Goal: Task Accomplishment & Management: Manage account settings

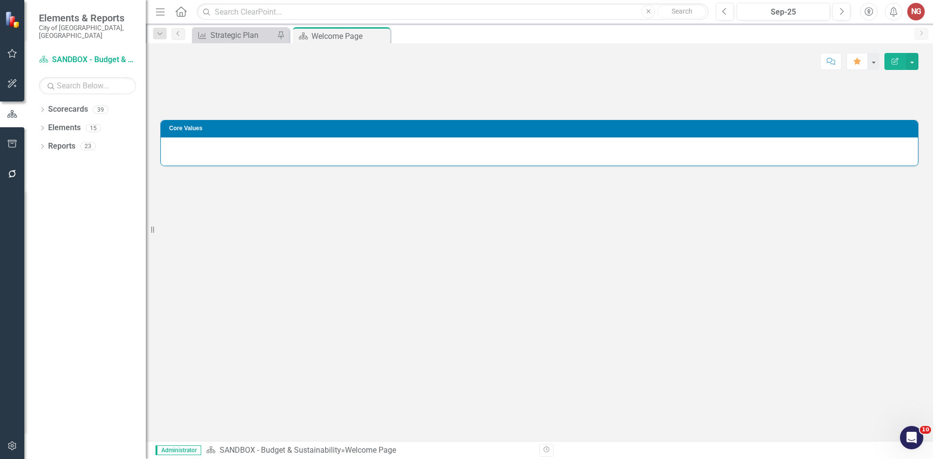
click at [18, 445] on button "button" at bounding box center [12, 447] width 22 height 20
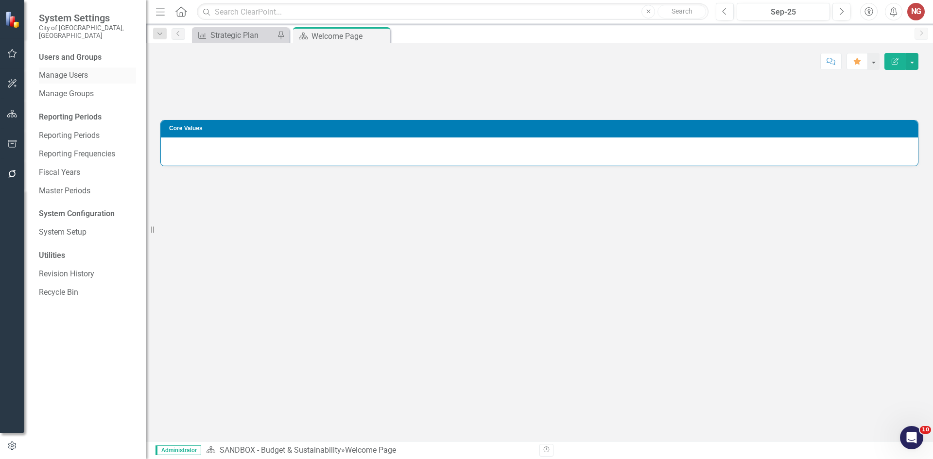
click at [45, 70] on link "Manage Users" at bounding box center [87, 75] width 97 height 11
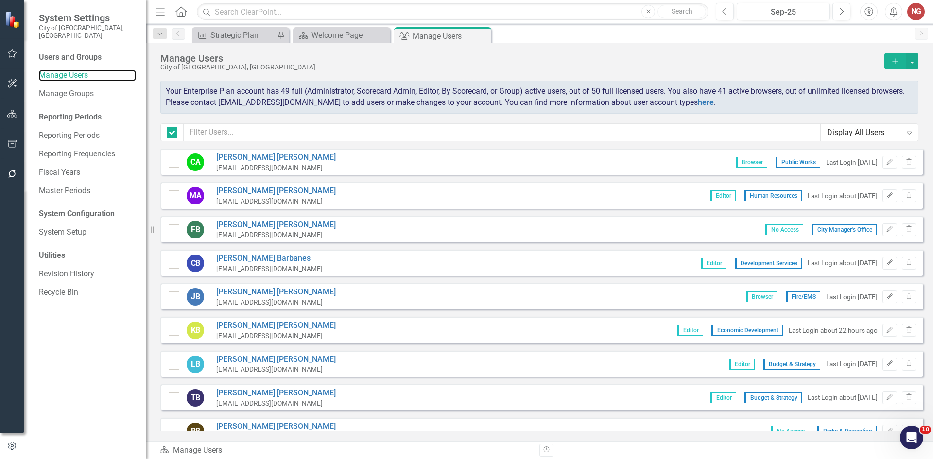
checkbox input "false"
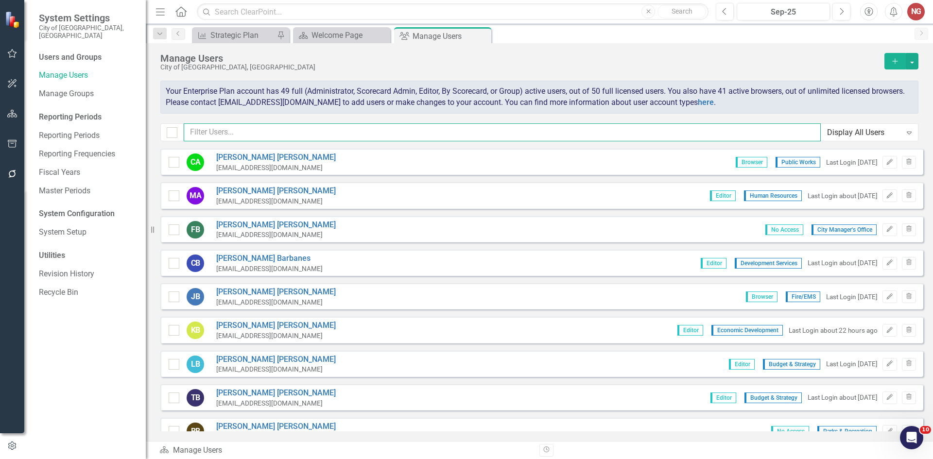
click at [220, 137] on input "text" at bounding box center [502, 132] width 637 height 18
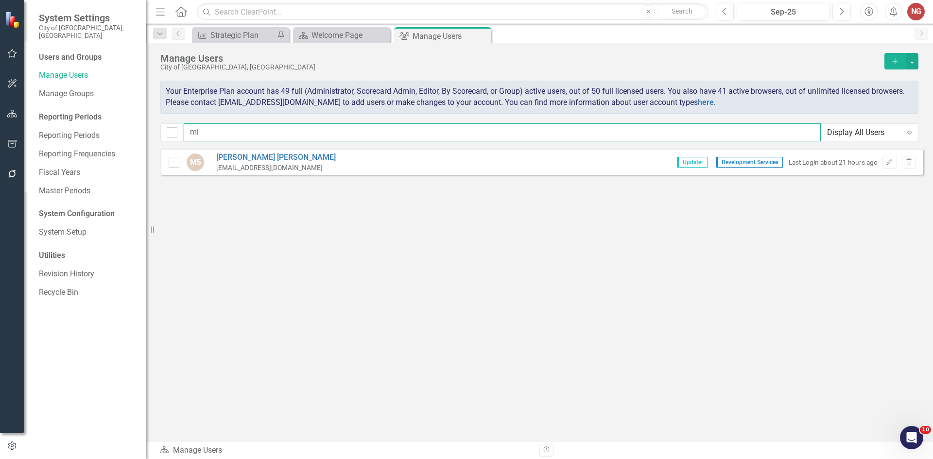
type input "m"
type input "tod"
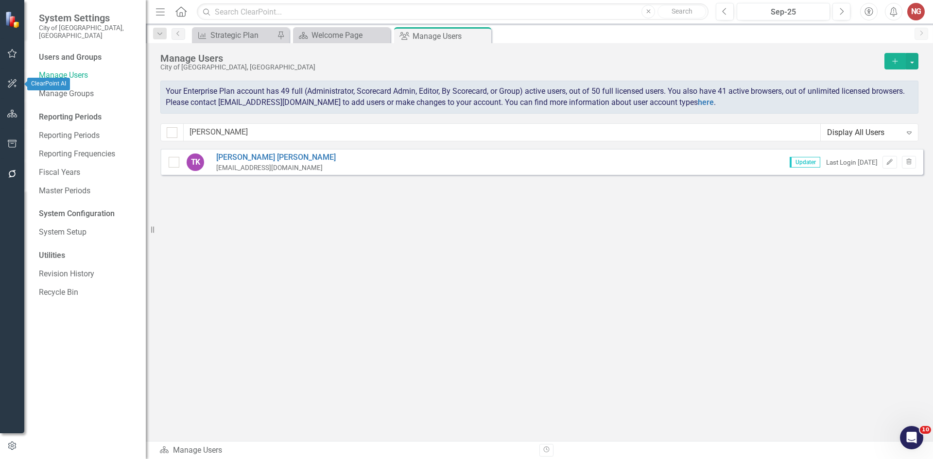
click at [7, 114] on icon "button" at bounding box center [12, 114] width 10 height 8
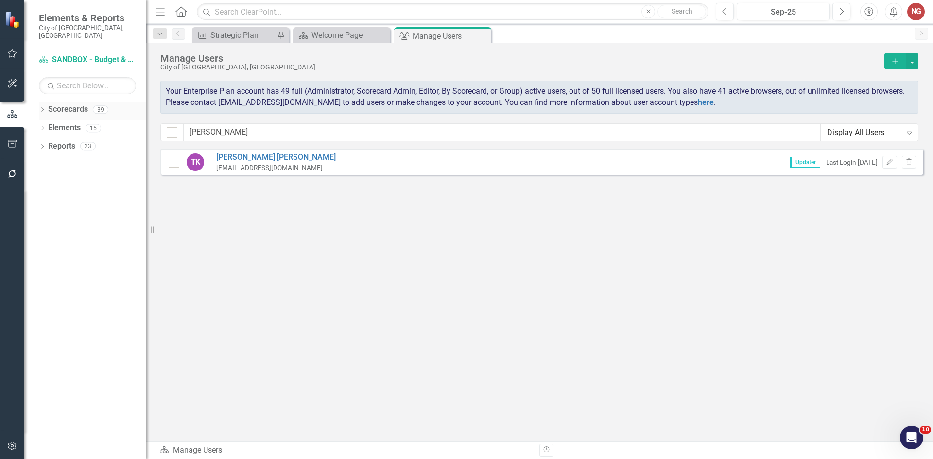
click at [45, 108] on icon "Dropdown" at bounding box center [42, 110] width 7 height 5
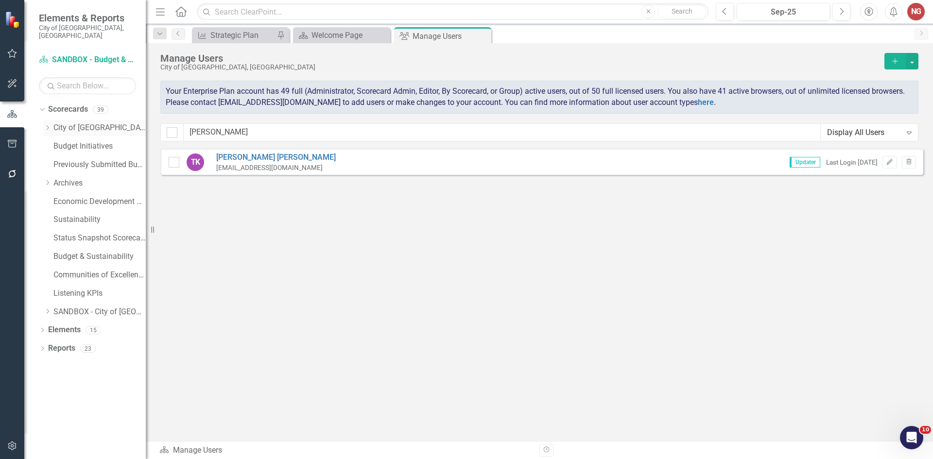
click at [45, 125] on icon "Dropdown" at bounding box center [47, 128] width 7 height 6
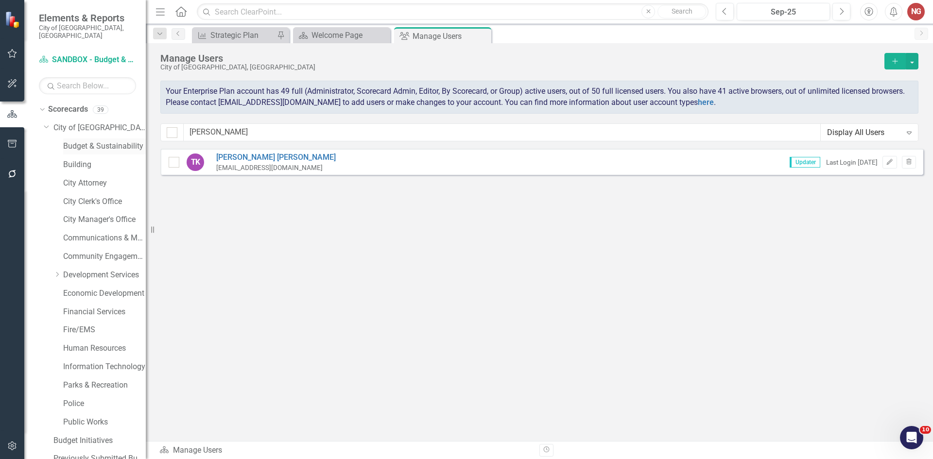
click at [79, 142] on link "Budget & Sustainability" at bounding box center [104, 146] width 83 height 11
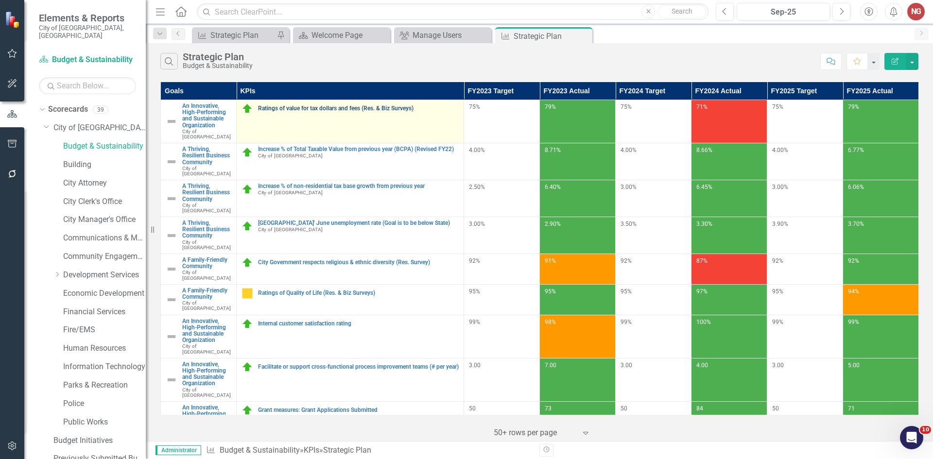
click at [360, 107] on link "Ratings of value for tax dollars and fees (Res. & Biz Surveys)" at bounding box center [358, 108] width 201 height 6
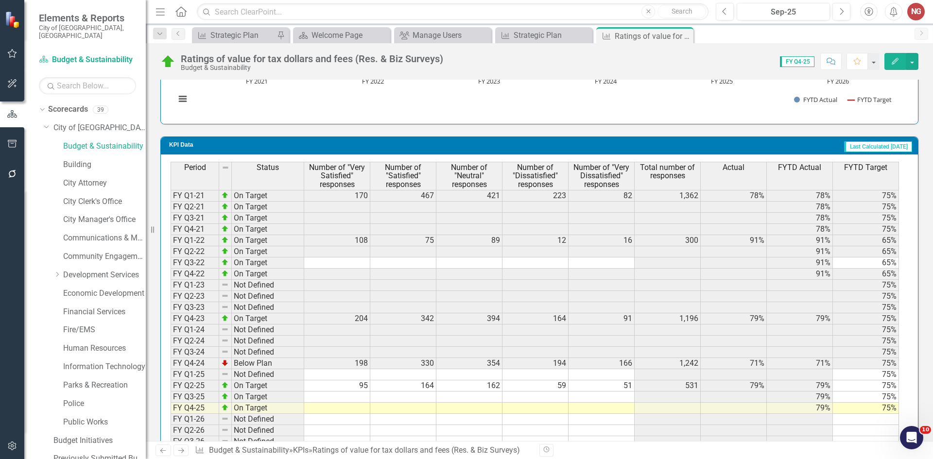
scroll to position [899, 0]
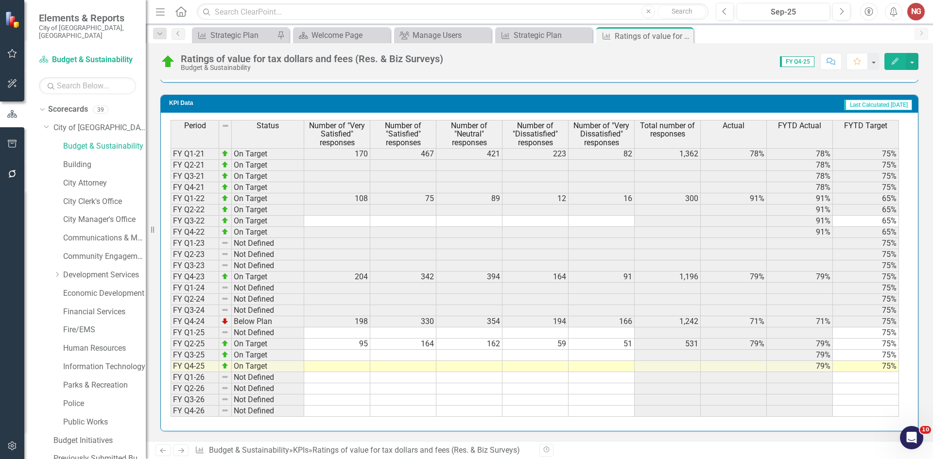
drag, startPoint x: 324, startPoint y: 361, endPoint x: 328, endPoint y: 367, distance: 7.0
click at [324, 362] on td at bounding box center [337, 366] width 66 height 11
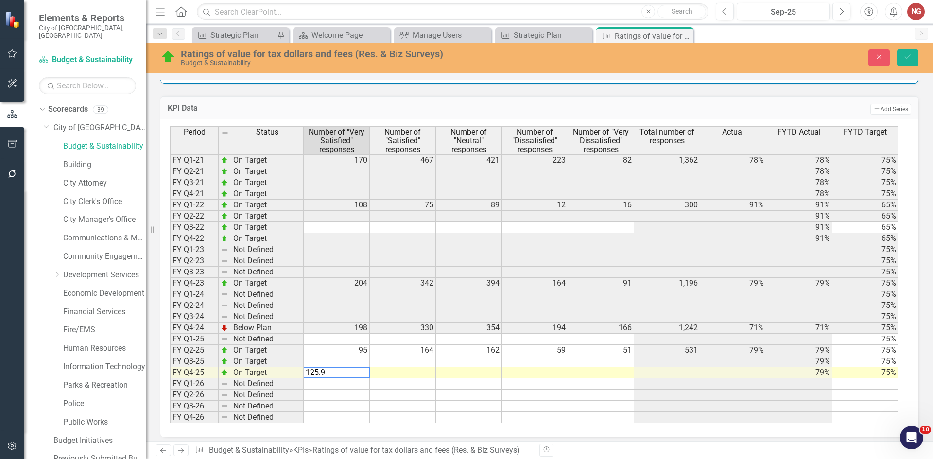
type textarea "125.99"
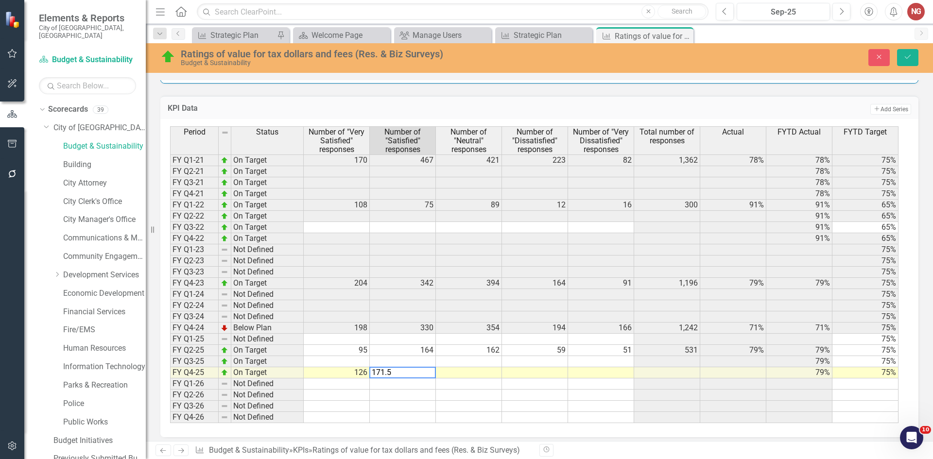
type textarea "171.53"
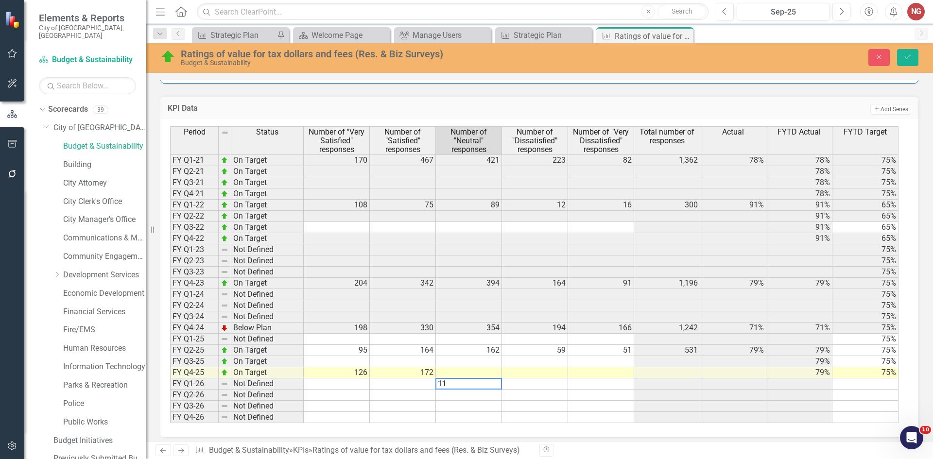
type textarea "1"
type textarea "116.89"
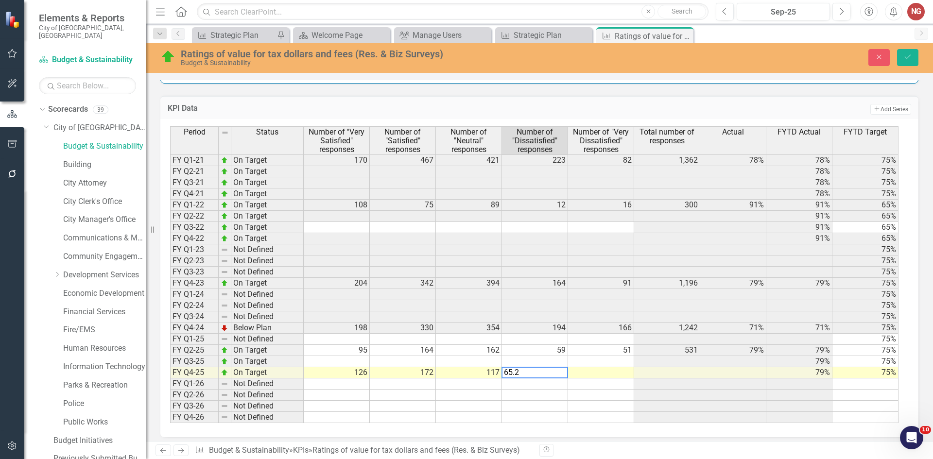
type textarea "65.27"
type textarea "26.82"
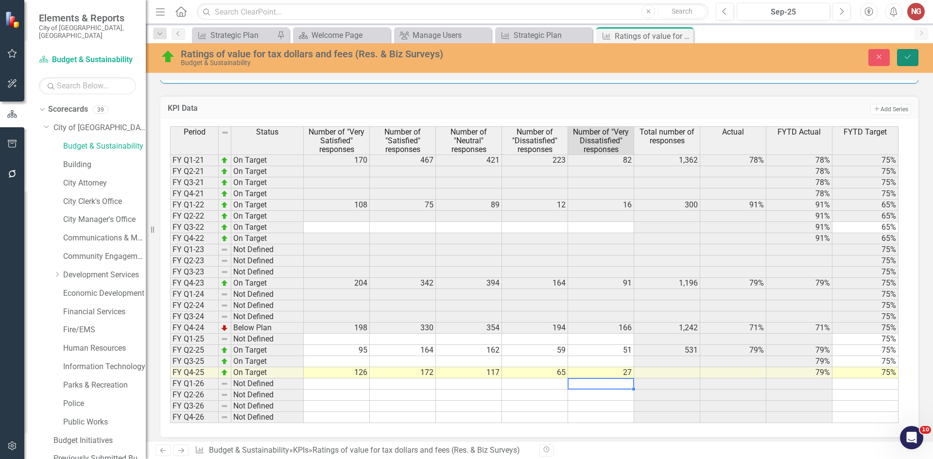
click at [905, 55] on icon "Save" at bounding box center [908, 56] width 9 height 7
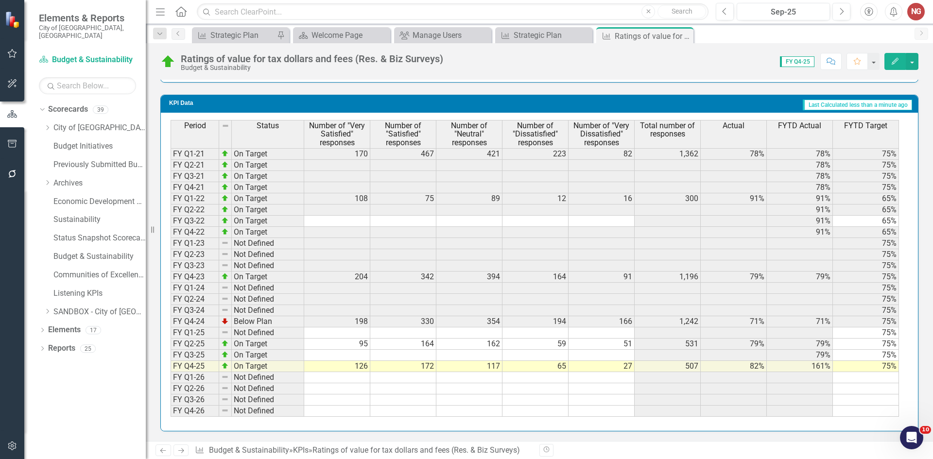
click at [343, 367] on td "126" at bounding box center [337, 366] width 66 height 11
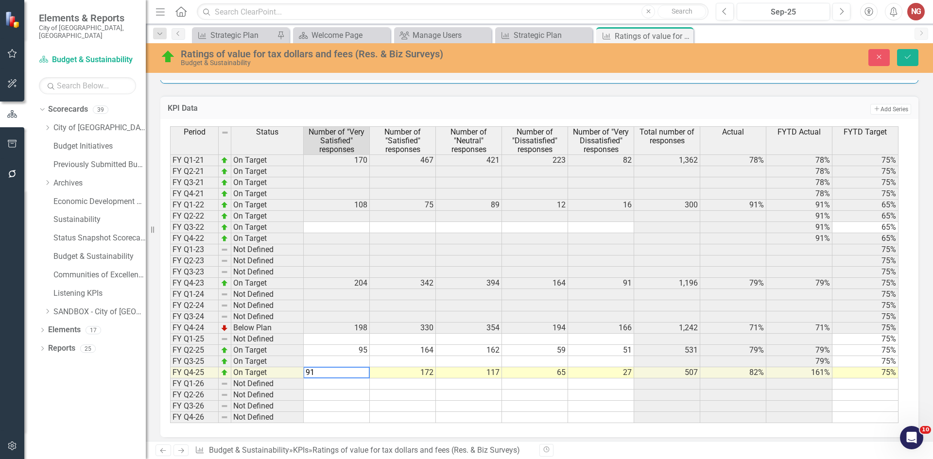
type textarea "9"
type textarea "171.53"
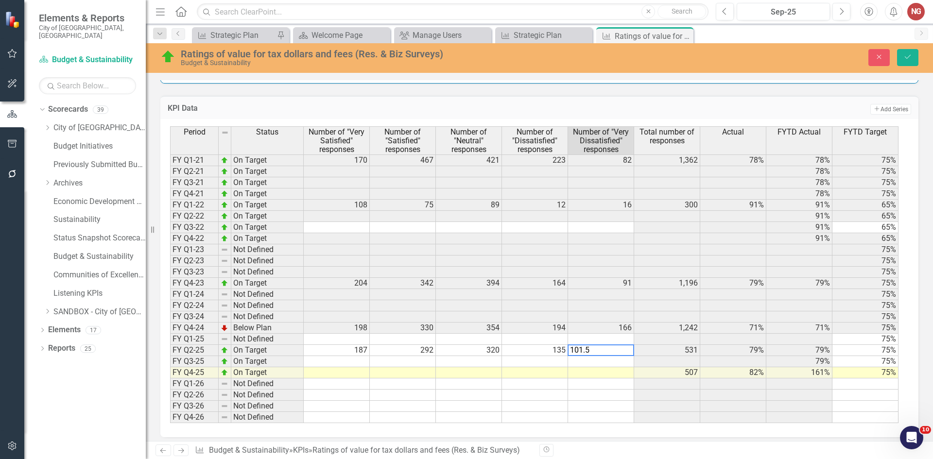
type textarea "101.58"
drag, startPoint x: 907, startPoint y: 67, endPoint x: 908, endPoint y: 62, distance: 5.0
click at [907, 66] on div "Ratings of value for tax dollars and fees (Res. & Biz Surveys) Budget & Sustain…" at bounding box center [540, 57] width 788 height 18
click at [909, 61] on button "Save" at bounding box center [907, 57] width 21 height 17
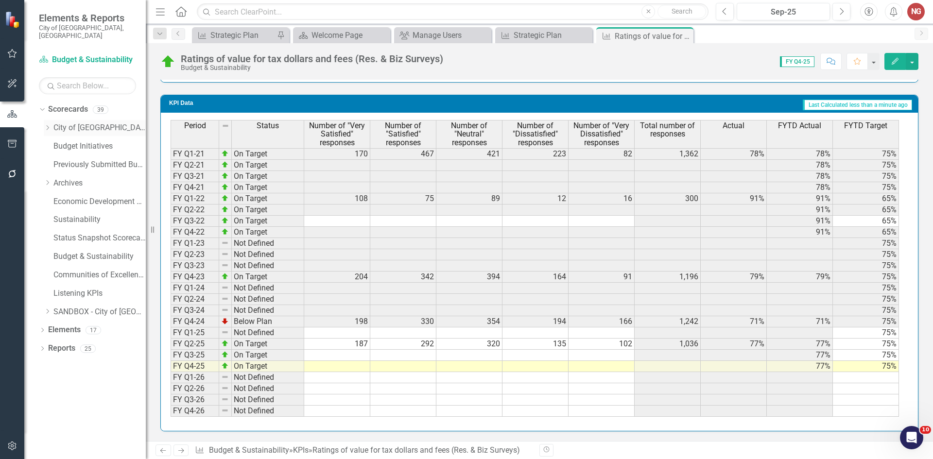
drag, startPoint x: 47, startPoint y: 118, endPoint x: 50, endPoint y: 127, distance: 9.4
click at [47, 125] on icon "Dropdown" at bounding box center [47, 128] width 7 height 6
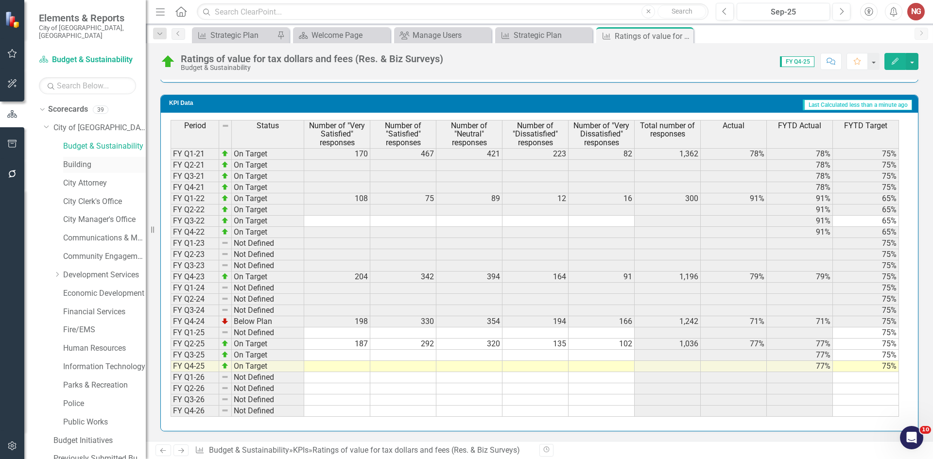
click at [76, 160] on link "Building" at bounding box center [104, 164] width 83 height 11
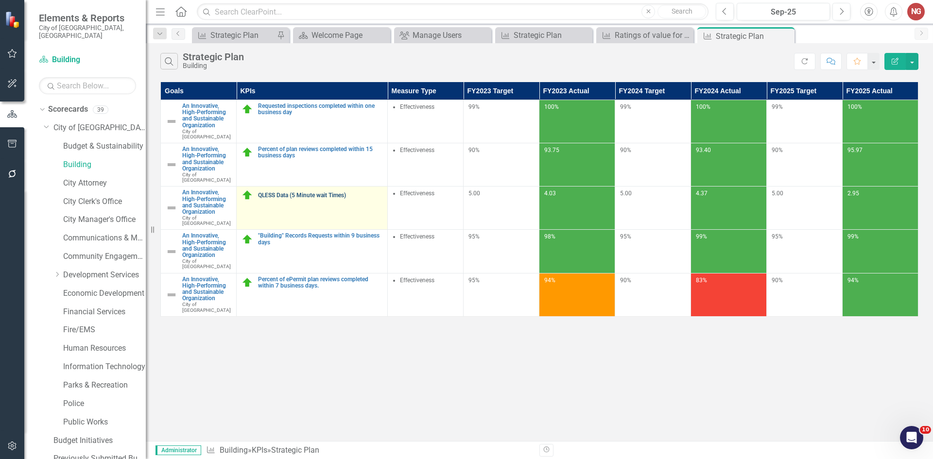
click at [292, 193] on link "QLESS Data (5 Minute wait Times)" at bounding box center [320, 196] width 124 height 6
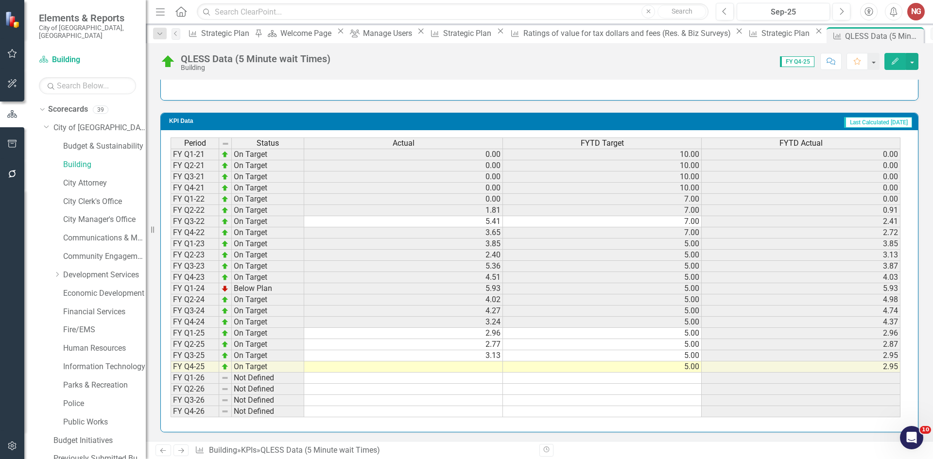
scroll to position [755, 0]
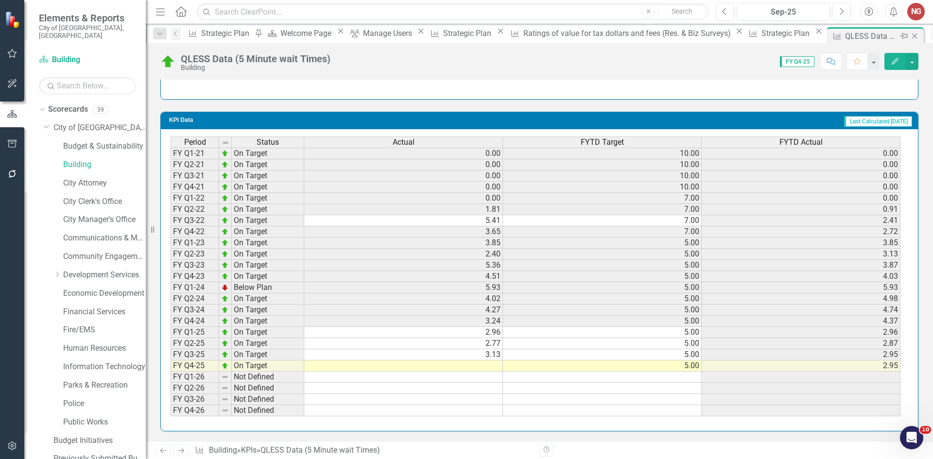
click at [910, 33] on icon "Close" at bounding box center [915, 36] width 10 height 8
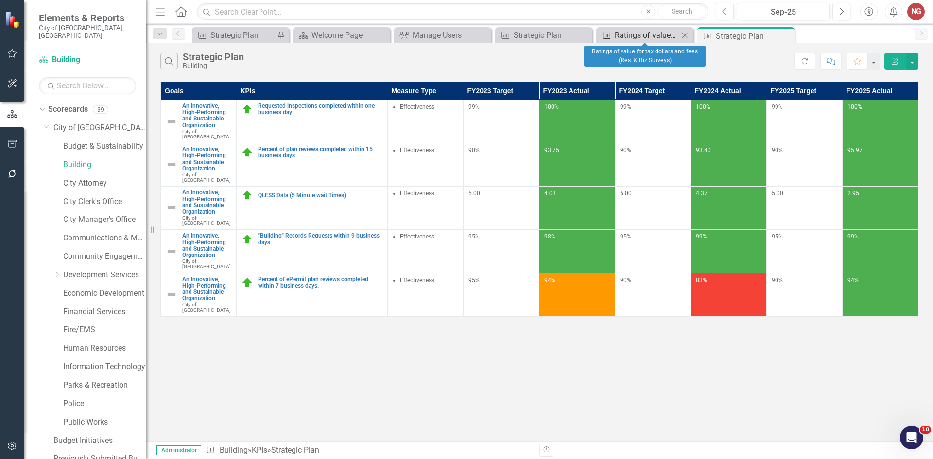
click at [640, 38] on div "Ratings of value for tax dollars and fees (Res. & Biz Surveys)" at bounding box center [647, 35] width 64 height 12
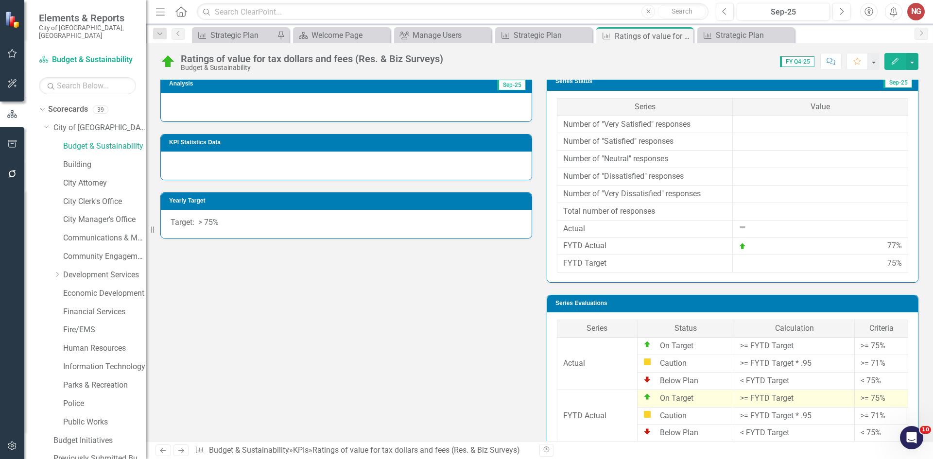
scroll to position [170, 0]
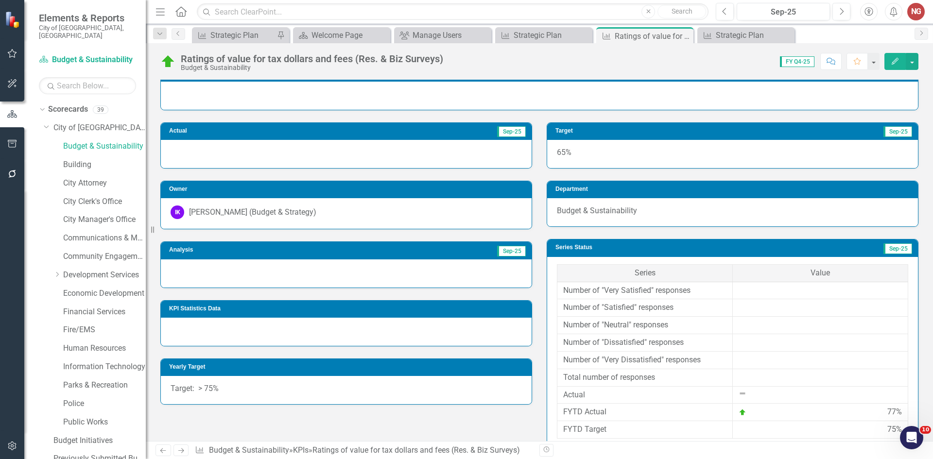
click at [208, 274] on div at bounding box center [346, 274] width 371 height 28
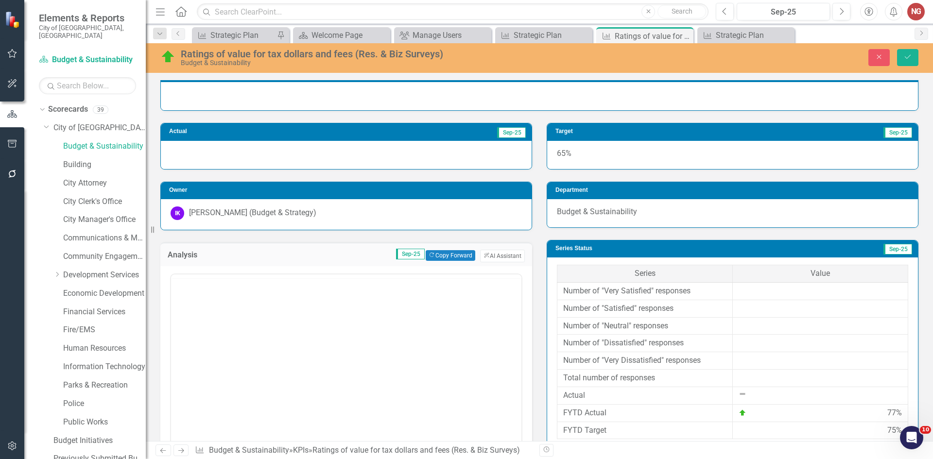
scroll to position [0, 0]
click at [208, 351] on body "Rich Text Area. Press ALT-0 for help." at bounding box center [346, 370] width 351 height 146
click at [501, 259] on button "ClearPoint AI AI Assistant" at bounding box center [502, 256] width 45 height 13
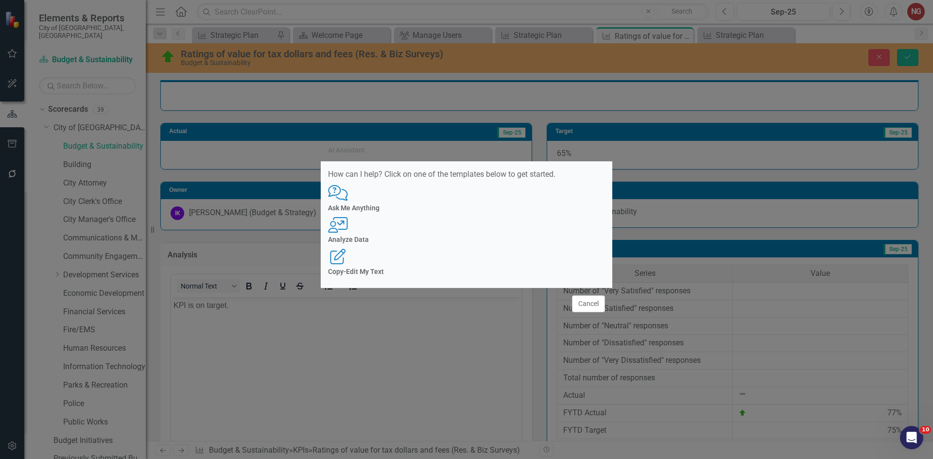
click at [483, 229] on div "User with Chart Analyze Data" at bounding box center [466, 230] width 277 height 27
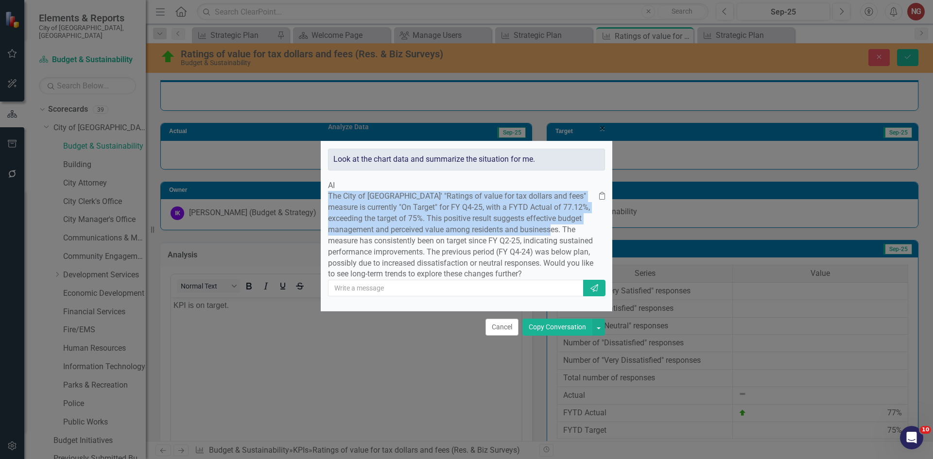
drag, startPoint x: 359, startPoint y: 173, endPoint x: 495, endPoint y: 221, distance: 145.0
click at [495, 221] on p "The City of Coral Springs' "Ratings of value for tax dollars and fees" measure …" at bounding box center [463, 235] width 271 height 89
copy p "The City of Coral Springs' "Ratings of value for tax dollars and fees" measure …"
drag, startPoint x: 501, startPoint y: 341, endPoint x: 315, endPoint y: 48, distance: 347.3
click at [501, 336] on button "Cancel" at bounding box center [502, 327] width 33 height 17
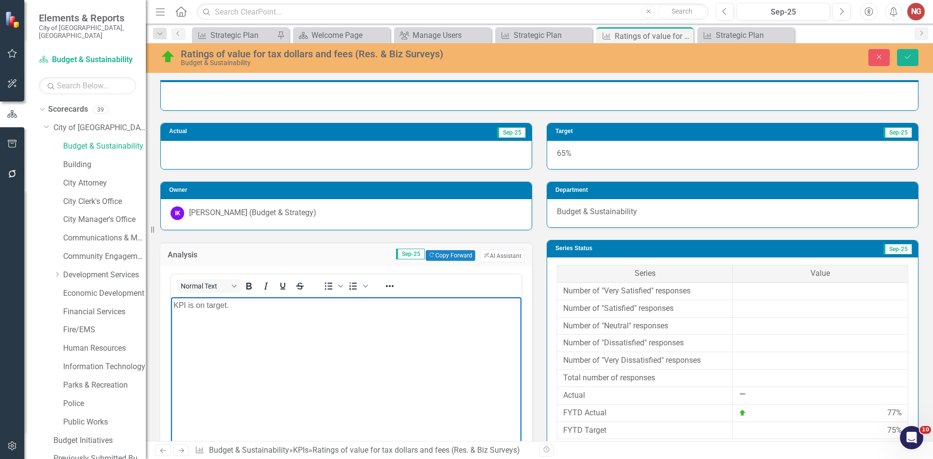
click at [268, 315] on body "KPI is on target." at bounding box center [346, 370] width 351 height 146
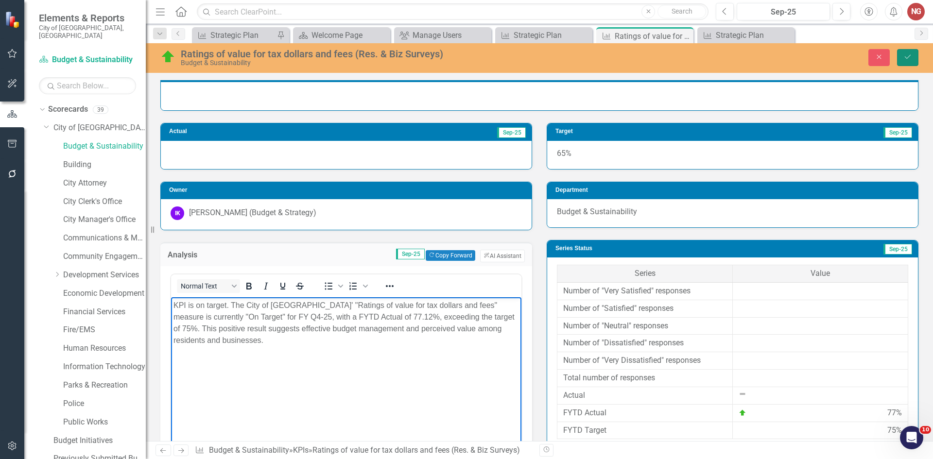
click at [915, 59] on button "Save" at bounding box center [907, 57] width 21 height 17
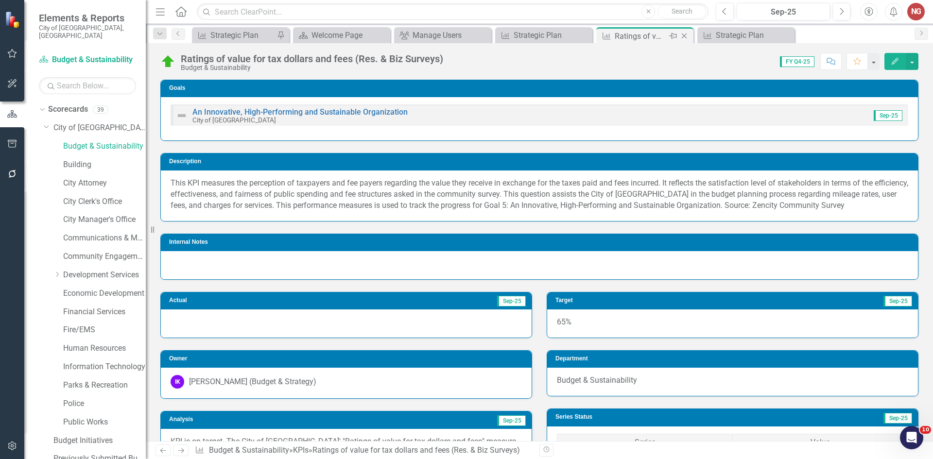
click at [685, 35] on icon "Close" at bounding box center [685, 36] width 10 height 8
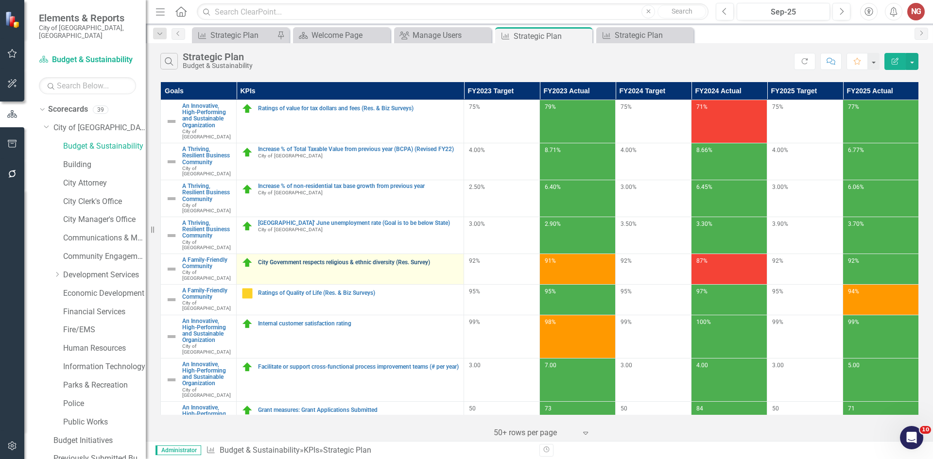
click at [346, 260] on link "City Government respects religious & ethnic diversity (Res. Survey)" at bounding box center [358, 263] width 201 height 6
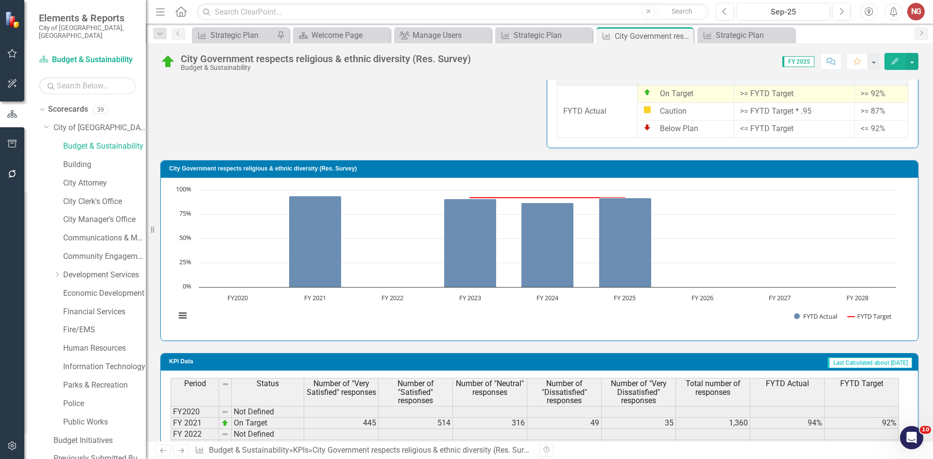
scroll to position [650, 0]
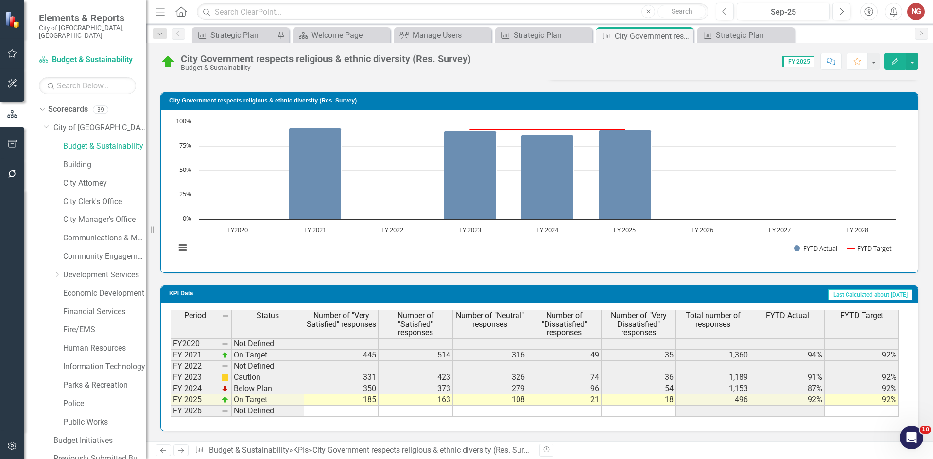
click at [346, 401] on td "185" at bounding box center [341, 400] width 74 height 11
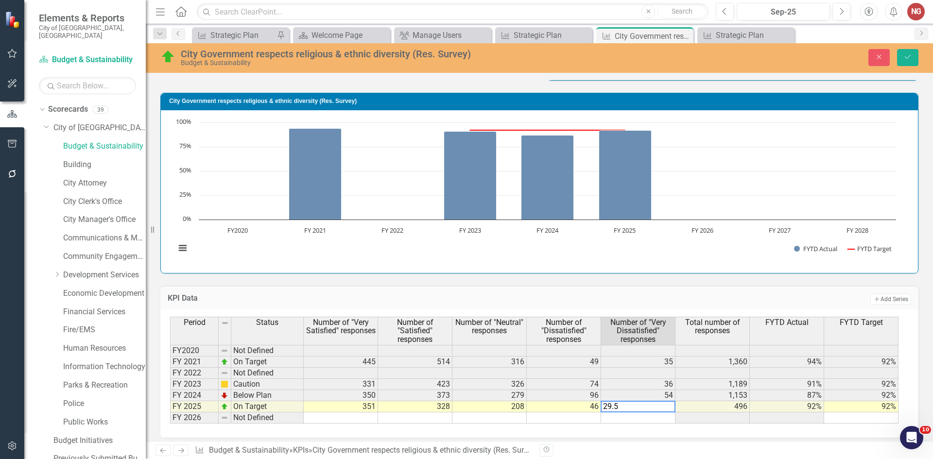
type textarea "29.56"
click at [905, 53] on button "Save" at bounding box center [907, 57] width 21 height 17
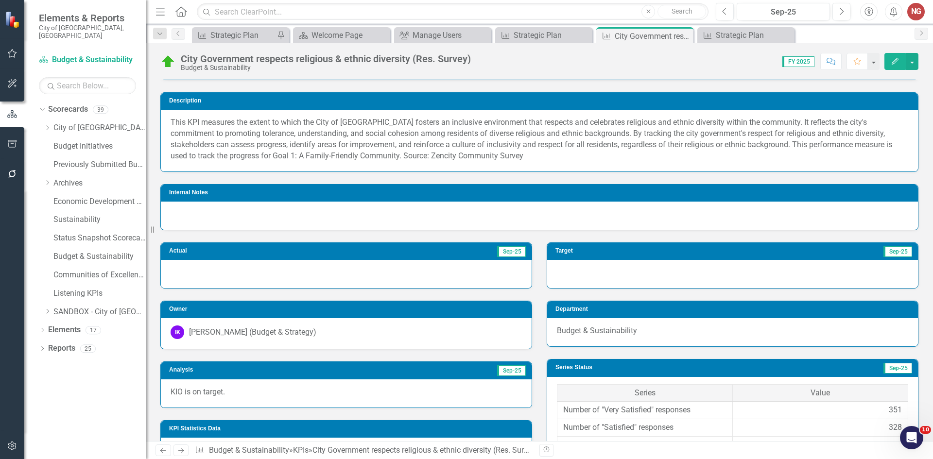
scroll to position [146, 0]
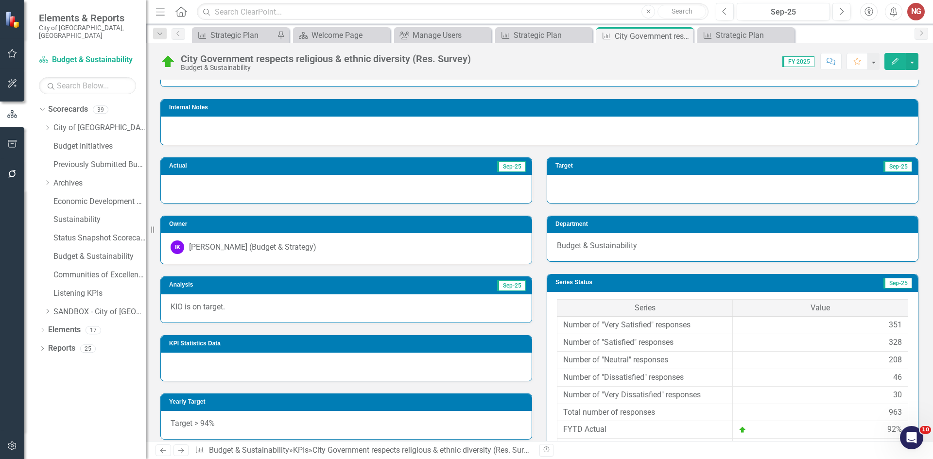
click at [248, 311] on p "KIO is on target." at bounding box center [346, 307] width 351 height 11
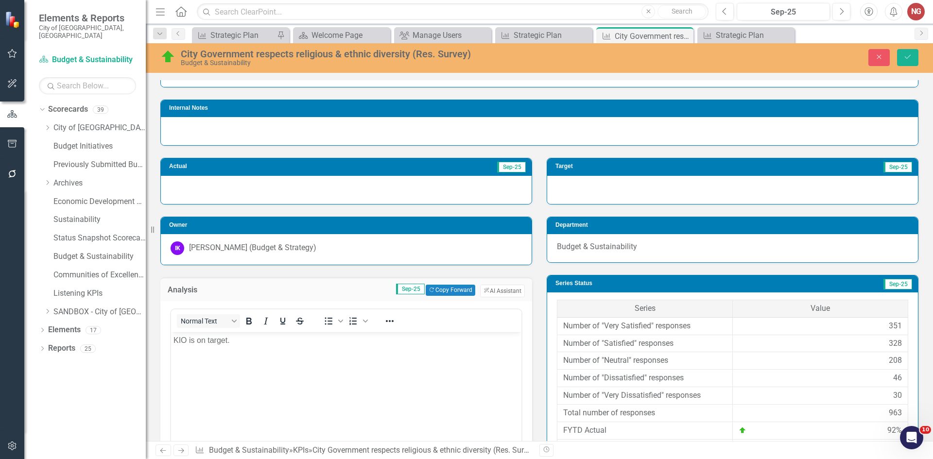
scroll to position [0, 0]
click at [260, 355] on body "KIO is on target." at bounding box center [346, 405] width 351 height 146
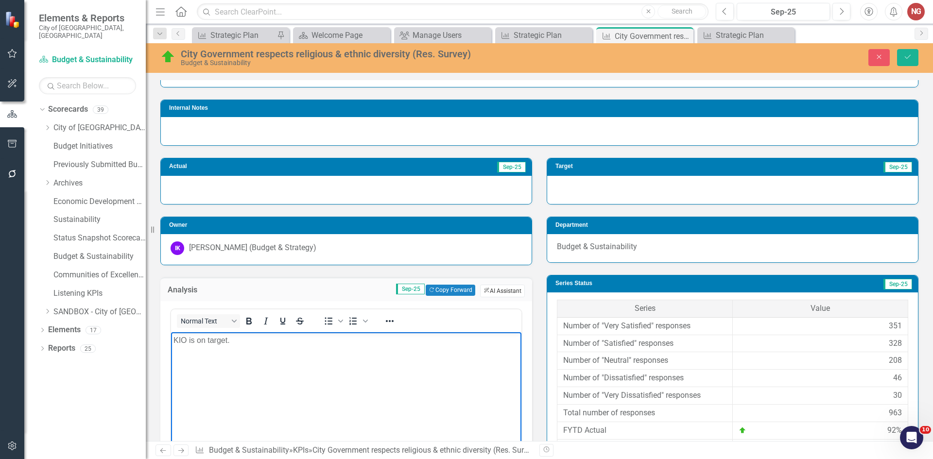
click at [487, 292] on button "ClearPoint AI AI Assistant" at bounding box center [502, 291] width 45 height 13
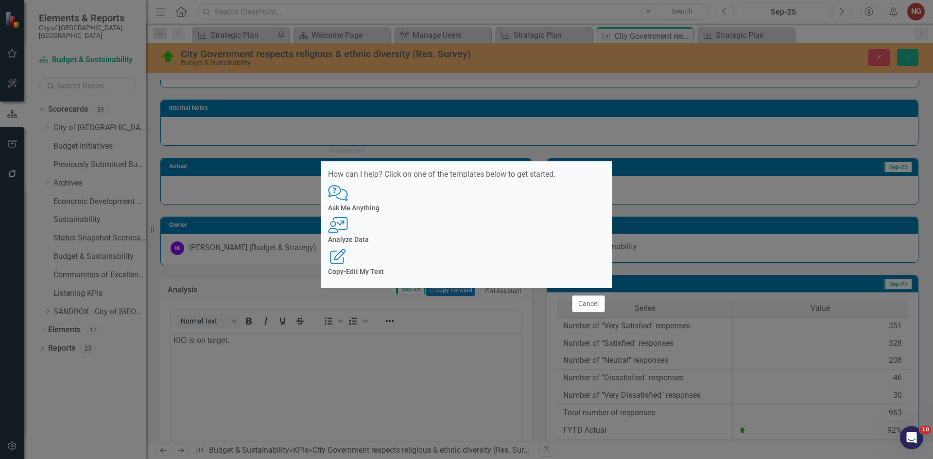
click at [480, 244] on div "User with Chart Analyze Data" at bounding box center [466, 230] width 277 height 27
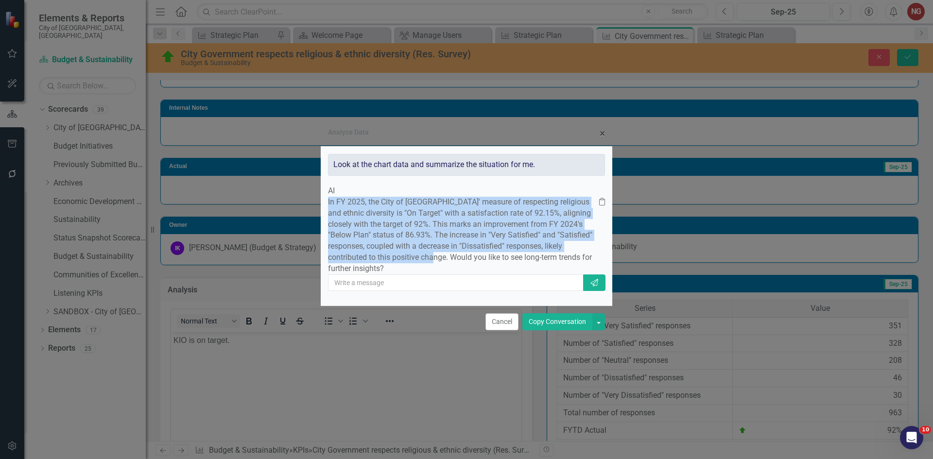
drag, startPoint x: 356, startPoint y: 188, endPoint x: 499, endPoint y: 256, distance: 157.9
click at [499, 256] on div "In FY 2025, the City of Coral Springs' measure of respecting religious and ethn…" at bounding box center [466, 236] width 277 height 78
copy p "In FY 2025, the City of Coral Springs' measure of respecting religious and ethn…"
click at [496, 331] on button "Cancel" at bounding box center [502, 322] width 33 height 17
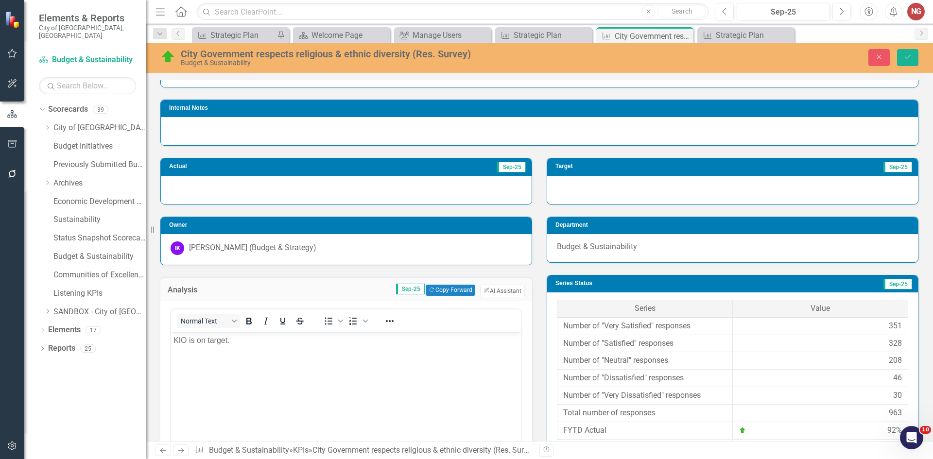
click at [304, 351] on body "KIO is on target." at bounding box center [346, 405] width 351 height 146
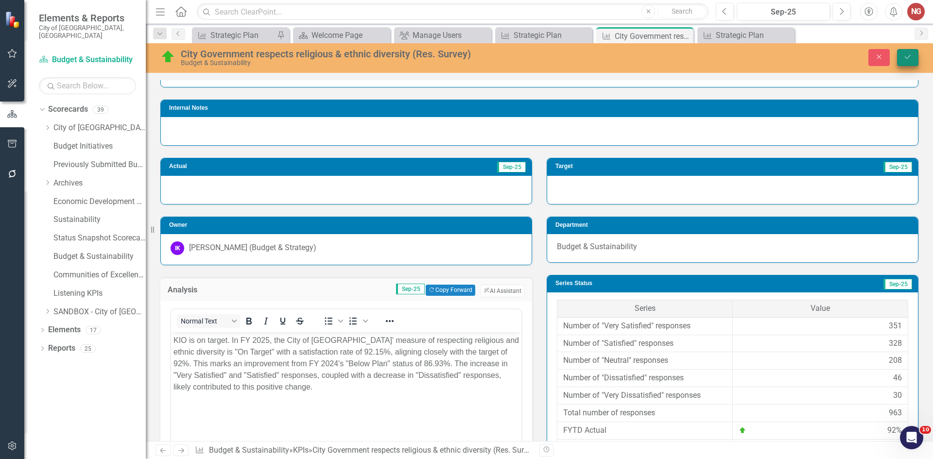
click at [906, 53] on button "Save" at bounding box center [907, 57] width 21 height 17
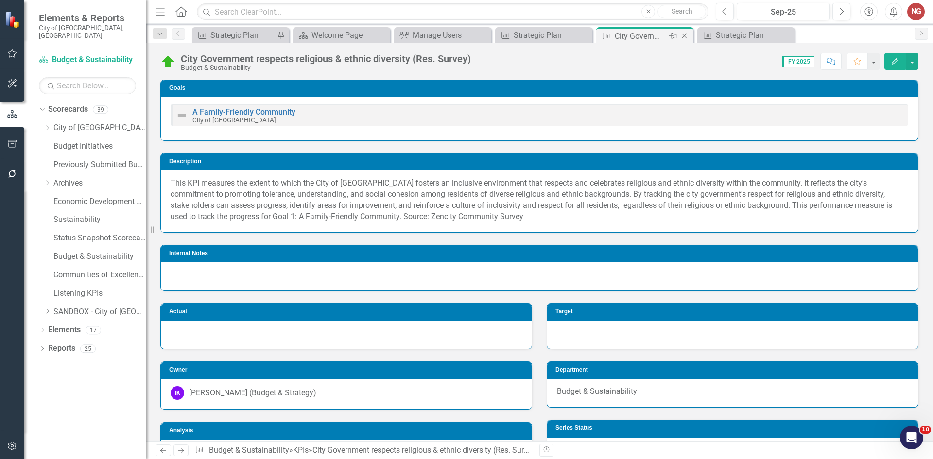
click at [686, 34] on icon "Close" at bounding box center [685, 36] width 10 height 8
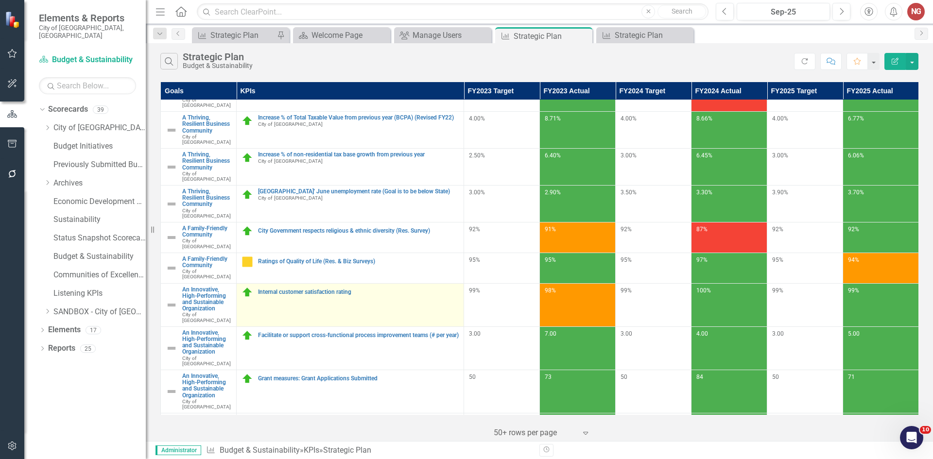
scroll to position [49, 0]
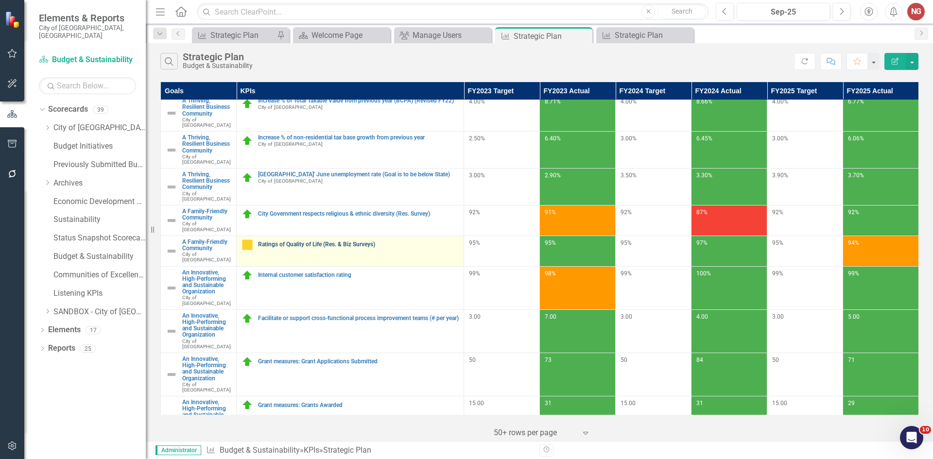
click at [304, 242] on link "Ratings of Quality of Life (Res. & Biz Surveys)" at bounding box center [358, 245] width 201 height 6
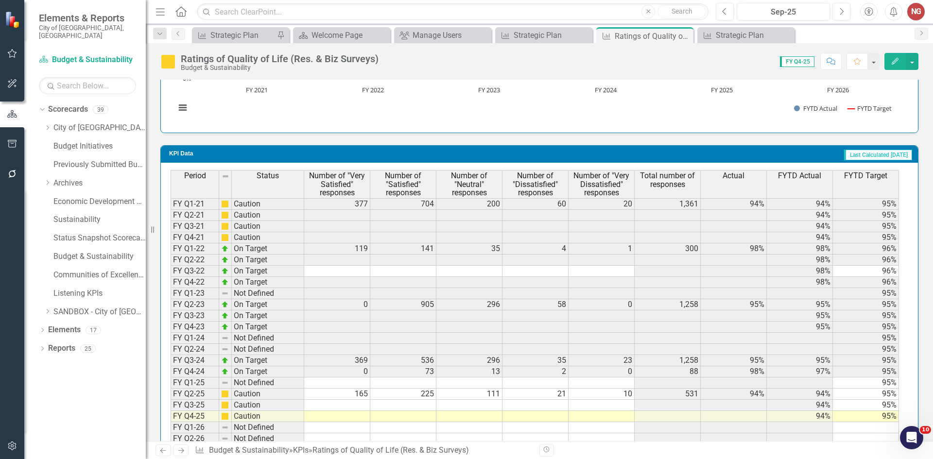
scroll to position [877, 0]
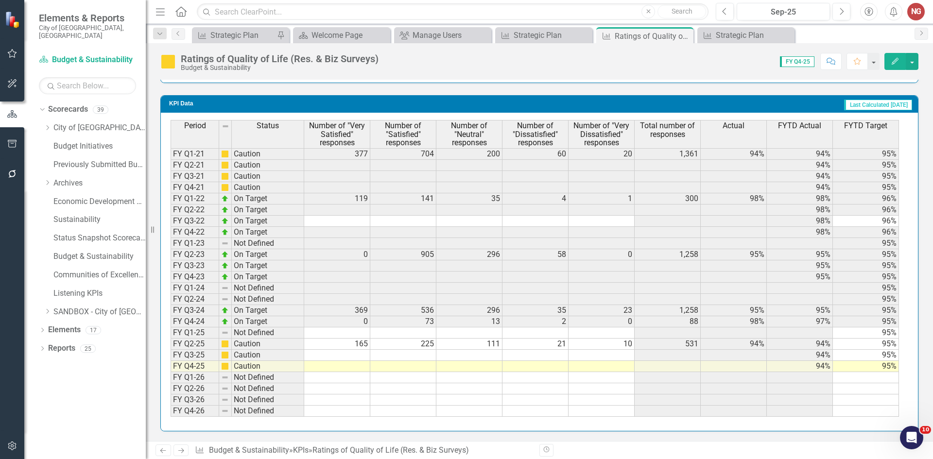
click at [363, 343] on td "165" at bounding box center [337, 344] width 66 height 11
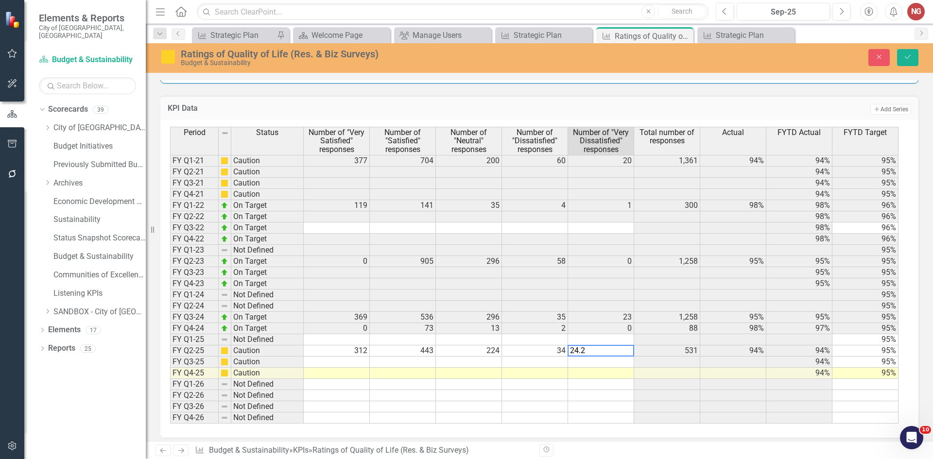
type textarea "24.23"
click at [910, 59] on icon "Save" at bounding box center [908, 56] width 9 height 7
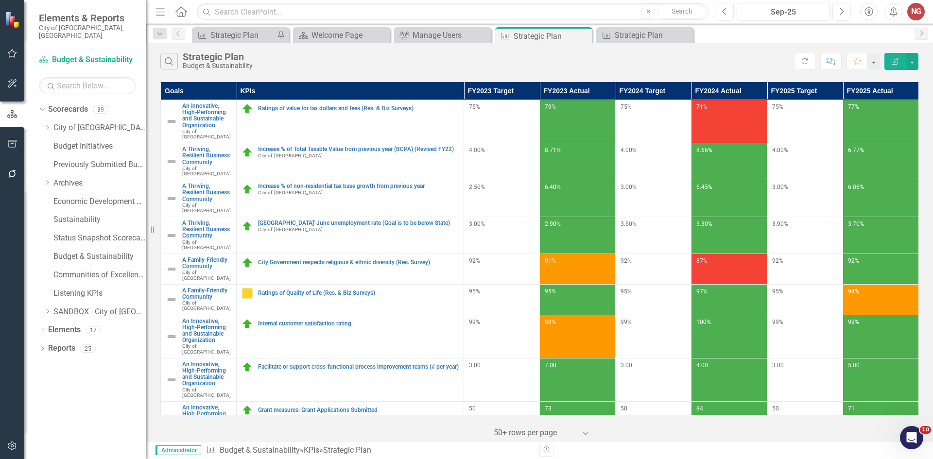
scroll to position [39, 0]
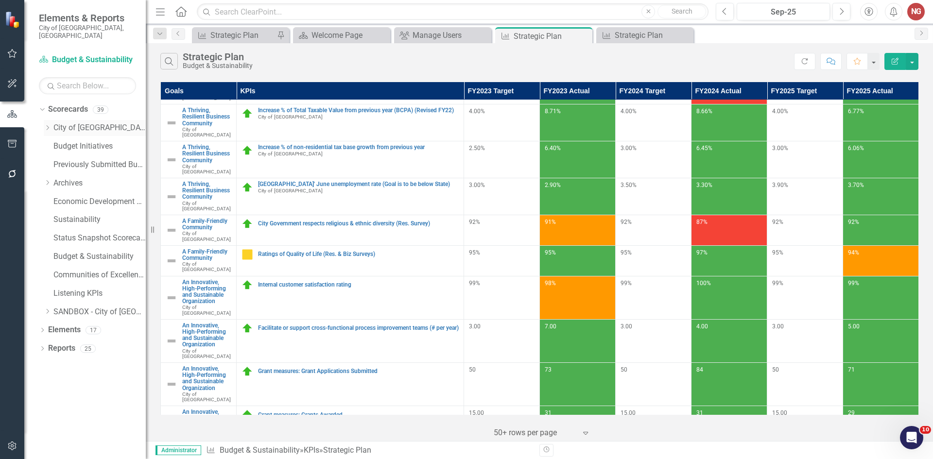
click at [46, 125] on icon "Dropdown" at bounding box center [47, 128] width 7 height 6
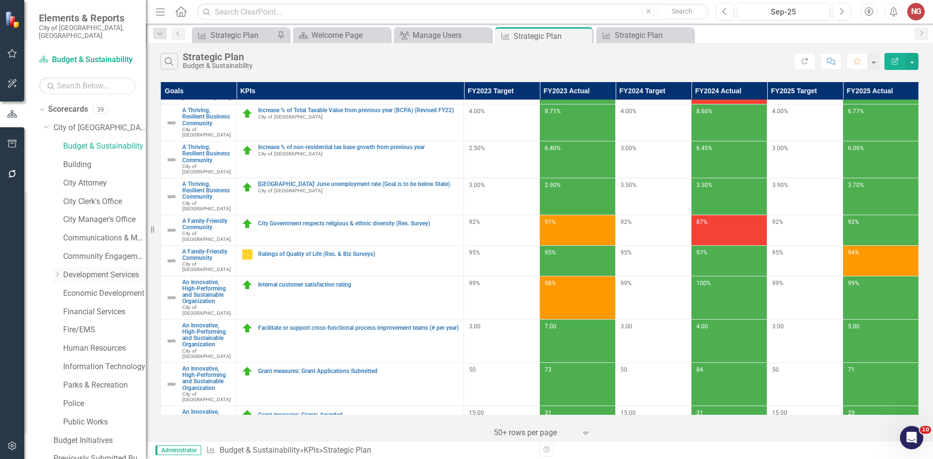
click at [78, 270] on link "Development Services" at bounding box center [104, 275] width 83 height 11
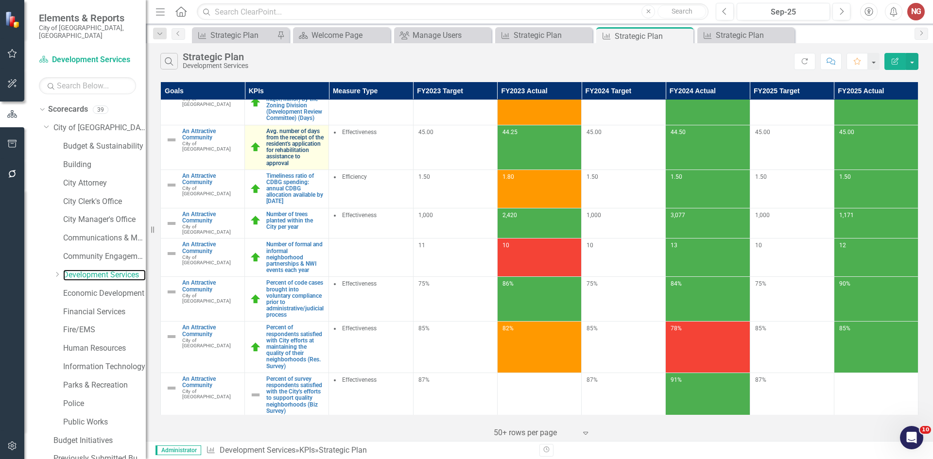
scroll to position [159, 0]
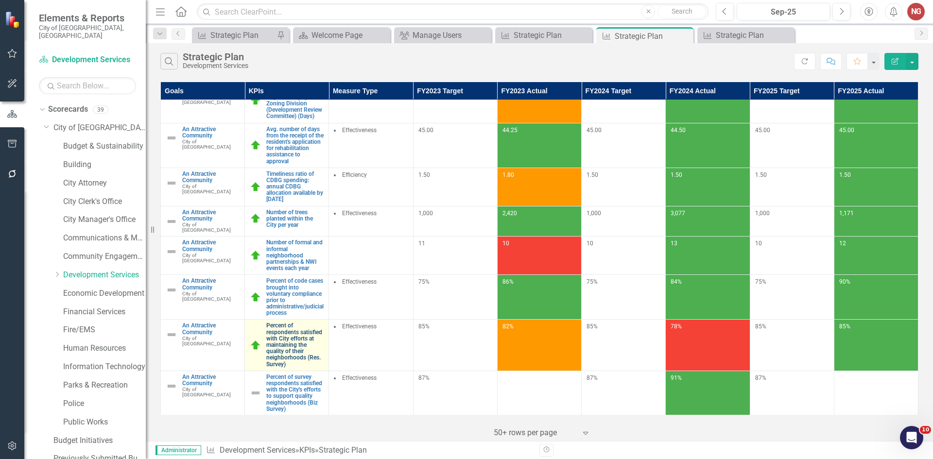
click at [304, 323] on link "Percent of respondents satisfied with City efforts at maintaining the quality o…" at bounding box center [294, 345] width 57 height 45
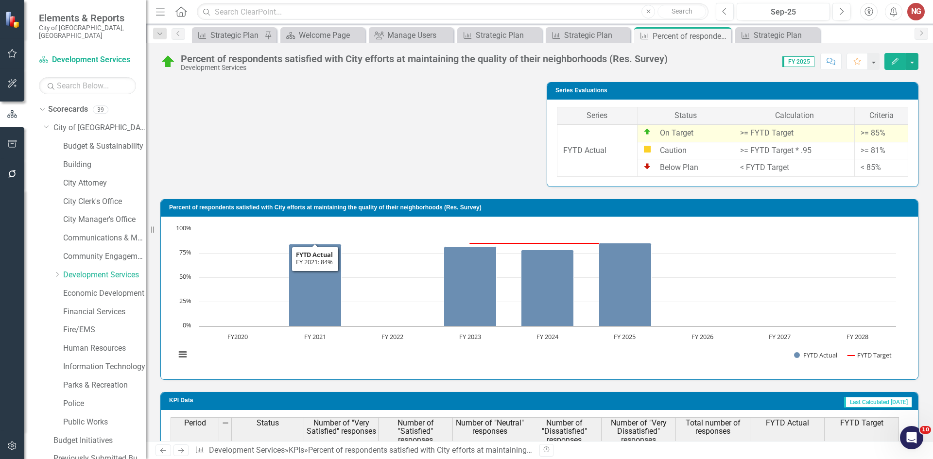
scroll to position [617, 0]
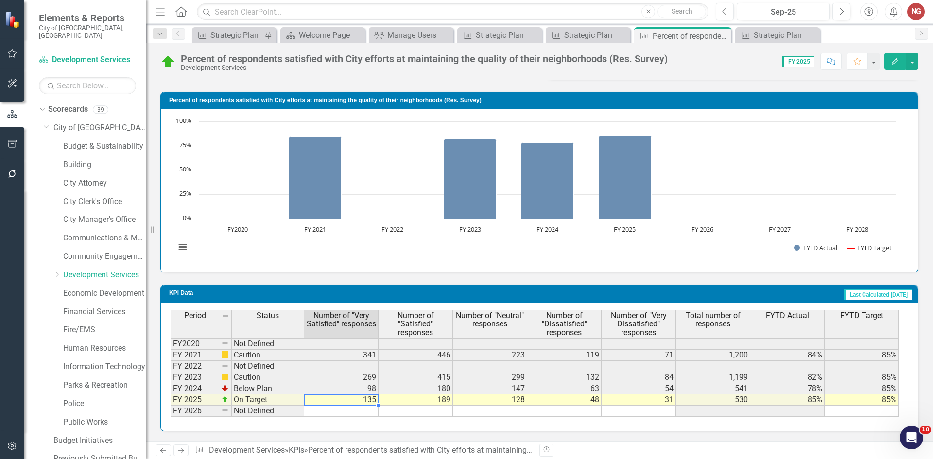
click at [359, 401] on td "135" at bounding box center [341, 400] width 74 height 11
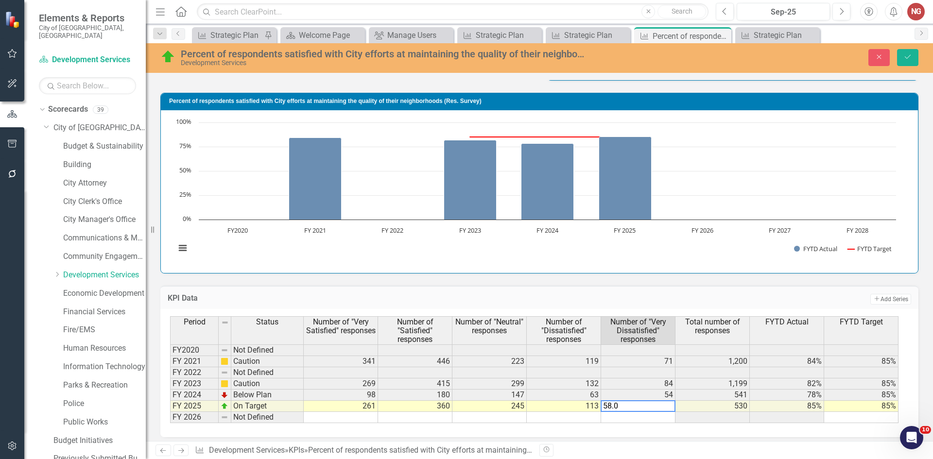
type textarea "58.05"
type textarea "58.15"
click at [906, 56] on icon "Save" at bounding box center [908, 56] width 9 height 7
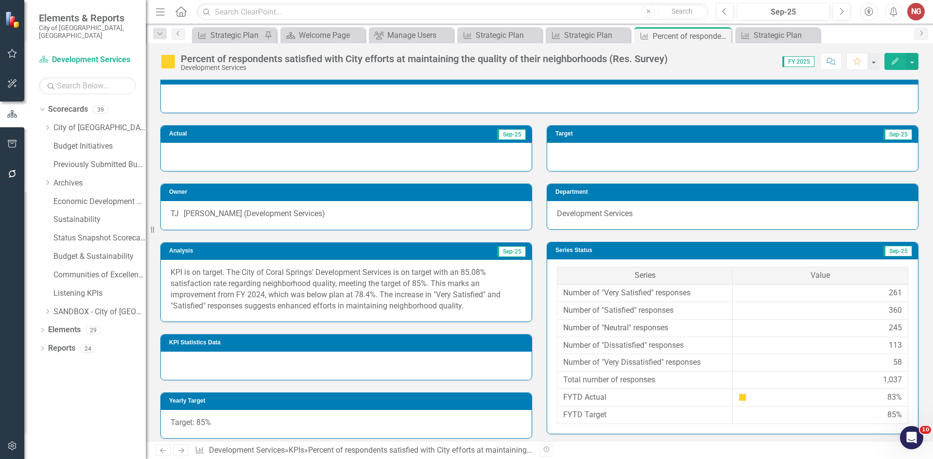
scroll to position [146, 0]
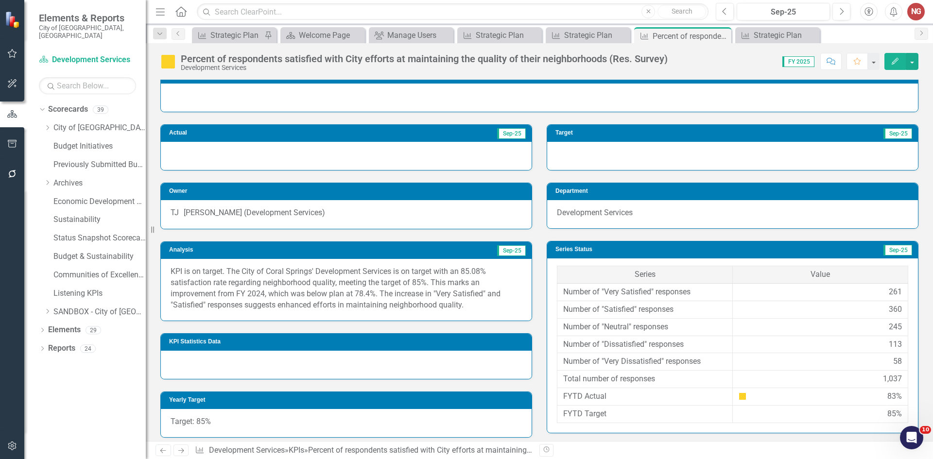
click at [357, 299] on p "KPI is on target. The City of Coral Springs' Development Services is on target …" at bounding box center [346, 288] width 351 height 44
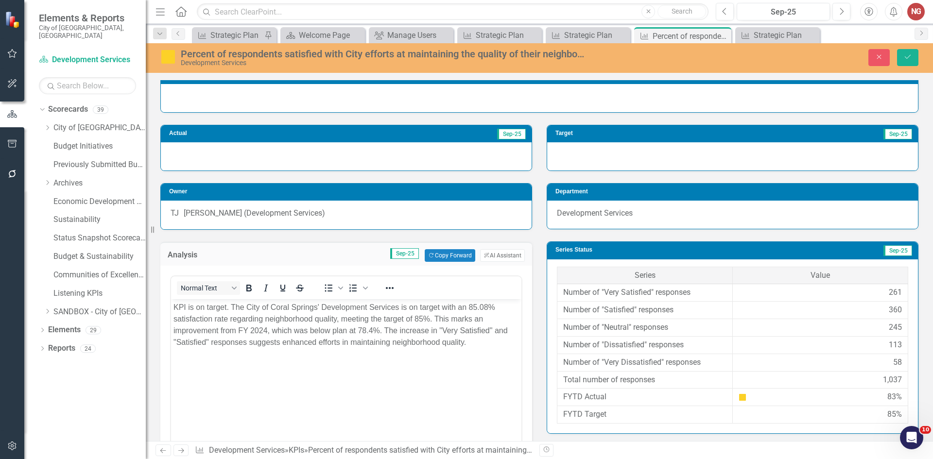
scroll to position [0, 0]
click at [480, 254] on button "ClearPoint AI AI Assistant" at bounding box center [502, 255] width 45 height 13
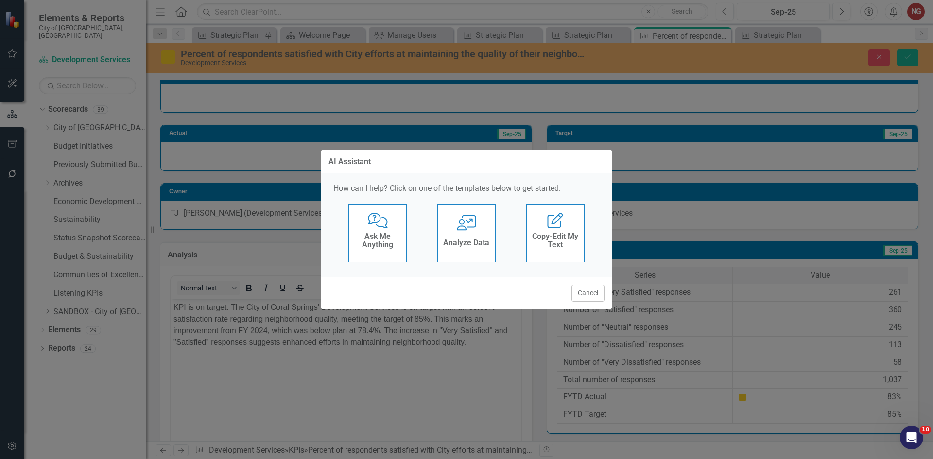
click at [471, 232] on div "User with Chart Analyze Data" at bounding box center [467, 233] width 58 height 58
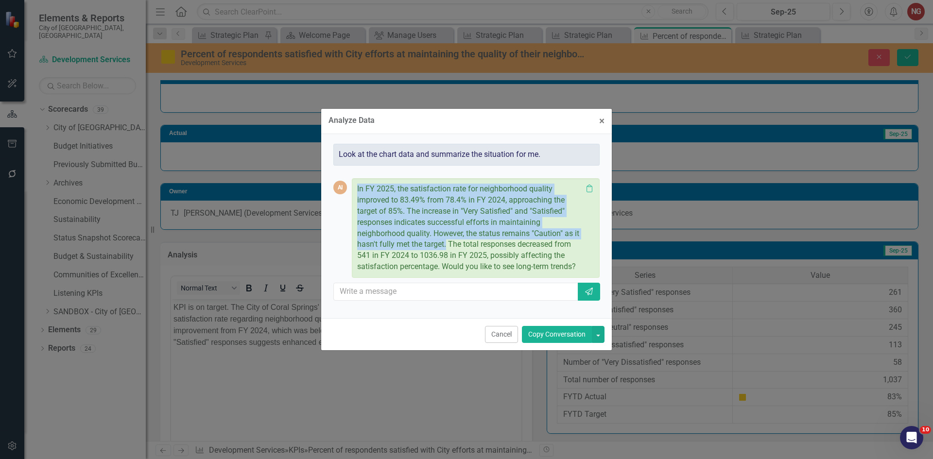
drag, startPoint x: 447, startPoint y: 243, endPoint x: 351, endPoint y: 189, distance: 110.6
click at [351, 189] on div "AI In FY 2025, the satisfaction rate for neighborhood quality improved to 83.49…" at bounding box center [466, 228] width 266 height 100
copy div "In FY 2025, the satisfaction rate for neighborhood quality improved to 83.49% f…"
click at [509, 334] on button "Cancel" at bounding box center [501, 334] width 33 height 17
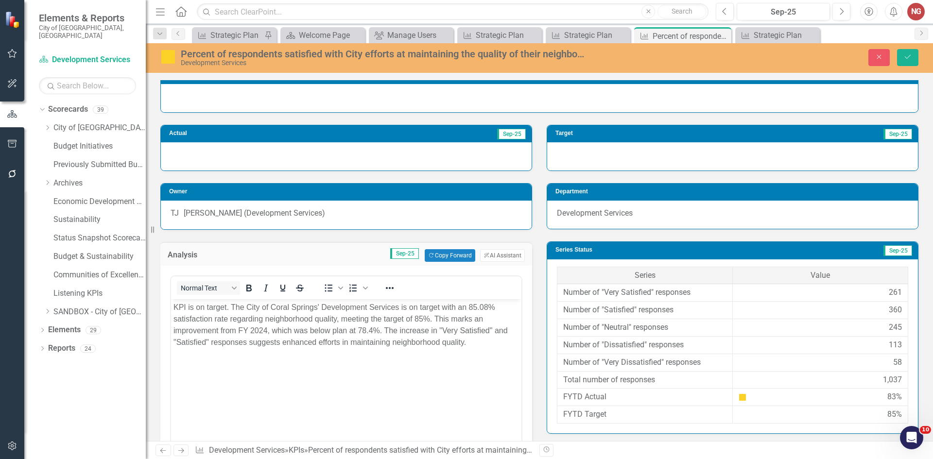
click at [330, 307] on p "KPI is on target. The City of Coral Springs' Development Services is on target …" at bounding box center [347, 325] width 346 height 47
drag, startPoint x: 231, startPoint y: 305, endPoint x: 507, endPoint y: 354, distance: 280.6
click at [507, 354] on body "KPI is on target. The City of Coral Springs' Development Services is on target …" at bounding box center [346, 372] width 351 height 146
click at [905, 62] on button "Save" at bounding box center [907, 57] width 21 height 17
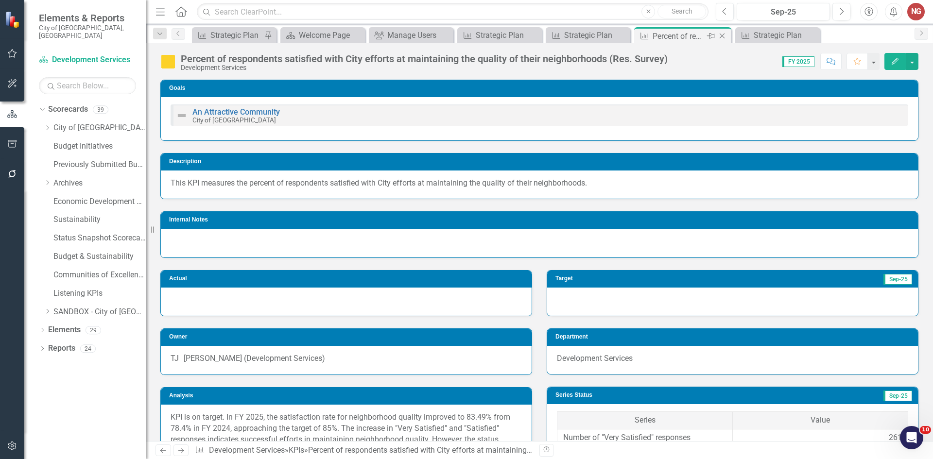
click at [724, 35] on icon "Close" at bounding box center [723, 36] width 10 height 8
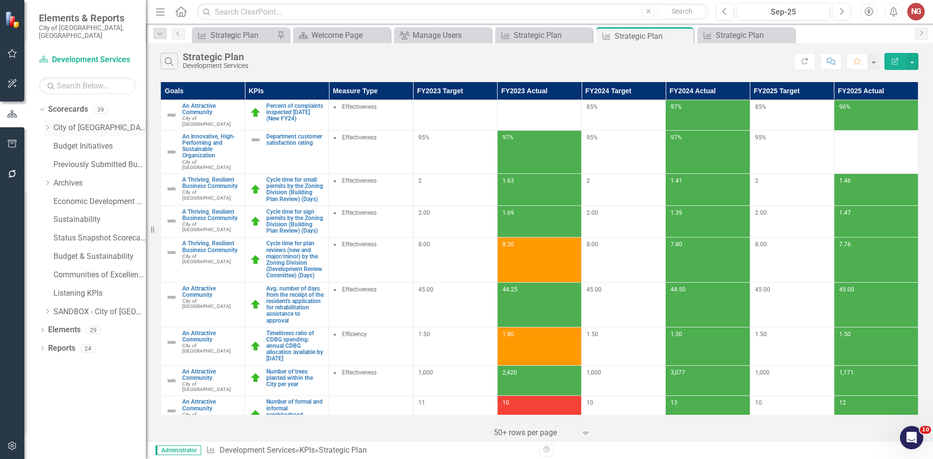
click at [47, 125] on icon "Dropdown" at bounding box center [47, 128] width 7 height 6
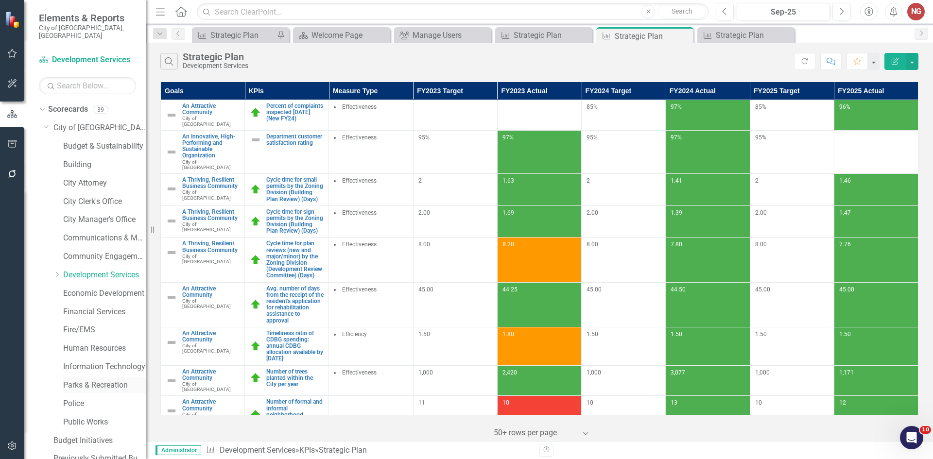
click at [81, 380] on link "Parks & Recreation" at bounding box center [104, 385] width 83 height 11
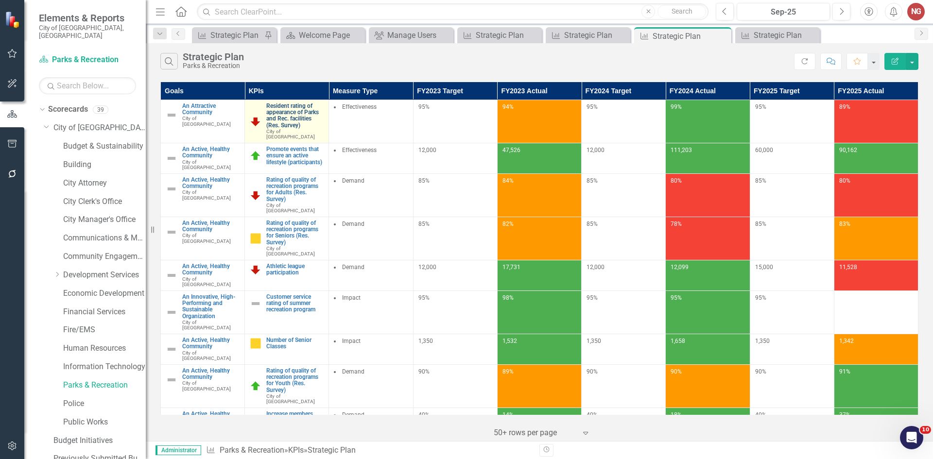
click at [301, 106] on link "Resident rating of appearance of Parks and Rec. facilities (Res. Survey)" at bounding box center [294, 116] width 57 height 26
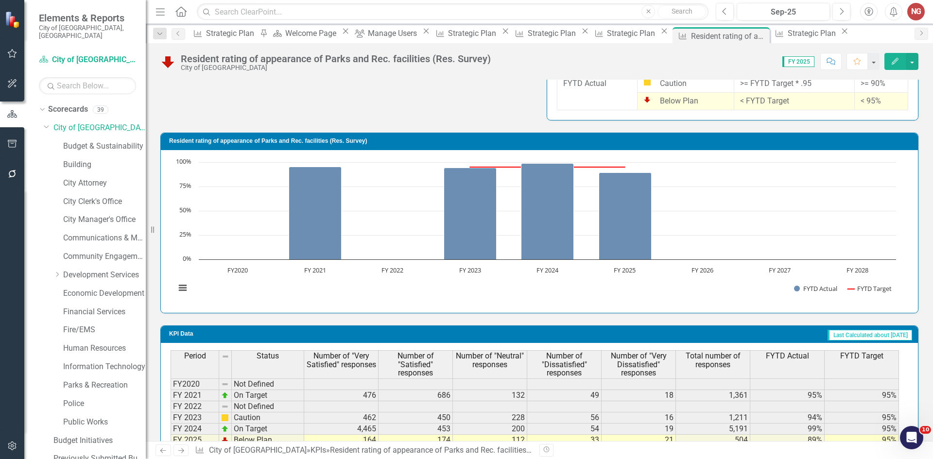
scroll to position [650, 0]
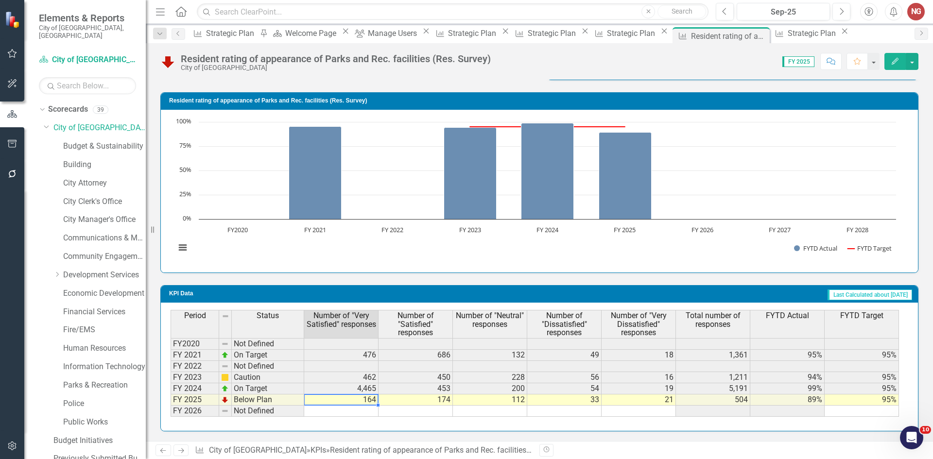
click at [355, 400] on td "164" at bounding box center [341, 400] width 74 height 11
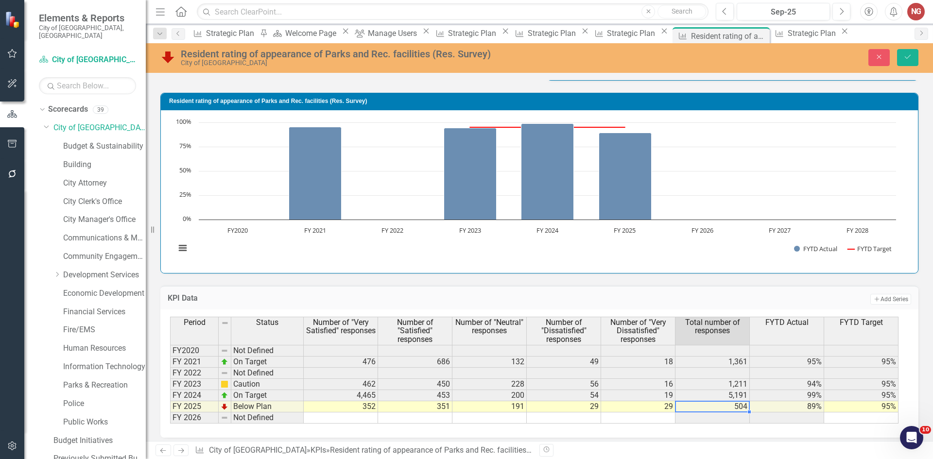
type textarea "28.79"
click at [908, 59] on icon "Save" at bounding box center [908, 56] width 9 height 7
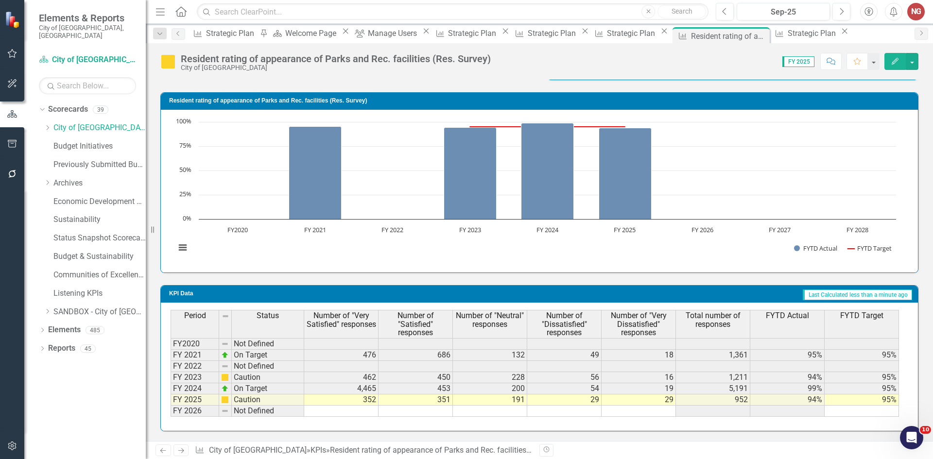
click at [569, 393] on td "54" at bounding box center [564, 389] width 74 height 11
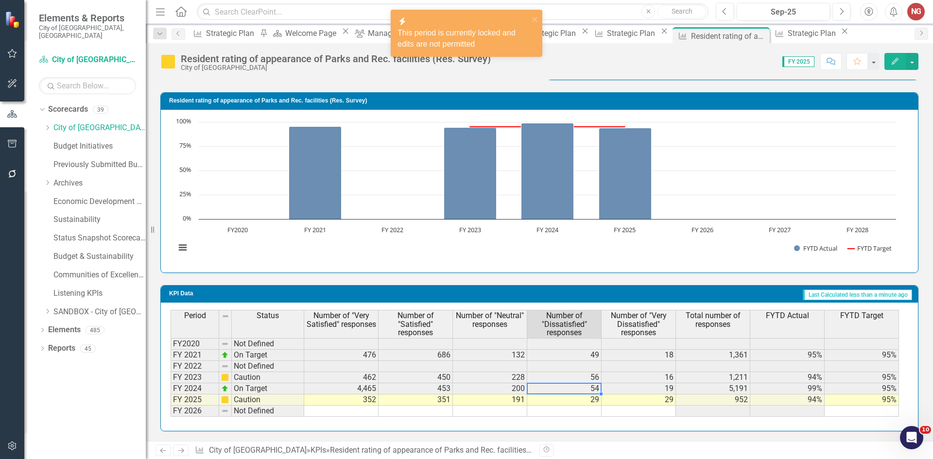
click at [577, 402] on td "29" at bounding box center [564, 400] width 74 height 11
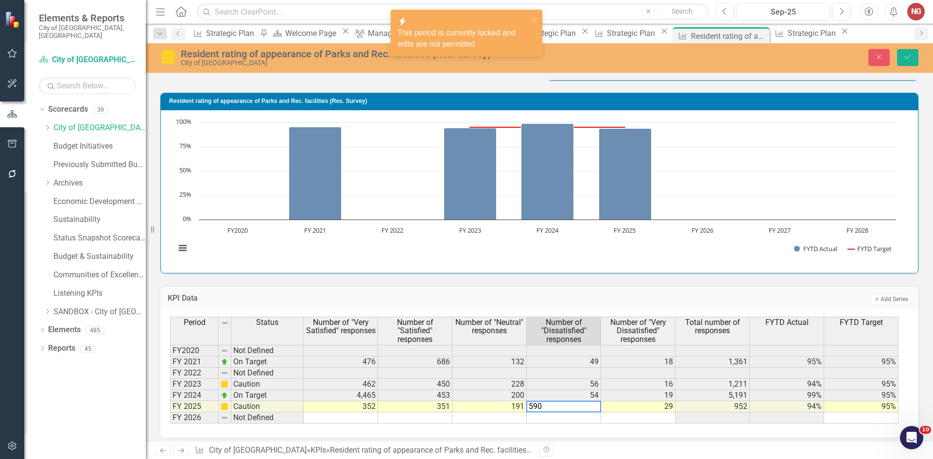
type textarea "5905"
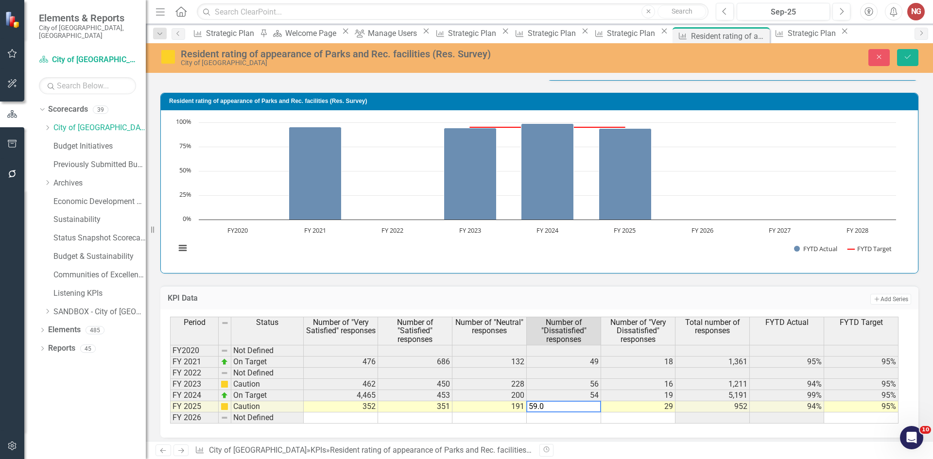
type textarea "59.05"
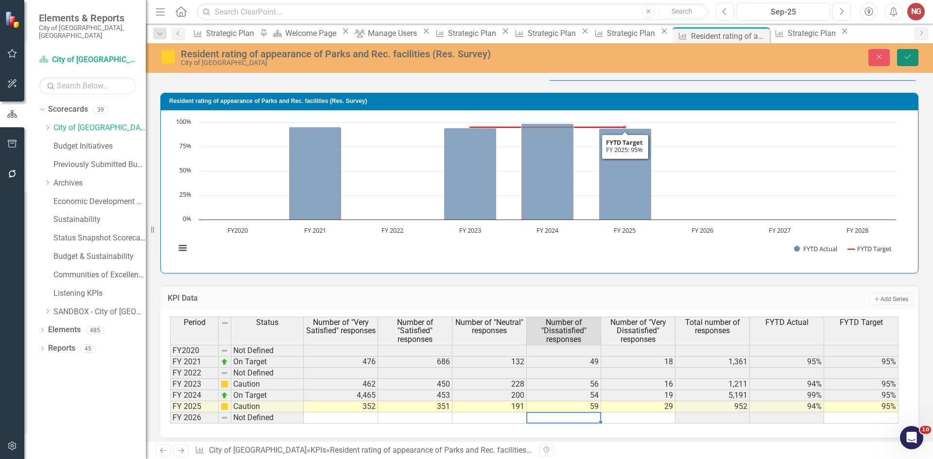
click at [902, 64] on button "Save" at bounding box center [907, 57] width 21 height 17
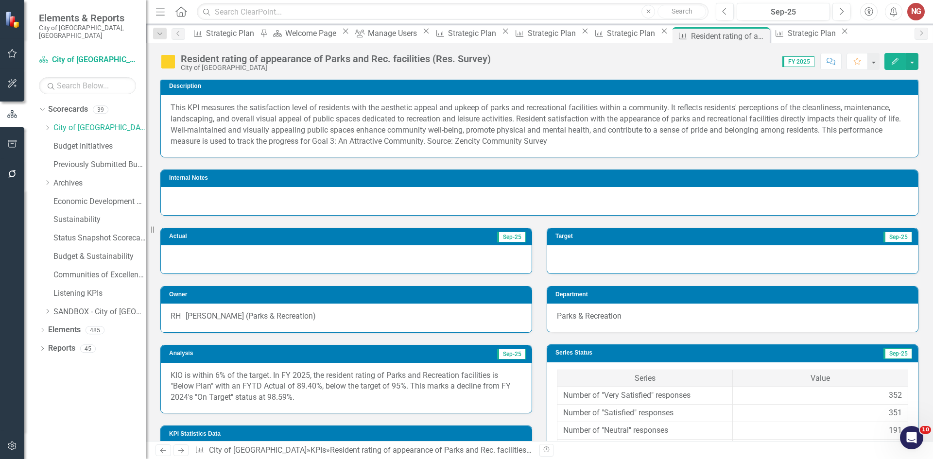
scroll to position [146, 0]
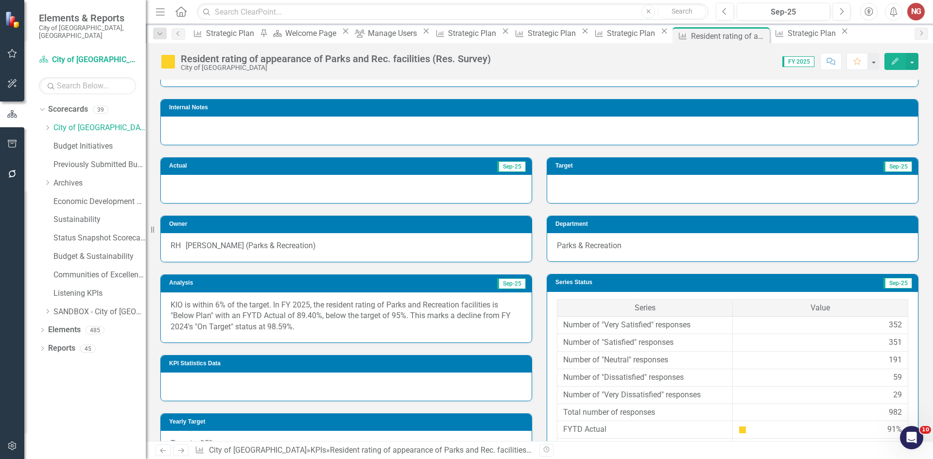
click at [214, 323] on p "KIO is within 6% of the target. In FY 2025, the resident rating of Parks and Re…" at bounding box center [346, 317] width 351 height 34
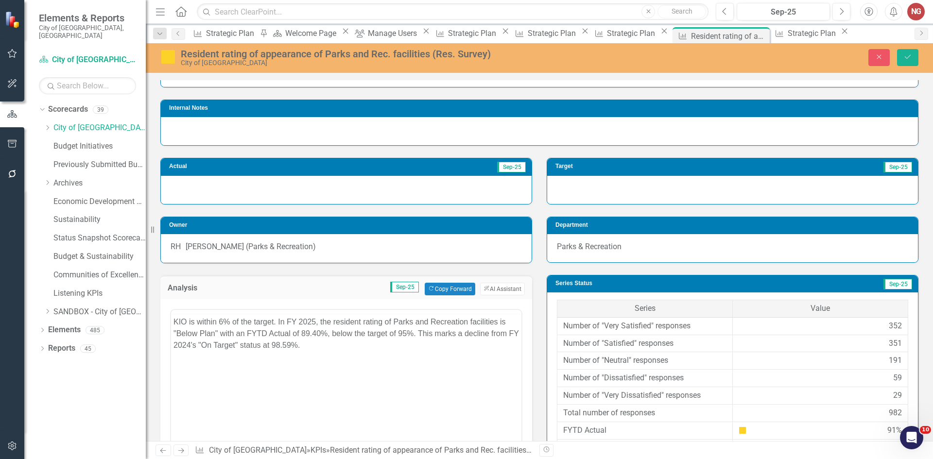
scroll to position [0, 0]
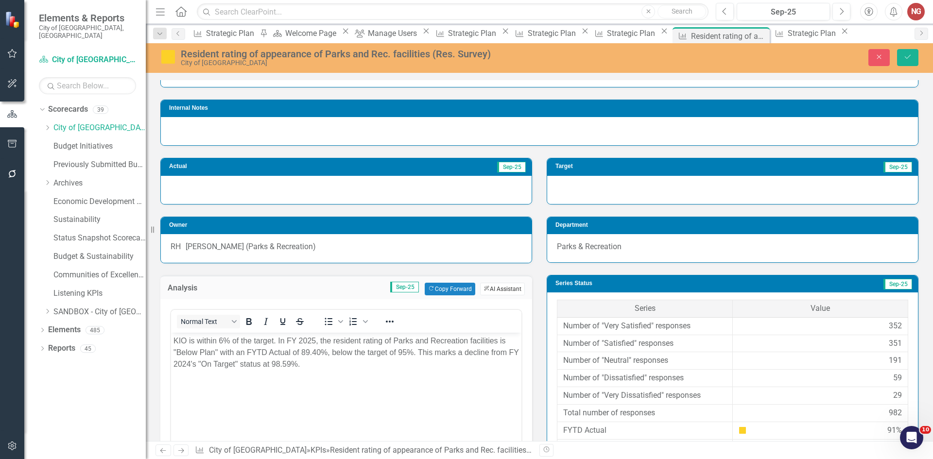
click at [499, 290] on button "ClearPoint AI AI Assistant" at bounding box center [502, 289] width 45 height 13
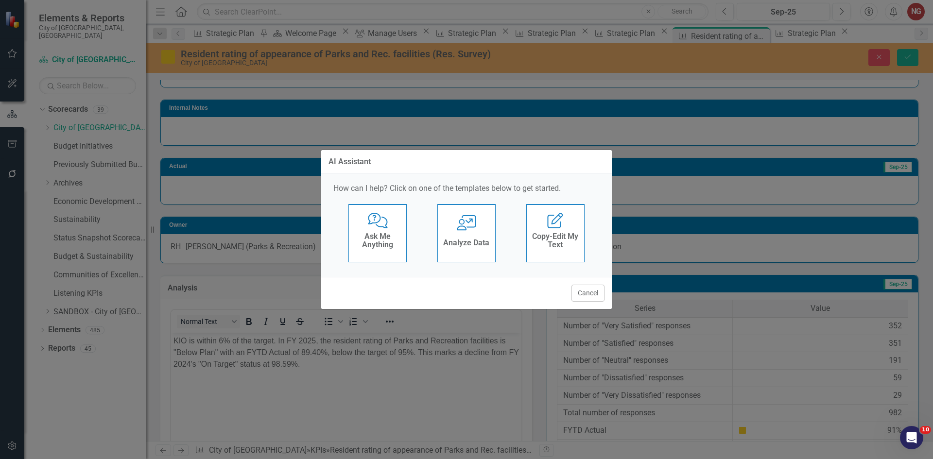
drag, startPoint x: 442, startPoint y: 170, endPoint x: 451, endPoint y: 179, distance: 12.7
click at [443, 172] on div "AI Assistant" at bounding box center [466, 162] width 291 height 24
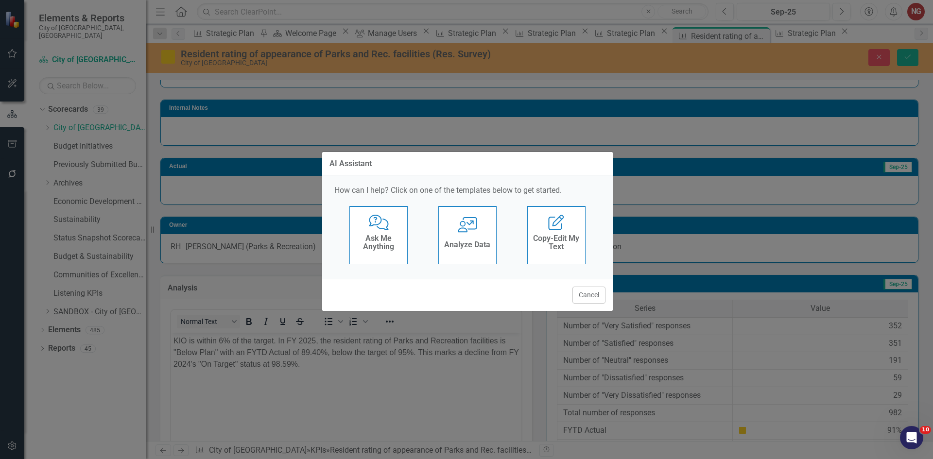
click at [465, 218] on icon "User with Chart" at bounding box center [468, 225] width 20 height 16
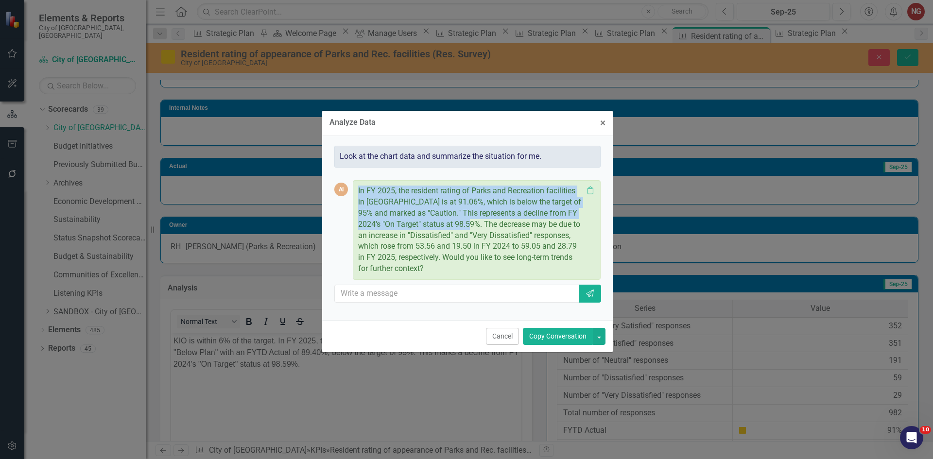
drag, startPoint x: 357, startPoint y: 188, endPoint x: 485, endPoint y: 225, distance: 133.6
click at [485, 225] on div "In FY 2025, the resident rating of Parks and Recreation facilities in Coral Spr…" at bounding box center [477, 230] width 248 height 100
copy p "In FY 2025, the resident rating of Parks and Recreation facilities in Coral Spr…"
click at [500, 337] on button "Cancel" at bounding box center [502, 336] width 33 height 17
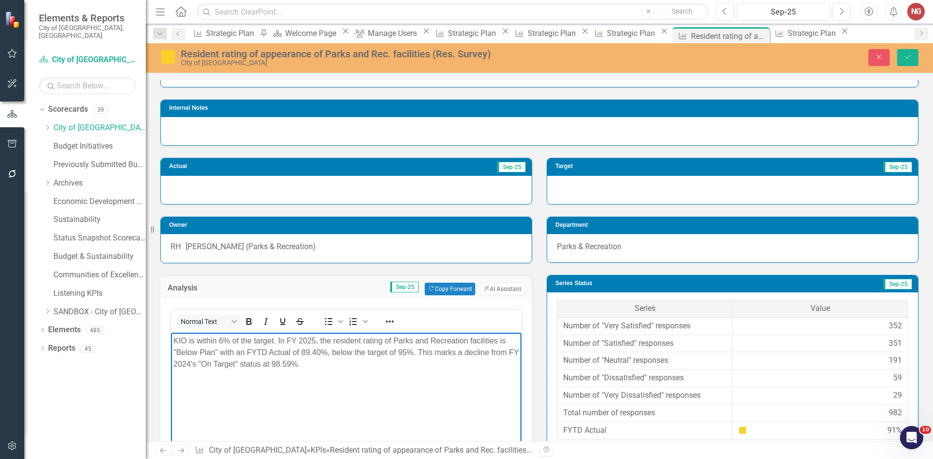
drag, startPoint x: 277, startPoint y: 340, endPoint x: 347, endPoint y: 385, distance: 82.9
click at [347, 385] on body "KIO is within 6% of the target. In FY 2025, the resident rating of Parks and Re…" at bounding box center [346, 406] width 351 height 146
paste body "Rich Text Area. Press ALT-0 for help."
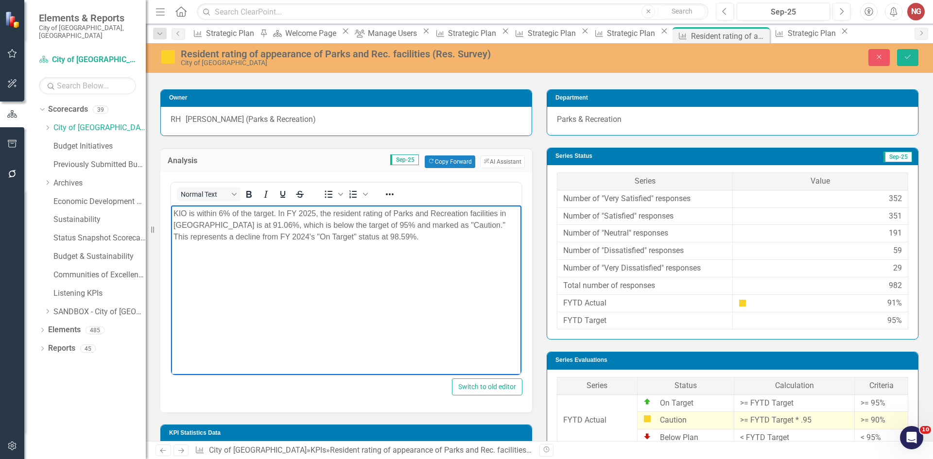
scroll to position [238, 0]
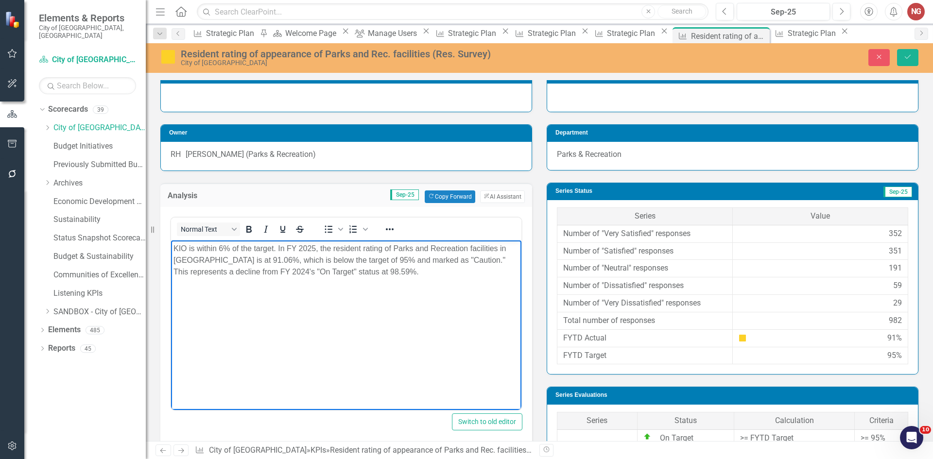
click at [223, 249] on p "KIO is within 6% of the target. In FY 2025, the resident rating of Parks and Re…" at bounding box center [347, 260] width 346 height 35
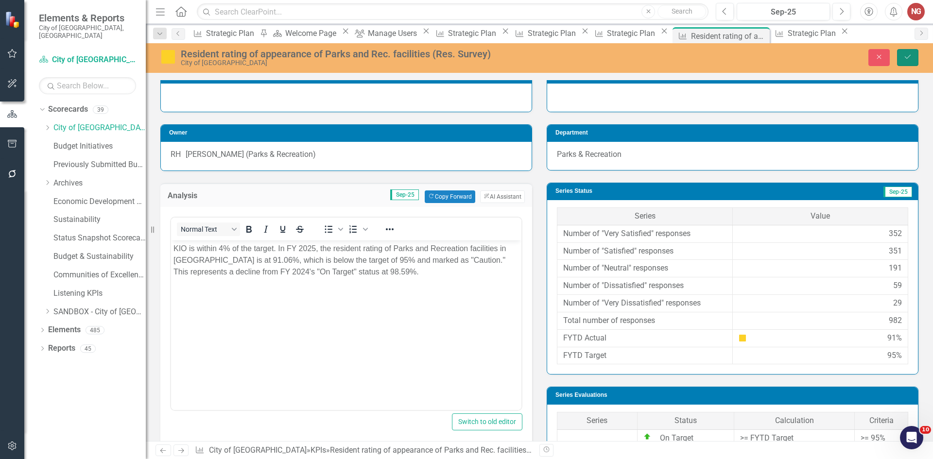
click at [914, 54] on button "Save" at bounding box center [907, 57] width 21 height 17
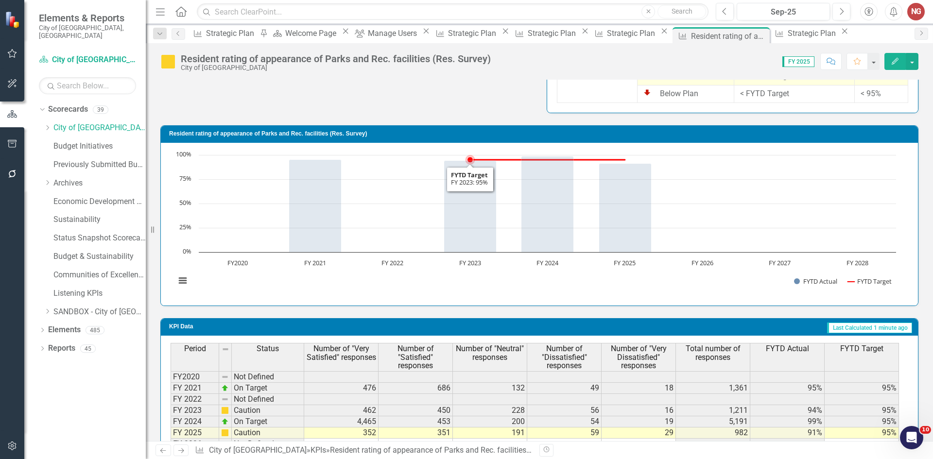
scroll to position [650, 0]
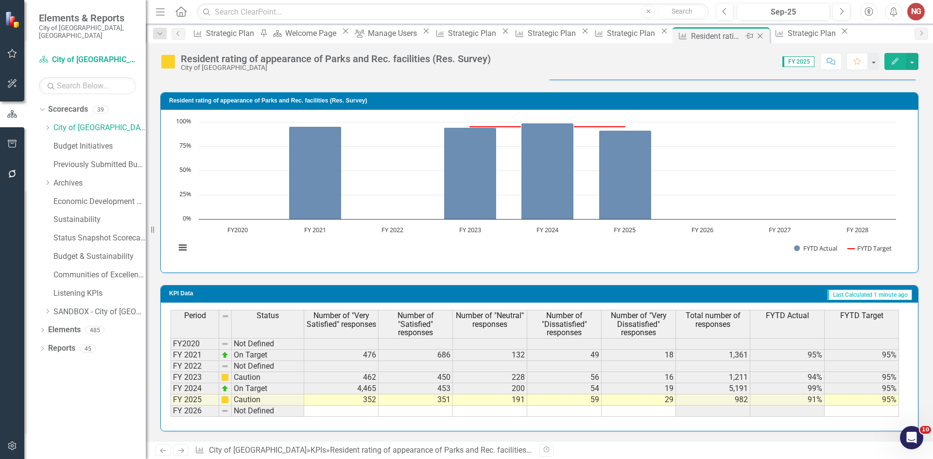
click at [755, 34] on icon "Close" at bounding box center [760, 36] width 10 height 8
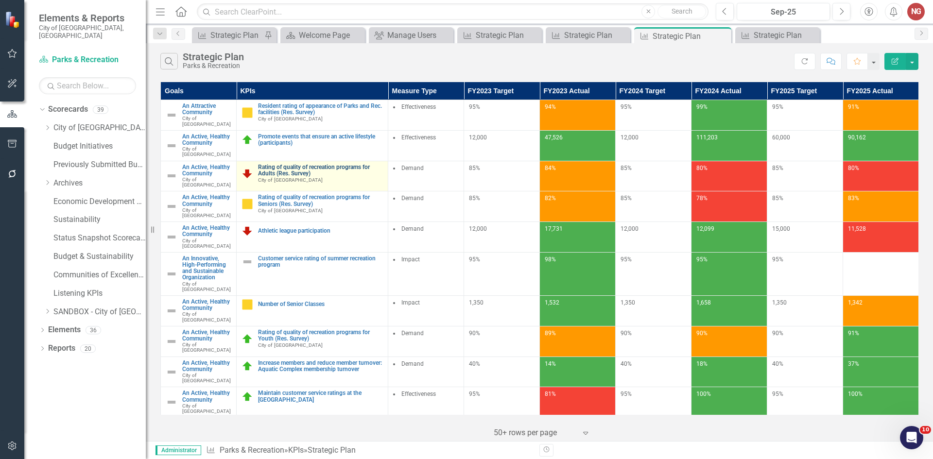
click at [294, 164] on link "Rating of quality of recreation programs for Adults (Res. Survey)" at bounding box center [320, 170] width 125 height 13
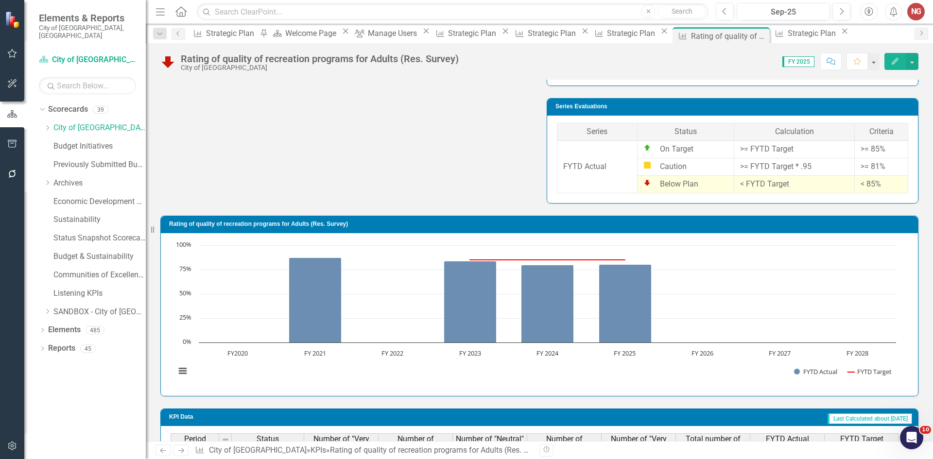
scroll to position [650, 0]
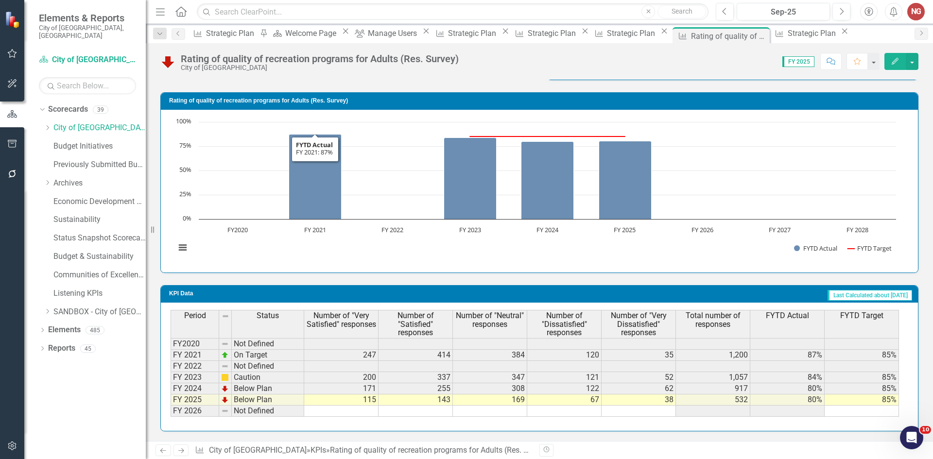
click at [367, 400] on td "115" at bounding box center [341, 400] width 74 height 11
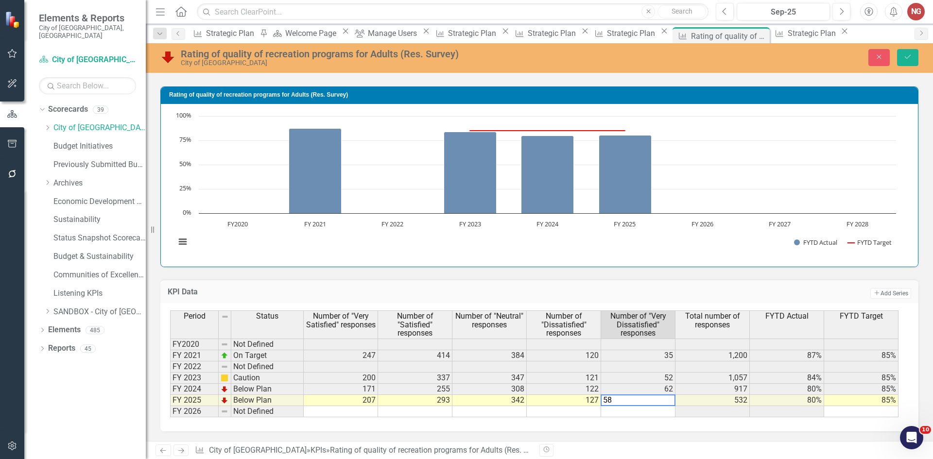
type textarea "5"
type textarea "69.58"
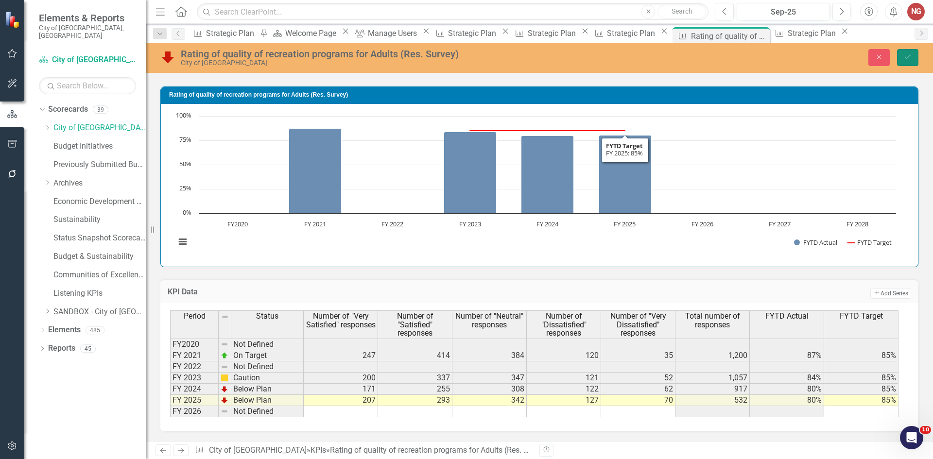
click at [913, 61] on button "Save" at bounding box center [907, 57] width 21 height 17
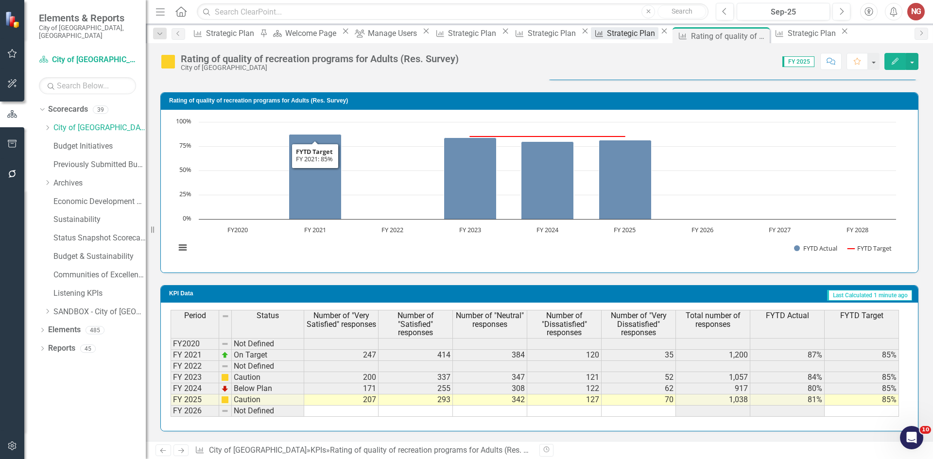
click at [614, 34] on div "Strategic Plan" at bounding box center [632, 33] width 51 height 12
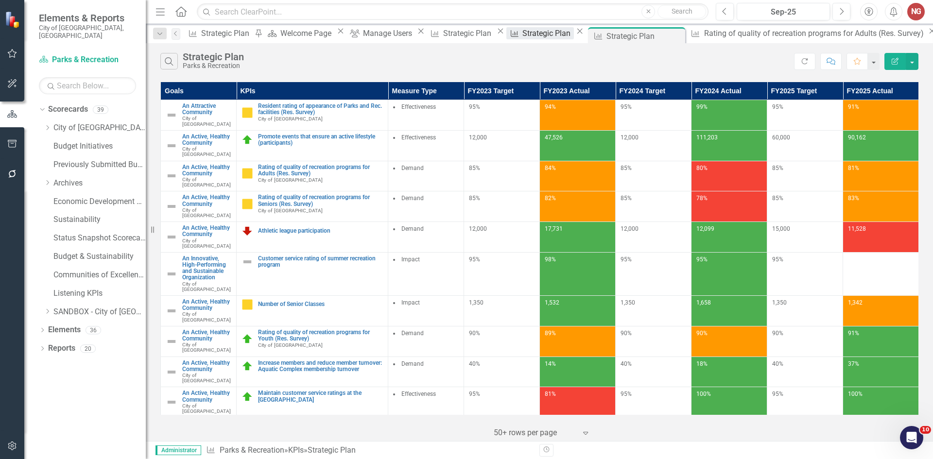
click at [550, 33] on div "Strategic Plan" at bounding box center [548, 33] width 51 height 12
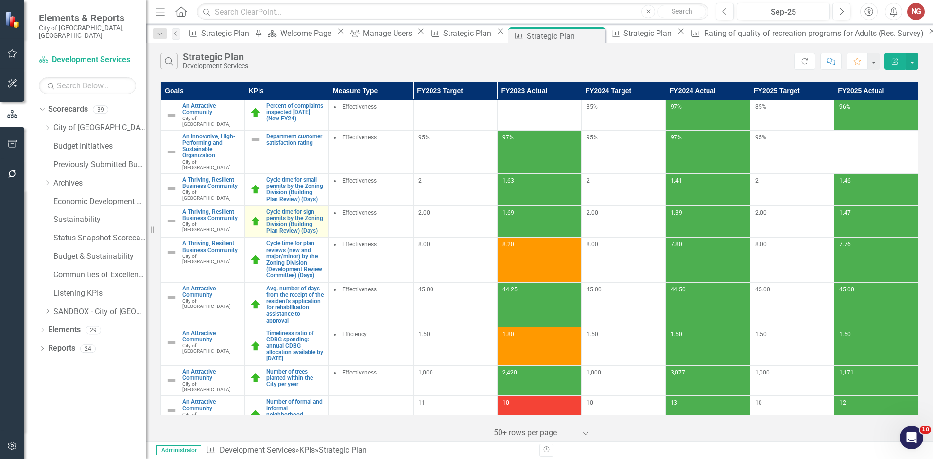
scroll to position [159, 0]
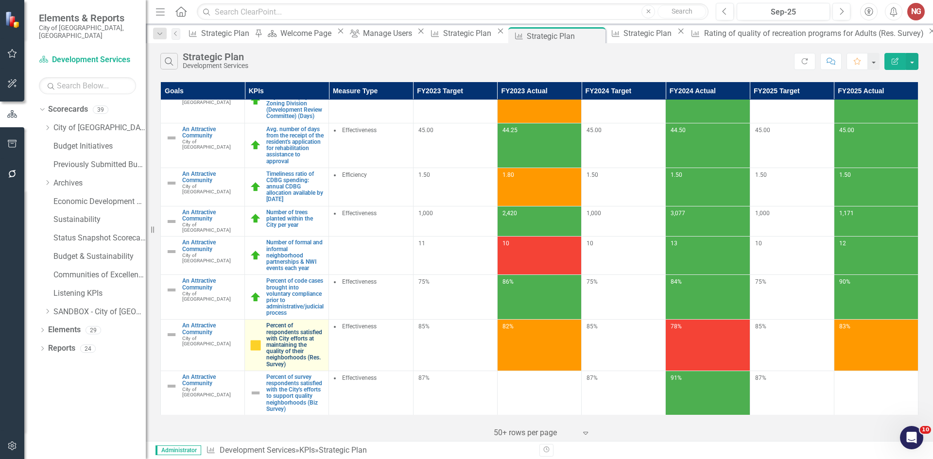
click at [269, 323] on link "Percent of respondents satisfied with City efforts at maintaining the quality o…" at bounding box center [294, 345] width 57 height 45
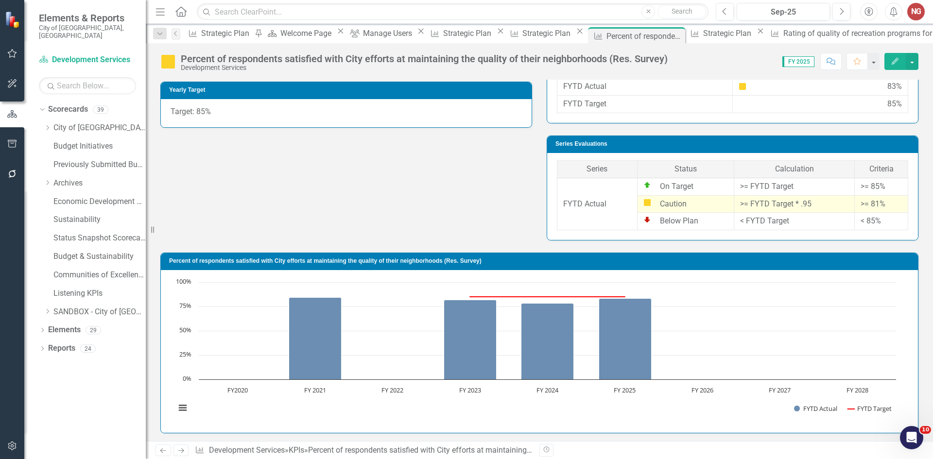
scroll to position [277, 0]
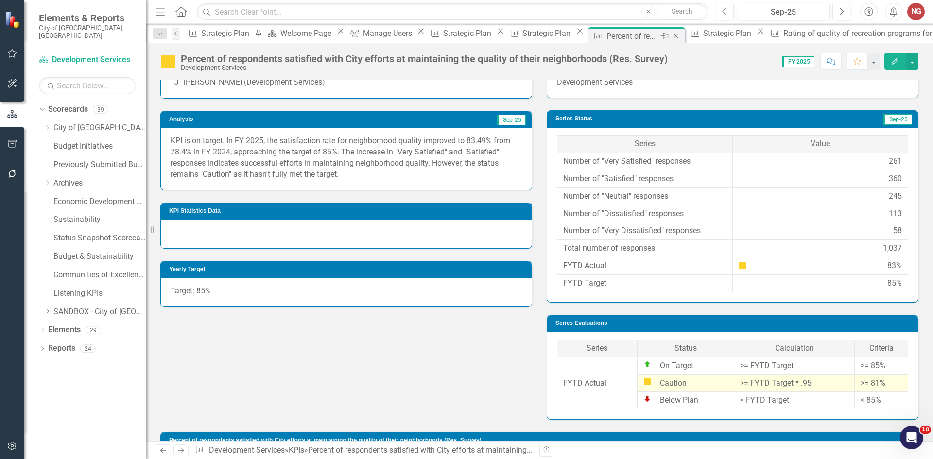
click at [671, 35] on icon "Close" at bounding box center [676, 36] width 10 height 8
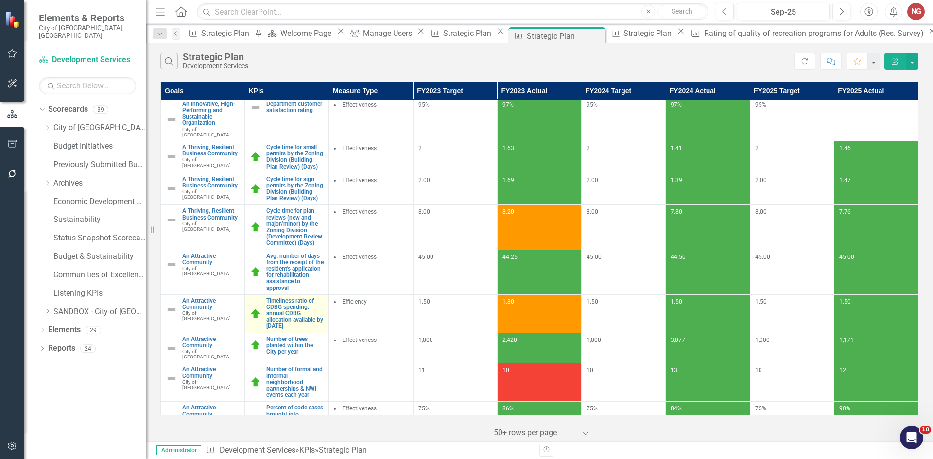
scroll to position [49, 0]
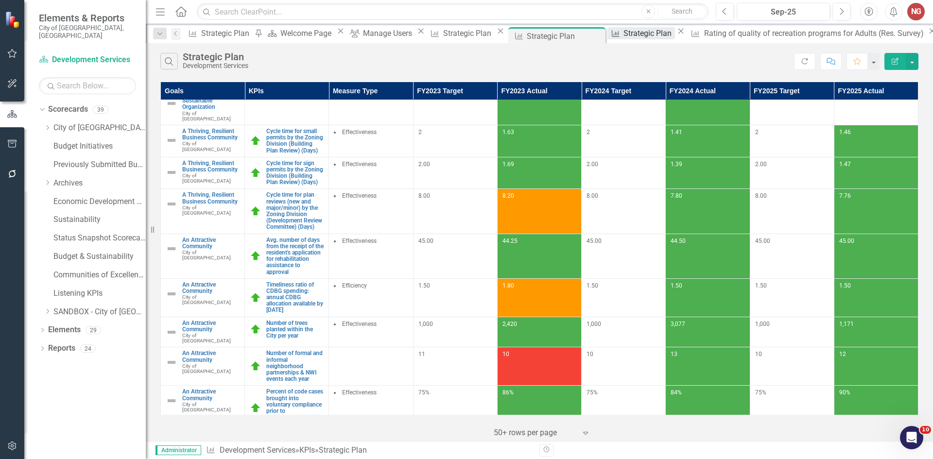
click at [632, 38] on div "Strategic Plan" at bounding box center [649, 33] width 51 height 12
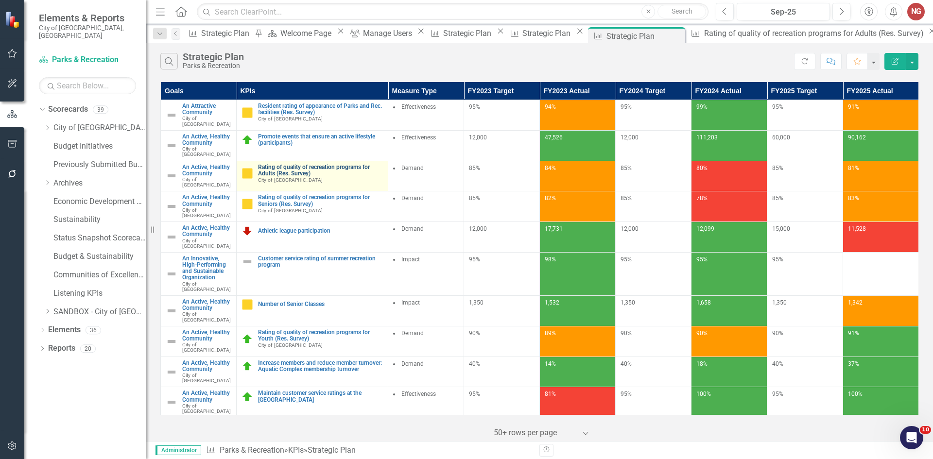
click at [276, 164] on link "Rating of quality of recreation programs for Adults (Res. Survey)" at bounding box center [320, 170] width 125 height 13
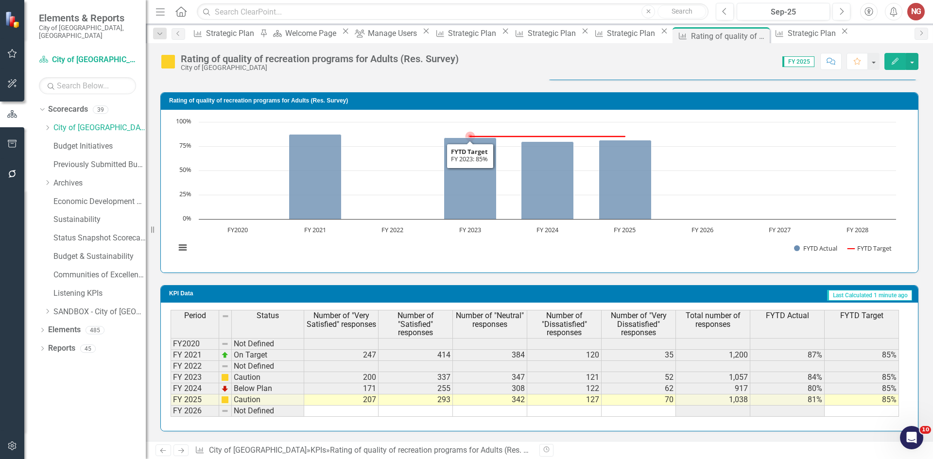
scroll to position [358, 0]
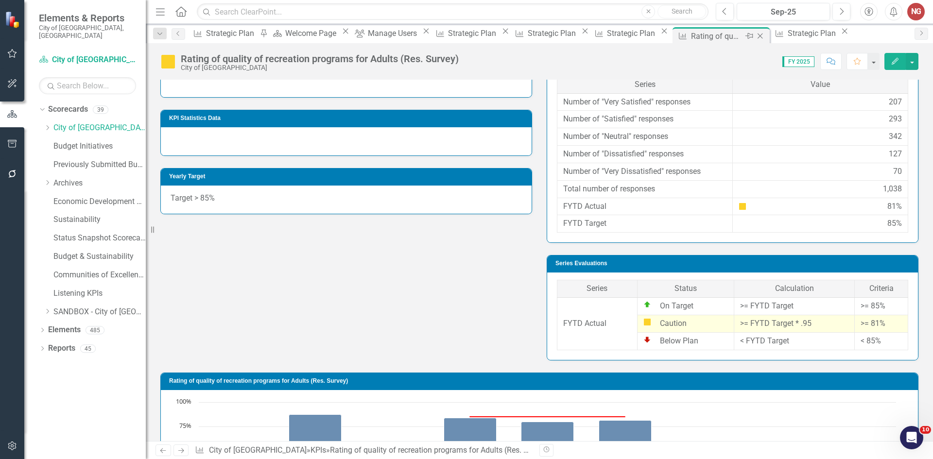
click at [755, 36] on icon "Close" at bounding box center [760, 36] width 10 height 8
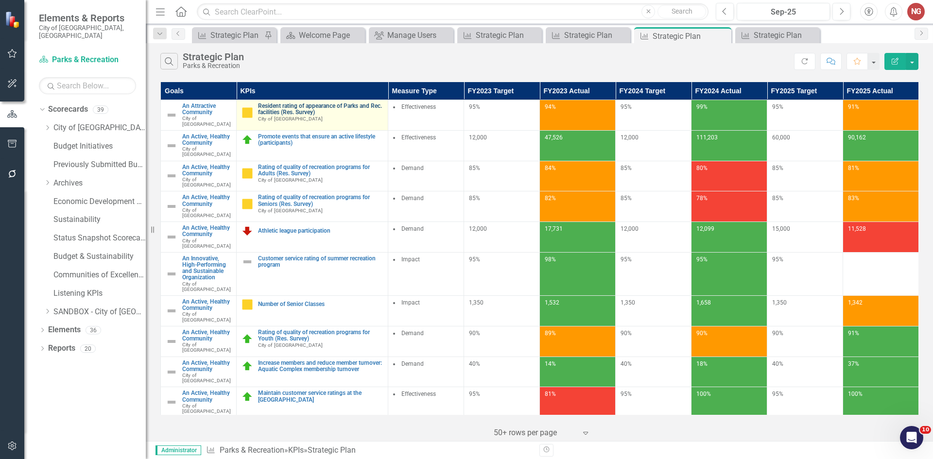
click at [299, 110] on link "Resident rating of appearance of Parks and Rec. facilities (Res. Survey)" at bounding box center [320, 109] width 125 height 13
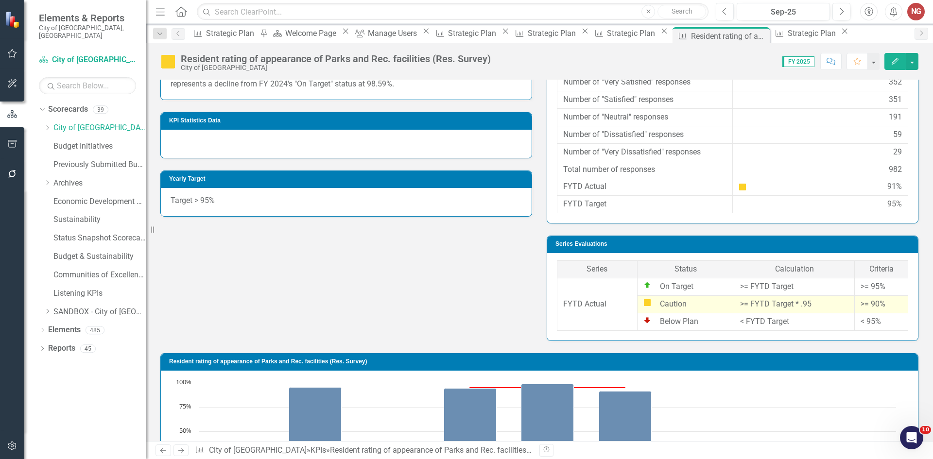
scroll to position [650, 0]
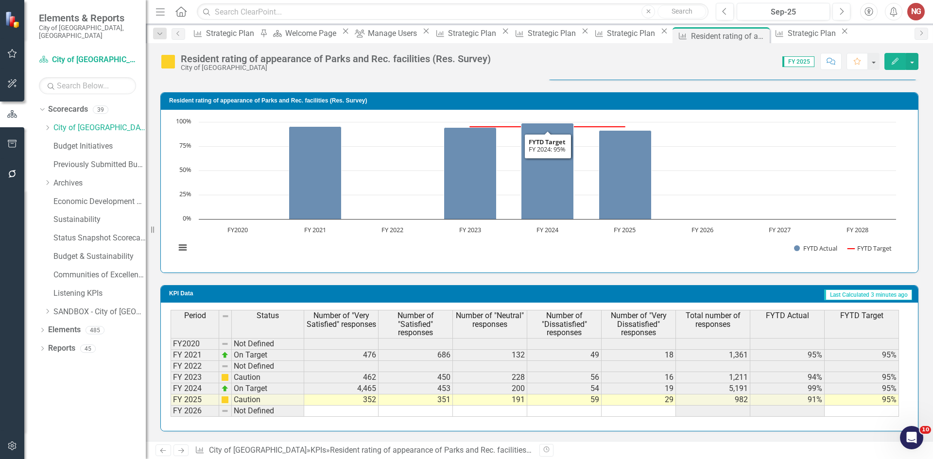
click at [324, 389] on td "4,465" at bounding box center [341, 389] width 74 height 11
click at [362, 391] on td "4,465" at bounding box center [341, 389] width 74 height 11
click at [13, 176] on icon "button" at bounding box center [12, 174] width 10 height 8
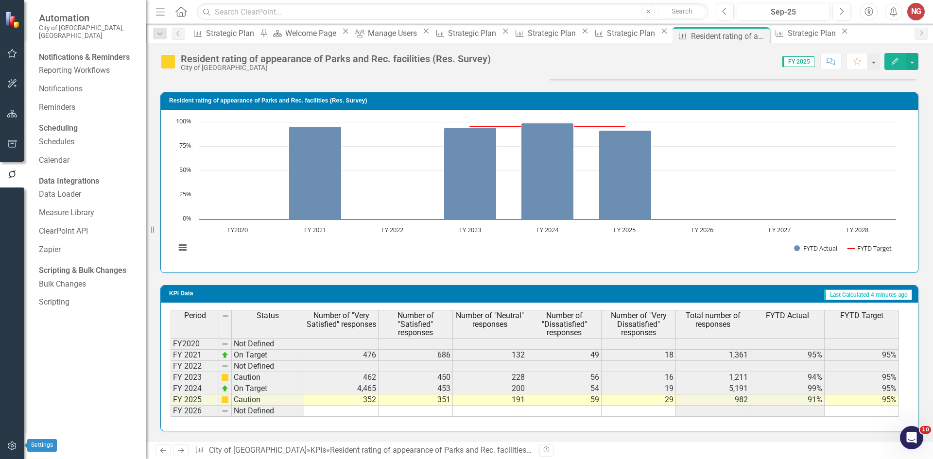
click at [9, 449] on icon "button" at bounding box center [12, 446] width 8 height 9
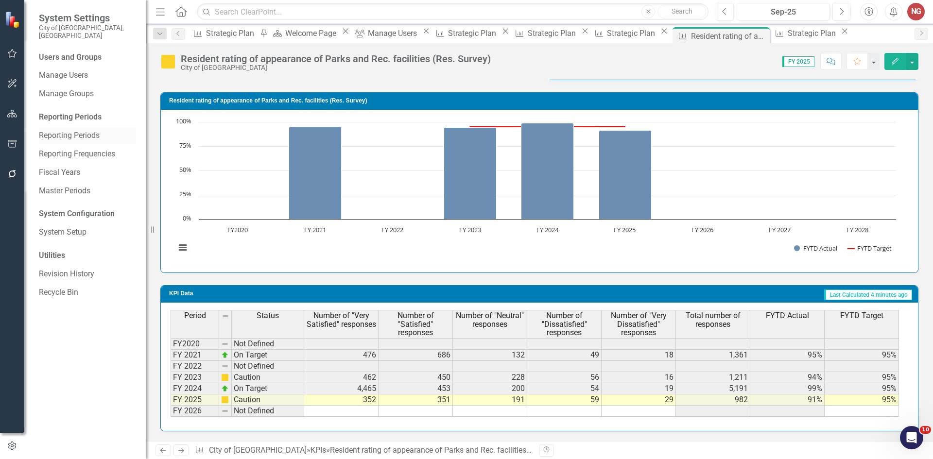
click at [86, 130] on link "Reporting Periods" at bounding box center [87, 135] width 97 height 11
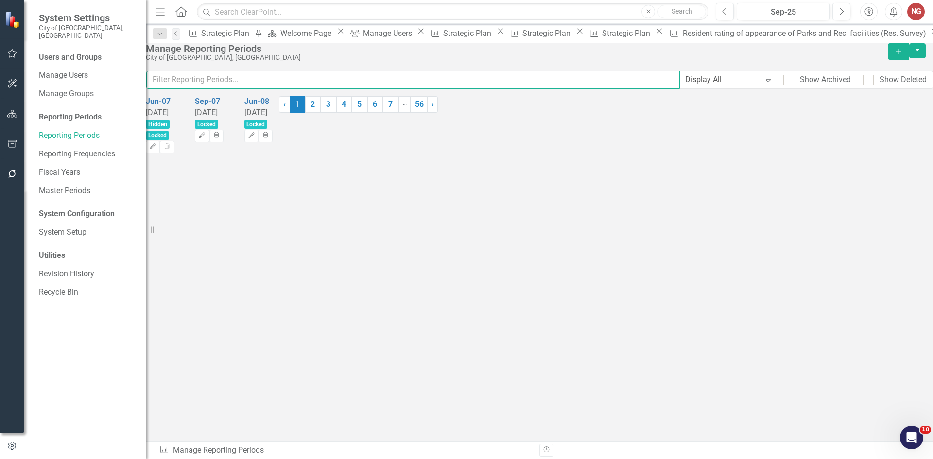
click at [211, 89] on input "text" at bounding box center [413, 80] width 534 height 18
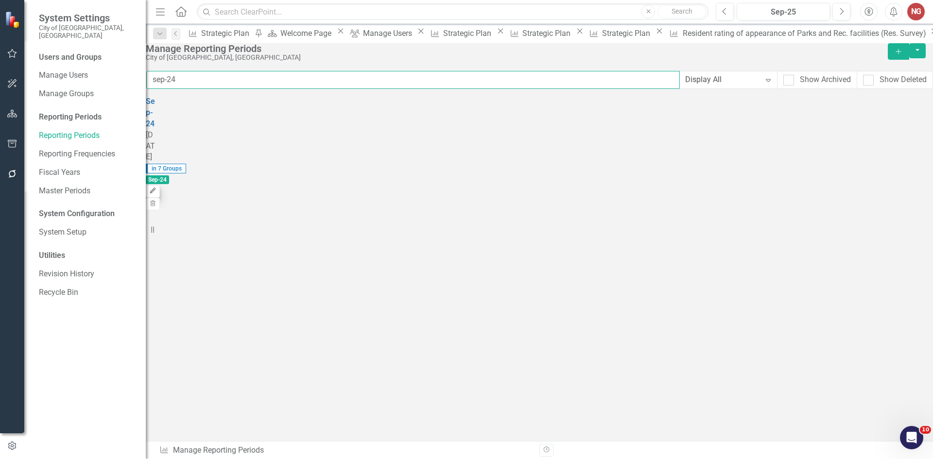
type input "sep-24"
click at [160, 185] on button "Edit" at bounding box center [153, 191] width 14 height 13
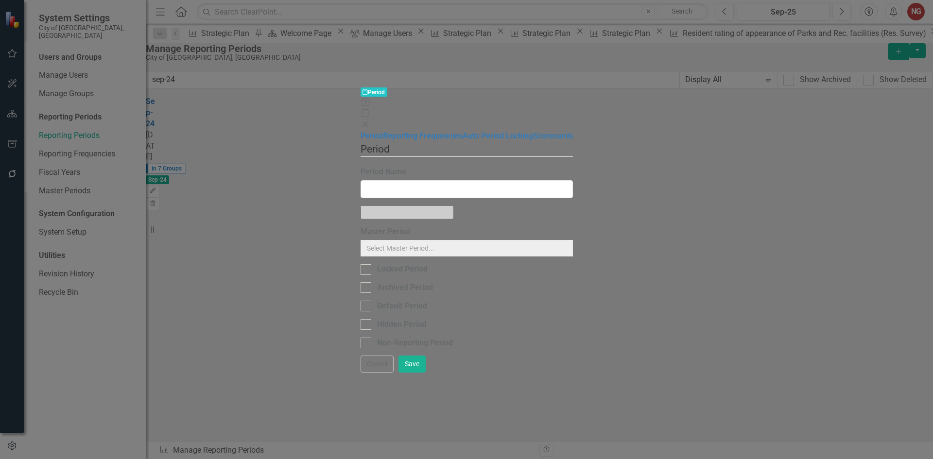
type input "Sep-24"
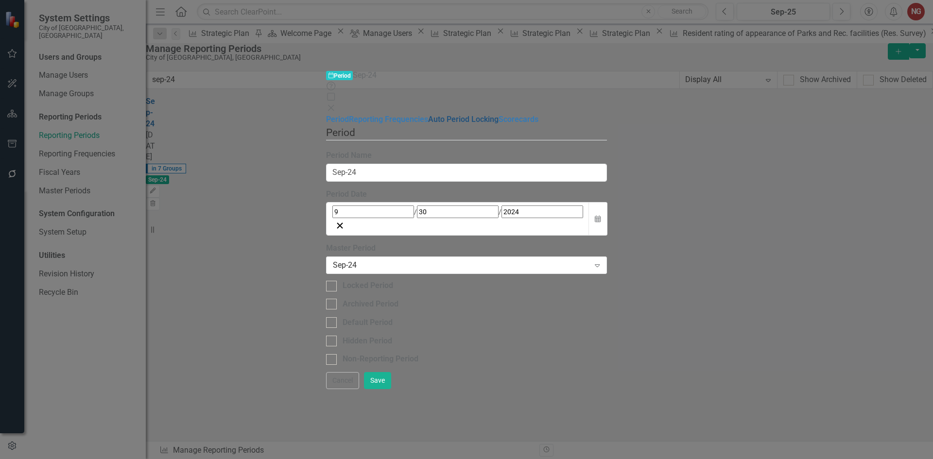
click at [428, 115] on link "Auto Period Locking" at bounding box center [463, 119] width 70 height 9
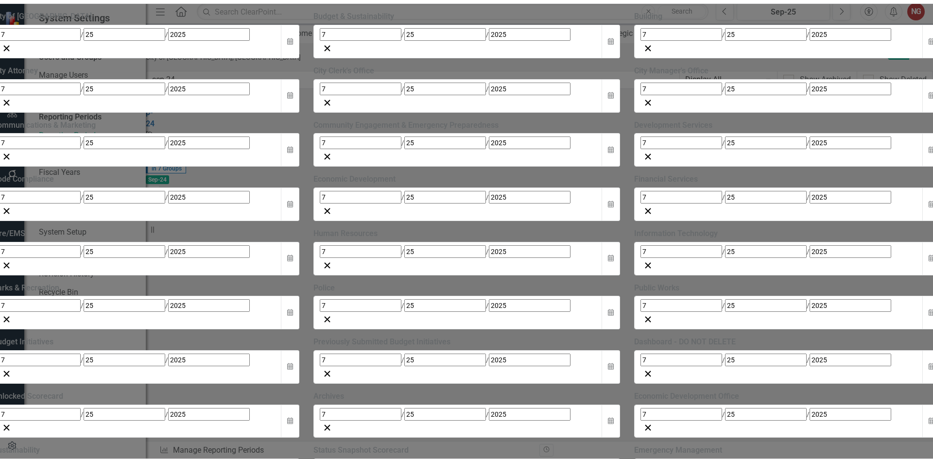
click at [146, 55] on button "10" at bounding box center [134, 46] width 24 height 18
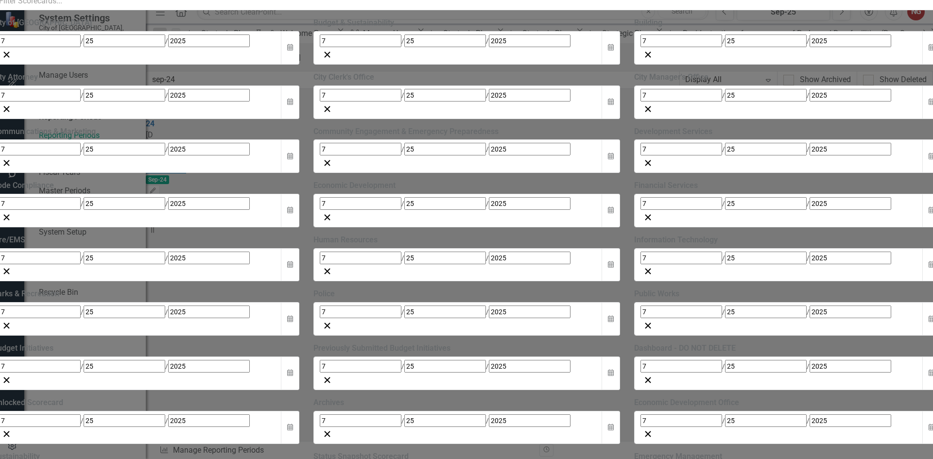
type input "10"
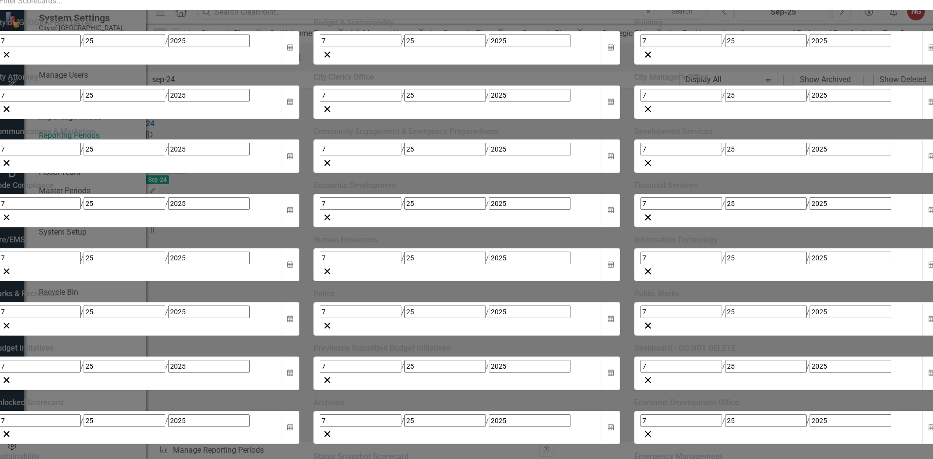
type input "10"
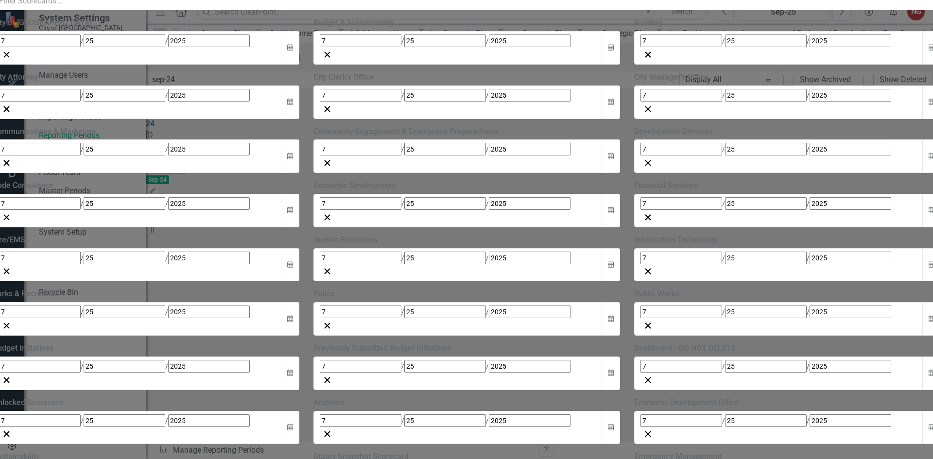
type input "10"
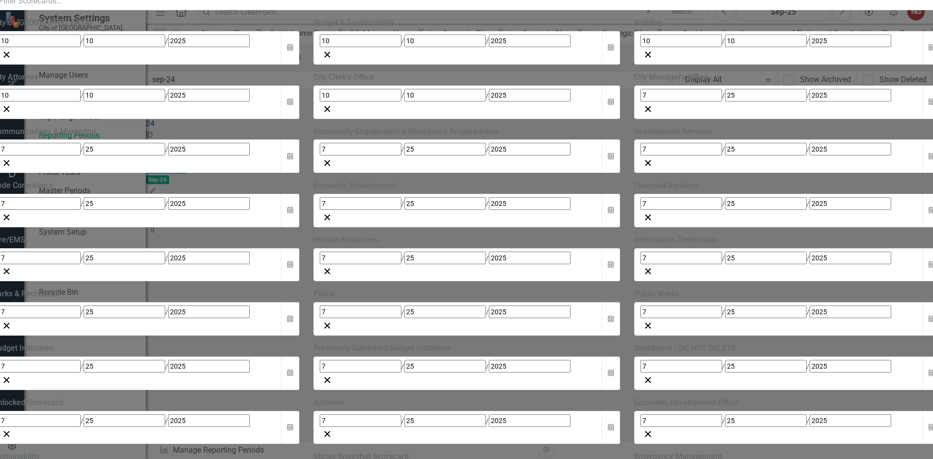
type input "10"
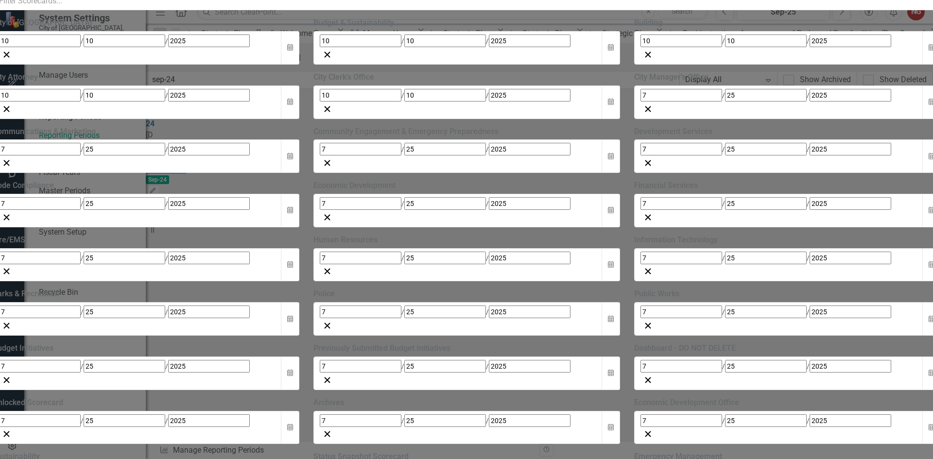
type input "10"
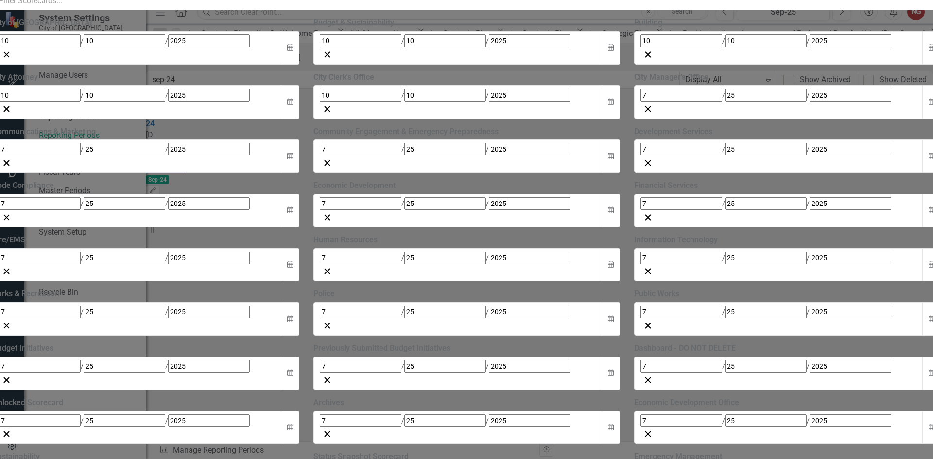
type input "10"
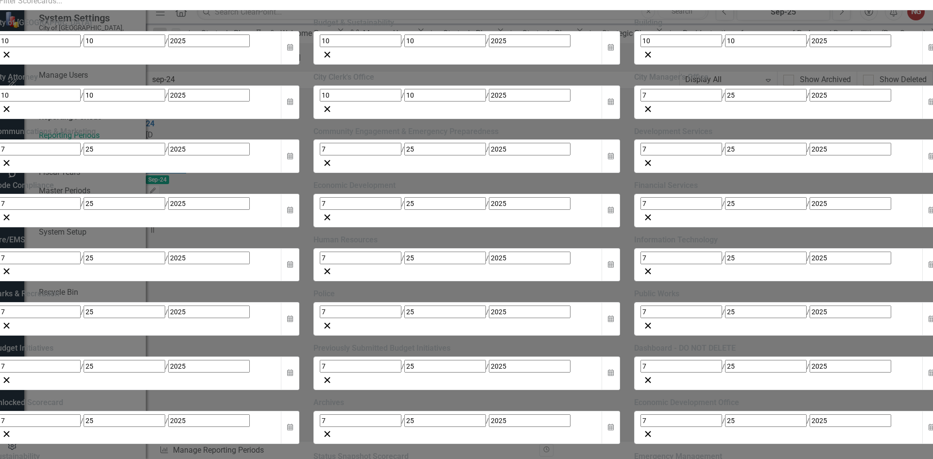
type input "10"
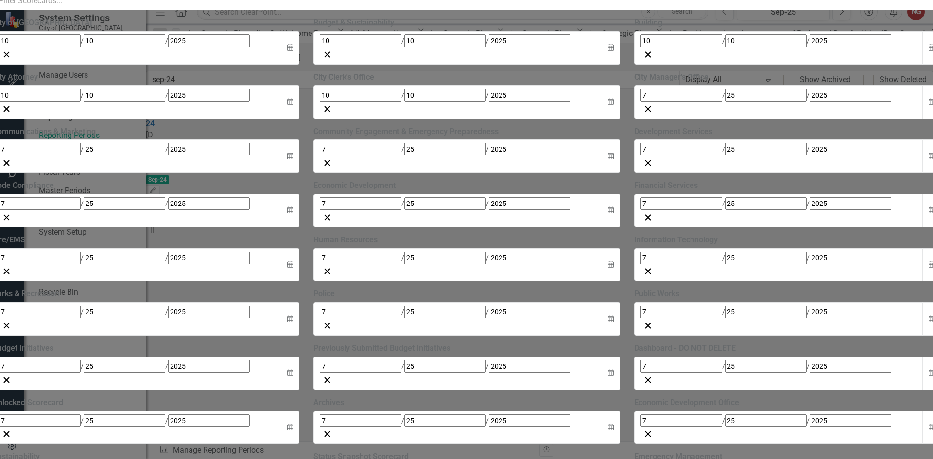
type input "10"
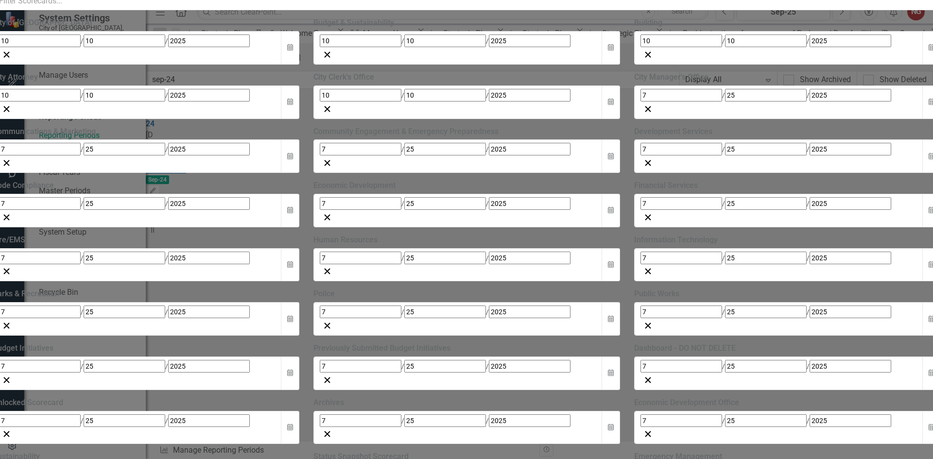
type input "10"
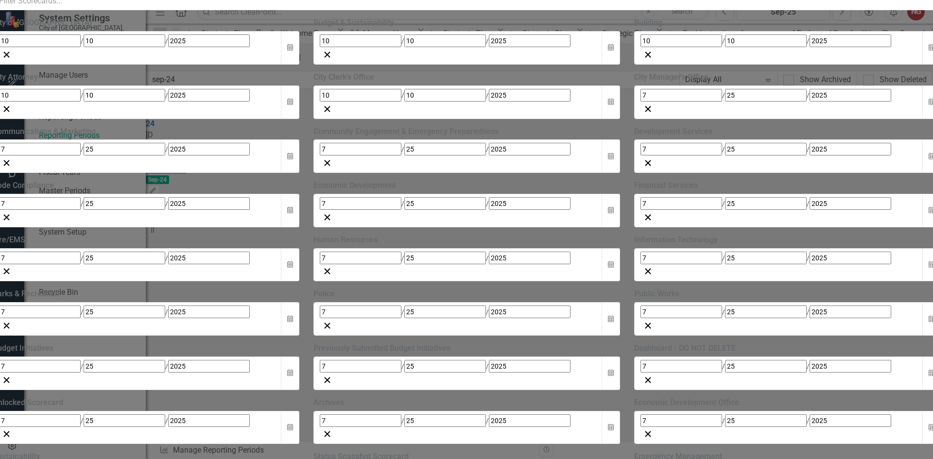
type input "10"
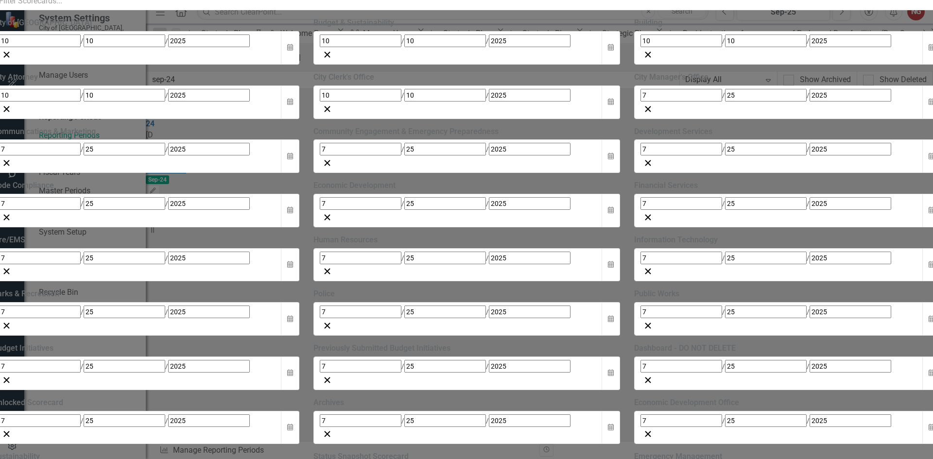
type input "10"
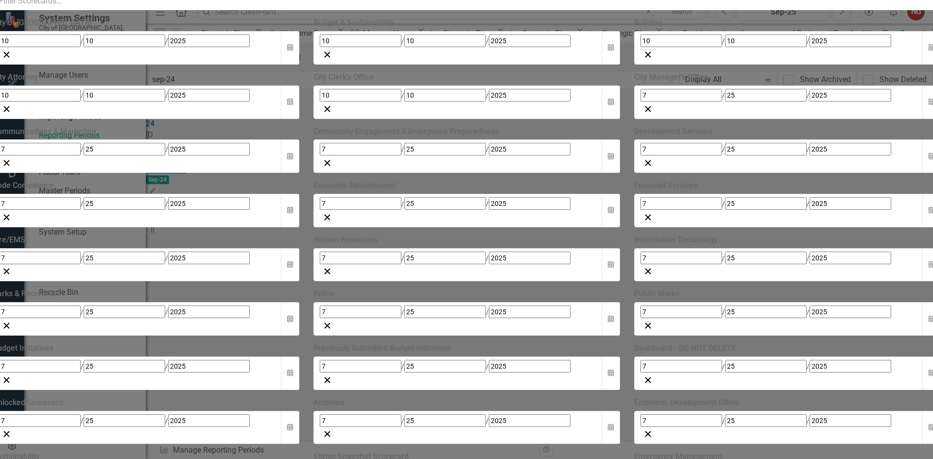
type input "10"
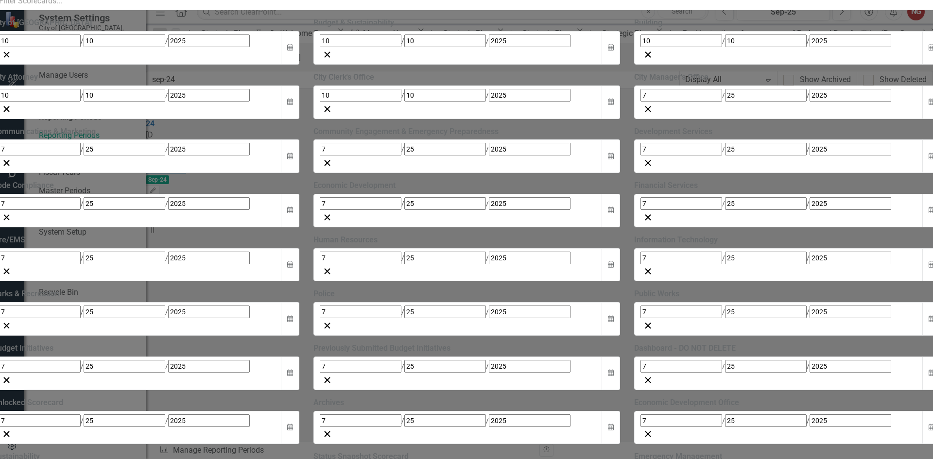
type input "10"
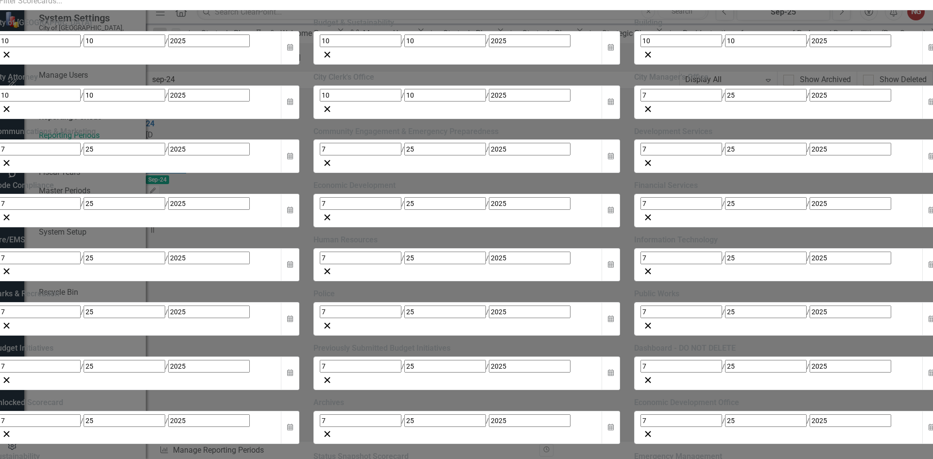
type input "10"
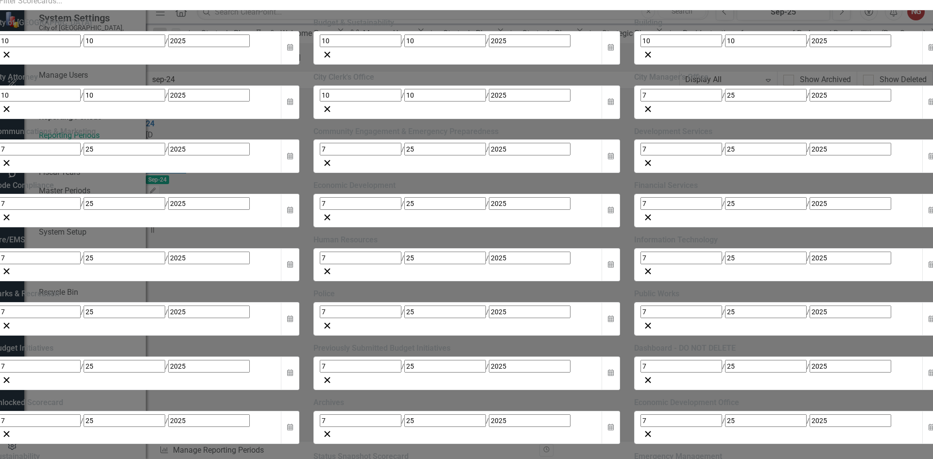
type input "10"
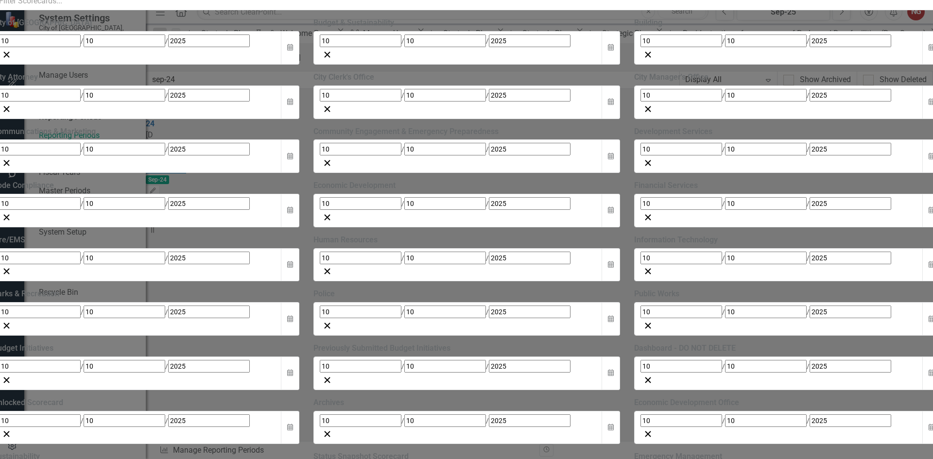
type input "10"
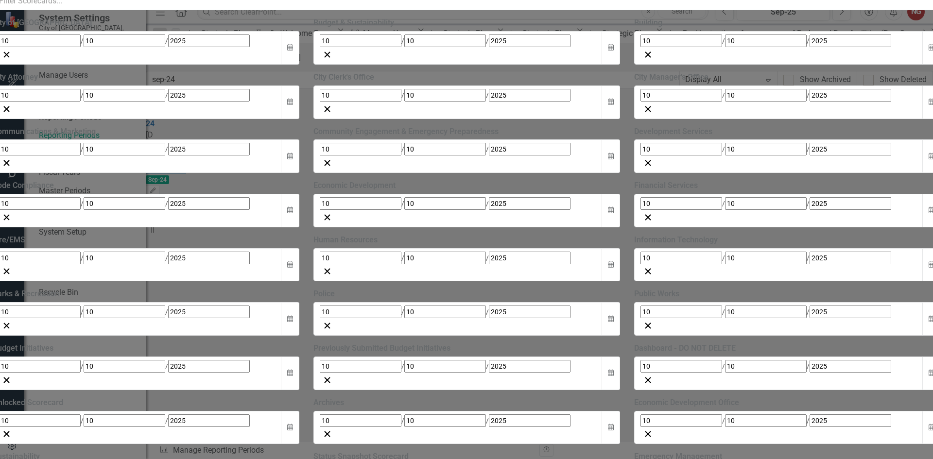
type input "10"
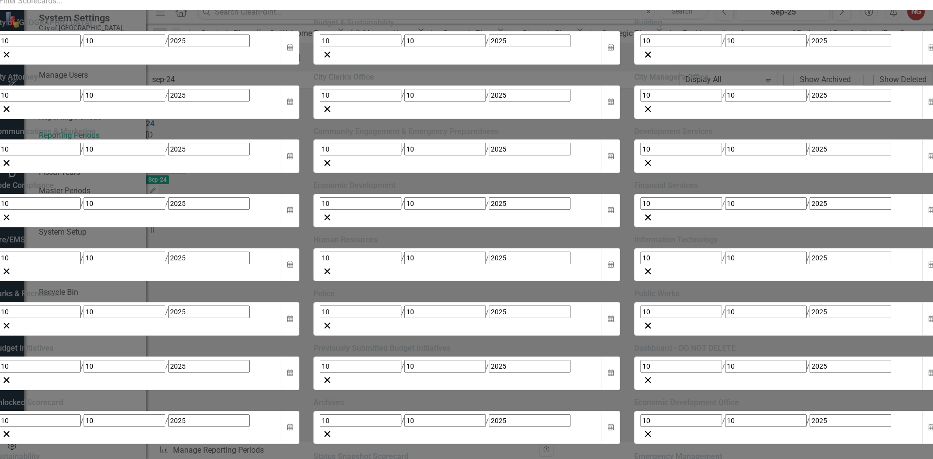
type input "10"
type input "2025"
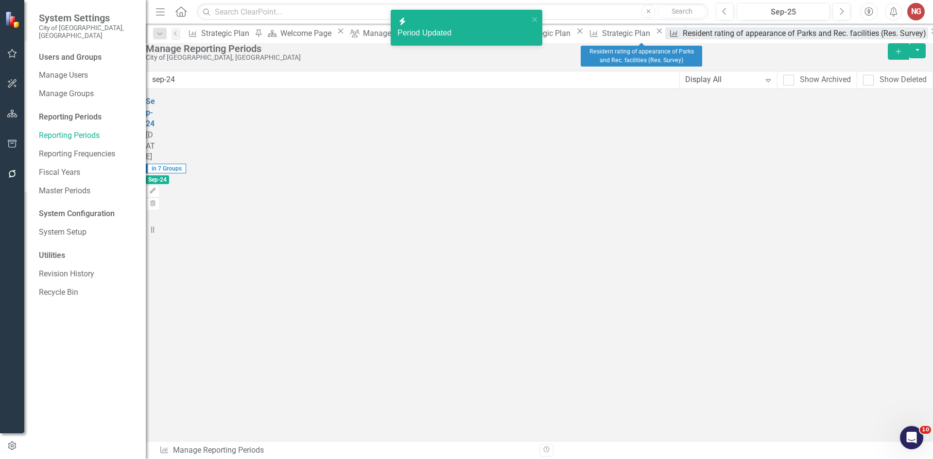
click at [683, 39] on div "Resident rating of appearance of Parks and Rec. facilities (Res. Survey)" at bounding box center [806, 33] width 246 height 12
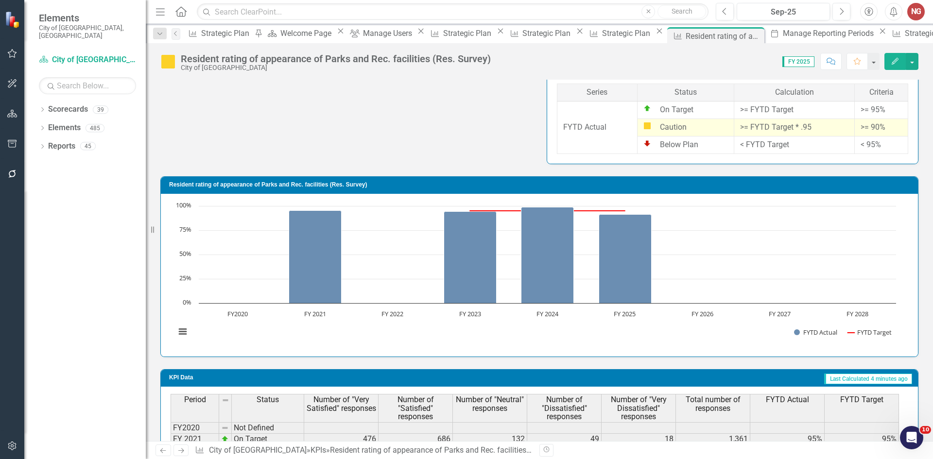
scroll to position [650, 0]
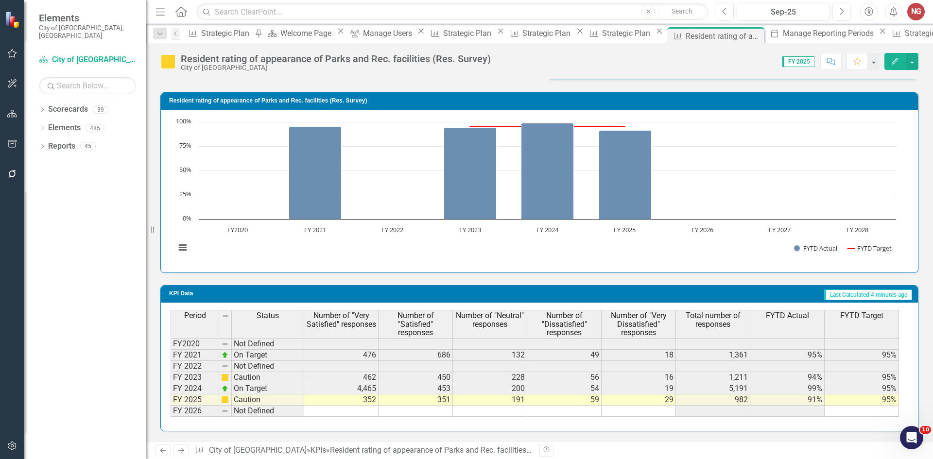
click at [171, 384] on div "Period Status Number of "Very Satisfied" responses Number of "Satisfied" respon…" at bounding box center [171, 363] width 0 height 107
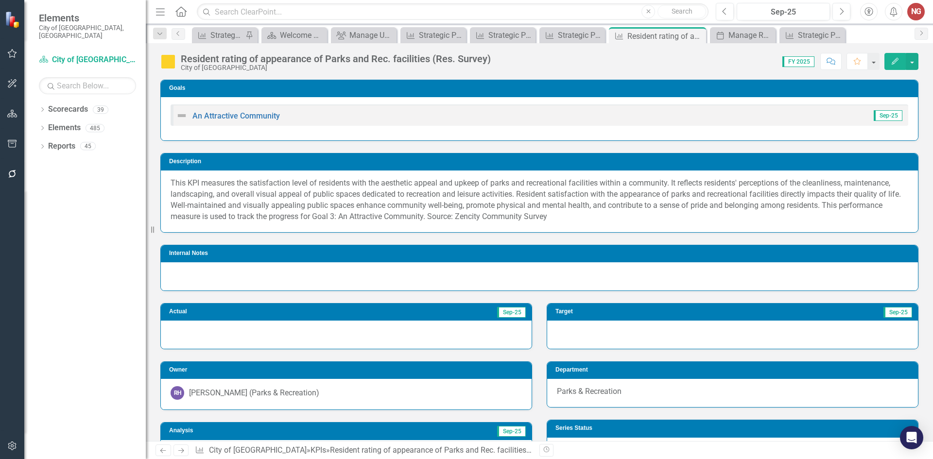
scroll to position [650, 0]
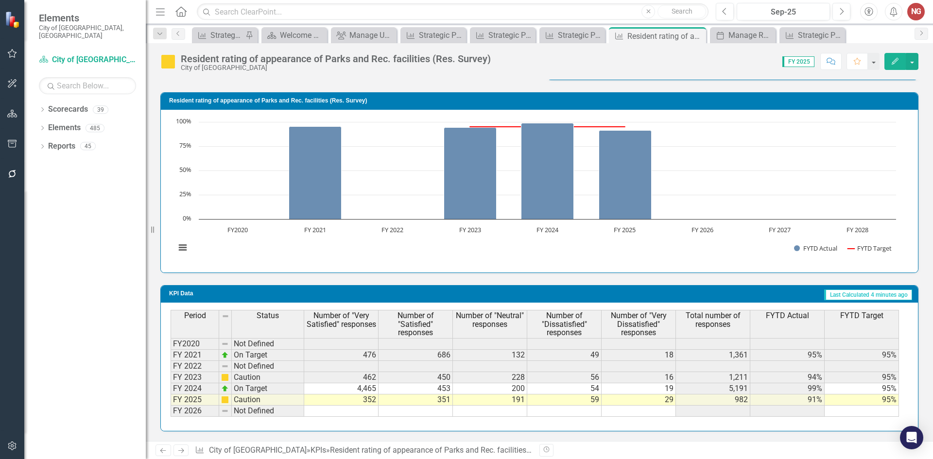
click at [355, 385] on td "4,465" at bounding box center [341, 389] width 74 height 11
click at [371, 390] on td "4,465" at bounding box center [341, 389] width 74 height 11
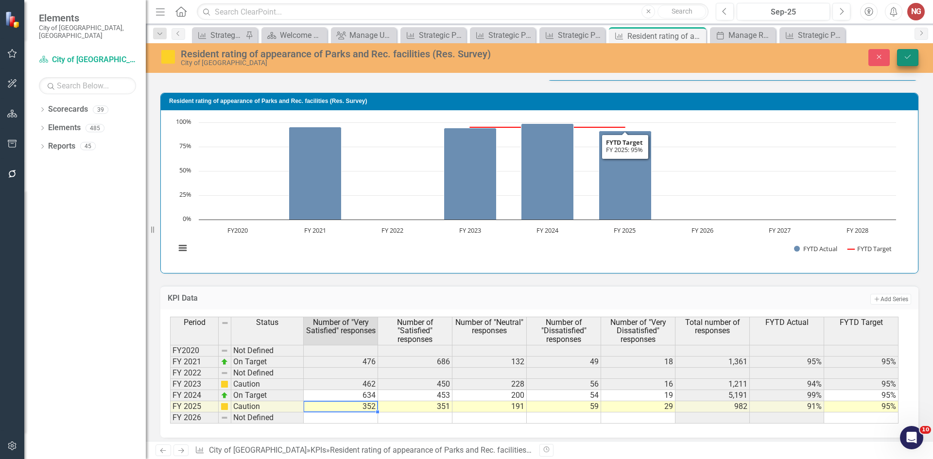
type textarea "352.16"
click at [904, 54] on icon "Save" at bounding box center [908, 56] width 9 height 7
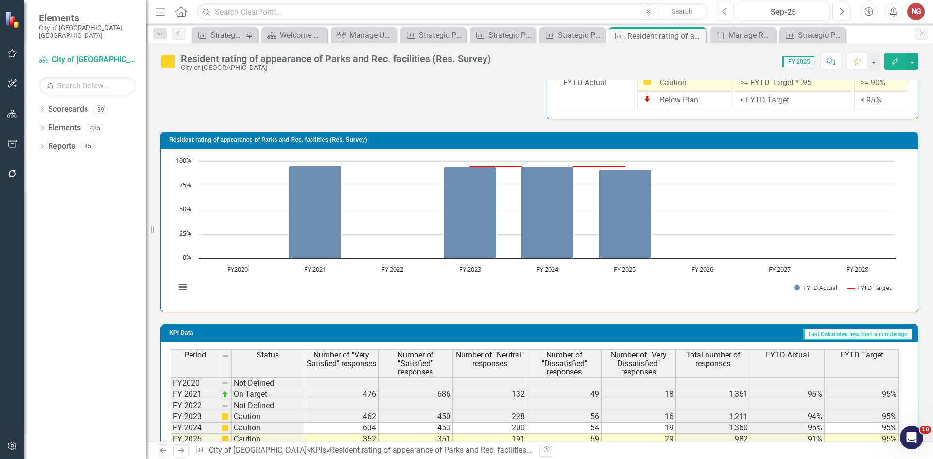
scroll to position [650, 0]
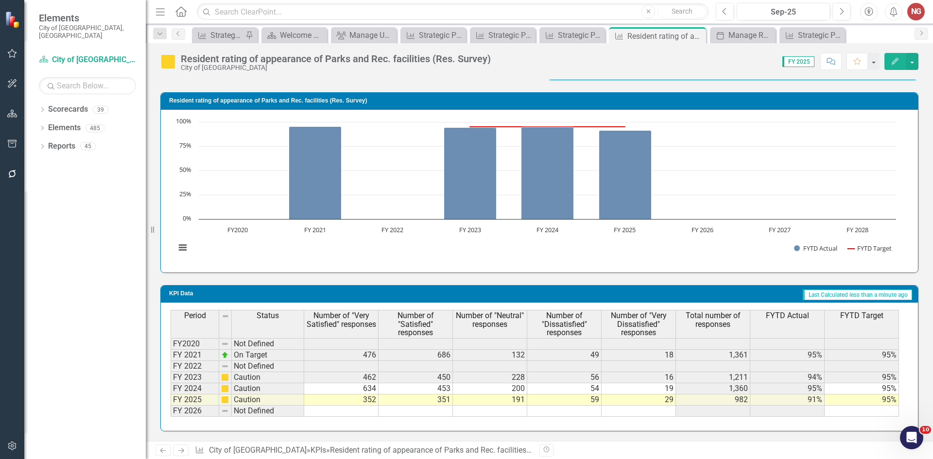
click at [360, 402] on td "352" at bounding box center [341, 400] width 74 height 11
click at [364, 388] on td "634" at bounding box center [341, 389] width 74 height 11
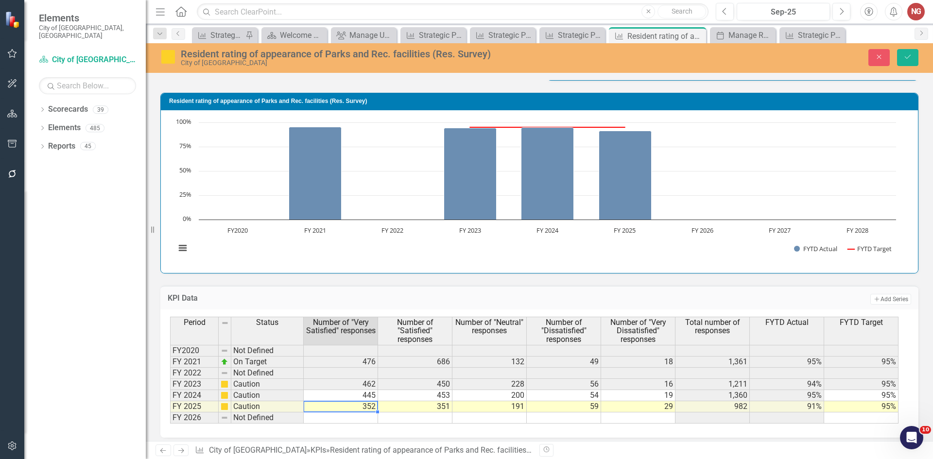
type textarea "352.16"
drag, startPoint x: 903, startPoint y: 58, endPoint x: 871, endPoint y: 87, distance: 43.4
click at [903, 58] on button "Save" at bounding box center [907, 57] width 21 height 17
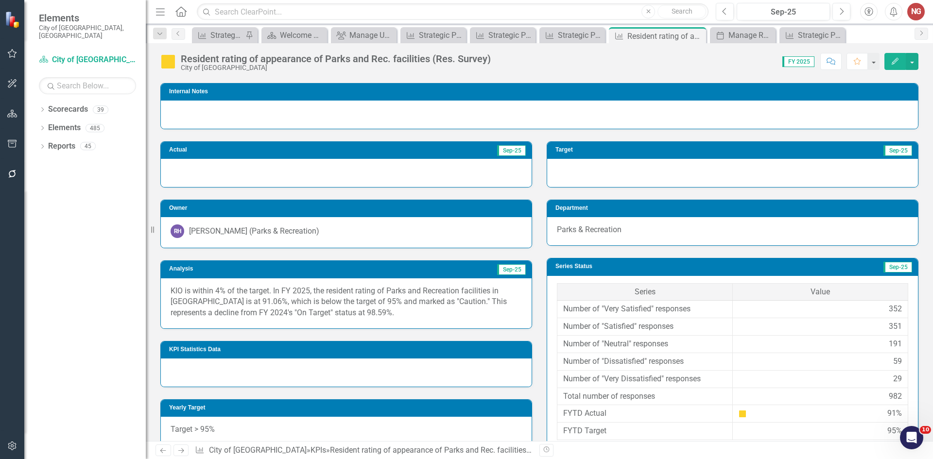
scroll to position [115, 0]
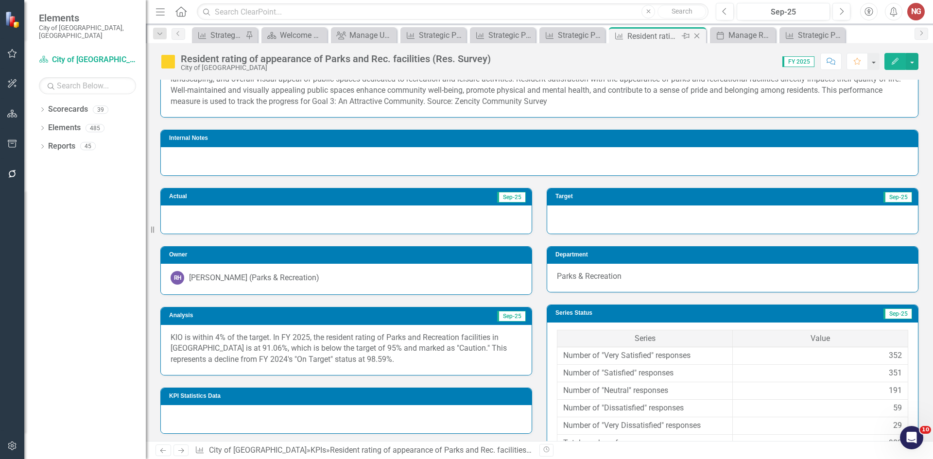
click at [698, 29] on div "KPI Resident rating of appearance of Parks and Rec. facilities (Res. Survey) Pi…" at bounding box center [657, 35] width 97 height 16
click at [696, 36] on icon "Close" at bounding box center [697, 36] width 10 height 8
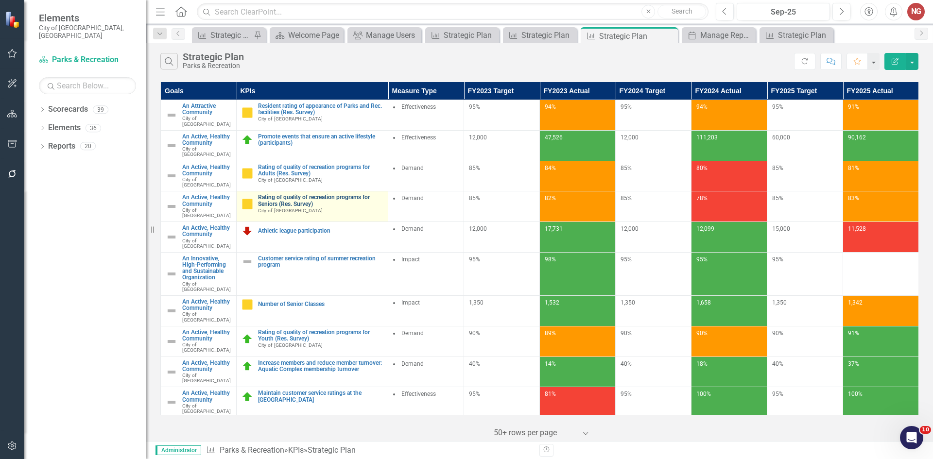
click at [261, 194] on link "Rating of quality of recreation programs for Seniors (Res. Survey)" at bounding box center [320, 200] width 125 height 13
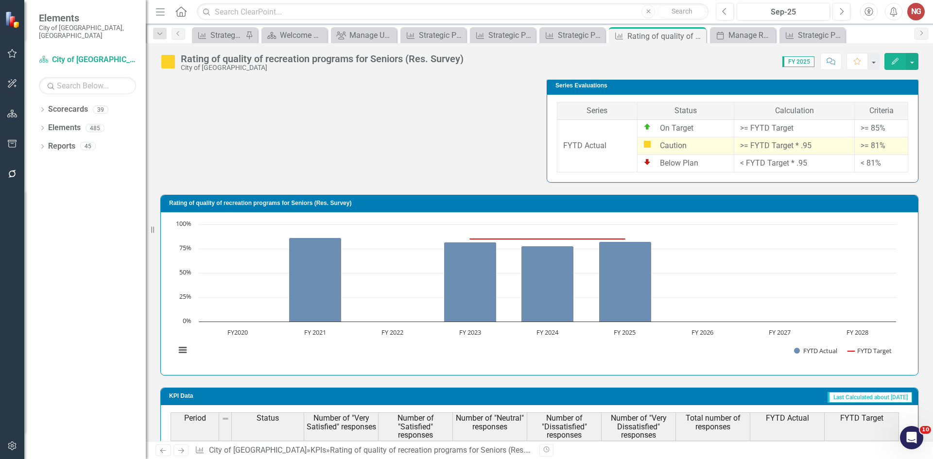
scroll to position [650, 0]
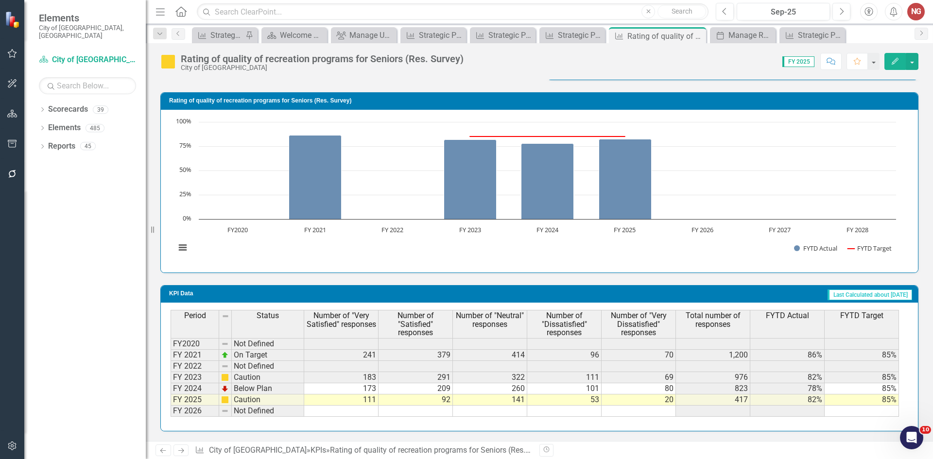
click at [356, 402] on td "111" at bounding box center [341, 400] width 74 height 11
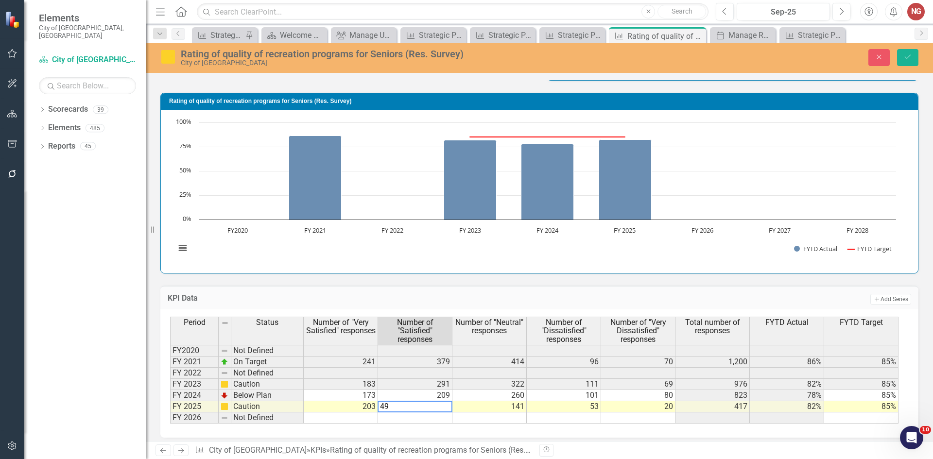
type textarea "4"
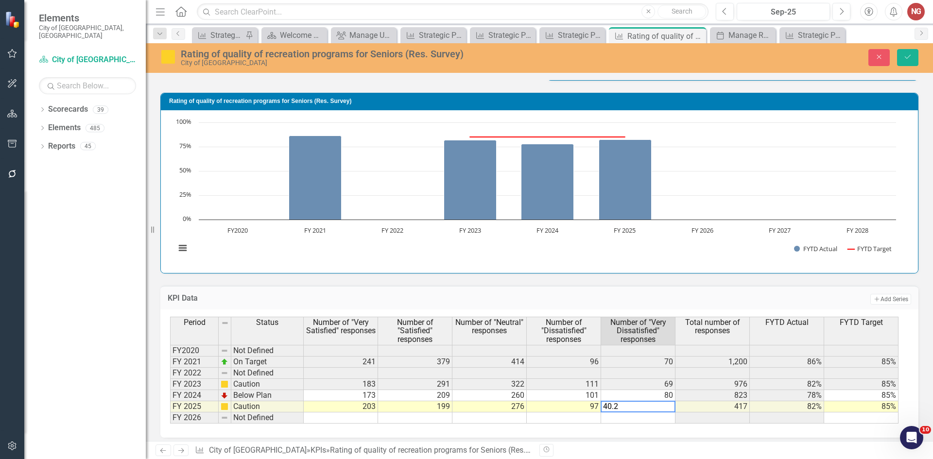
type textarea "40.26"
click at [914, 56] on button "Save" at bounding box center [907, 57] width 21 height 17
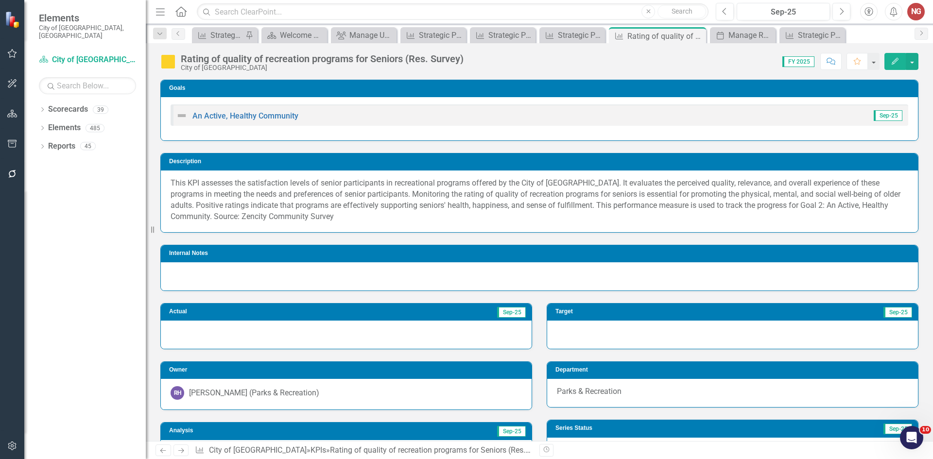
scroll to position [243, 0]
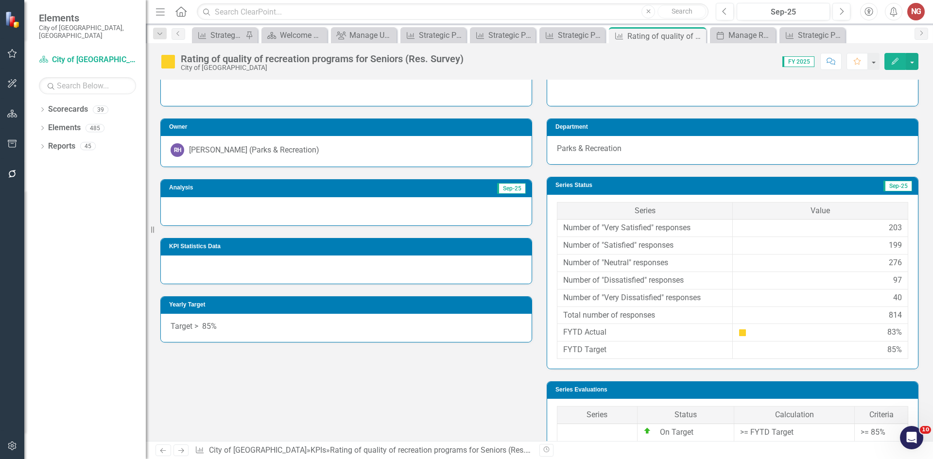
click at [211, 212] on div at bounding box center [346, 211] width 371 height 28
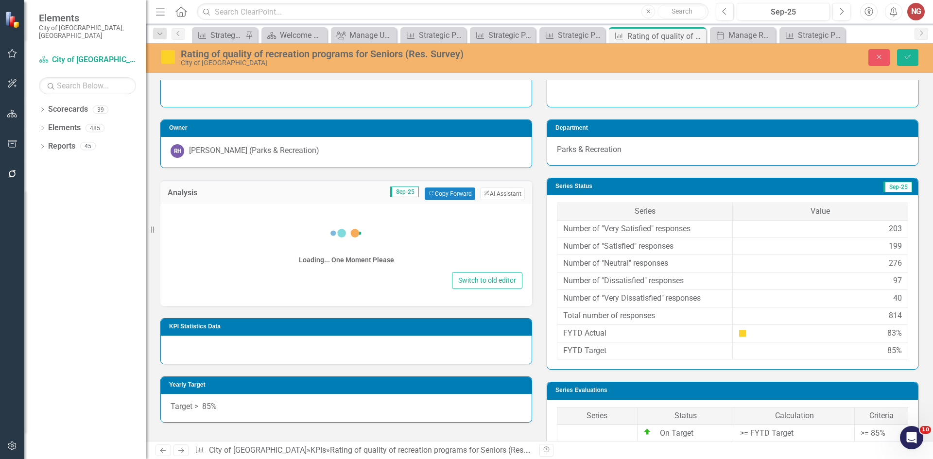
click at [211, 265] on div "Loading... One Moment Please Switch to old editor" at bounding box center [346, 255] width 372 height 102
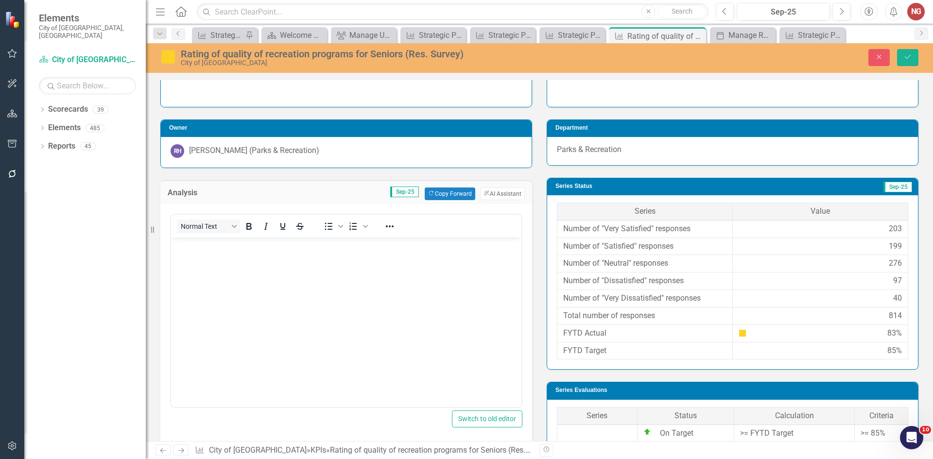
scroll to position [0, 0]
drag, startPoint x: 216, startPoint y: 261, endPoint x: 225, endPoint y: 261, distance: 8.8
click at [217, 260] on body "Rich Text Area. Press ALT-0 for help." at bounding box center [346, 310] width 351 height 146
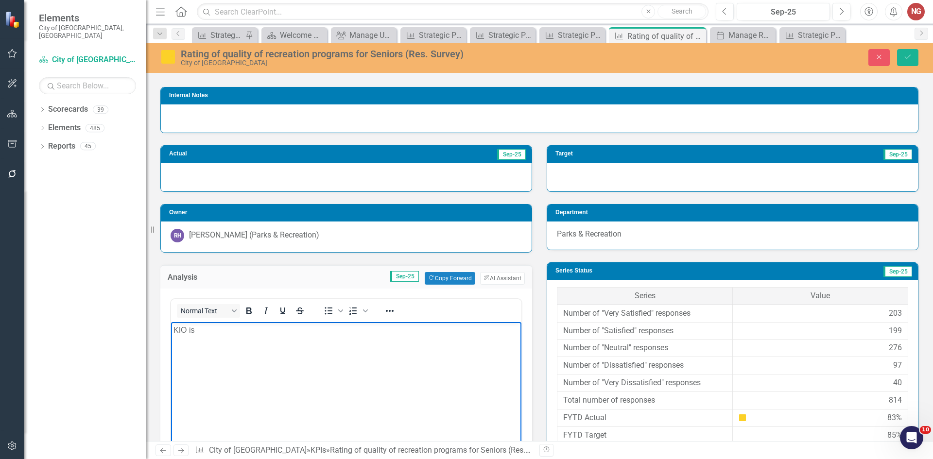
scroll to position [92, 0]
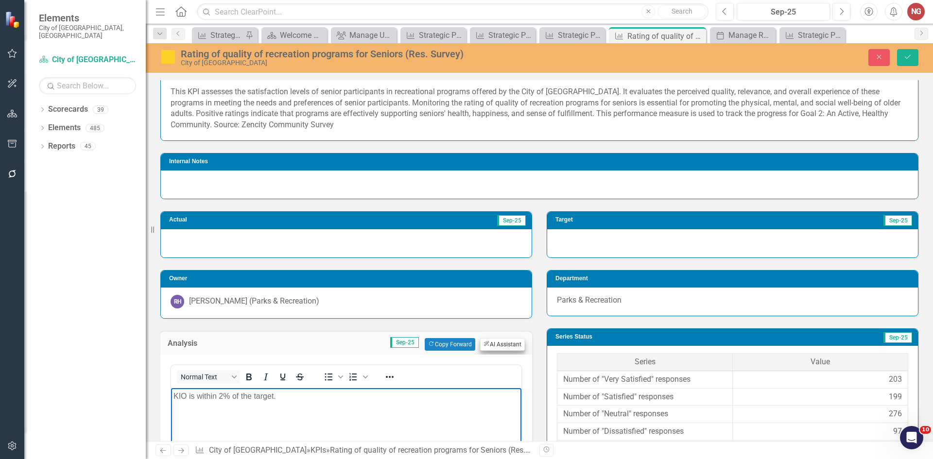
click at [506, 350] on div "Analysis Sep-25 Copy Forward Copy Forward ClearPoint AI AI Assistant" at bounding box center [346, 343] width 372 height 24
click at [506, 350] on button "ClearPoint AI AI Assistant" at bounding box center [502, 344] width 45 height 13
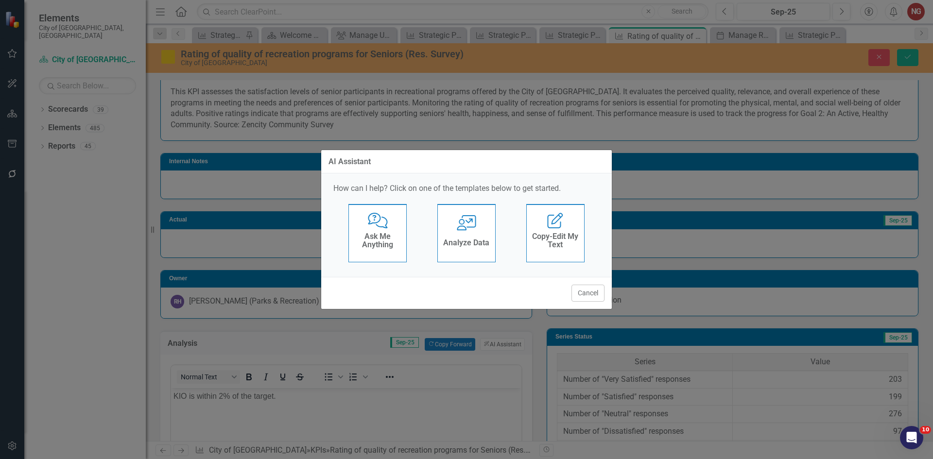
click at [464, 233] on div "User with Chart Analyze Data" at bounding box center [467, 233] width 58 height 58
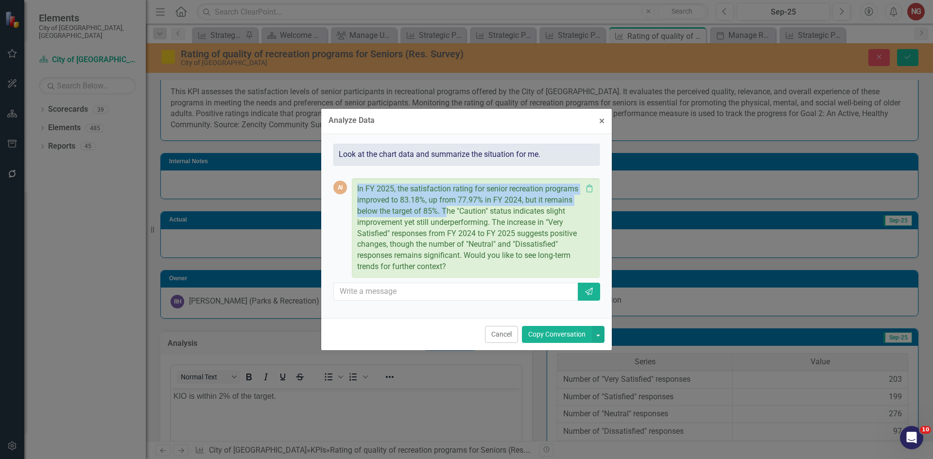
drag, startPoint x: 358, startPoint y: 187, endPoint x: 445, endPoint y: 208, distance: 89.5
click at [445, 208] on div "In FY 2025, the satisfaction rating for senior recreation programs improved to …" at bounding box center [476, 228] width 248 height 100
copy p "In FY 2025, the satisfaction rating for senior recreation programs improved to …"
click at [441, 198] on p "In FY 2025, the satisfaction rating for senior recreation programs improved to …" at bounding box center [469, 228] width 225 height 89
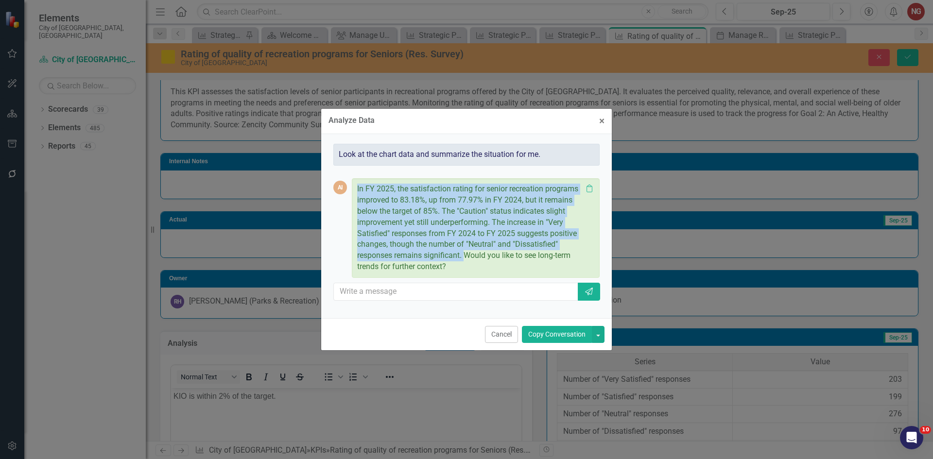
drag, startPoint x: 356, startPoint y: 184, endPoint x: 464, endPoint y: 254, distance: 129.0
click at [464, 254] on div "In FY 2025, the satisfaction rating for senior recreation programs improved to …" at bounding box center [476, 228] width 248 height 100
copy p "In FY 2025, the satisfaction rating for senior recreation programs improved to …"
drag, startPoint x: 500, startPoint y: 336, endPoint x: 172, endPoint y: 18, distance: 457.6
click at [500, 336] on button "Cancel" at bounding box center [501, 334] width 33 height 17
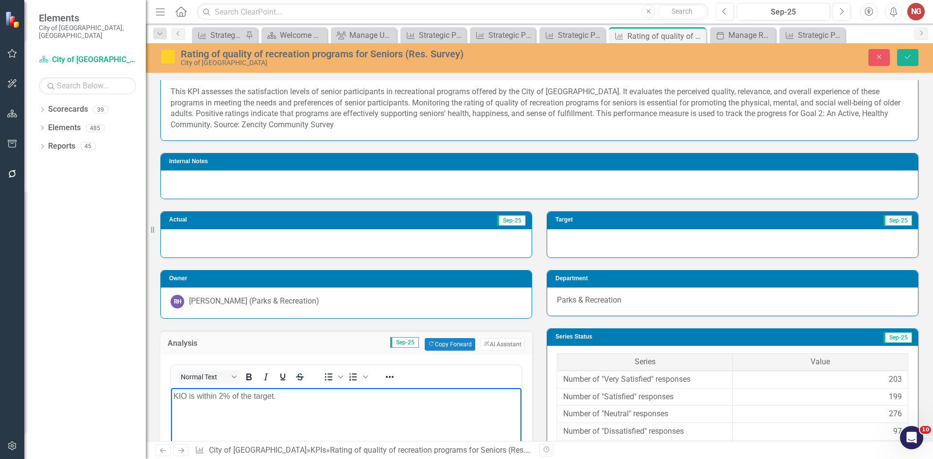
click at [343, 404] on body "KIO is within 2% of the target." at bounding box center [346, 461] width 351 height 146
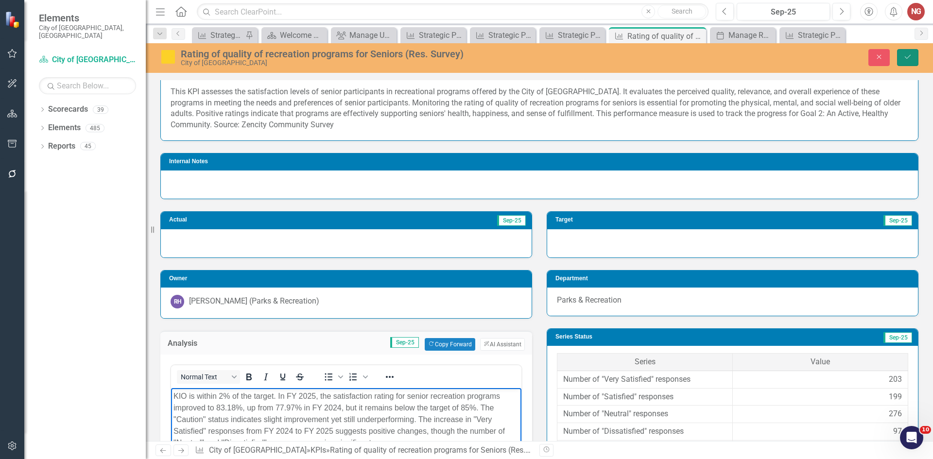
click at [912, 58] on icon "Save" at bounding box center [908, 56] width 9 height 7
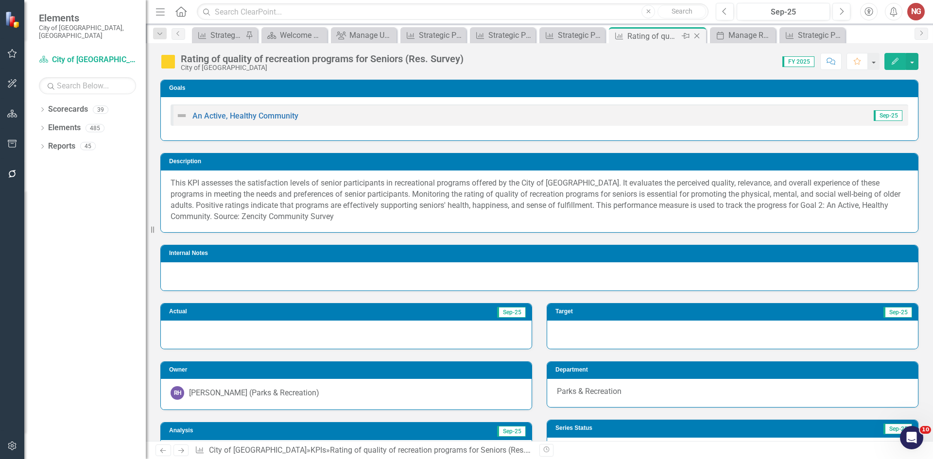
click at [698, 36] on icon "Close" at bounding box center [697, 36] width 10 height 8
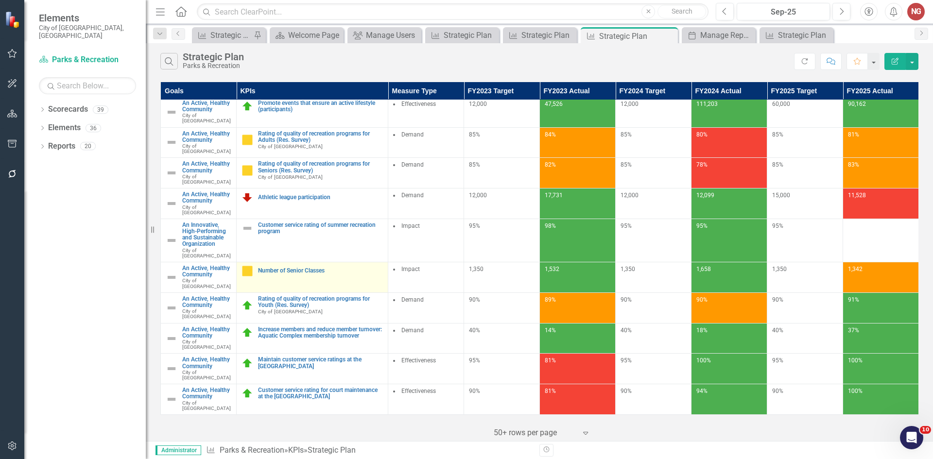
scroll to position [49, 0]
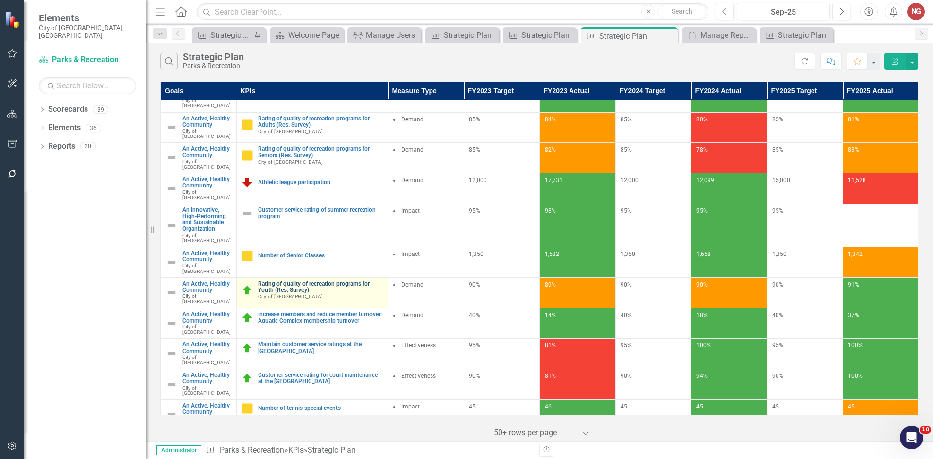
click at [280, 281] on link "Rating of quality of recreation programs for Youth (Res. Survey)" at bounding box center [320, 287] width 125 height 13
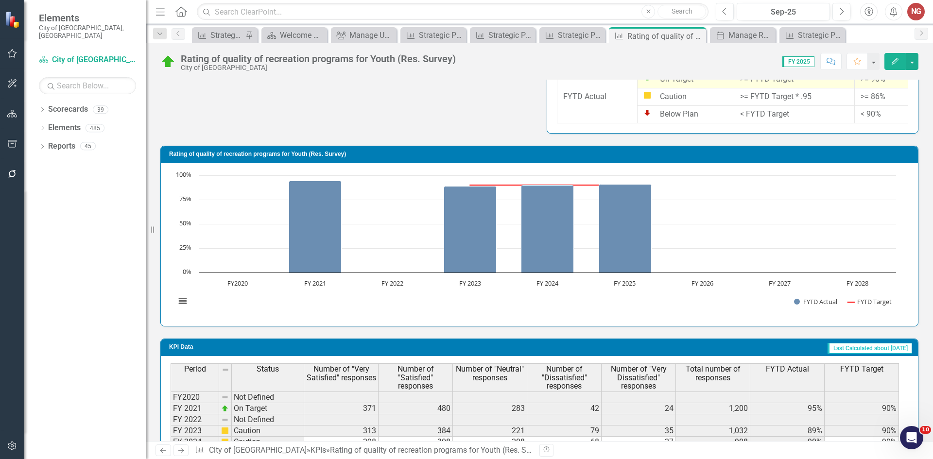
scroll to position [650, 0]
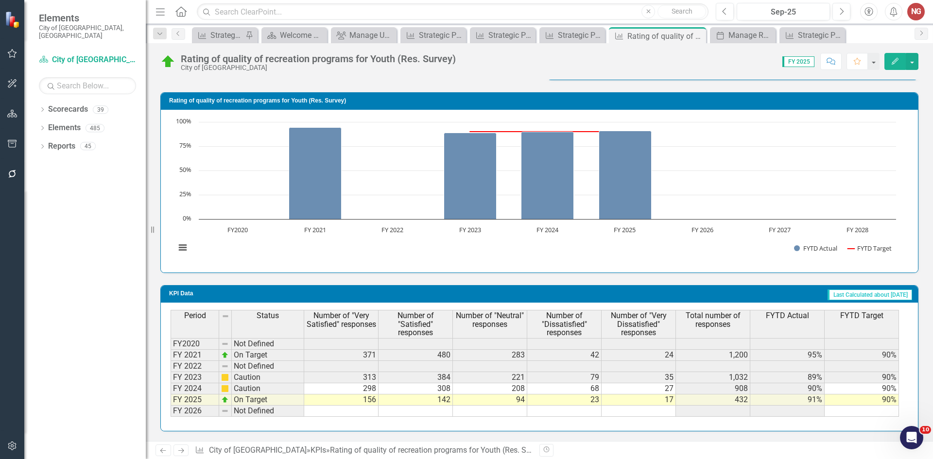
drag, startPoint x: 374, startPoint y: 393, endPoint x: 370, endPoint y: 398, distance: 6.9
click at [171, 394] on div "Period Status Number of "Very Satisfied" responses Number of "Satisfied" respon…" at bounding box center [171, 363] width 0 height 107
click at [354, 398] on td "156" at bounding box center [341, 400] width 74 height 11
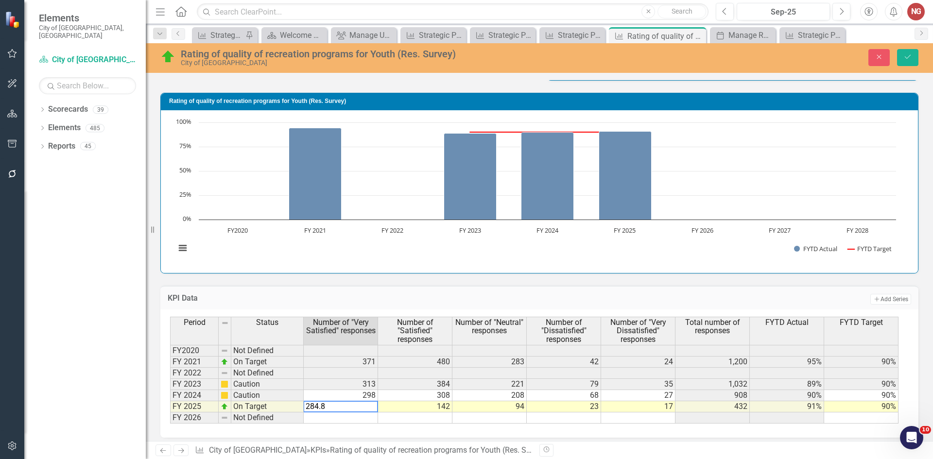
type textarea "284.80"
type textarea "5"
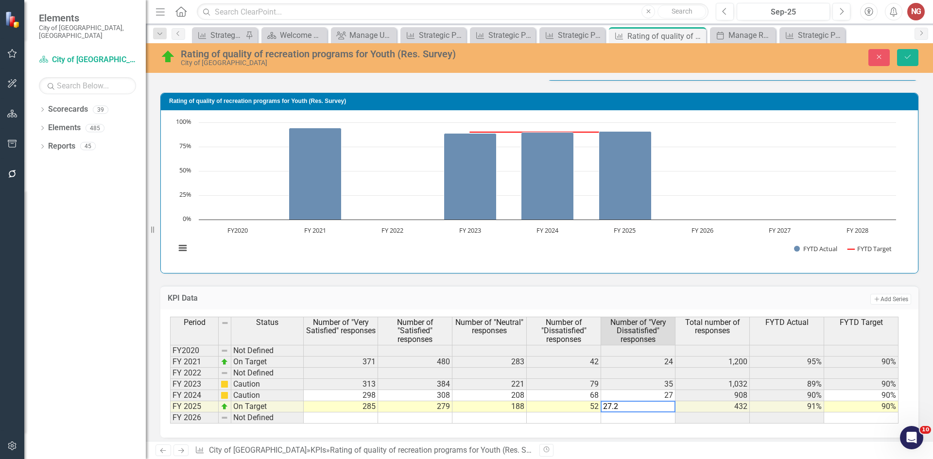
type textarea "27.26"
click at [906, 62] on button "Save" at bounding box center [907, 57] width 21 height 17
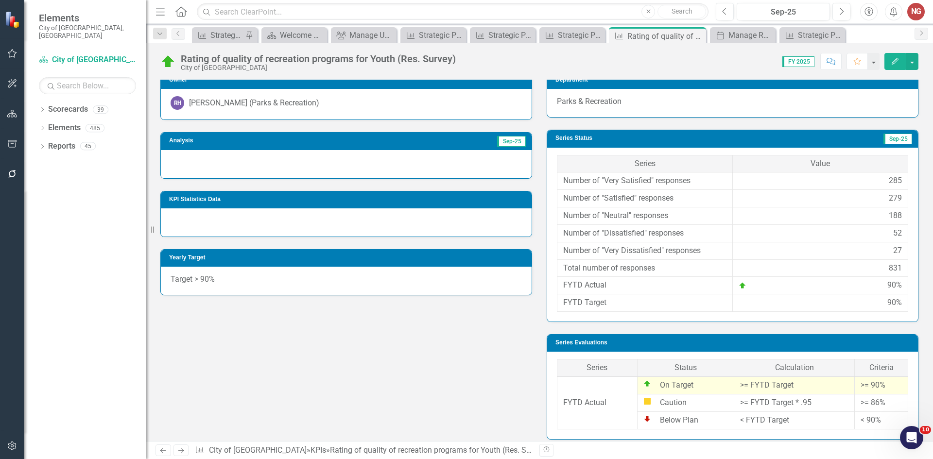
scroll to position [243, 0]
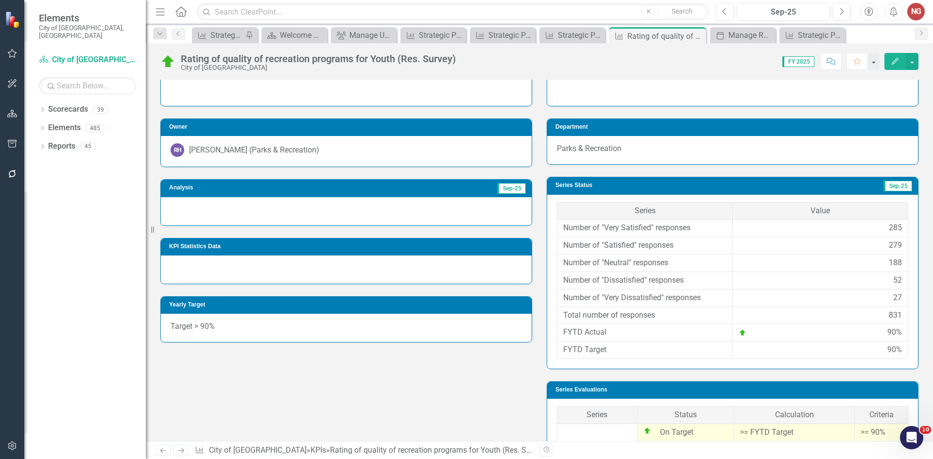
click at [204, 215] on div at bounding box center [346, 211] width 371 height 28
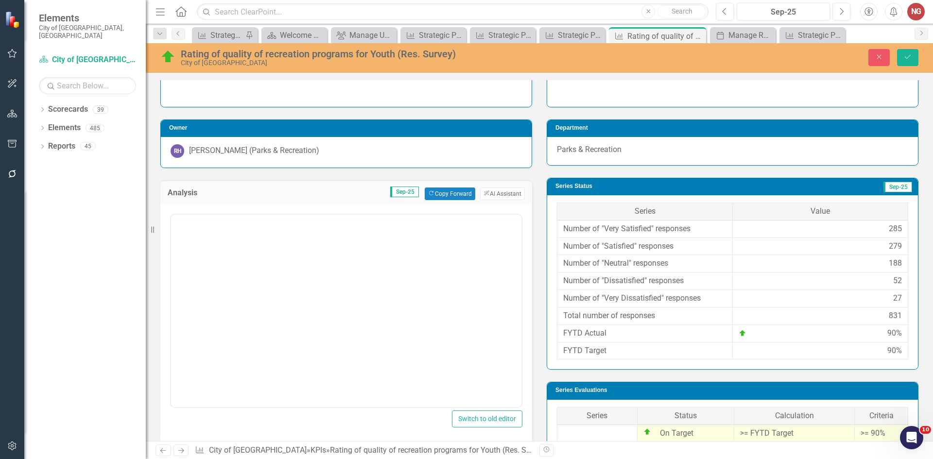
scroll to position [0, 0]
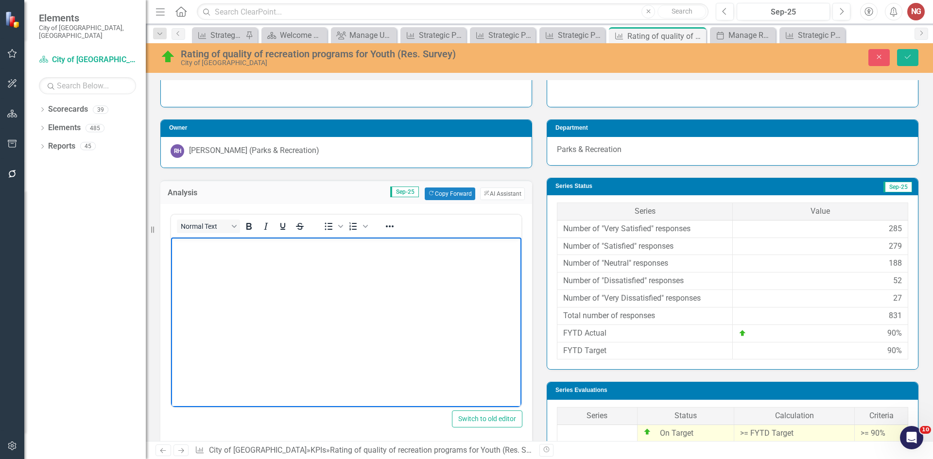
click at [210, 267] on body "Rich Text Area. Press ALT-0 for help." at bounding box center [346, 310] width 351 height 146
click at [517, 192] on button "ClearPoint AI AI Assistant" at bounding box center [502, 194] width 45 height 13
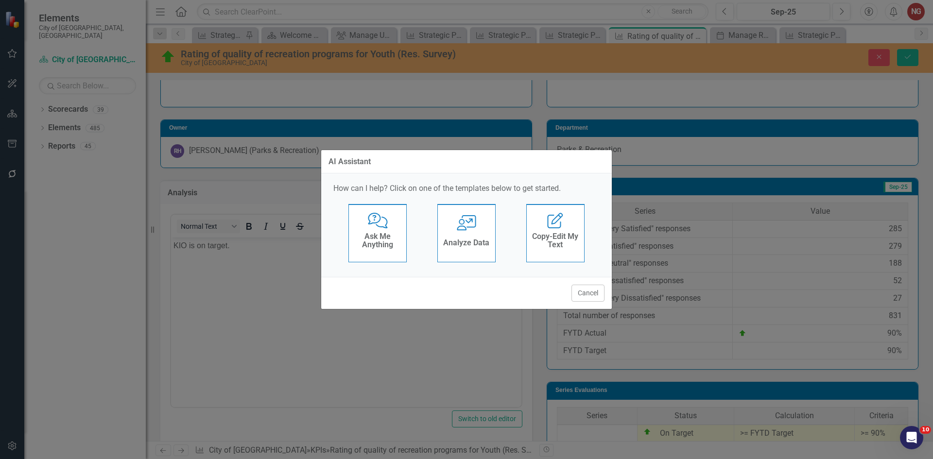
click at [444, 223] on div "User with Chart Analyze Data" at bounding box center [467, 233] width 58 height 58
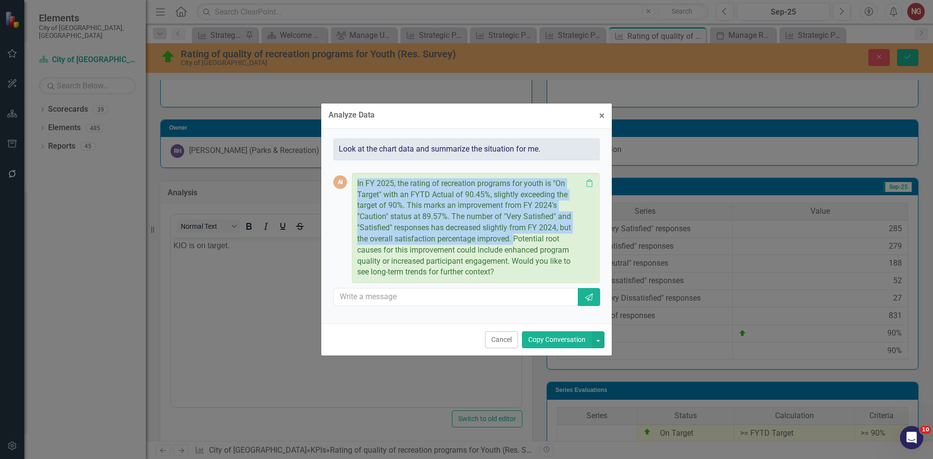
drag, startPoint x: 355, startPoint y: 178, endPoint x: 515, endPoint y: 243, distance: 173.0
click at [515, 243] on div "In FY 2025, the rating of recreation programs for youth is "On Target" with an …" at bounding box center [476, 228] width 248 height 111
copy p "In FY 2025, the rating of recreation programs for youth is "On Target" with an …"
click at [505, 343] on button "Cancel" at bounding box center [501, 340] width 33 height 17
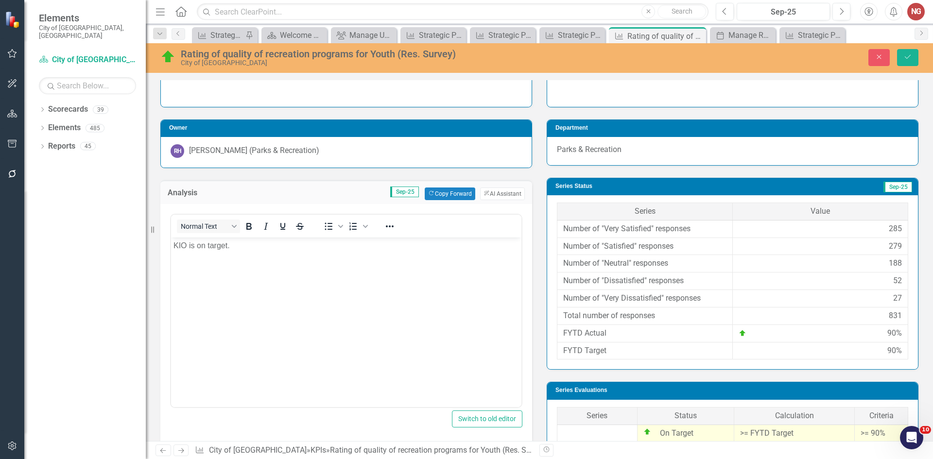
click at [226, 250] on body "KIO is on target." at bounding box center [346, 310] width 351 height 146
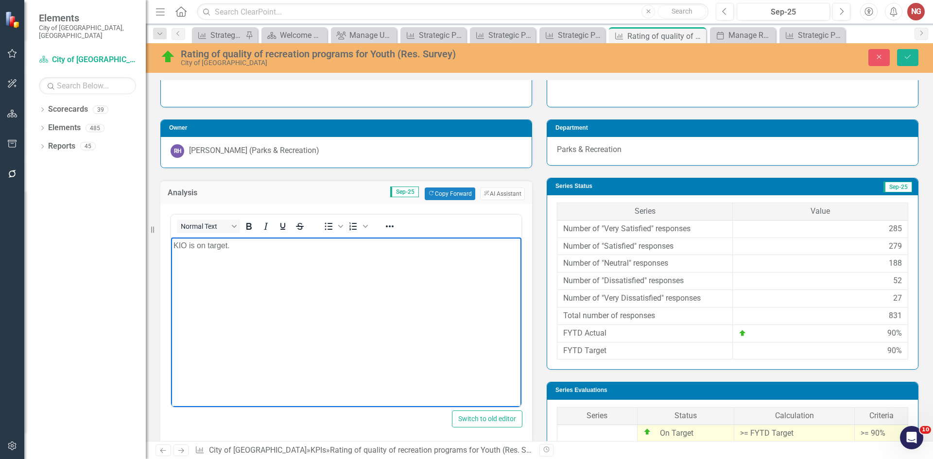
click at [253, 243] on p "KIO is on target." at bounding box center [347, 246] width 346 height 12
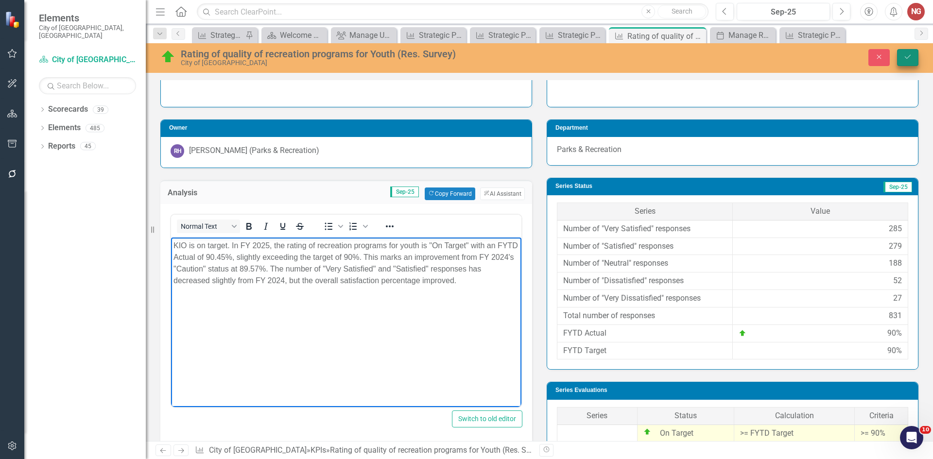
click at [906, 61] on button "Save" at bounding box center [907, 57] width 21 height 17
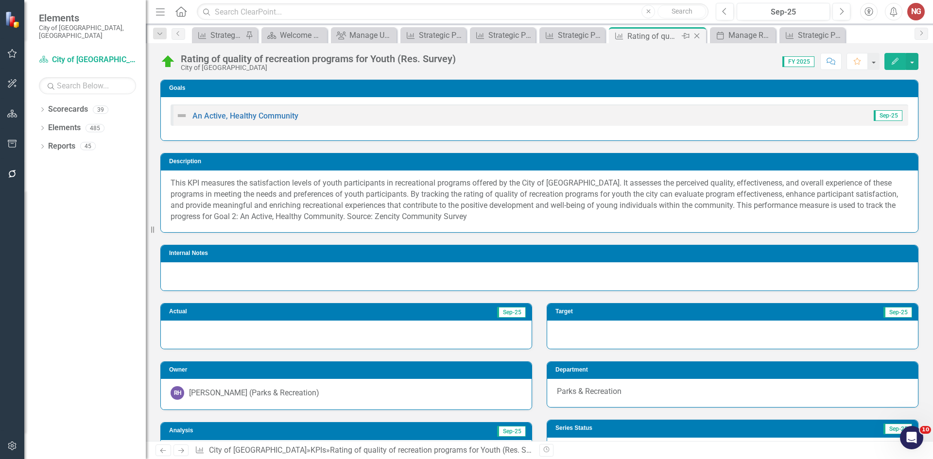
click at [701, 34] on icon "Close" at bounding box center [697, 36] width 10 height 8
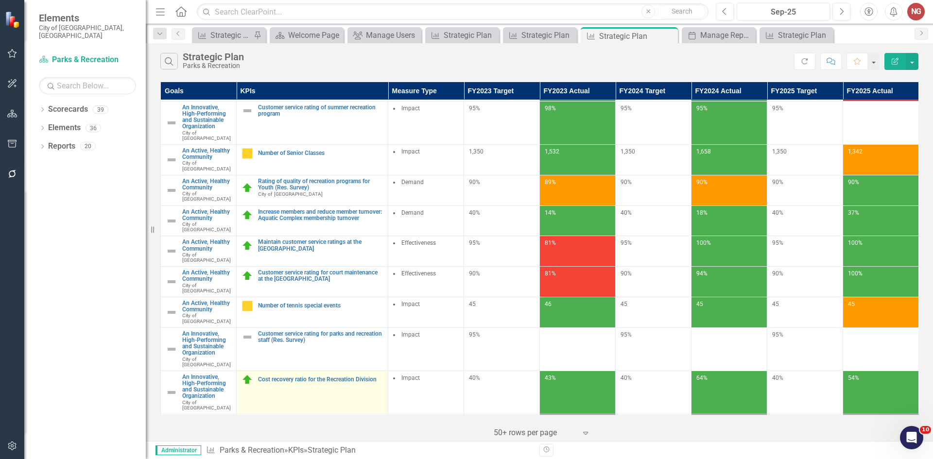
scroll to position [153, 0]
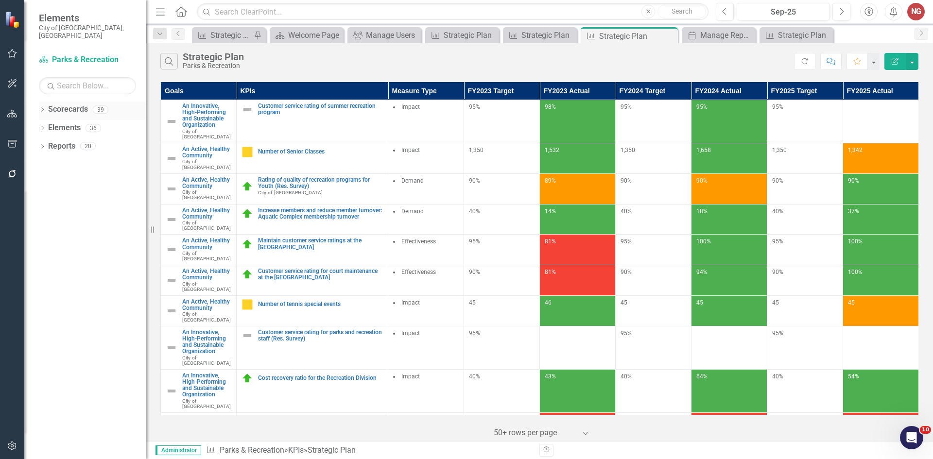
click at [43, 107] on icon at bounding box center [42, 109] width 2 height 4
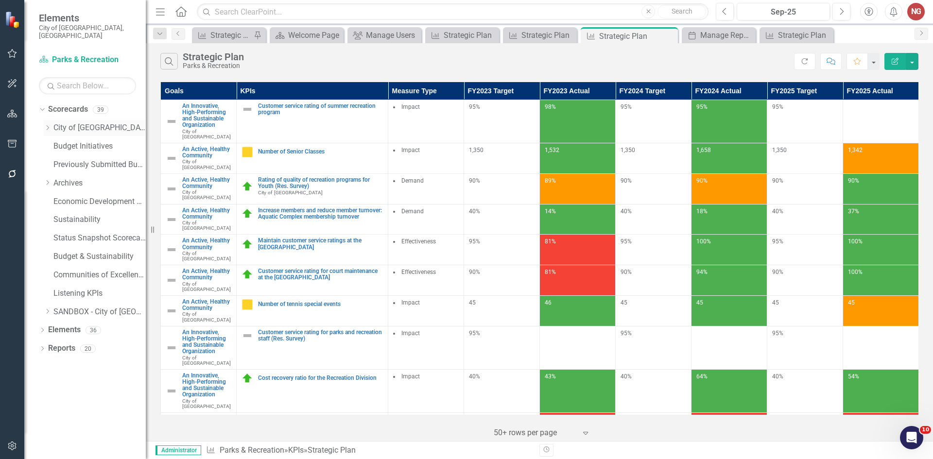
click at [62, 123] on link "City of [GEOGRAPHIC_DATA]" at bounding box center [99, 128] width 92 height 11
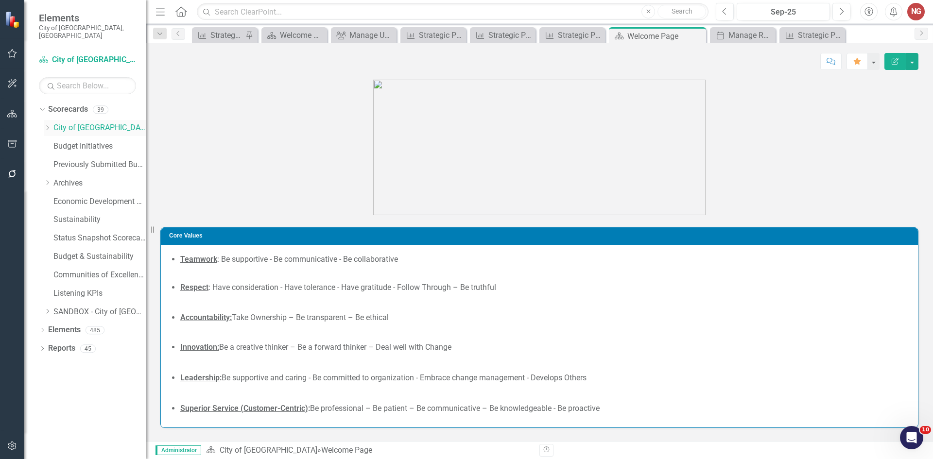
click at [47, 125] on icon "Dropdown" at bounding box center [47, 128] width 7 height 6
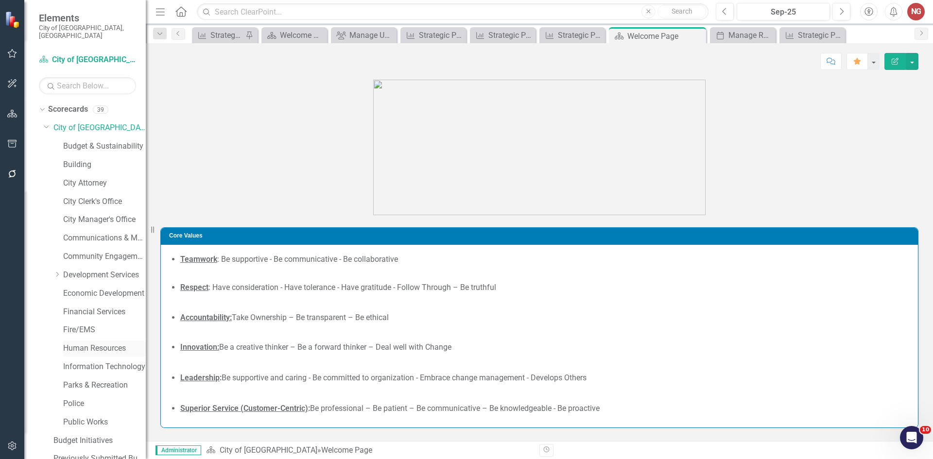
click at [86, 343] on link "Human Resources" at bounding box center [104, 348] width 83 height 11
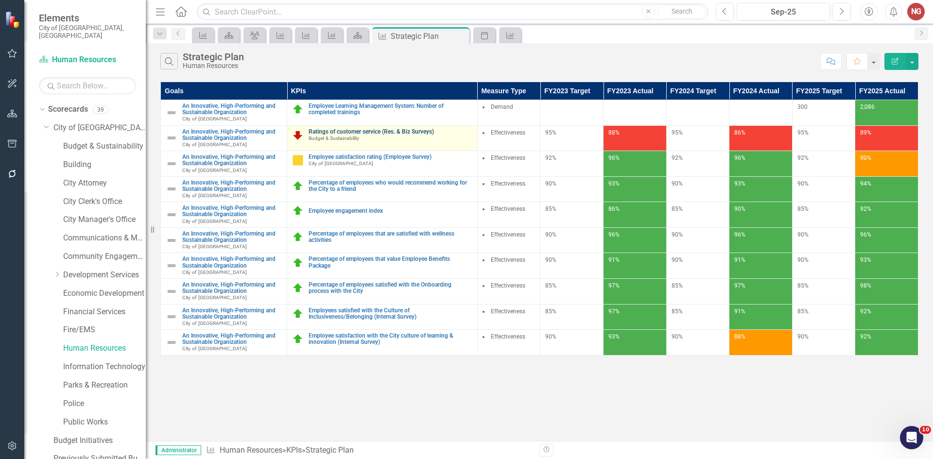
click at [338, 132] on link "Ratings of customer service (Res. & Biz Surveys)" at bounding box center [391, 132] width 164 height 6
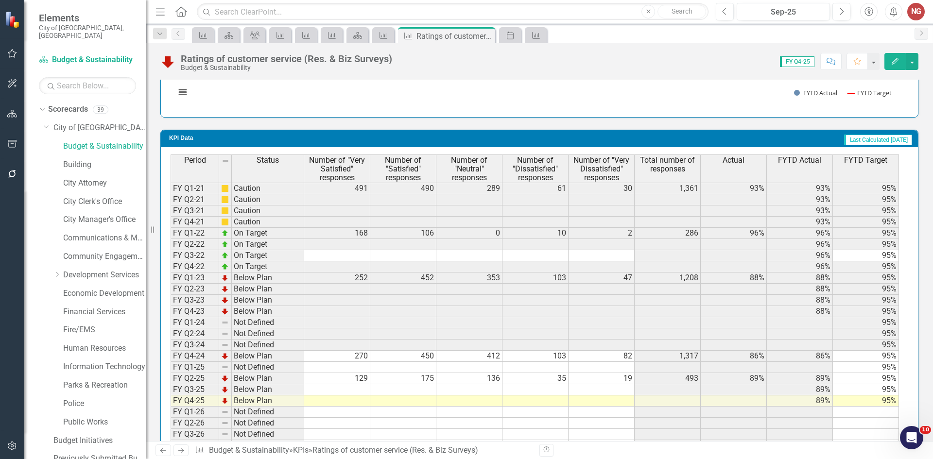
scroll to position [910, 0]
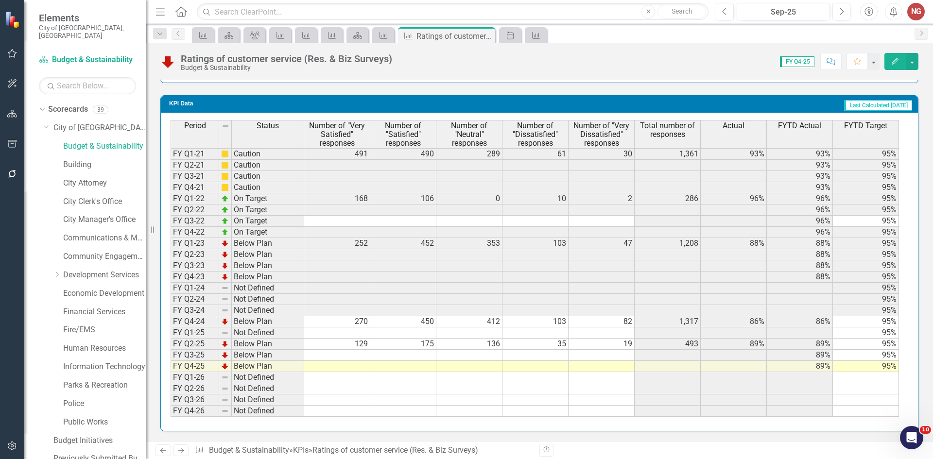
click at [348, 343] on td "129" at bounding box center [337, 344] width 66 height 11
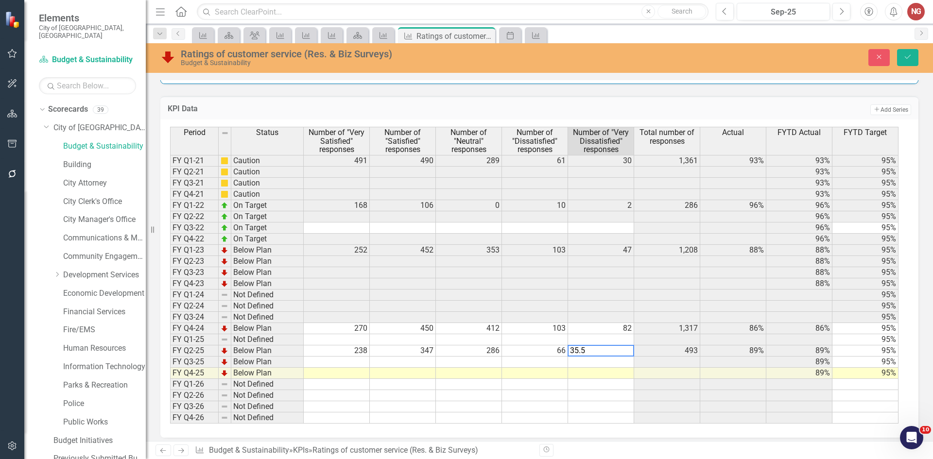
type textarea "35.53"
click at [902, 59] on button "Save" at bounding box center [907, 57] width 21 height 17
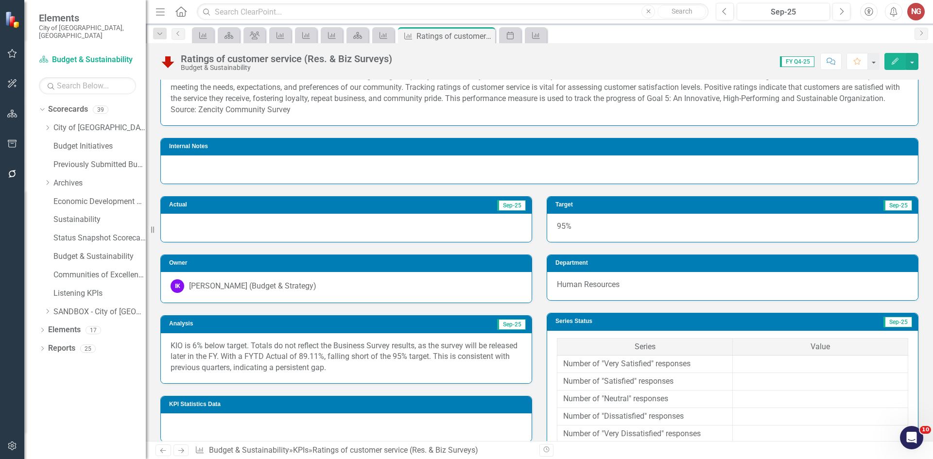
scroll to position [278, 0]
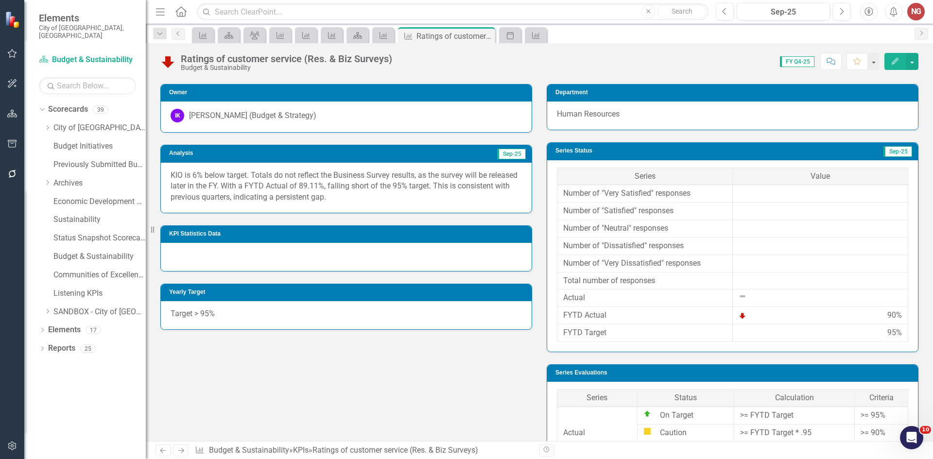
click at [205, 188] on p "KIO is 6% below target. Totals do not reflect the Business Survey results, as t…" at bounding box center [346, 187] width 351 height 34
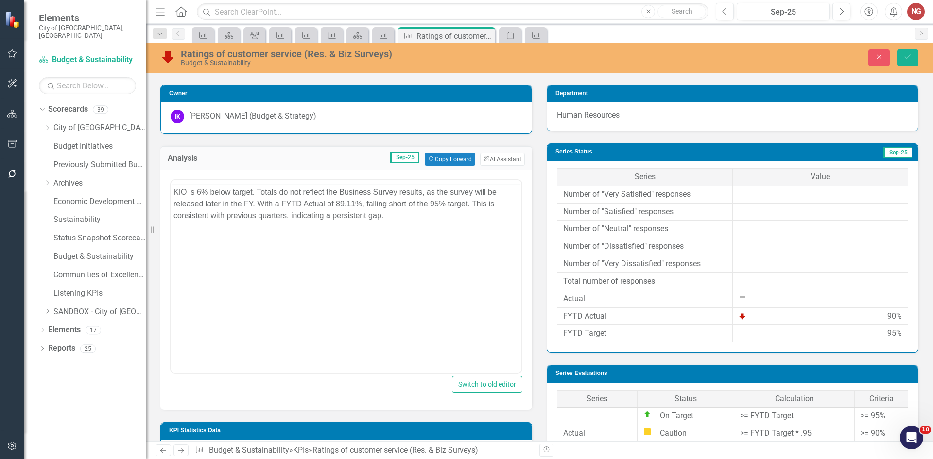
scroll to position [0, 0]
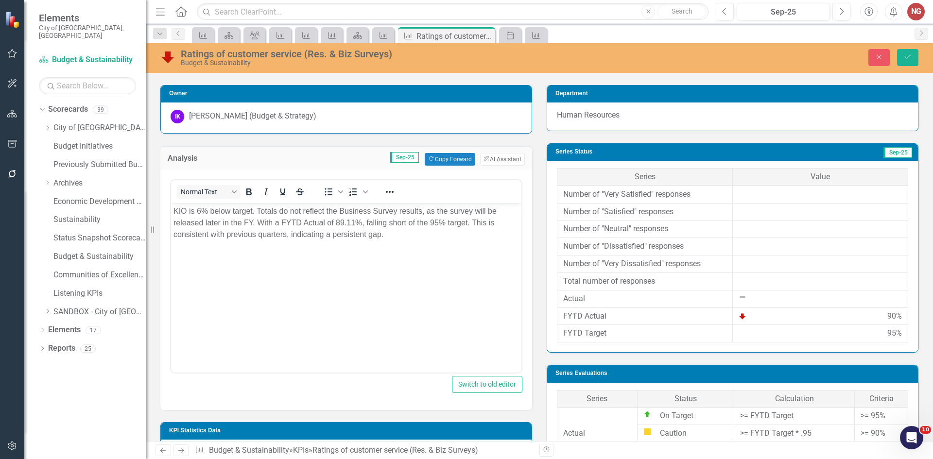
drag, startPoint x: 199, startPoint y: 208, endPoint x: 195, endPoint y: 205, distance: 5.5
click at [200, 208] on p "KIO is 6% below target. Totals do not reflect the Business Survey results, as t…" at bounding box center [347, 222] width 346 height 35
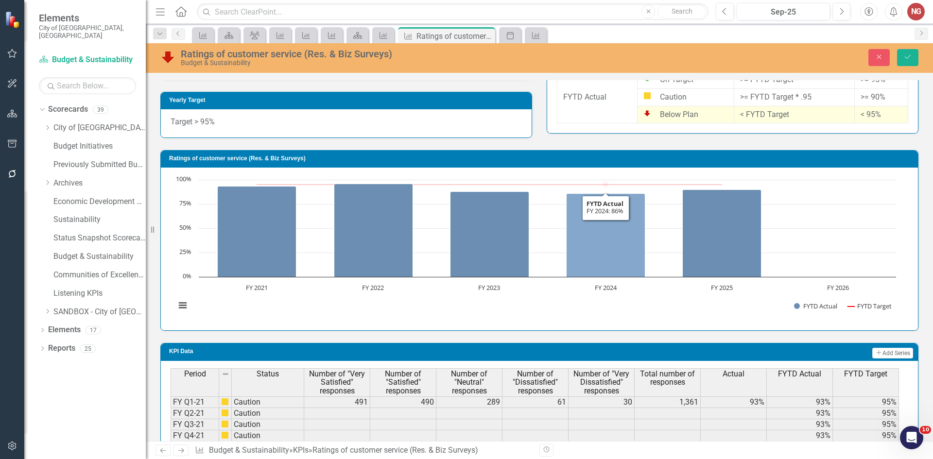
scroll to position [914, 0]
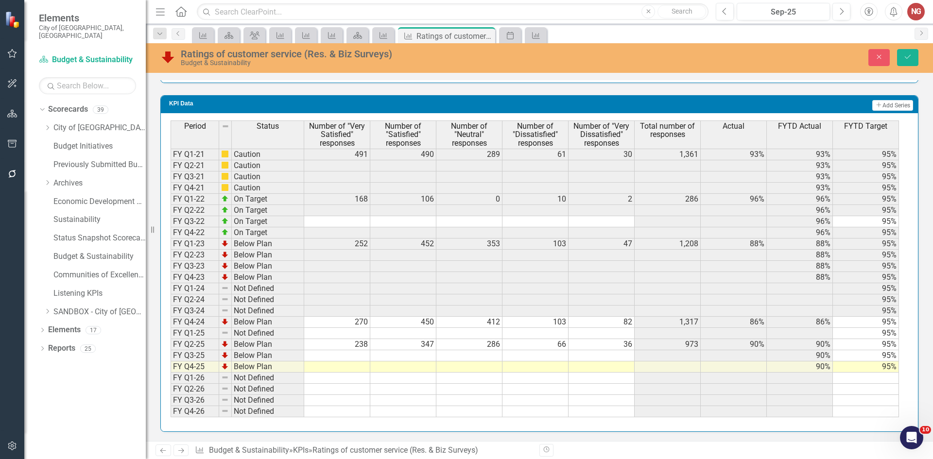
click at [808, 367] on td "90%" at bounding box center [800, 367] width 66 height 11
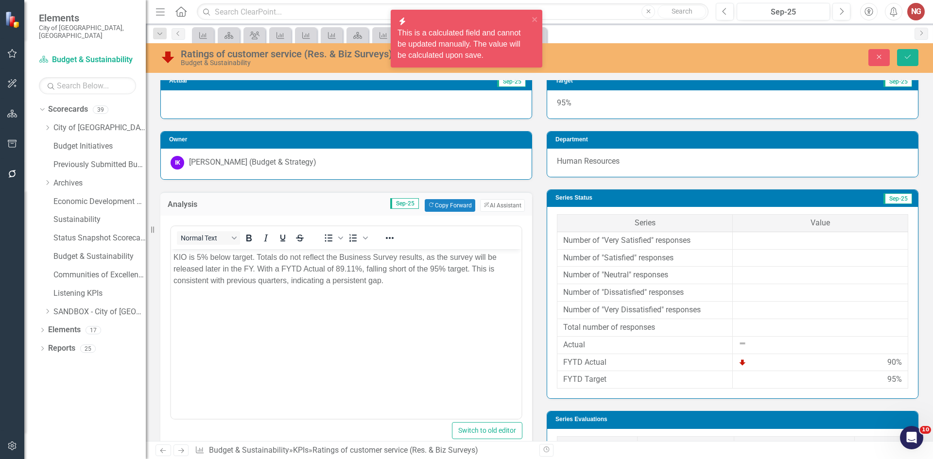
scroll to position [234, 0]
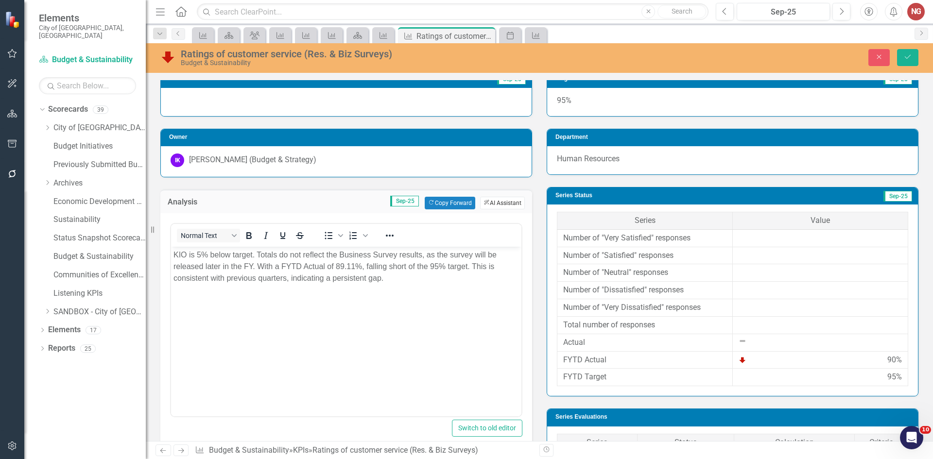
click at [501, 209] on button "ClearPoint AI AI Assistant" at bounding box center [502, 203] width 45 height 13
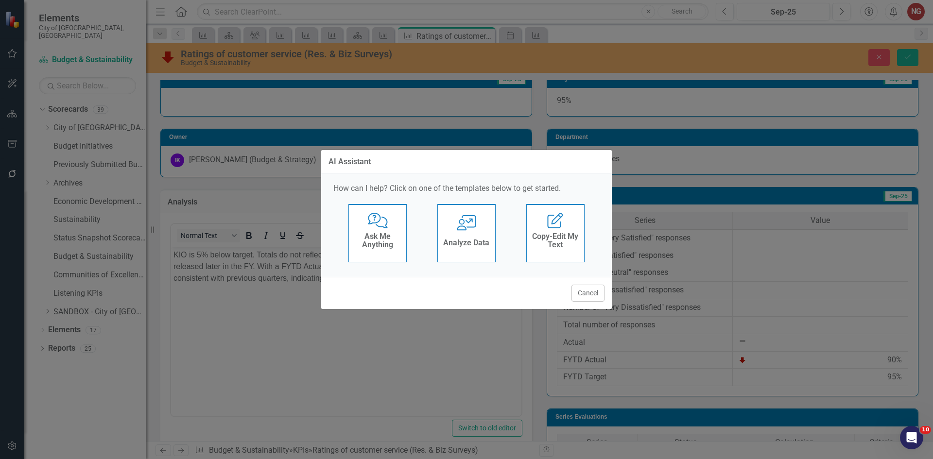
click at [478, 230] on div "User with Chart Analyze Data" at bounding box center [467, 233] width 58 height 58
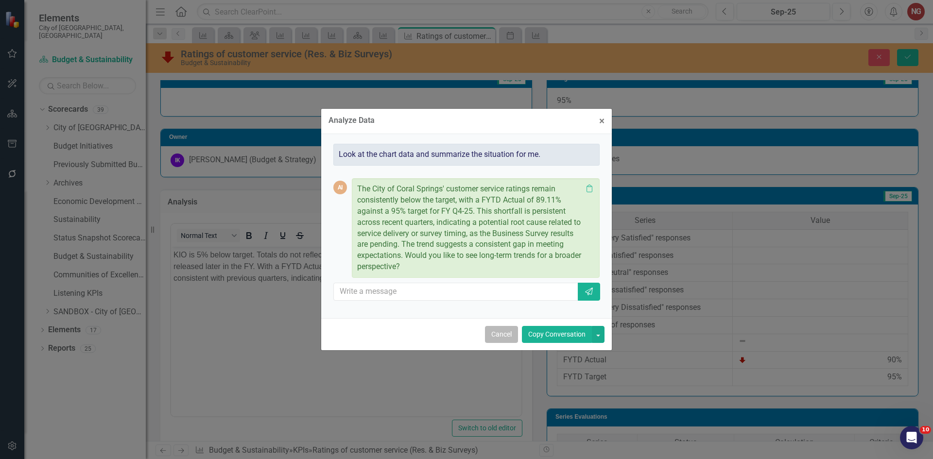
click at [498, 338] on button "Cancel" at bounding box center [501, 334] width 33 height 17
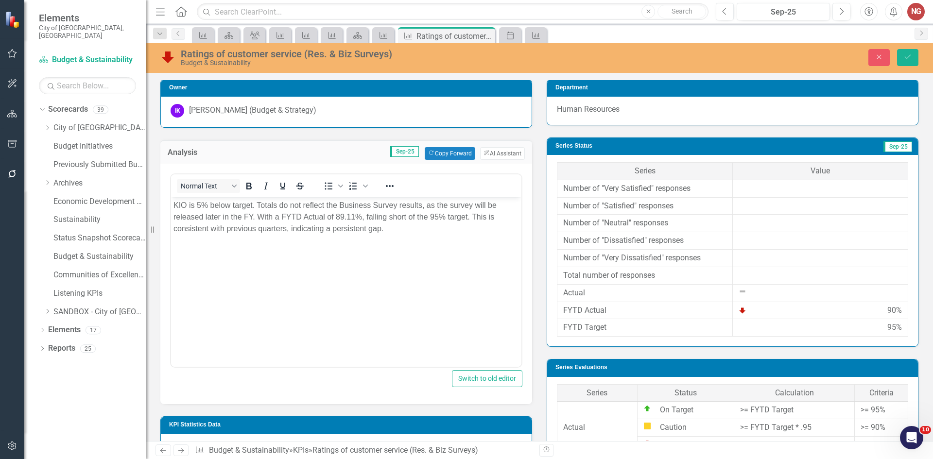
scroll to position [282, 0]
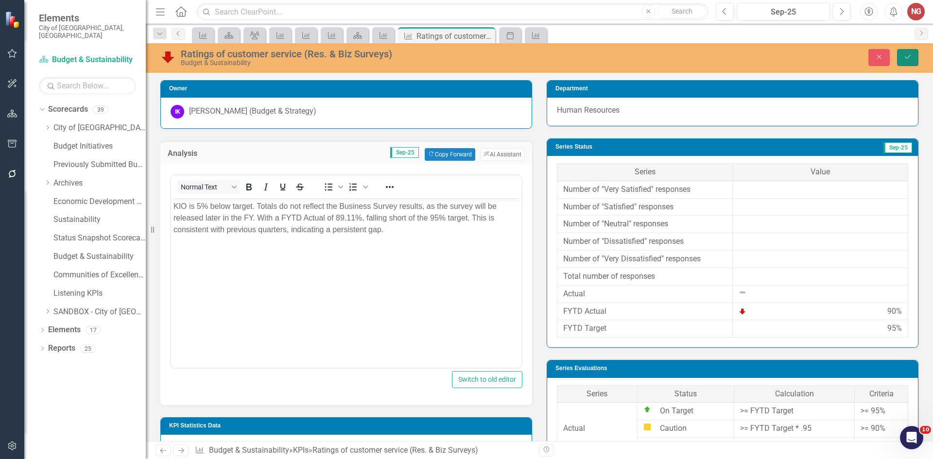
click at [908, 57] on icon "Save" at bounding box center [908, 56] width 9 height 7
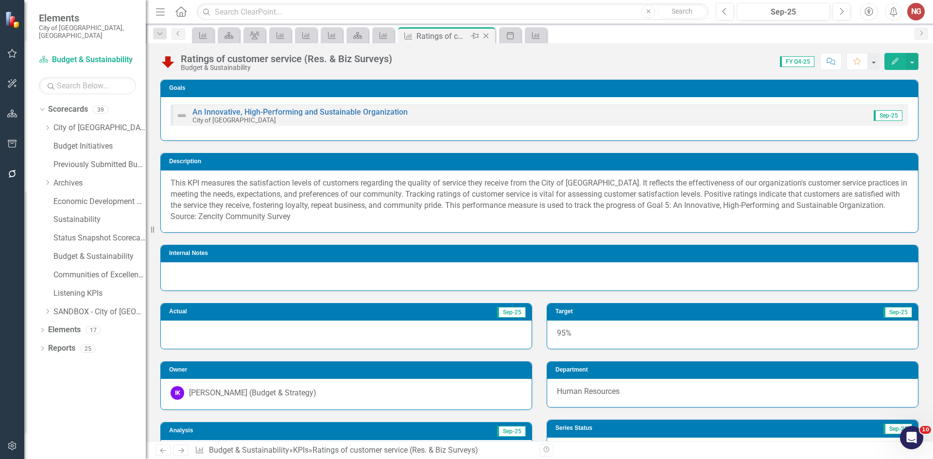
click at [482, 39] on icon "Close" at bounding box center [486, 36] width 10 height 8
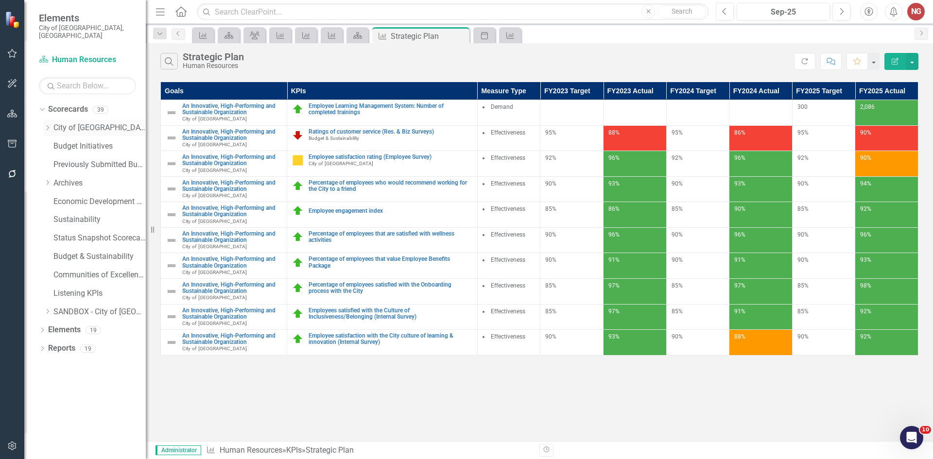
click at [47, 125] on icon at bounding box center [48, 127] width 2 height 5
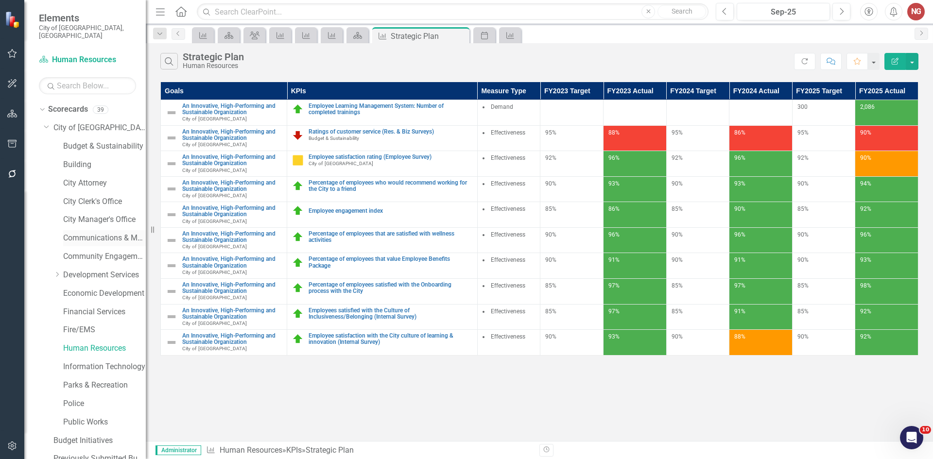
click at [85, 233] on link "Communications & Marketing" at bounding box center [104, 238] width 83 height 11
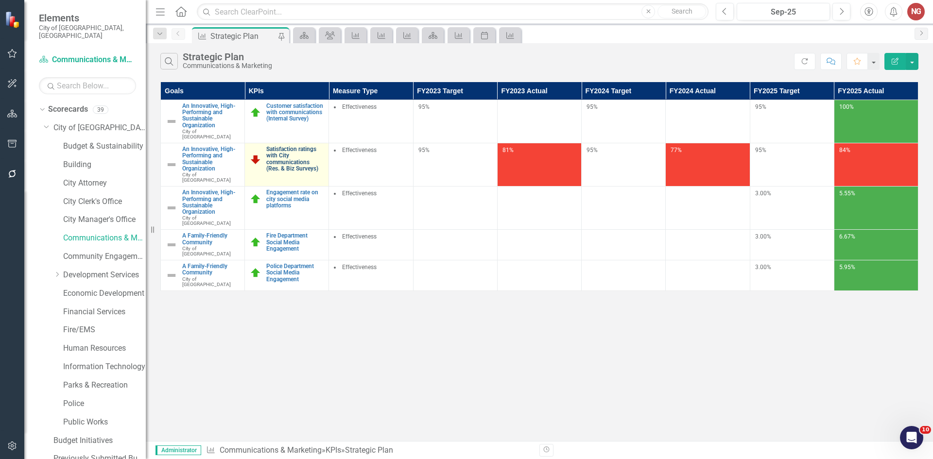
click at [324, 158] on link "Satisfaction ratings with City communications (Res. & Biz Surveys)" at bounding box center [294, 159] width 57 height 26
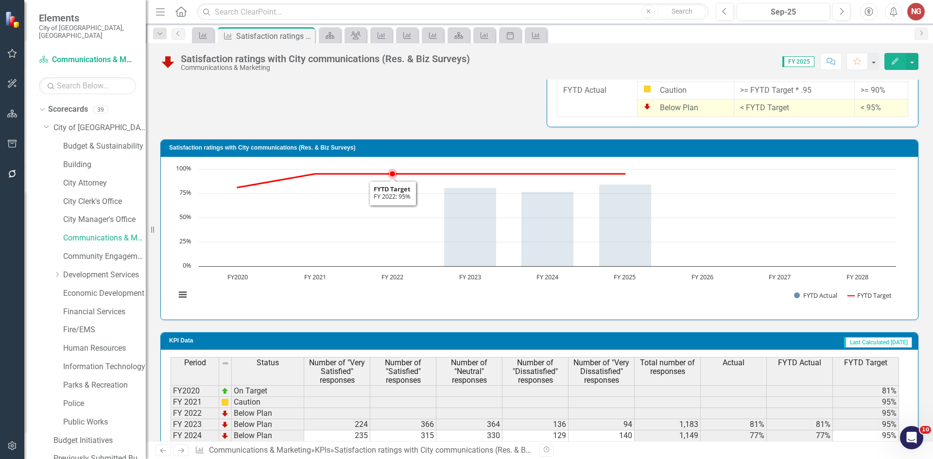
scroll to position [720, 0]
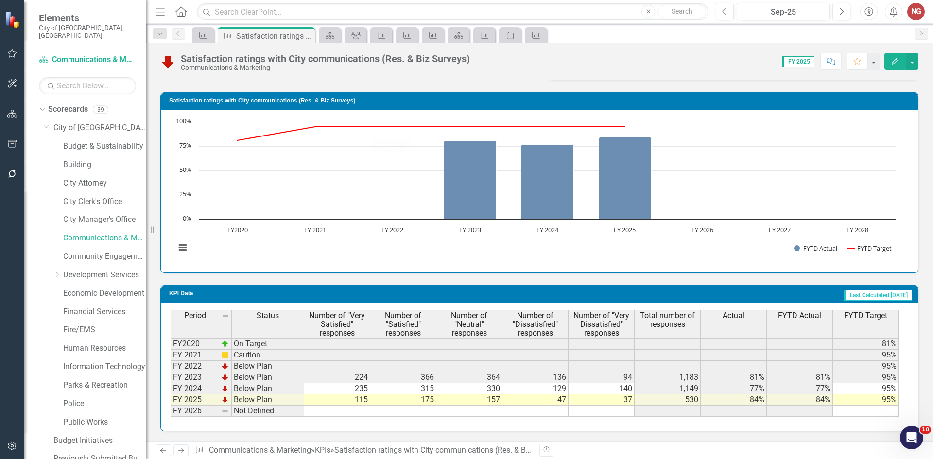
click at [355, 397] on td "115" at bounding box center [337, 400] width 66 height 11
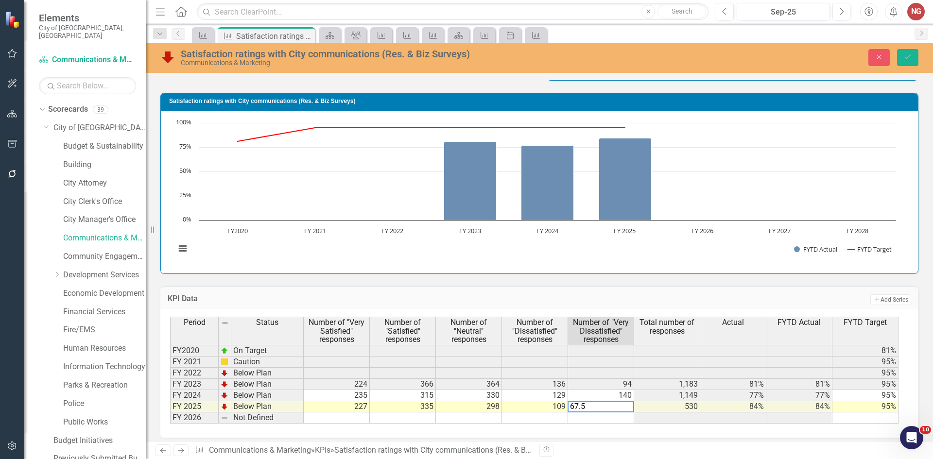
type textarea "67.53"
click at [913, 59] on button "Save" at bounding box center [907, 57] width 21 height 17
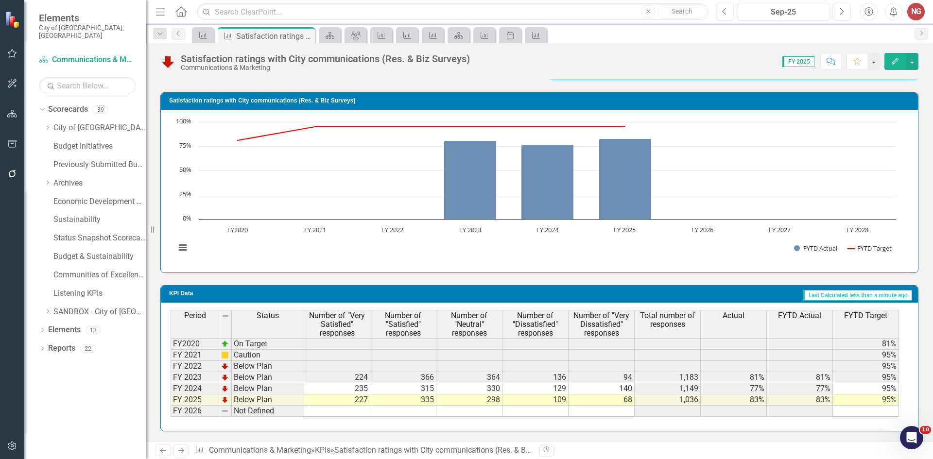
click at [406, 256] on rect "Interactive chart" at bounding box center [536, 190] width 731 height 146
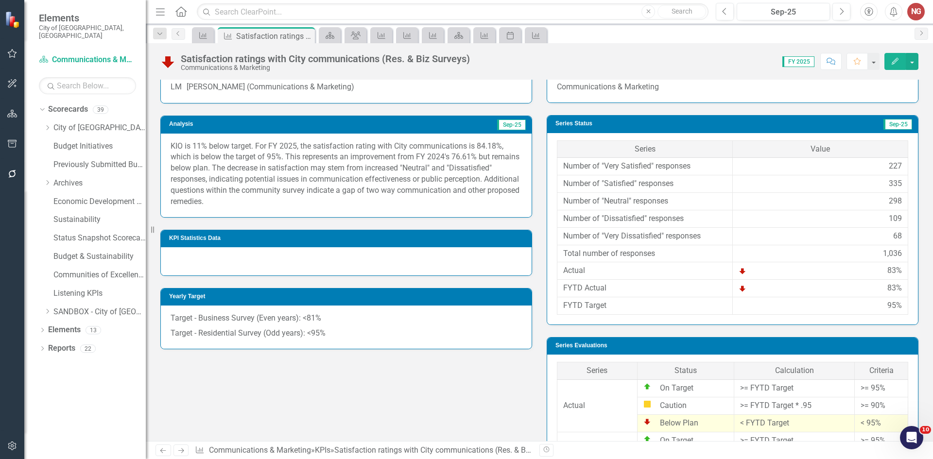
scroll to position [282, 0]
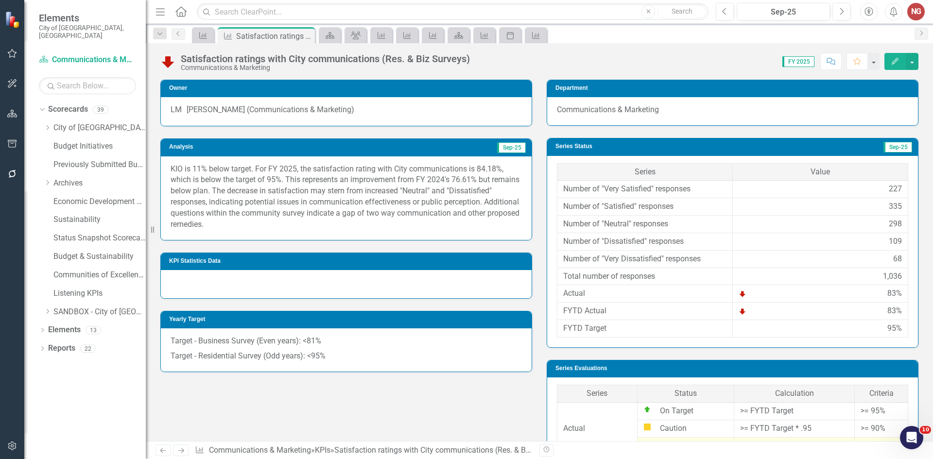
click at [211, 170] on p "KIO is 11% below target. For FY 2025, the satisfaction rating with City communi…" at bounding box center [346, 197] width 351 height 67
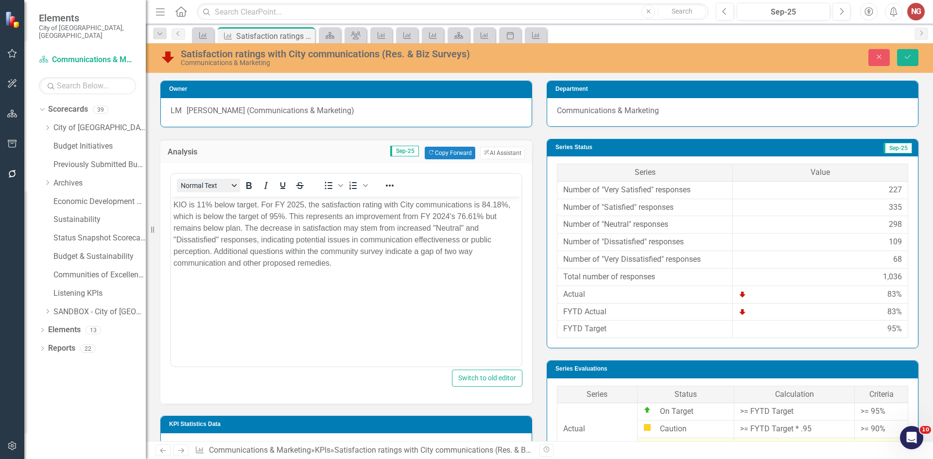
scroll to position [0, 0]
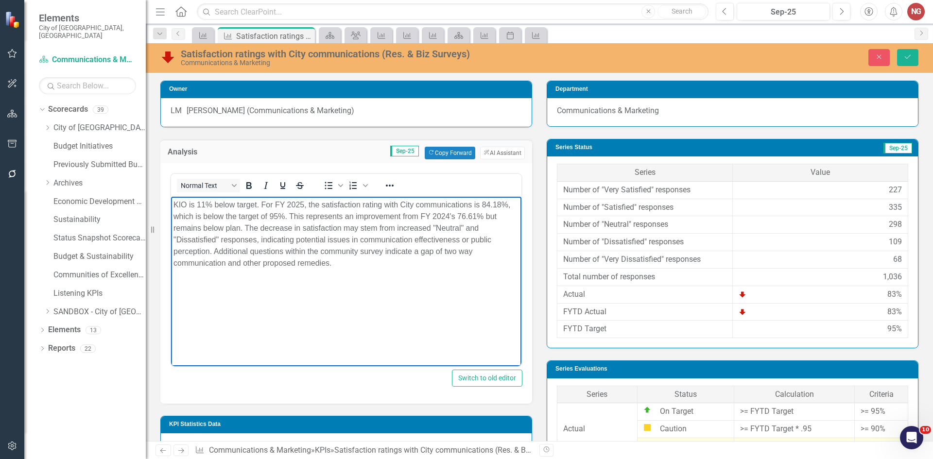
click at [203, 200] on p "KIO is 11% below target. For FY 2025, the satisfaction rating with City communi…" at bounding box center [347, 234] width 346 height 70
drag, startPoint x: 263, startPoint y: 205, endPoint x: 415, endPoint y: 339, distance: 202.9
click at [415, 339] on body "KIO is 12% below target. For FY 2025, the satisfaction rating with City communi…" at bounding box center [346, 269] width 351 height 146
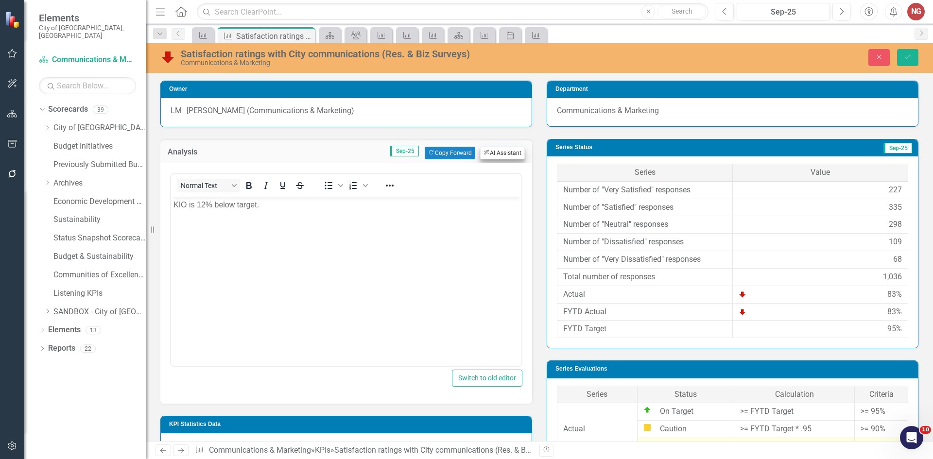
click at [492, 153] on button "ClearPoint AI AI Assistant" at bounding box center [502, 153] width 45 height 13
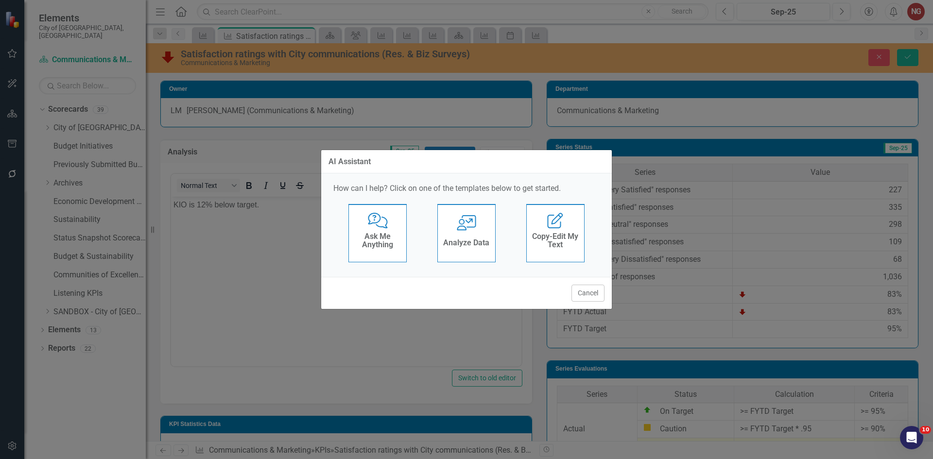
click at [476, 216] on icon "User with Chart" at bounding box center [467, 223] width 20 height 16
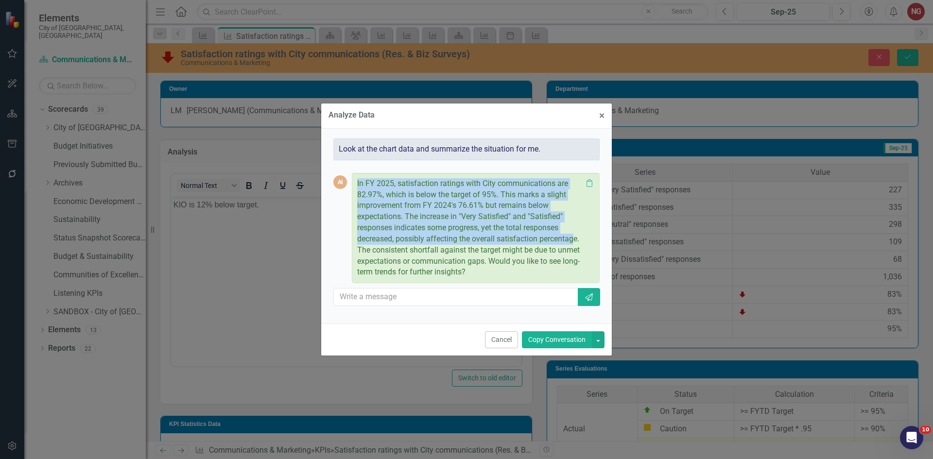
drag, startPoint x: 354, startPoint y: 177, endPoint x: 577, endPoint y: 245, distance: 232.5
click at [577, 245] on div "In FY 2025, satisfaction ratings with City communications are 82.97%, which is …" at bounding box center [476, 228] width 248 height 111
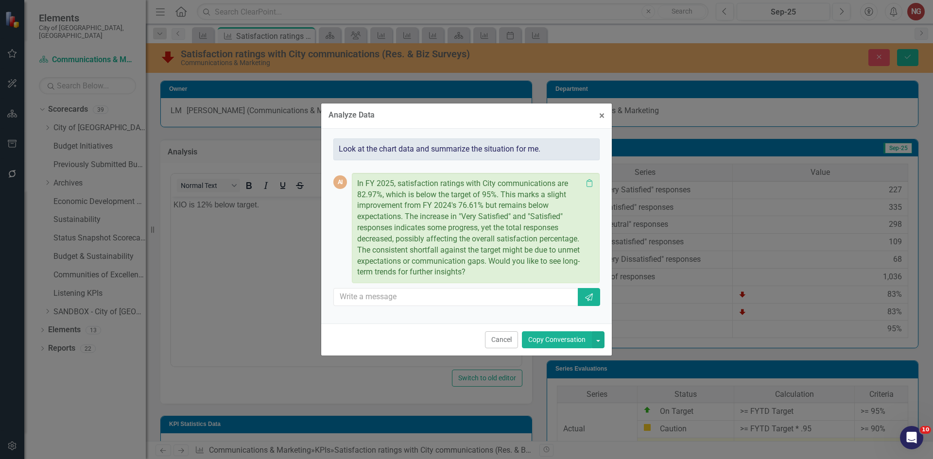
click at [577, 248] on p "In FY 2025, satisfaction ratings with City communications are 82.97%, which is …" at bounding box center [469, 228] width 225 height 100
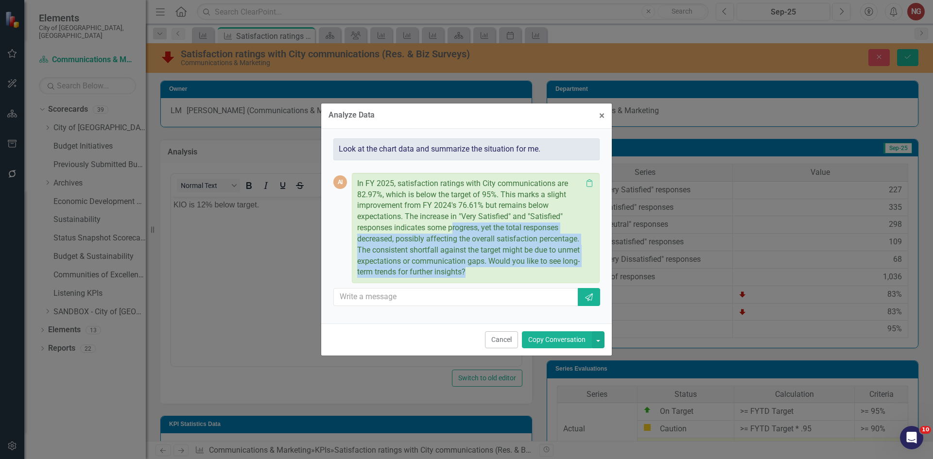
drag, startPoint x: 585, startPoint y: 251, endPoint x: 456, endPoint y: 230, distance: 130.5
click at [455, 230] on div "In FY 2025, satisfaction ratings with City communications are 82.97%, which is …" at bounding box center [475, 228] width 237 height 100
click at [490, 246] on p "In FY 2025, satisfaction ratings with City communications are 82.97%, which is …" at bounding box center [469, 228] width 225 height 100
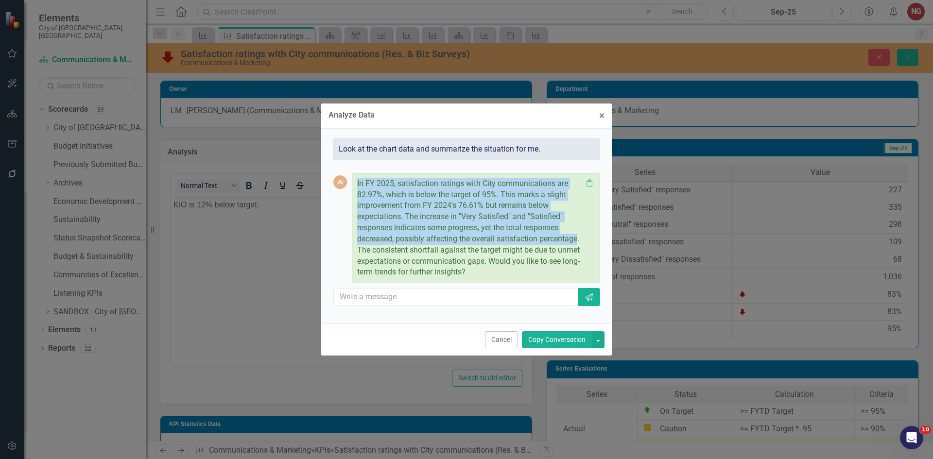
drag, startPoint x: 579, startPoint y: 237, endPoint x: 352, endPoint y: 183, distance: 232.9
click at [352, 183] on div "In FY 2025, satisfaction ratings with City communications are 82.97%, which is …" at bounding box center [476, 228] width 248 height 111
copy p "In FY 2025, satisfaction ratings with City communications are 82.97%, which is …"
click at [495, 337] on button "Cancel" at bounding box center [501, 340] width 33 height 17
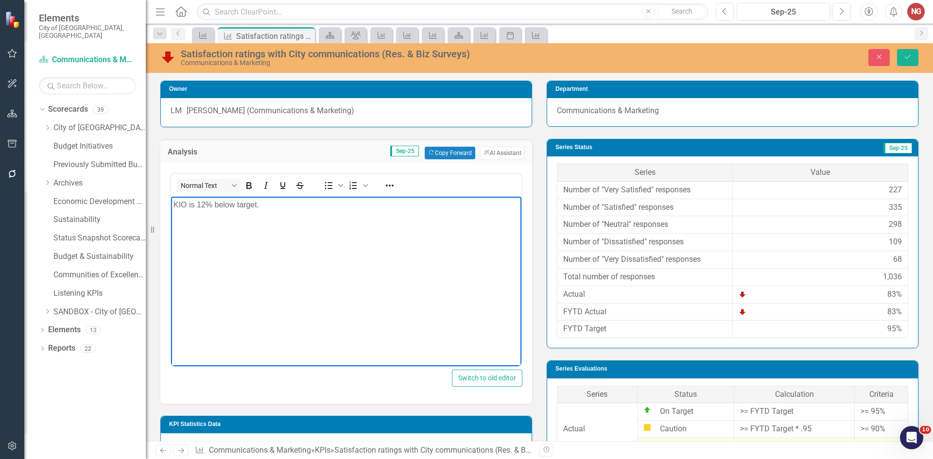
click at [316, 210] on p "KIO is 12% below target." at bounding box center [347, 205] width 346 height 12
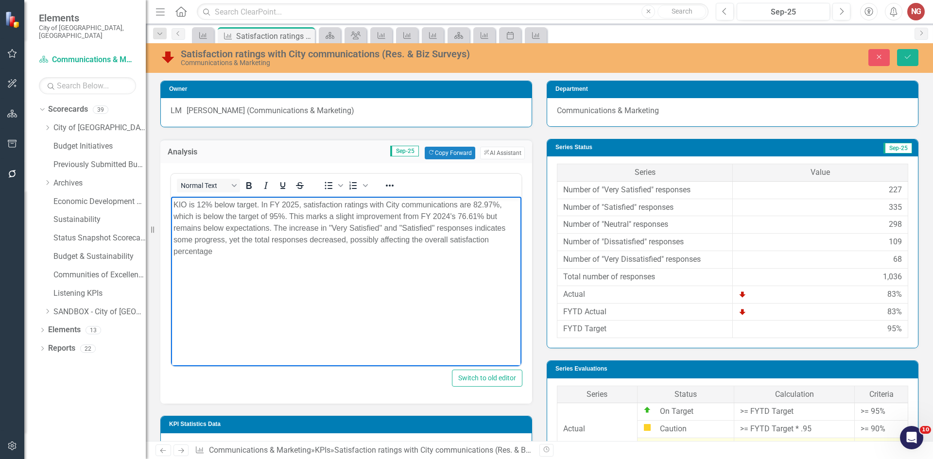
click at [920, 55] on div "Close Save" at bounding box center [770, 57] width 314 height 17
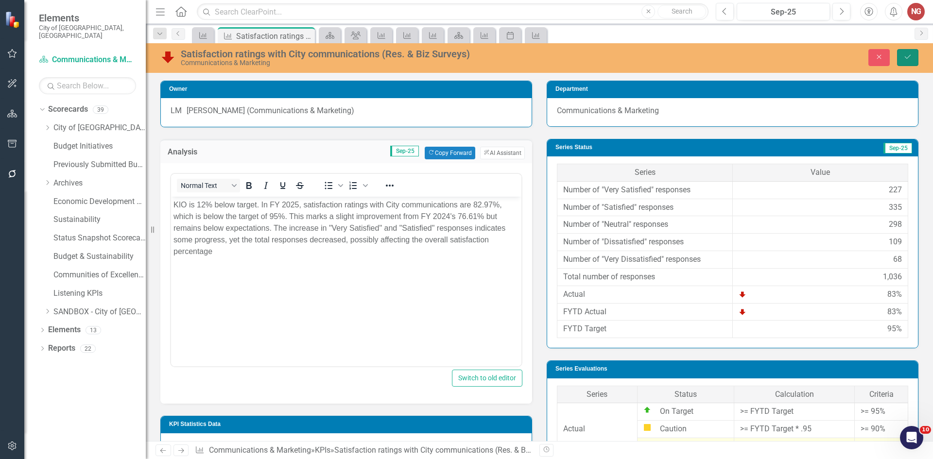
click at [906, 55] on icon "Save" at bounding box center [908, 56] width 9 height 7
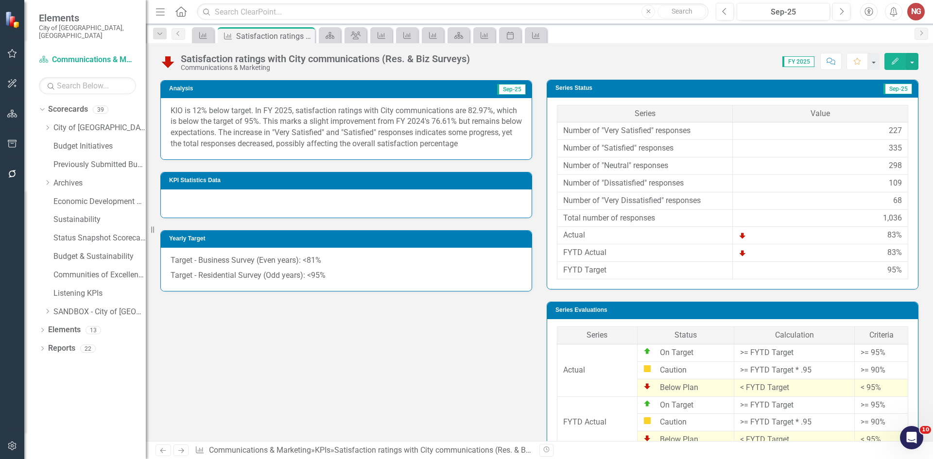
scroll to position [720, 0]
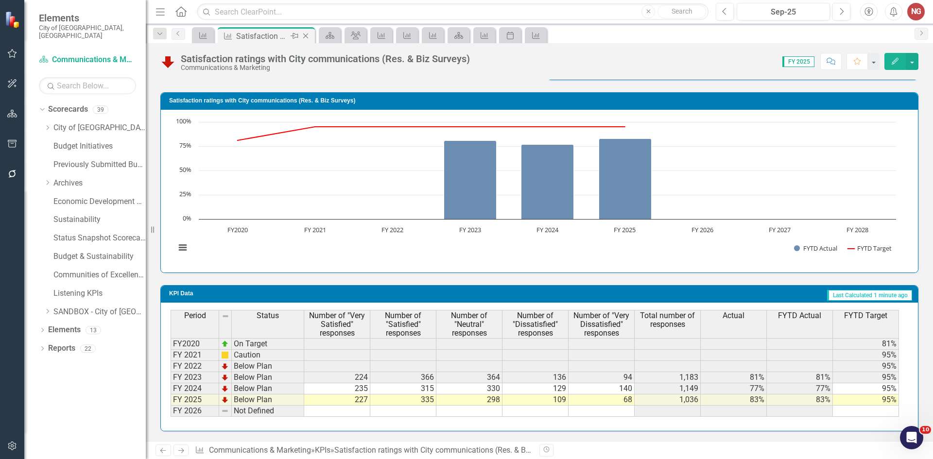
click at [304, 33] on icon "Close" at bounding box center [306, 36] width 10 height 8
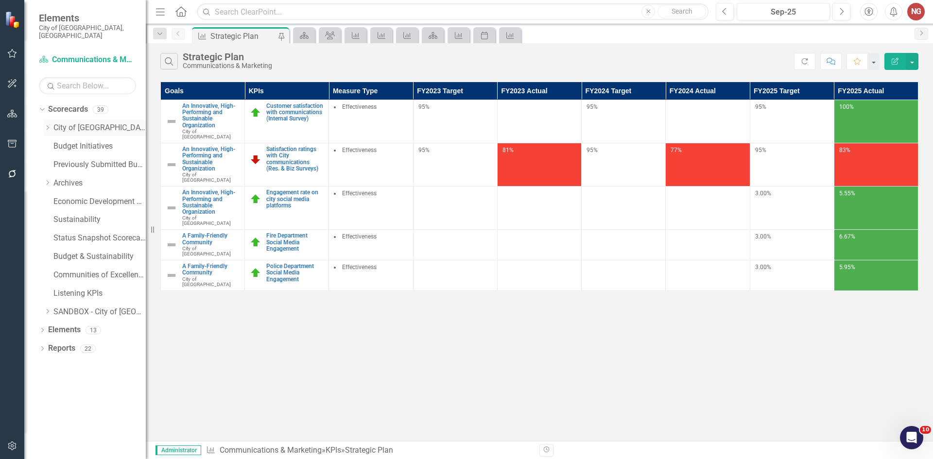
drag, startPoint x: 42, startPoint y: 119, endPoint x: 61, endPoint y: 117, distance: 18.5
click at [44, 119] on div "Dropdown Scorecards 39 Dropdown City of Coral Springs Budget & Sustainability B…" at bounding box center [92, 212] width 107 height 221
click at [43, 121] on div "Dropdown Scorecards 39 Dropdown City of Coral Springs Budget & Sustainability B…" at bounding box center [92, 212] width 107 height 221
click at [53, 124] on div "Dropdown" at bounding box center [49, 128] width 10 height 8
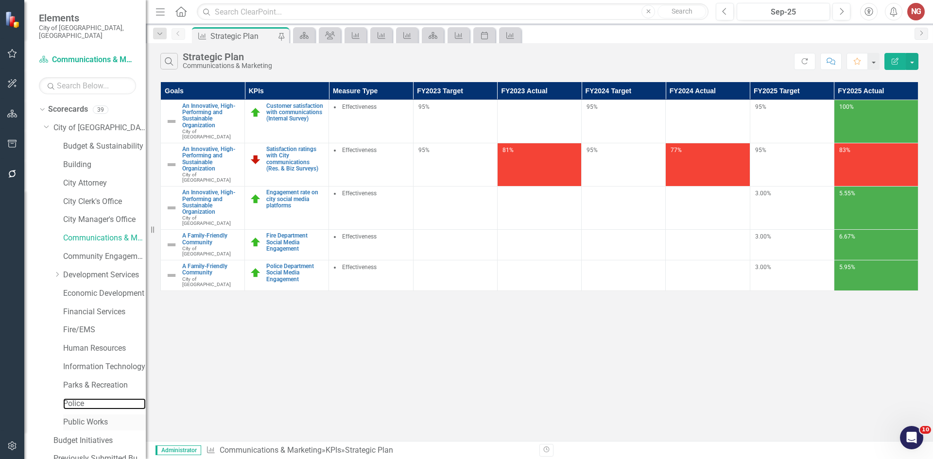
drag, startPoint x: 73, startPoint y: 393, endPoint x: 138, endPoint y: 408, distance: 66.5
click at [73, 399] on link "Police" at bounding box center [104, 404] width 83 height 11
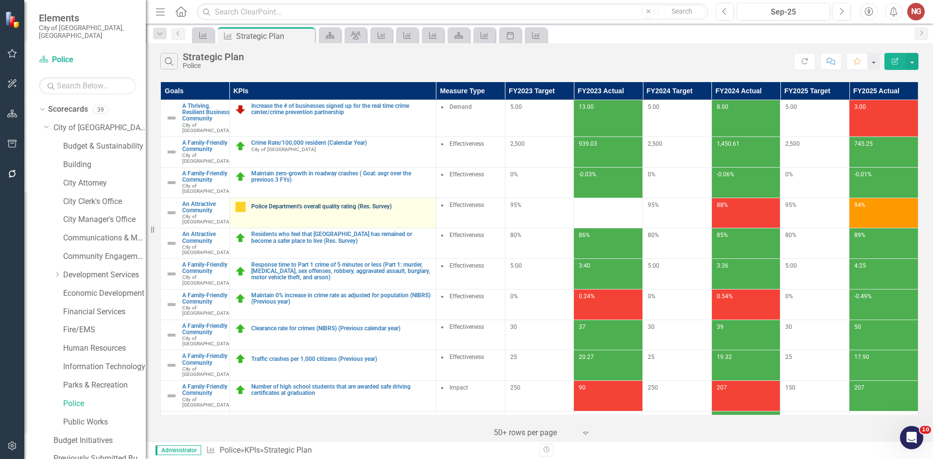
drag, startPoint x: 0, startPoint y: 0, endPoint x: 317, endPoint y: 225, distance: 388.9
click at [317, 210] on link "Police Department's overall quality rating (Res. Survey)" at bounding box center [341, 207] width 180 height 6
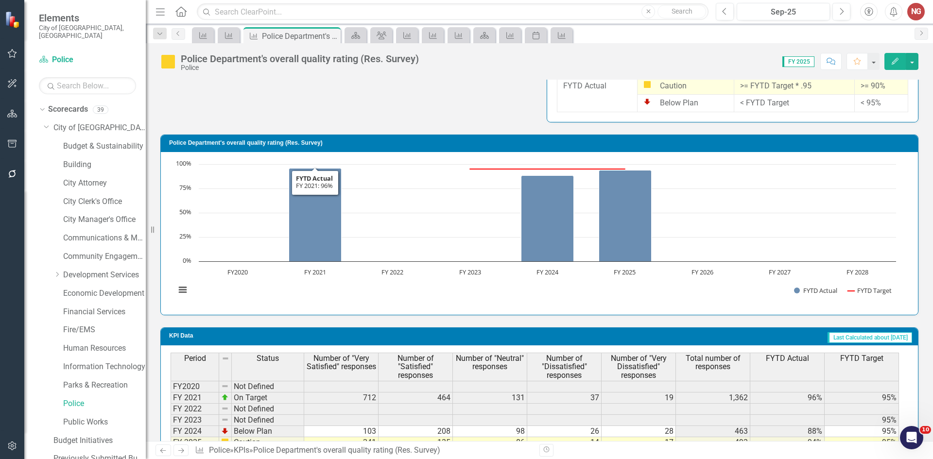
scroll to position [617, 0]
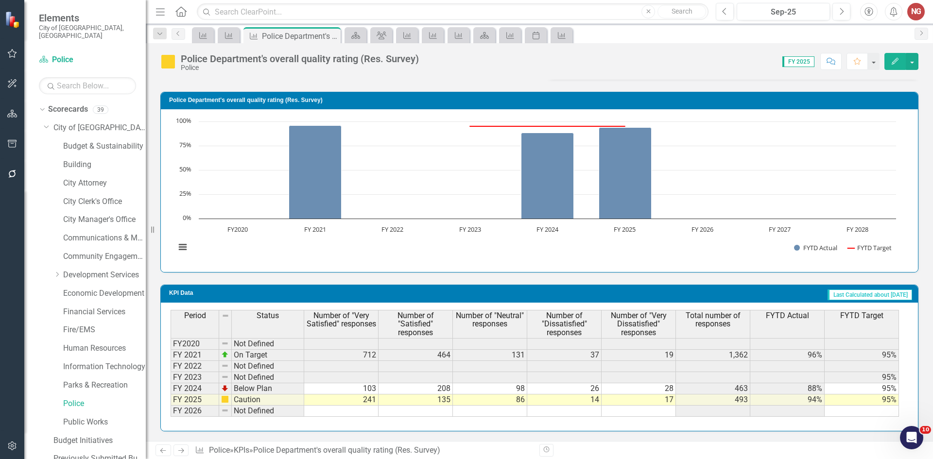
click at [375, 399] on td "241" at bounding box center [341, 400] width 74 height 11
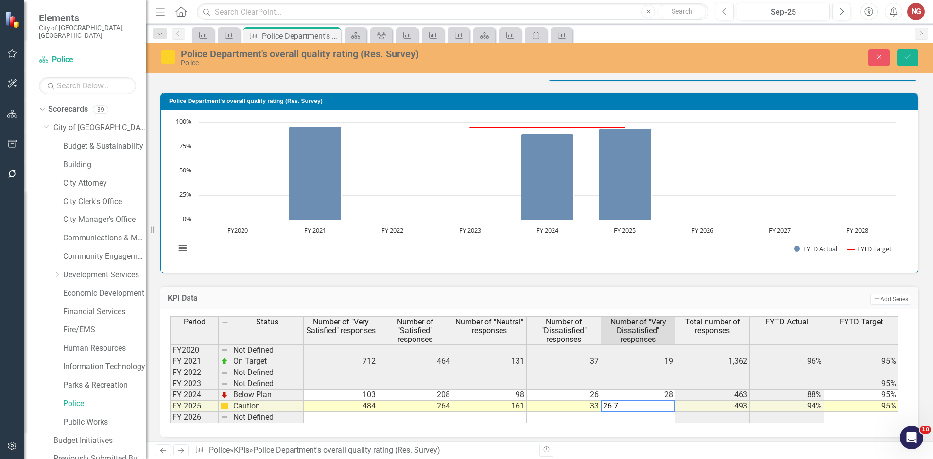
type textarea "26.78"
click at [908, 62] on button "Save" at bounding box center [907, 57] width 21 height 17
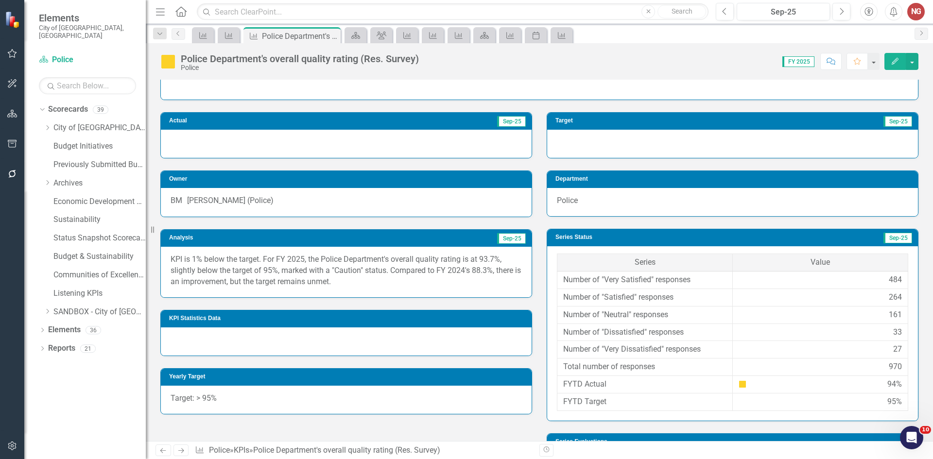
scroll to position [82, 0]
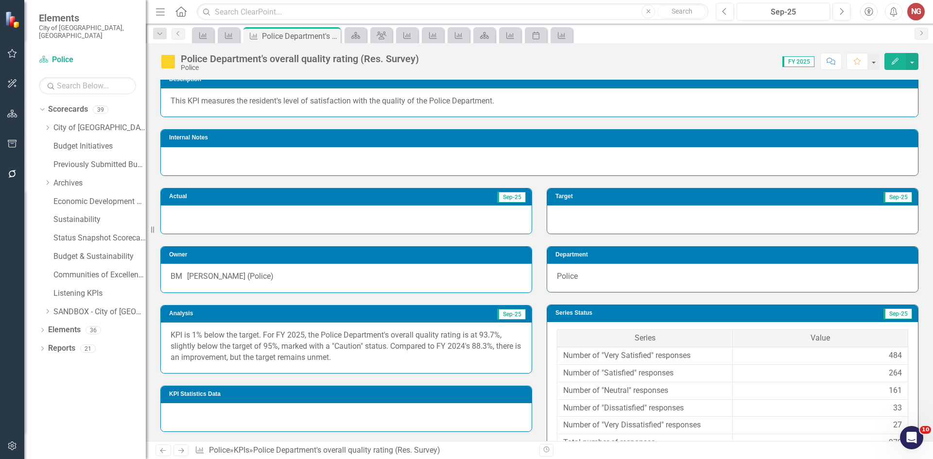
click at [198, 347] on p "KPI is 1% below the target. For FY 2025, the Police Department's overall qualit…" at bounding box center [346, 347] width 351 height 34
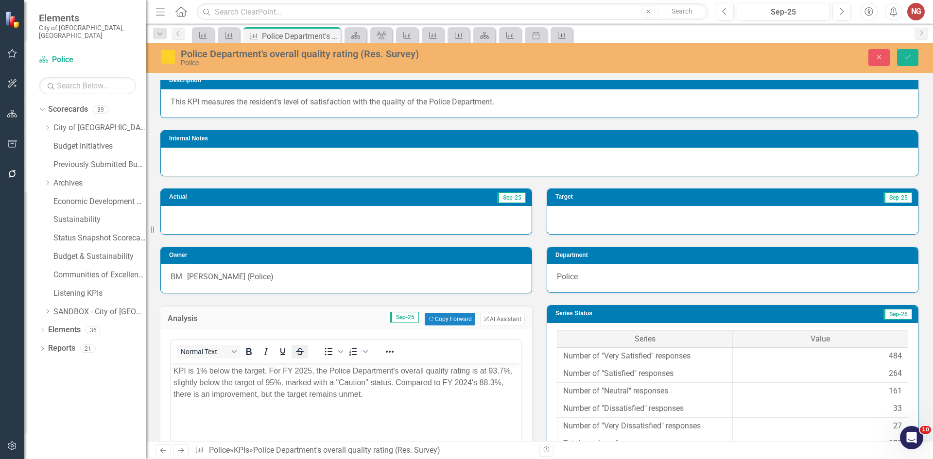
scroll to position [0, 0]
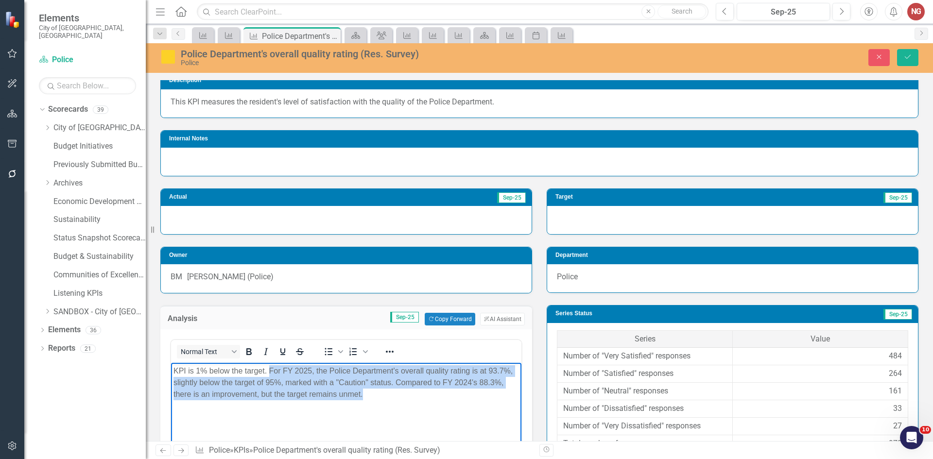
drag, startPoint x: 343, startPoint y: 383, endPoint x: 527, endPoint y: 421, distance: 187.6
click at [522, 421] on html "KPI is 1% below the target. For FY 2025, the Police Department's overall qualit…" at bounding box center [346, 436] width 351 height 146
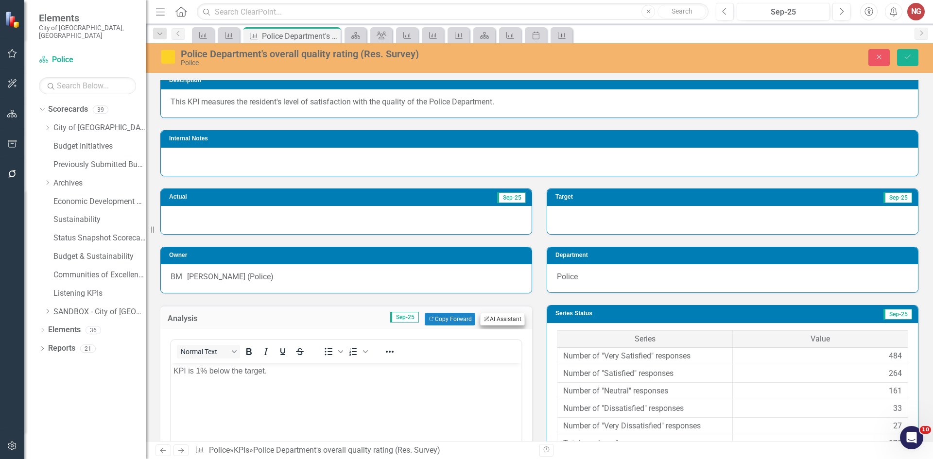
click at [503, 326] on button "ClearPoint AI AI Assistant" at bounding box center [502, 319] width 45 height 13
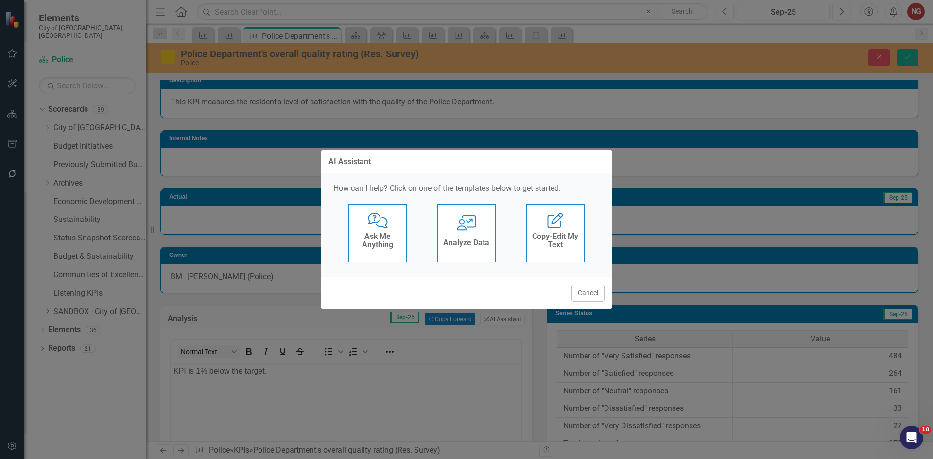
click at [468, 218] on icon "User with Chart" at bounding box center [467, 223] width 20 height 16
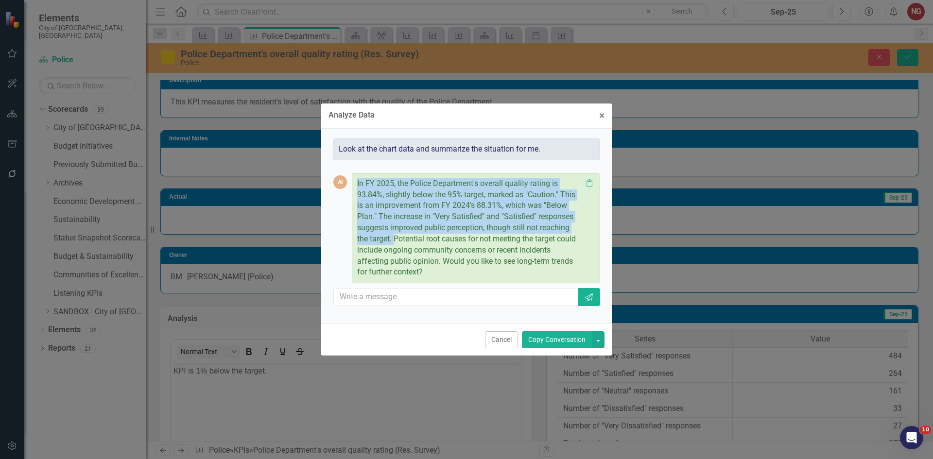
drag, startPoint x: 356, startPoint y: 182, endPoint x: 394, endPoint y: 240, distance: 69.2
click at [394, 240] on div "In FY 2025, the Police Department's overall quality rating is 93.84%, slightly …" at bounding box center [476, 228] width 248 height 111
copy p "In FY 2025, the Police Department's overall quality rating is 93.84%, slightly …"
click at [496, 338] on button "Cancel" at bounding box center [501, 340] width 33 height 17
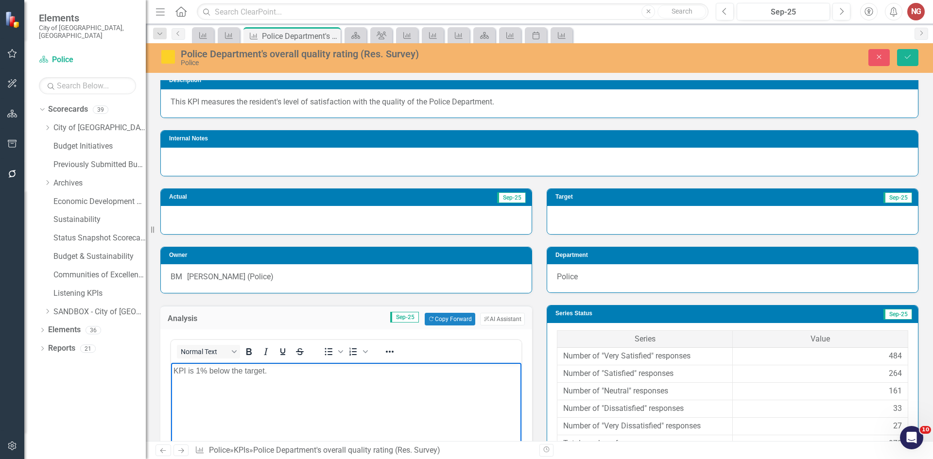
click at [338, 384] on body "KPI is 1% below the target." at bounding box center [346, 436] width 351 height 146
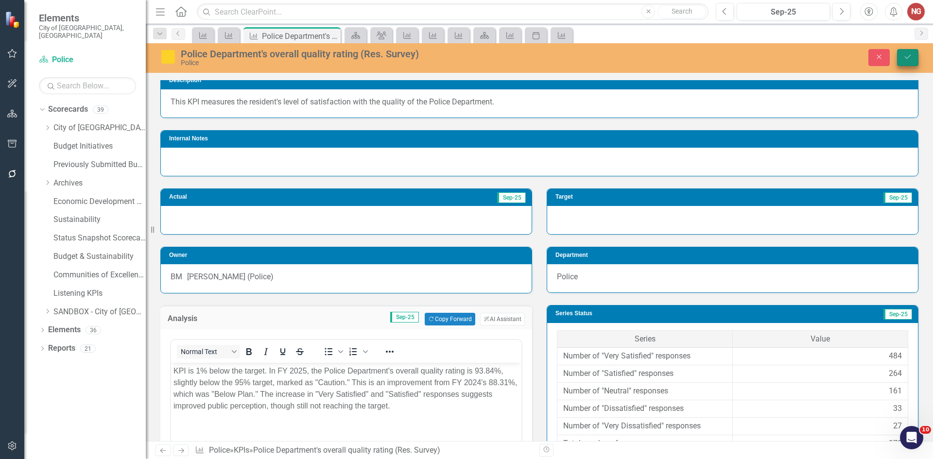
click at [907, 57] on icon "Save" at bounding box center [908, 56] width 9 height 7
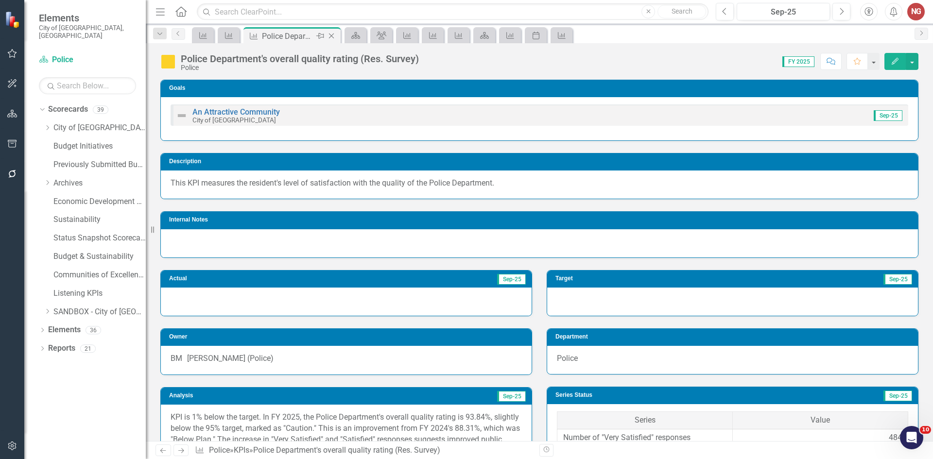
click at [333, 35] on icon at bounding box center [331, 36] width 5 height 5
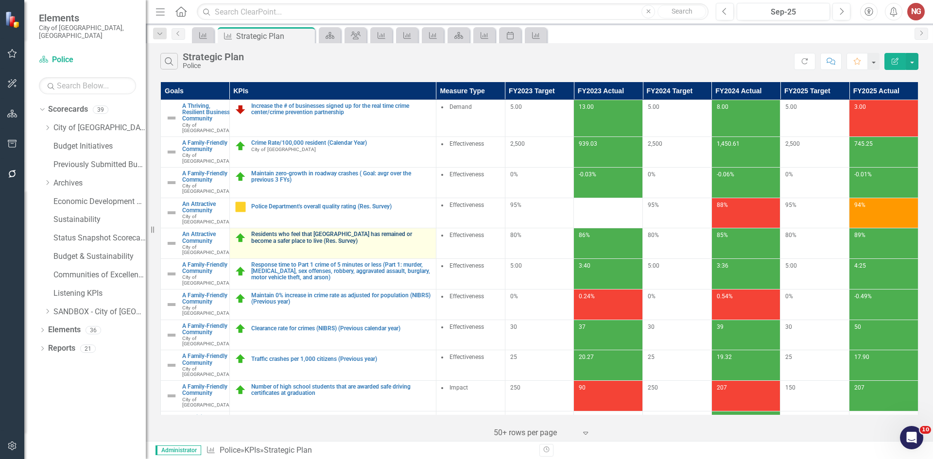
click at [291, 244] on link "Residents who feel that [GEOGRAPHIC_DATA] has remained or become a safer place …" at bounding box center [341, 237] width 180 height 13
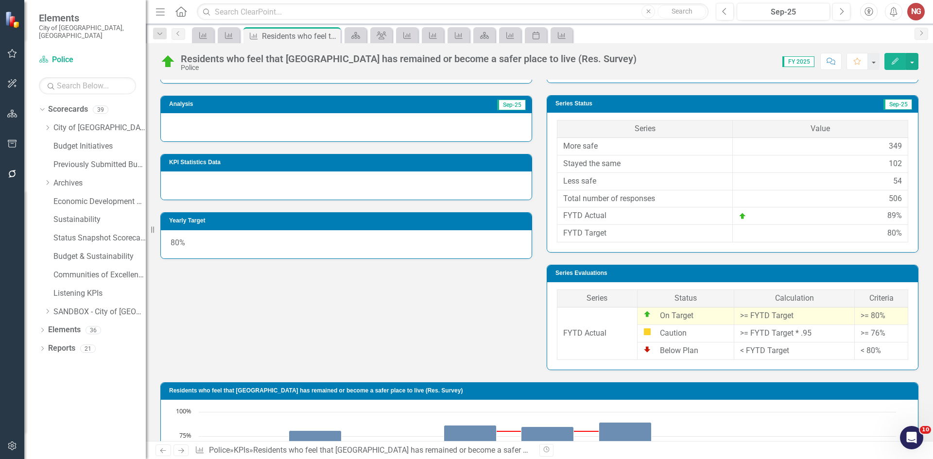
scroll to position [572, 0]
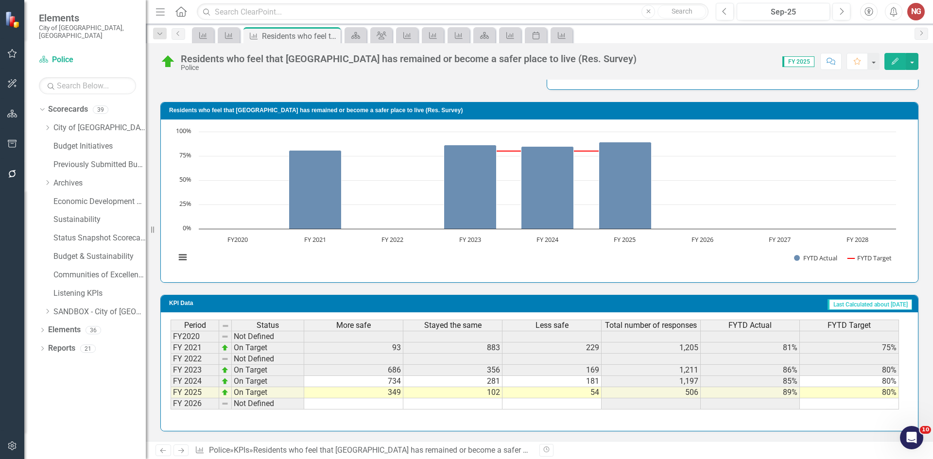
click at [390, 383] on td "734" at bounding box center [353, 381] width 99 height 11
click at [390, 397] on td "349" at bounding box center [353, 392] width 99 height 11
click at [377, 392] on td "349" at bounding box center [353, 392] width 99 height 11
click at [363, 392] on td "349" at bounding box center [353, 392] width 99 height 11
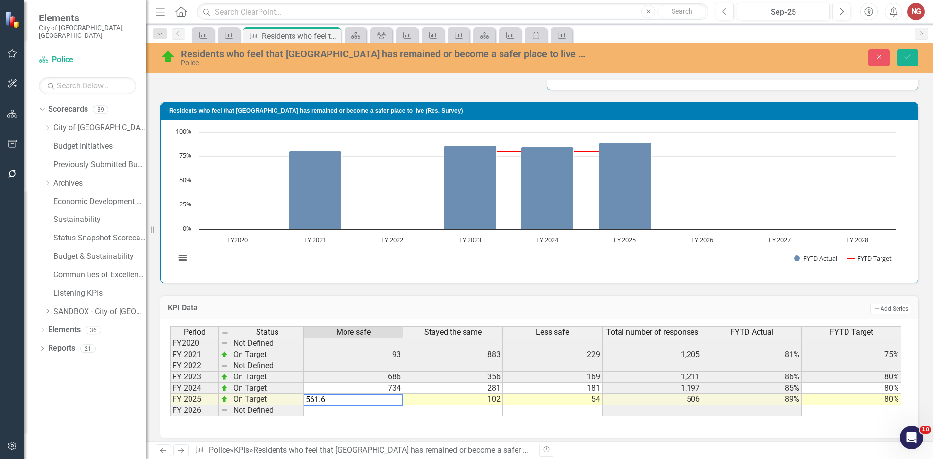
type textarea "561.62"
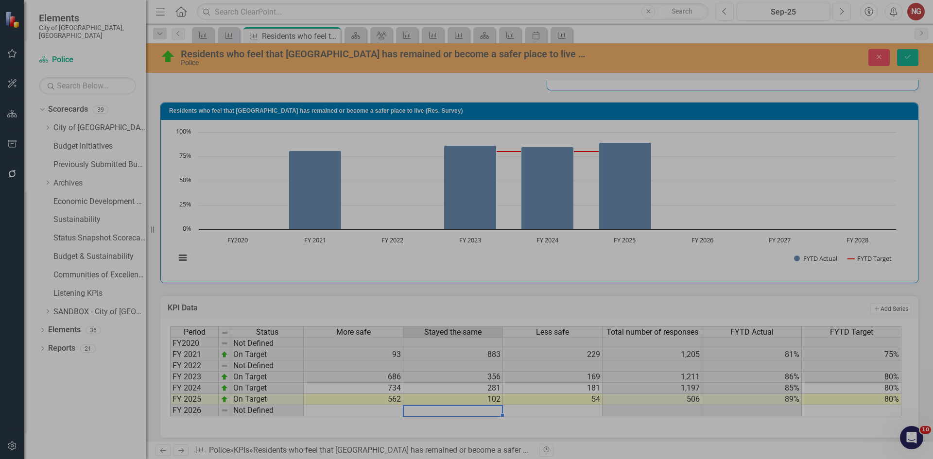
click at [479, 391] on td "281" at bounding box center [454, 388] width 100 height 11
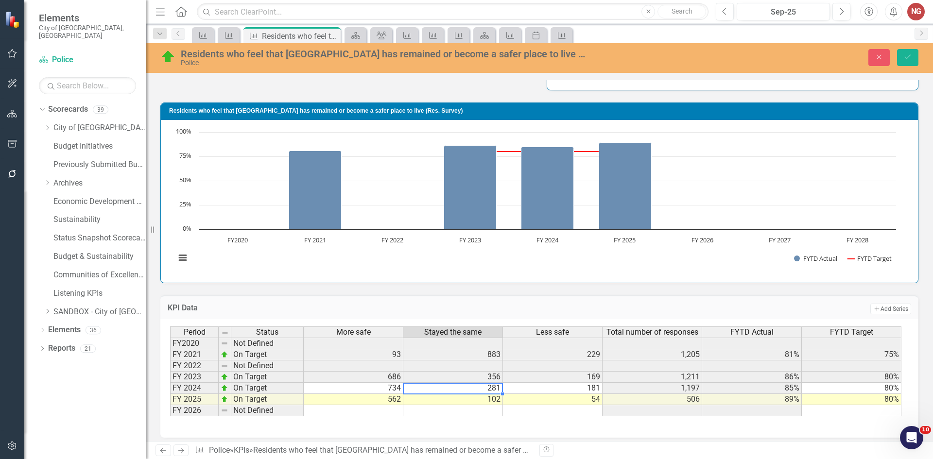
click at [478, 397] on td "102" at bounding box center [454, 399] width 100 height 11
click at [449, 400] on td "102" at bounding box center [454, 399] width 100 height 11
type textarea "298.35"
click at [562, 402] on td "54" at bounding box center [553, 399] width 100 height 11
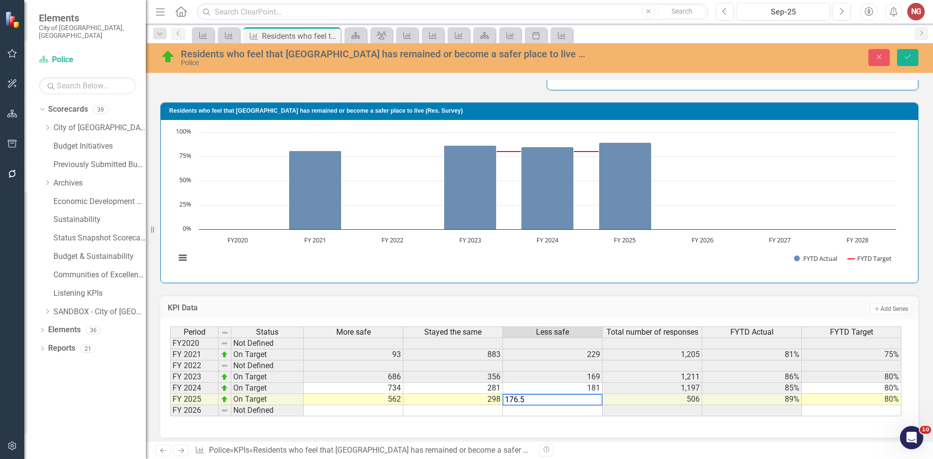
type textarea "176.50"
click at [910, 60] on icon "Save" at bounding box center [908, 56] width 9 height 7
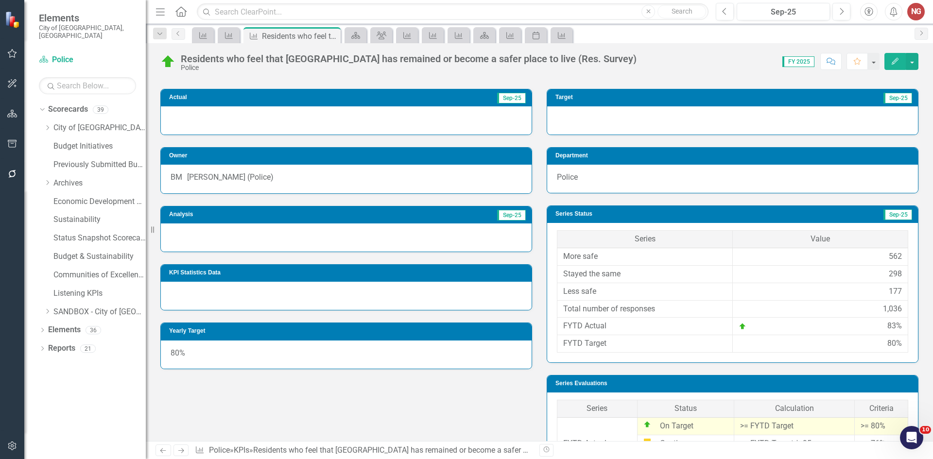
scroll to position [135, 0]
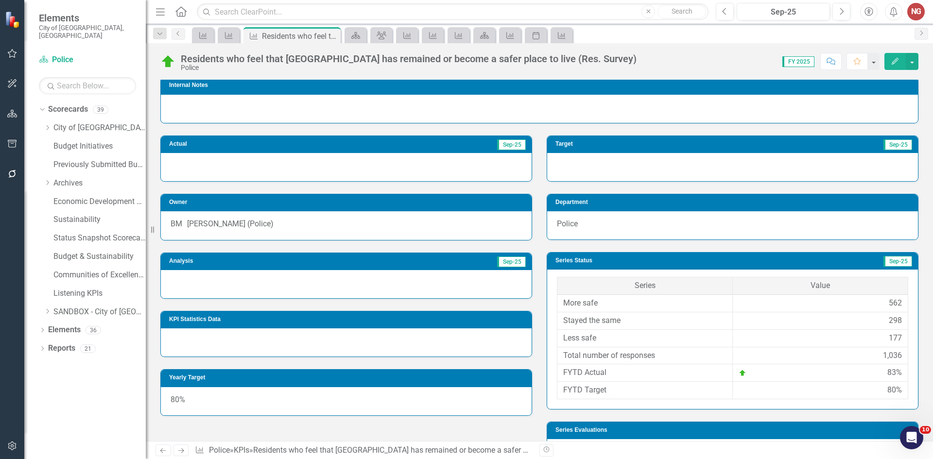
click at [208, 283] on div at bounding box center [346, 284] width 371 height 28
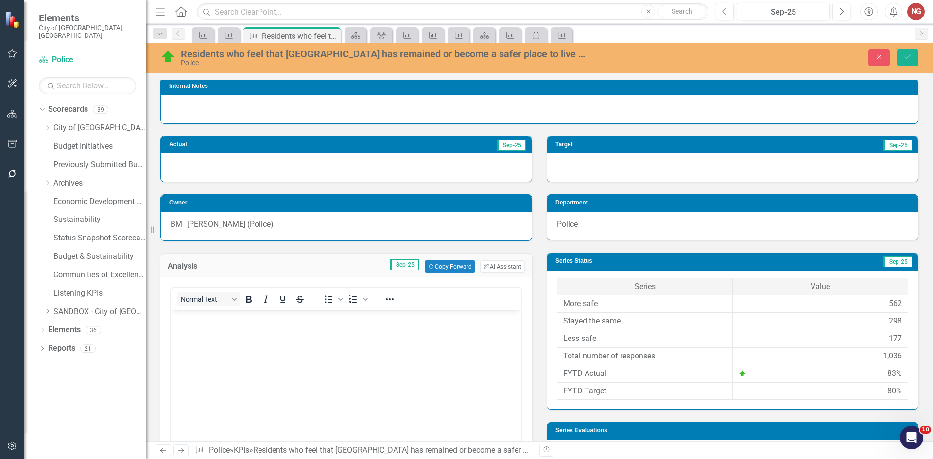
scroll to position [0, 0]
click at [199, 326] on body "Rich Text Area. Press ALT-0 for help." at bounding box center [346, 384] width 351 height 146
click at [507, 264] on button "ClearPoint AI AI Assistant" at bounding box center [502, 267] width 45 height 13
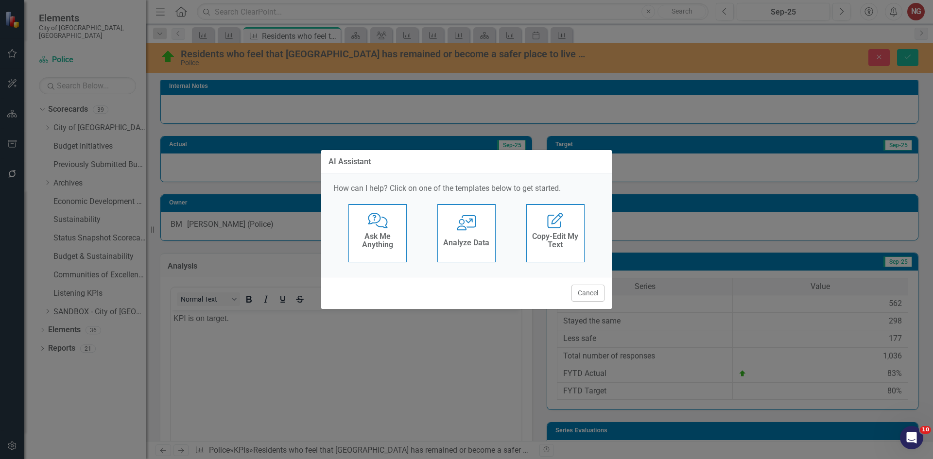
click at [472, 228] on icon "User with Chart" at bounding box center [467, 223] width 20 height 16
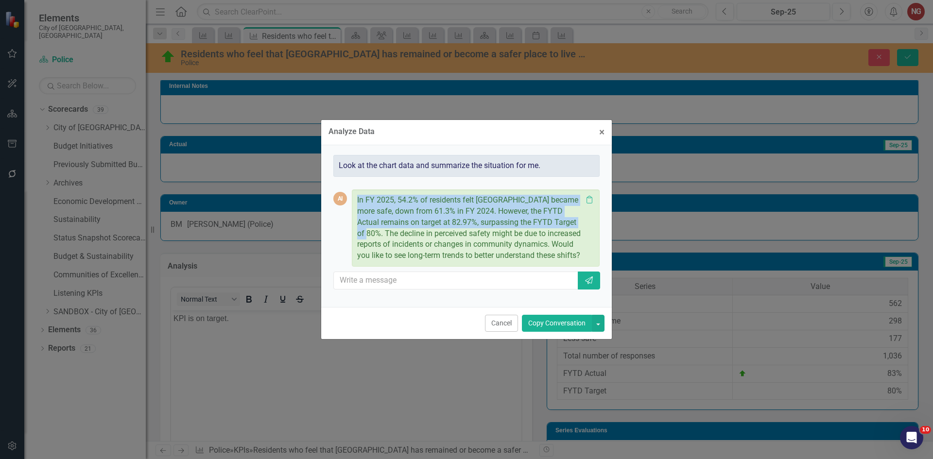
drag, startPoint x: 355, startPoint y: 194, endPoint x: 580, endPoint y: 223, distance: 226.8
click at [580, 223] on div "In FY 2025, 54.2% of residents felt [GEOGRAPHIC_DATA] became more safe, down fr…" at bounding box center [476, 228] width 248 height 77
copy p "In FY 2025, 54.2% of residents felt [GEOGRAPHIC_DATA] became more safe, down fr…"
click at [496, 318] on button "Cancel" at bounding box center [501, 323] width 33 height 17
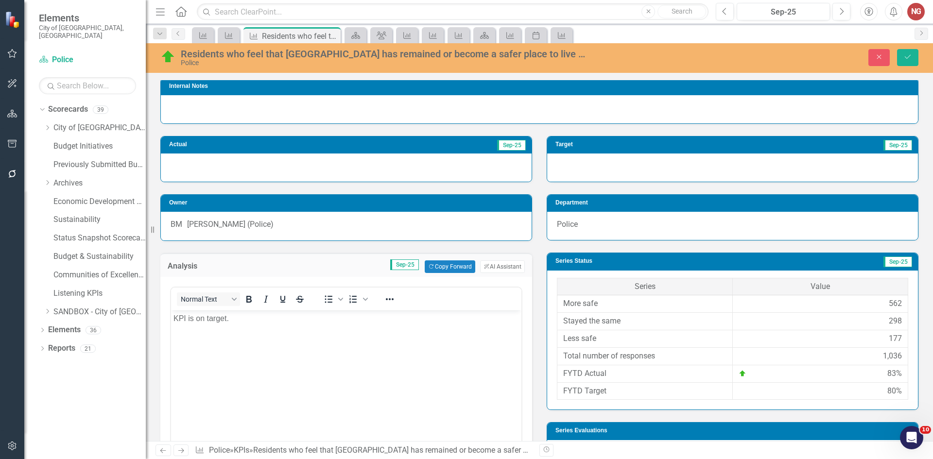
click at [264, 319] on p "KPI is on target." at bounding box center [347, 319] width 346 height 12
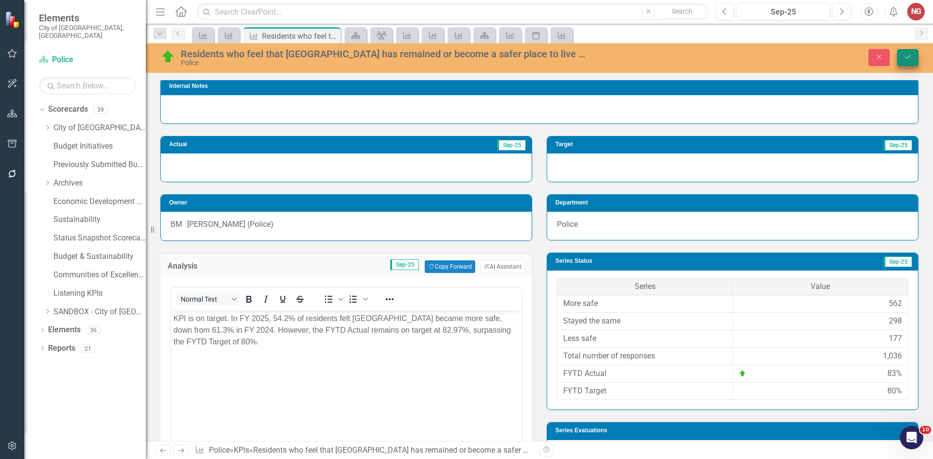
click at [903, 55] on button "Save" at bounding box center [907, 57] width 21 height 17
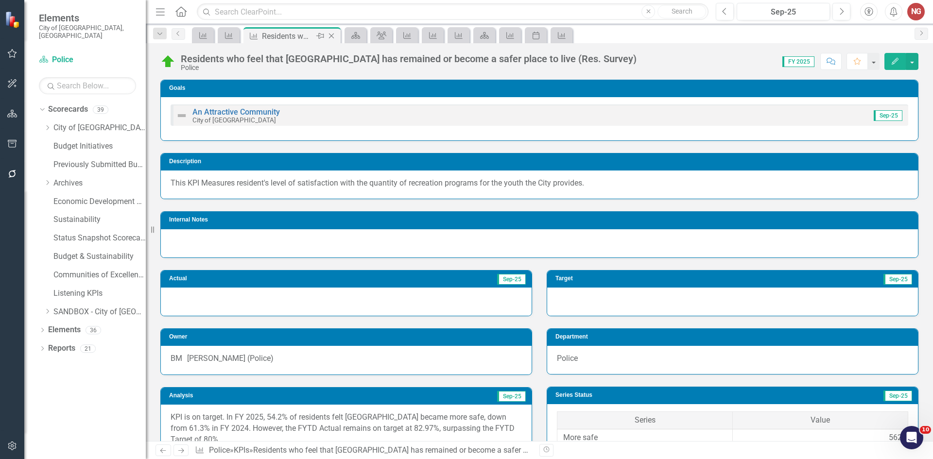
click at [333, 35] on icon "Close" at bounding box center [332, 36] width 10 height 8
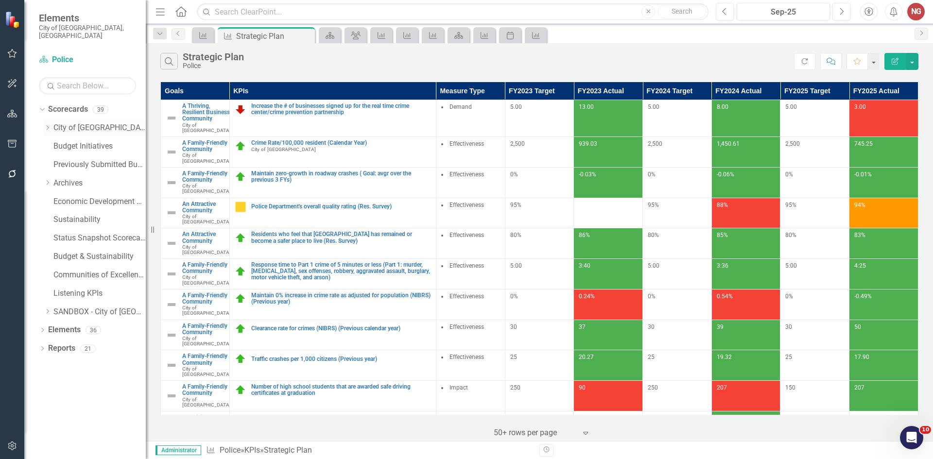
drag, startPoint x: 46, startPoint y: 115, endPoint x: 53, endPoint y: 128, distance: 14.8
click at [46, 120] on div "Dropdown City of [GEOGRAPHIC_DATA]" at bounding box center [95, 128] width 102 height 16
click at [51, 125] on icon "Dropdown" at bounding box center [47, 128] width 7 height 6
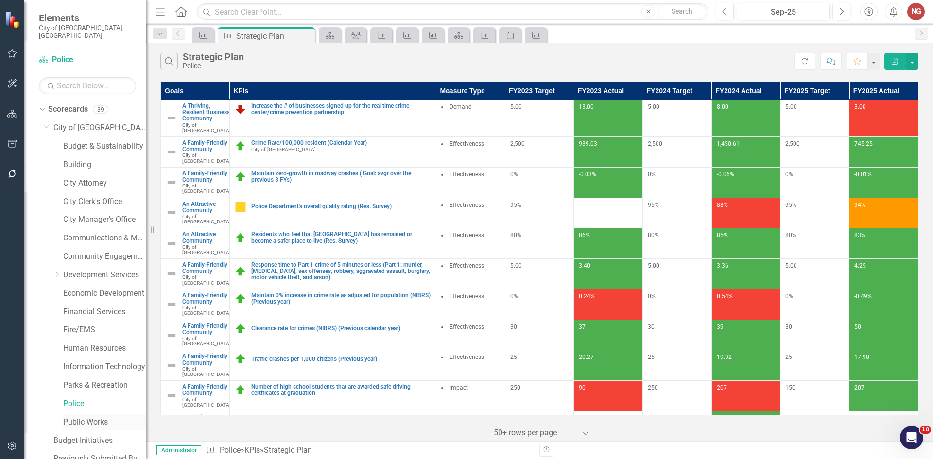
click at [70, 417] on link "Public Works" at bounding box center [104, 422] width 83 height 11
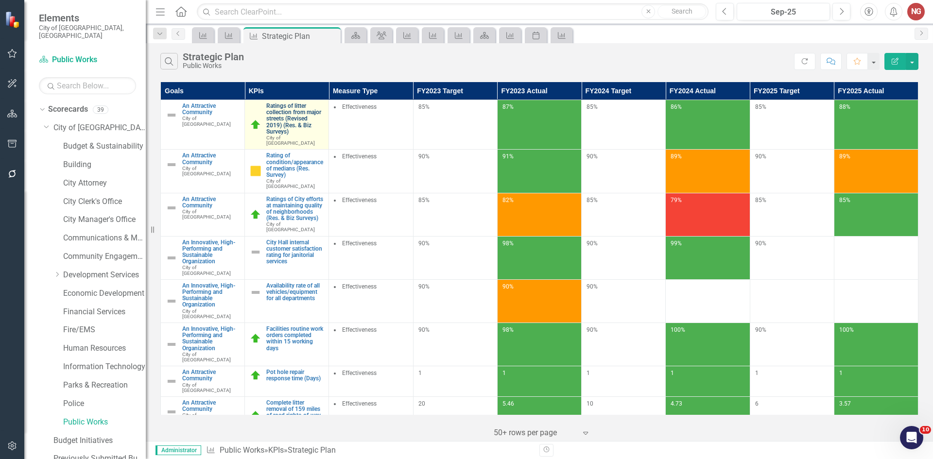
click at [324, 110] on link "Ratings of litter collection from major streets (Revised 2019) (Res. & Biz Surv…" at bounding box center [294, 119] width 57 height 32
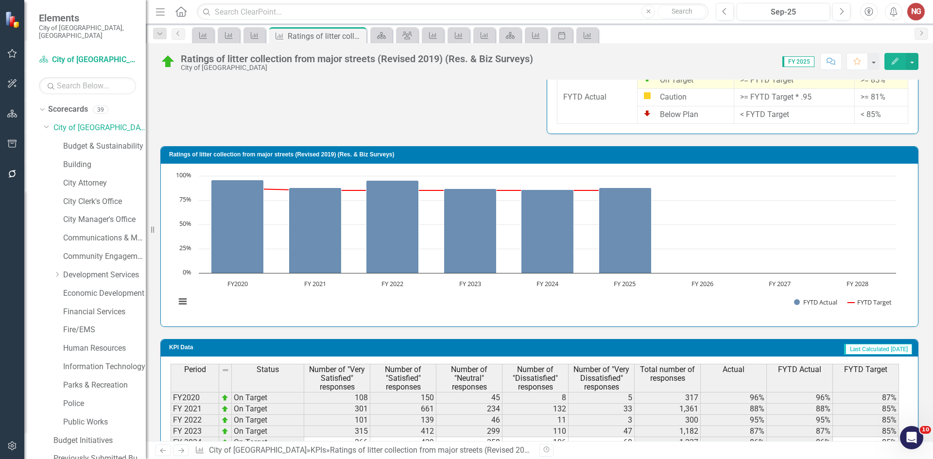
scroll to position [720, 0]
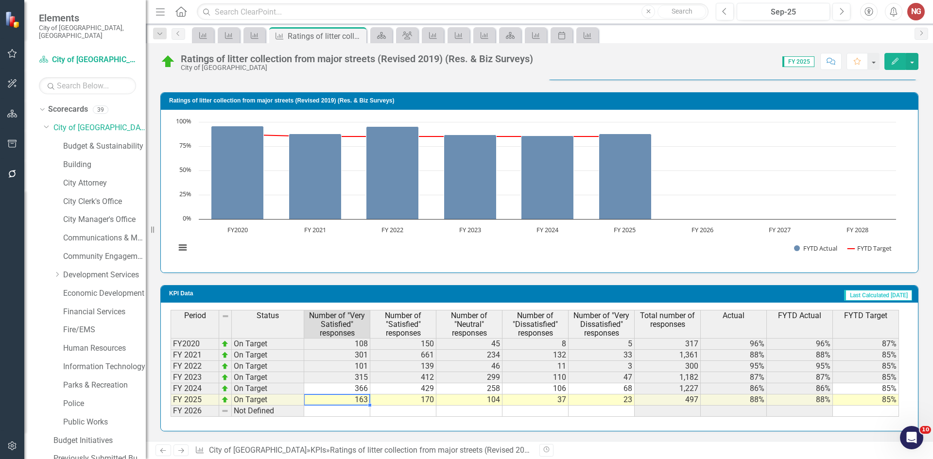
click at [349, 400] on td "163" at bounding box center [337, 400] width 66 height 11
click at [366, 403] on td "163" at bounding box center [337, 400] width 66 height 11
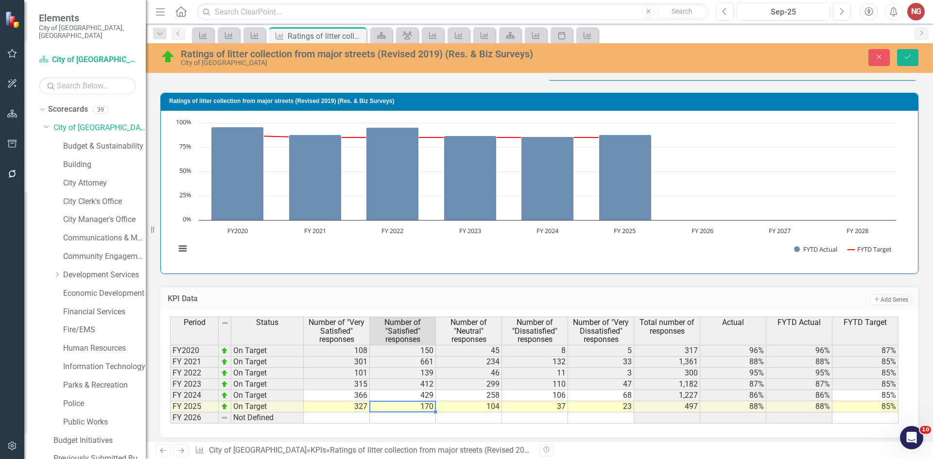
type textarea "2"
type textarea "43.59"
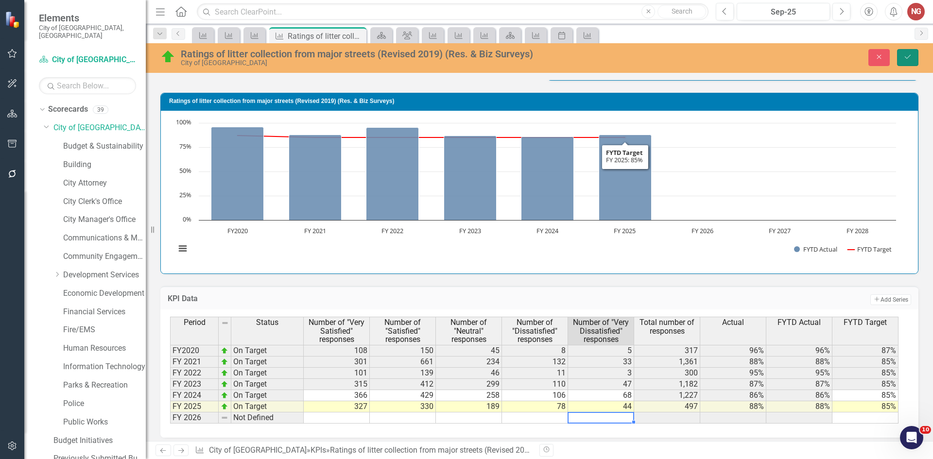
click at [906, 65] on button "Save" at bounding box center [907, 57] width 21 height 17
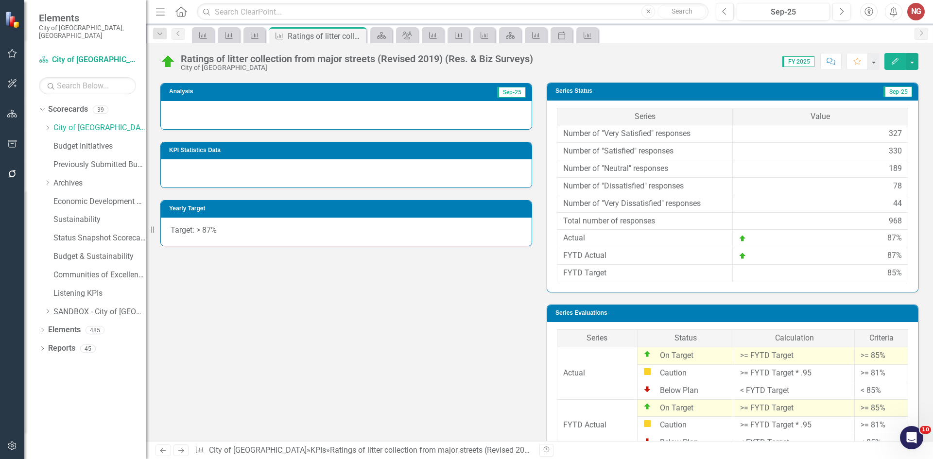
scroll to position [233, 0]
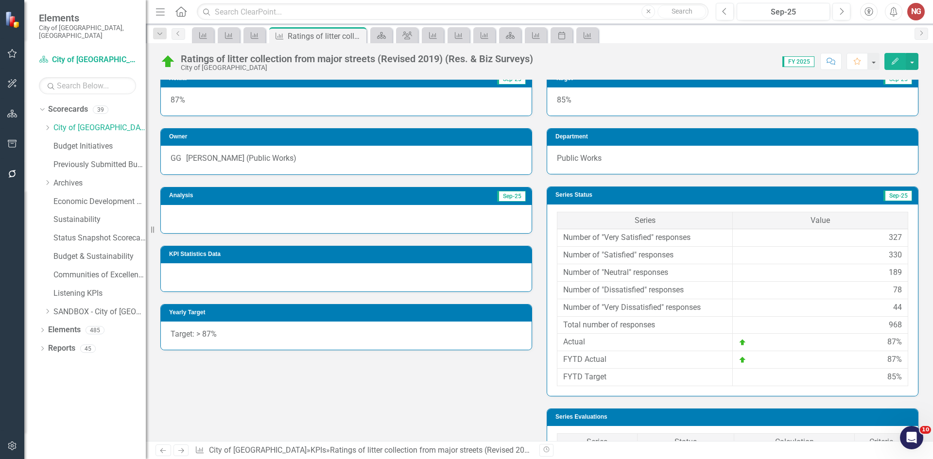
click at [224, 232] on div at bounding box center [346, 219] width 371 height 28
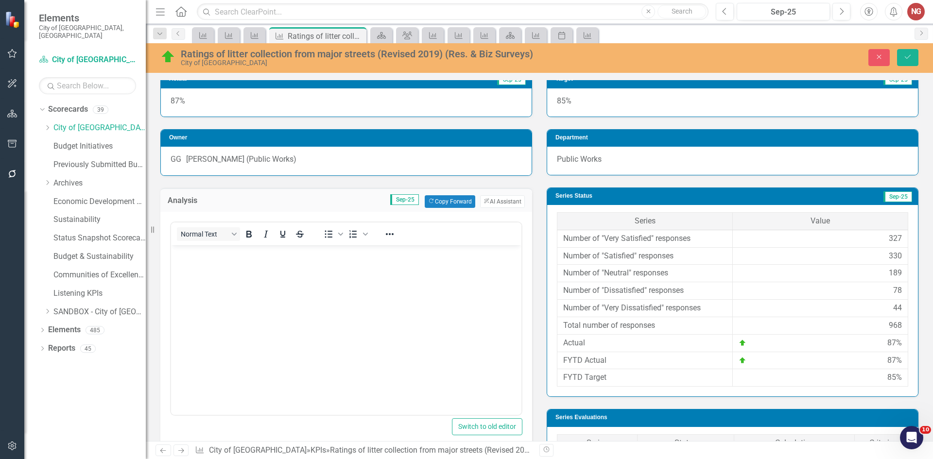
scroll to position [0, 0]
click at [216, 298] on body "Rich Text Area. Press ALT-0 for help." at bounding box center [346, 318] width 351 height 146
click at [484, 204] on icon "ClearPoint AI" at bounding box center [487, 201] width 6 height 5
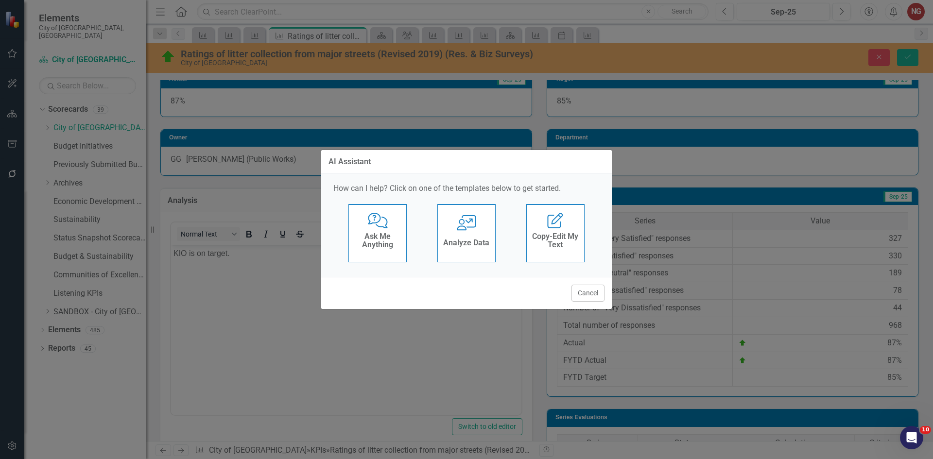
click at [466, 245] on h4 "Analyze Data" at bounding box center [466, 243] width 46 height 9
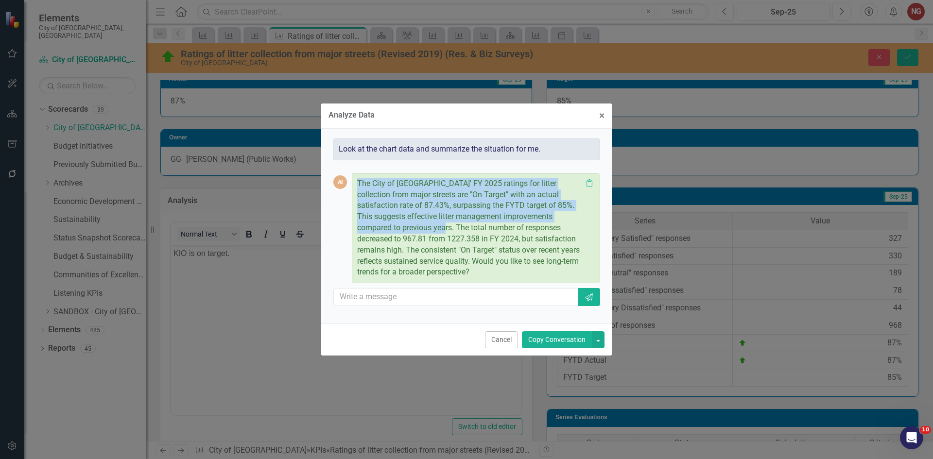
drag, startPoint x: 358, startPoint y: 182, endPoint x: 380, endPoint y: 229, distance: 51.3
click at [380, 229] on p "The City of [GEOGRAPHIC_DATA]' FY 2025 ratings for litter collection from major…" at bounding box center [469, 228] width 225 height 100
copy p "The City of [GEOGRAPHIC_DATA]' FY 2025 ratings for litter collection from major…"
click at [511, 338] on button "Cancel" at bounding box center [501, 340] width 33 height 17
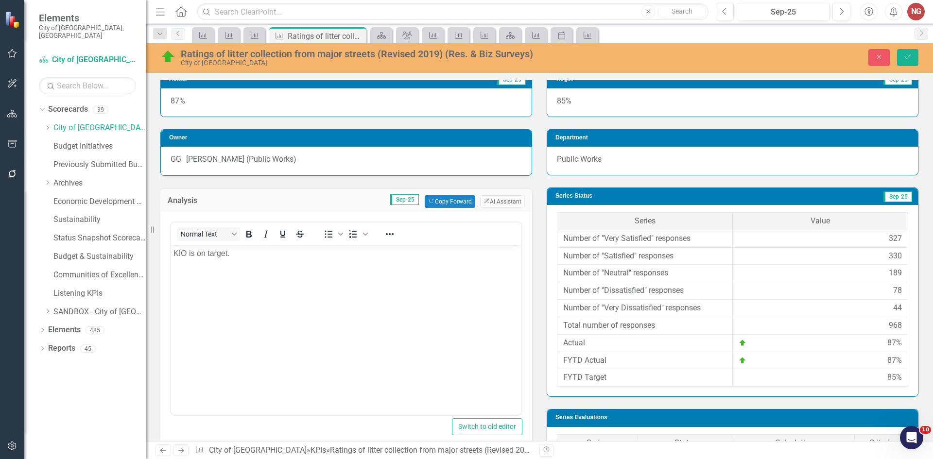
click at [290, 264] on body "KIO is on target." at bounding box center [346, 318] width 351 height 146
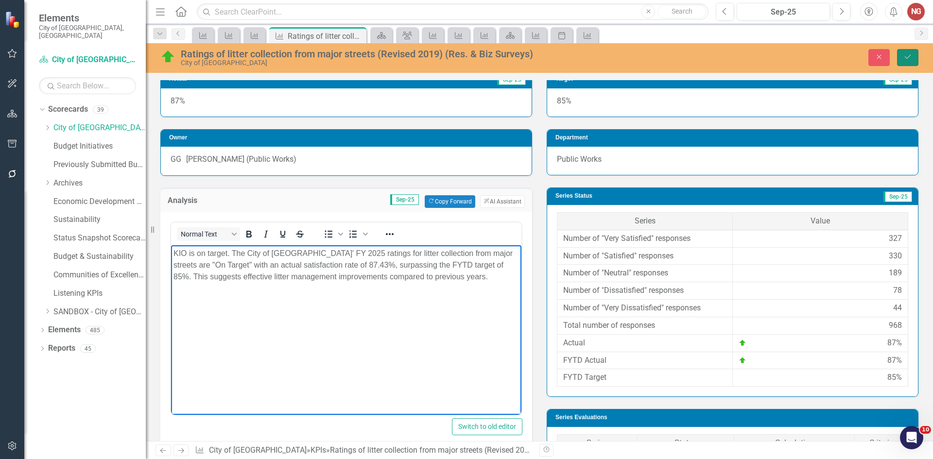
drag, startPoint x: 902, startPoint y: 53, endPoint x: 824, endPoint y: 52, distance: 78.3
click at [902, 53] on button "Save" at bounding box center [907, 57] width 21 height 17
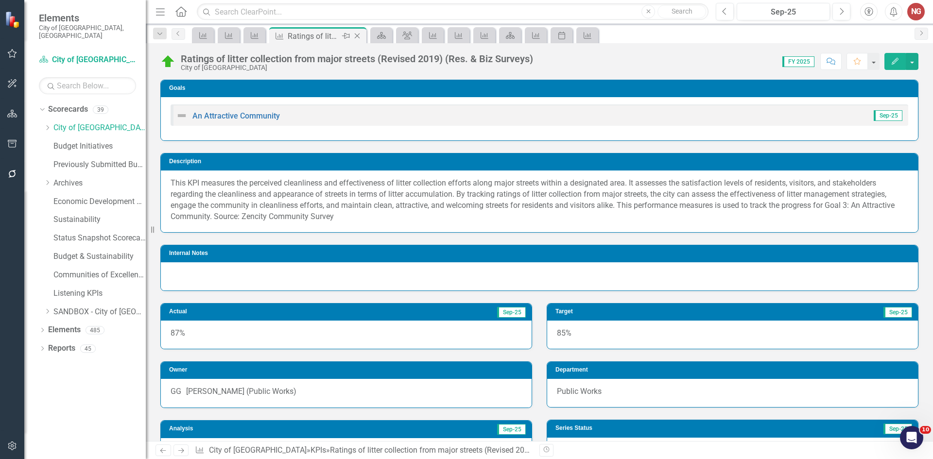
click at [360, 36] on icon "Close" at bounding box center [357, 36] width 10 height 8
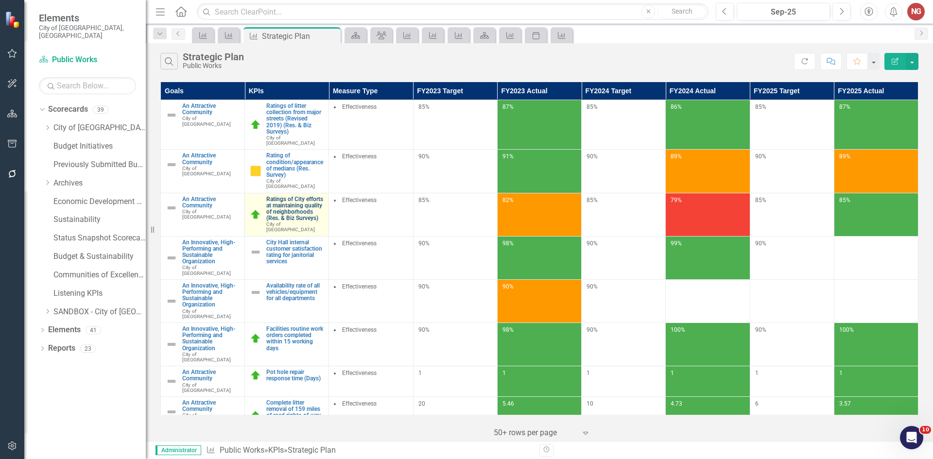
click at [274, 196] on link "Ratings of City efforts at maintaining quality of neighborhoods (Res. & Biz Sur…" at bounding box center [294, 209] width 57 height 26
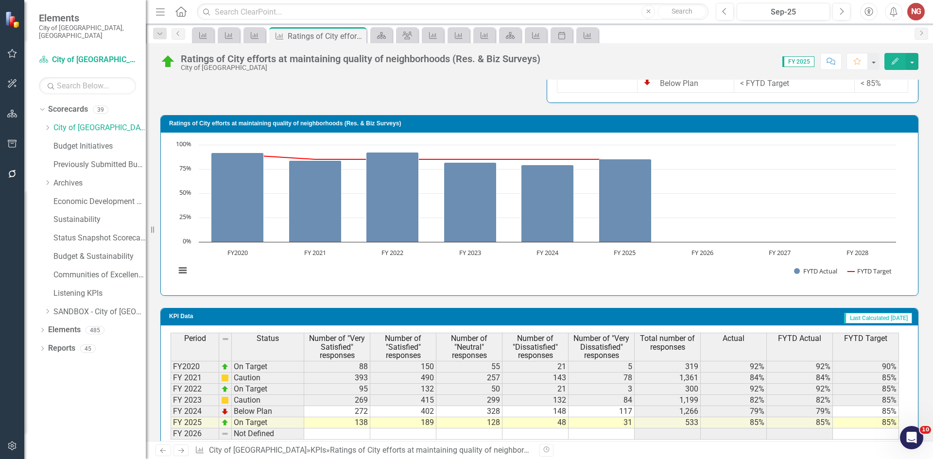
scroll to position [731, 0]
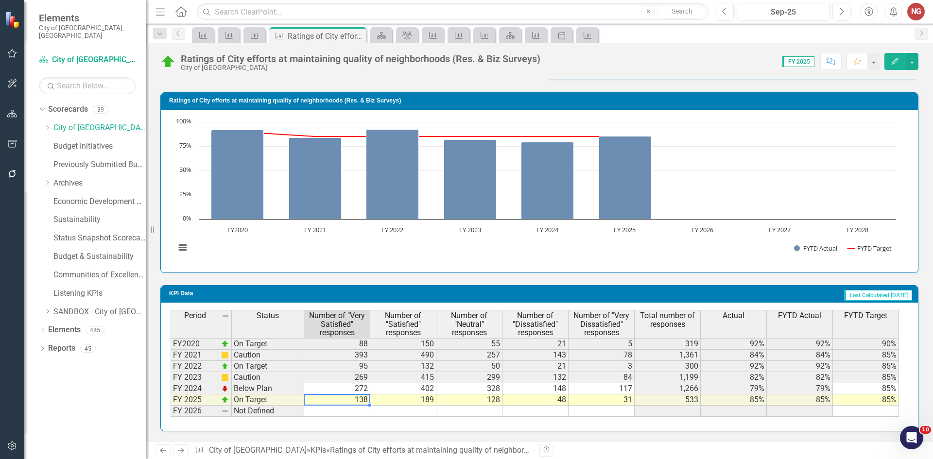
click at [358, 400] on td "138" at bounding box center [337, 400] width 66 height 11
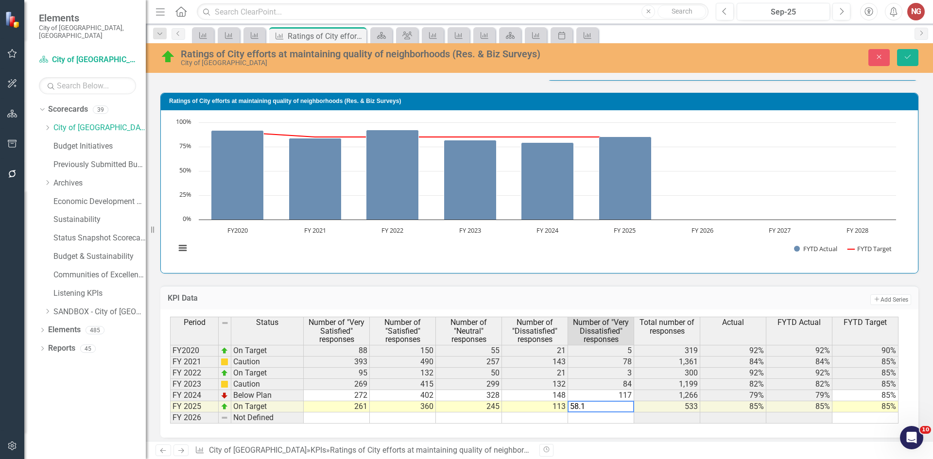
type textarea "58.15"
click at [907, 62] on button "Save" at bounding box center [907, 57] width 21 height 17
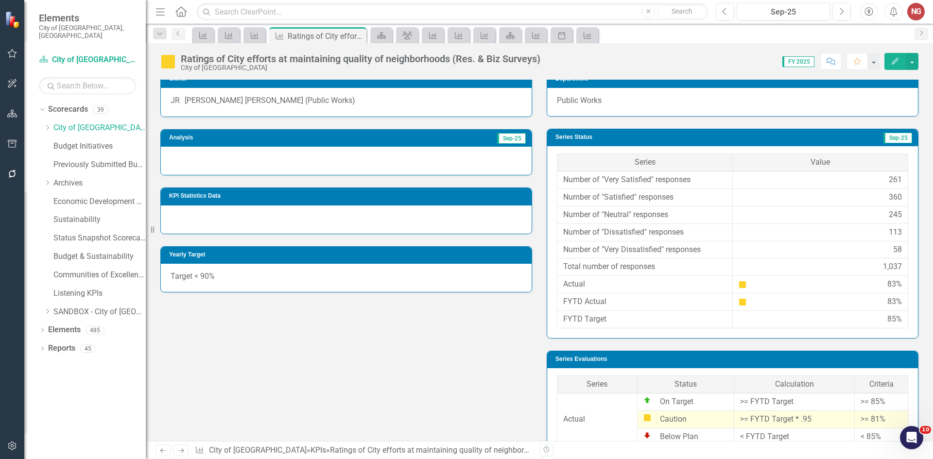
scroll to position [147, 0]
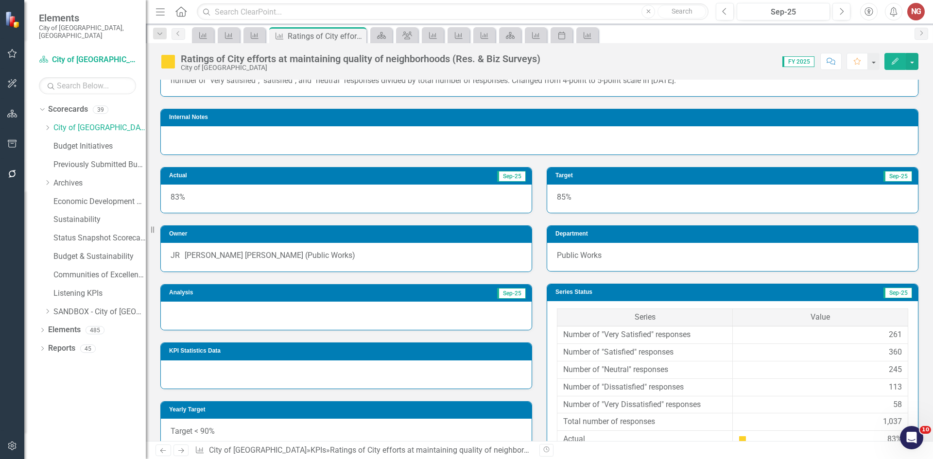
click at [210, 321] on div at bounding box center [346, 316] width 371 height 28
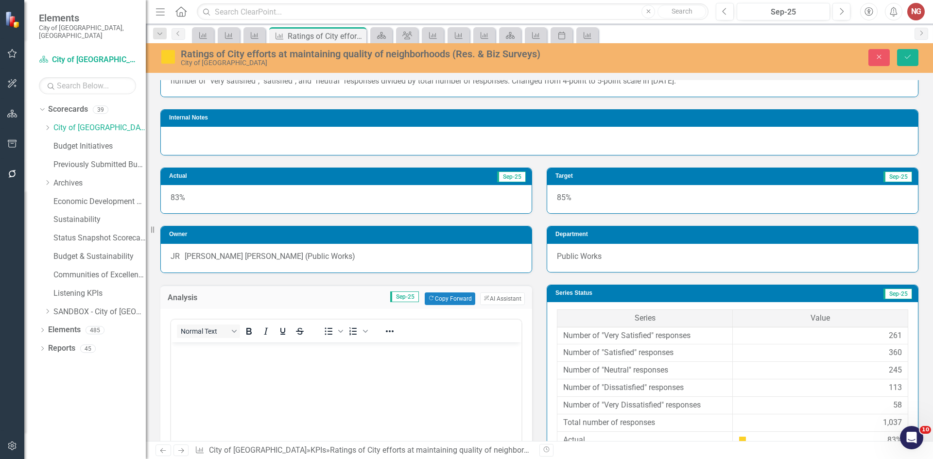
scroll to position [0, 0]
click at [186, 366] on body "Rich Text Area. Press ALT-0 for help." at bounding box center [346, 415] width 351 height 146
click at [480, 303] on button "ClearPoint AI AI Assistant" at bounding box center [502, 299] width 45 height 13
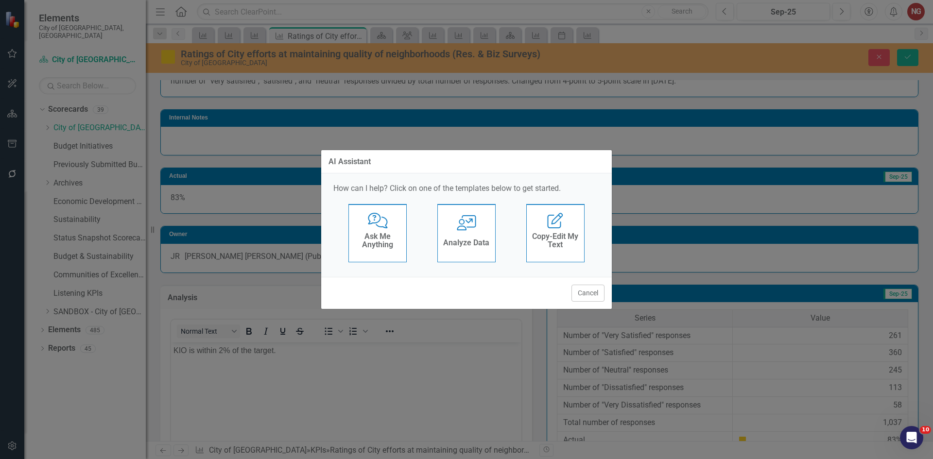
click at [479, 228] on div "User with Chart Analyze Data" at bounding box center [467, 233] width 58 height 58
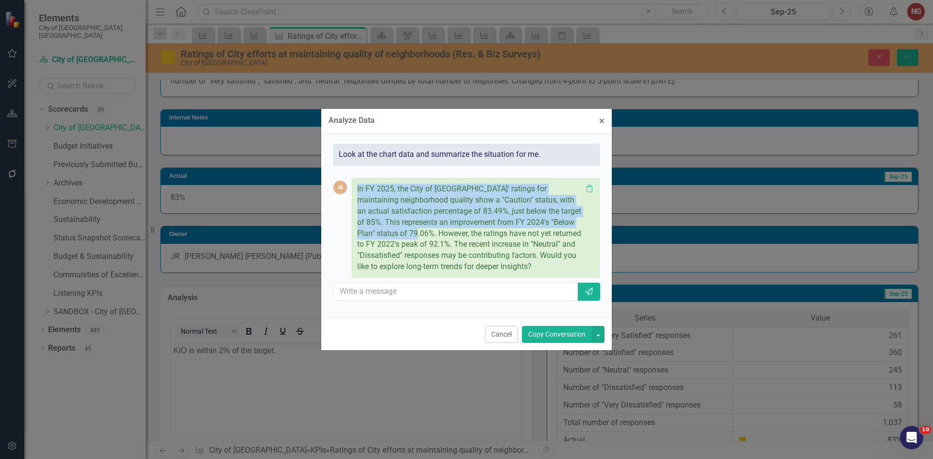
drag, startPoint x: 356, startPoint y: 183, endPoint x: 416, endPoint y: 235, distance: 78.9
click at [416, 235] on div "In FY 2025, the City of Coral Springs' ratings for maintaining neighborhood qua…" at bounding box center [476, 228] width 248 height 100
copy p "In FY 2025, the City of Coral Springs' ratings for maintaining neighborhood qua…"
drag, startPoint x: 511, startPoint y: 339, endPoint x: 426, endPoint y: 337, distance: 85.1
click at [510, 339] on button "Cancel" at bounding box center [501, 334] width 33 height 17
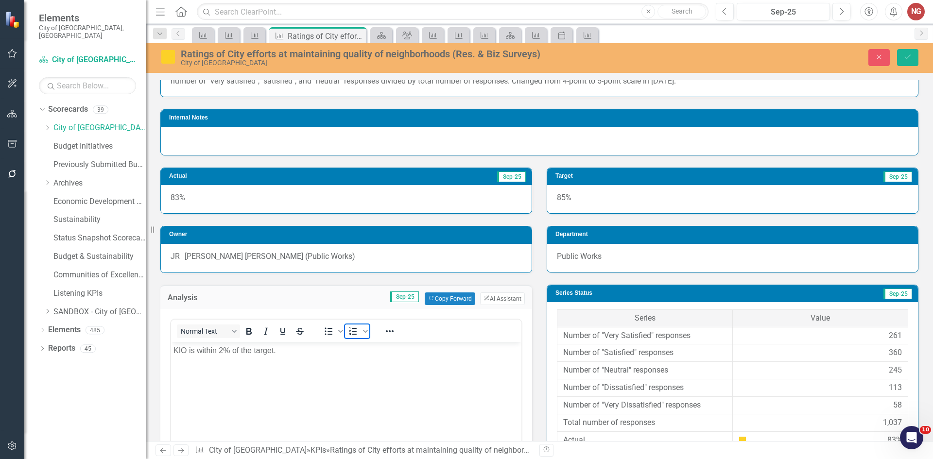
click at [360, 338] on span "Numbered list" at bounding box center [353, 332] width 17 height 14
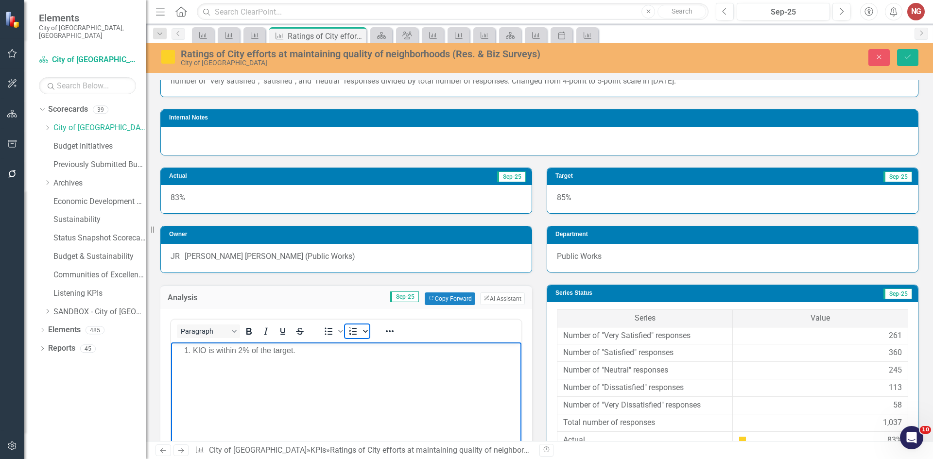
click at [365, 334] on icon "Numbered list" at bounding box center [365, 331] width 5 height 5
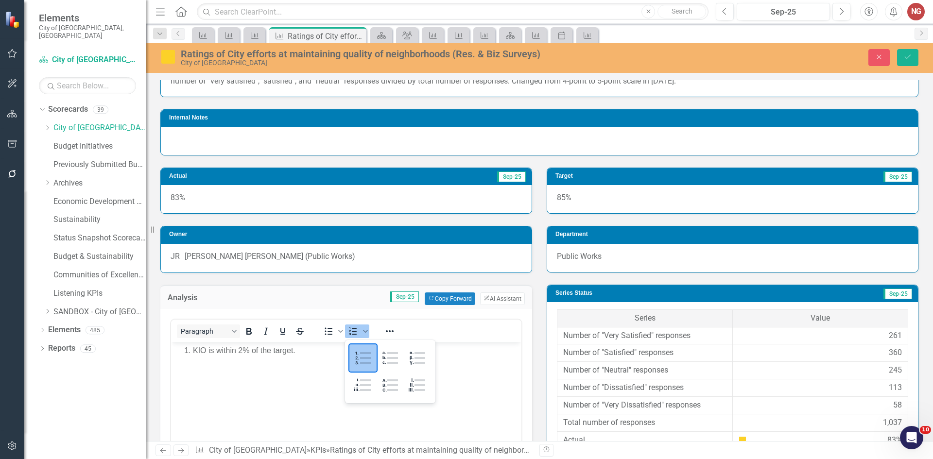
click at [363, 356] on div "Default" at bounding box center [363, 358] width 27 height 27
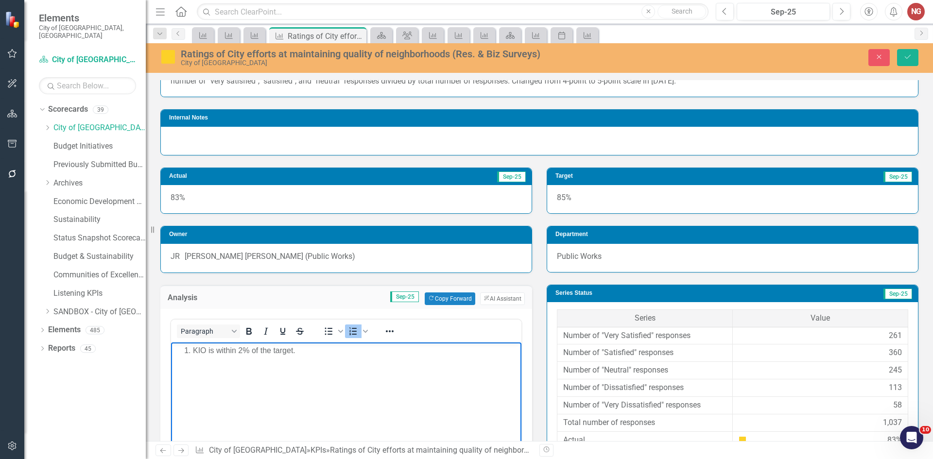
click at [195, 351] on li "KIO is within 2% of the target." at bounding box center [356, 351] width 326 height 12
click at [299, 346] on p "KIO is within 2% of the target." at bounding box center [347, 351] width 346 height 12
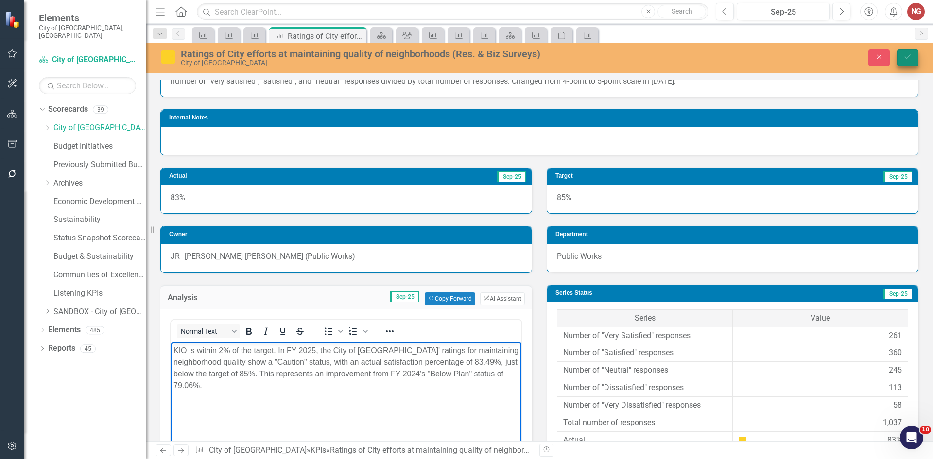
click at [910, 59] on icon "Save" at bounding box center [908, 56] width 9 height 7
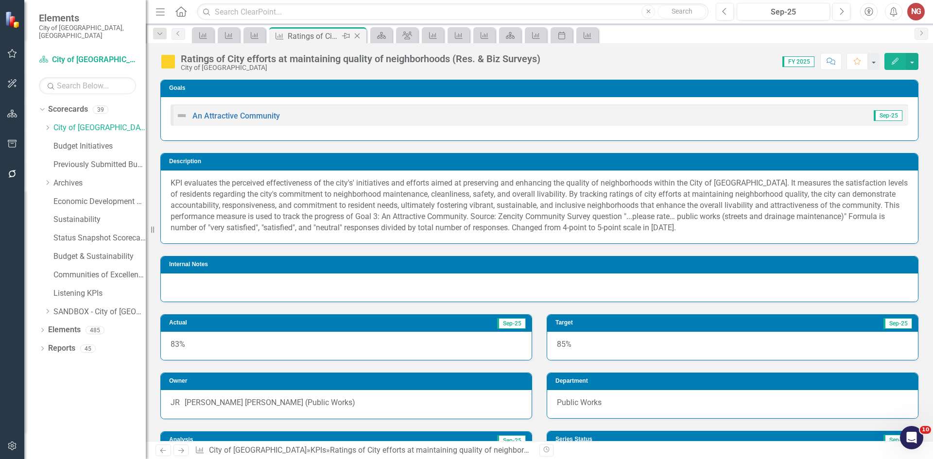
click at [358, 34] on icon "Close" at bounding box center [357, 36] width 10 height 8
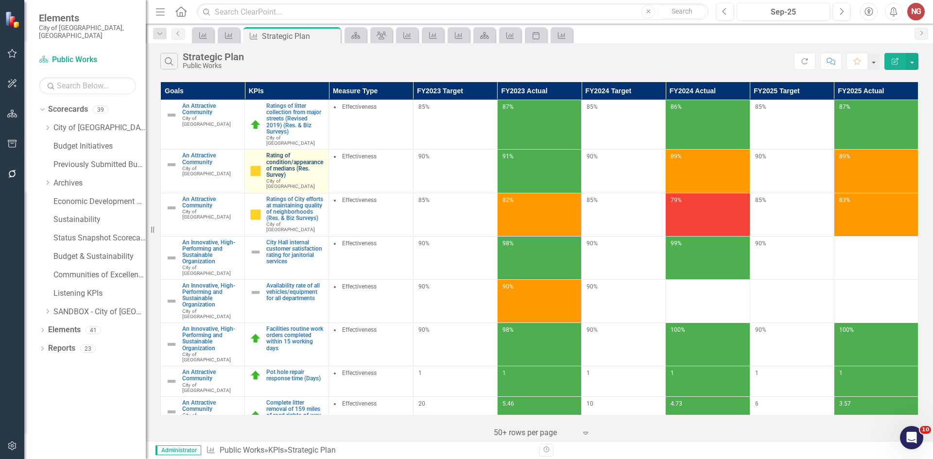
click at [295, 153] on link "Rating of condition/appearance of medians (Res. Survey)" at bounding box center [294, 166] width 57 height 26
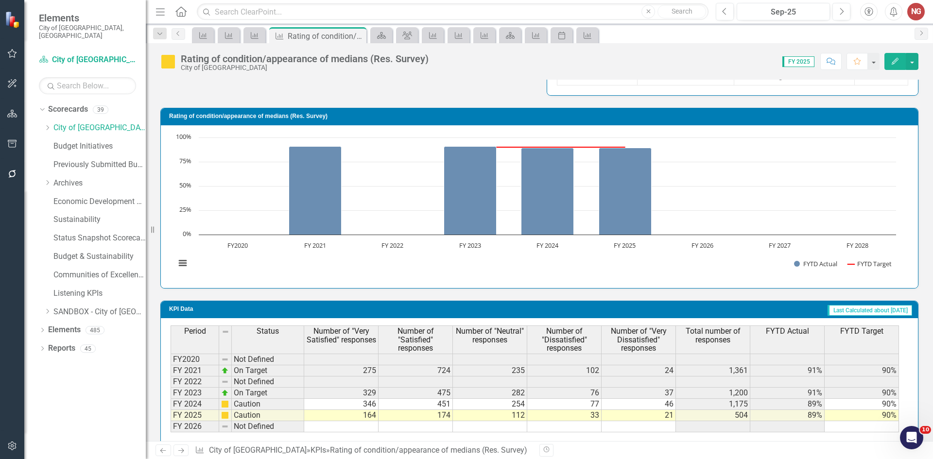
scroll to position [650, 0]
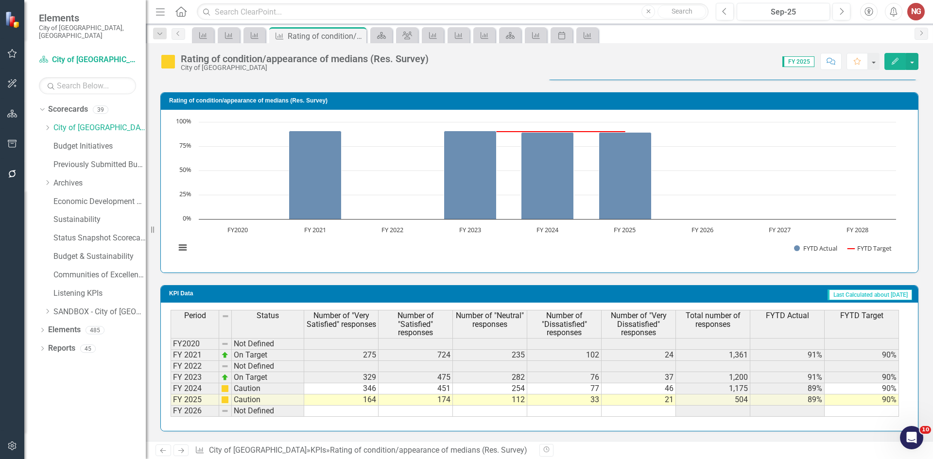
click at [351, 402] on td "164" at bounding box center [341, 400] width 74 height 11
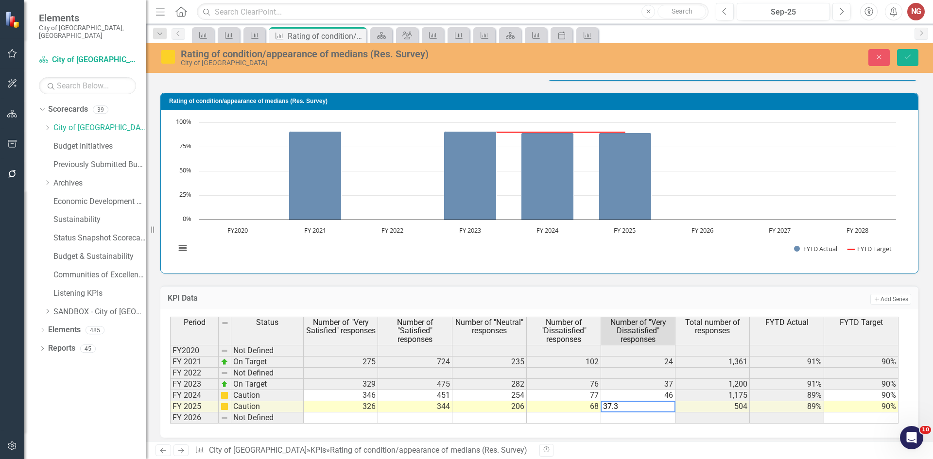
type textarea "37.36"
click at [915, 57] on button "Save" at bounding box center [907, 57] width 21 height 17
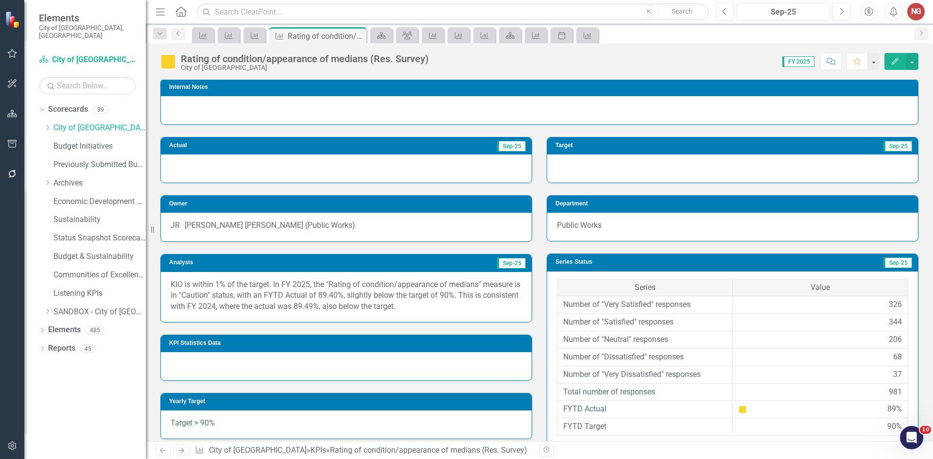
scroll to position [212, 0]
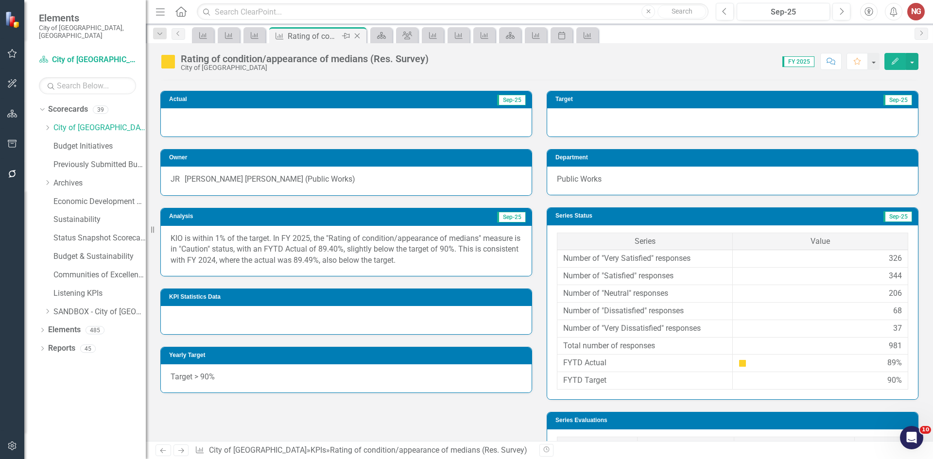
click at [360, 36] on icon "Close" at bounding box center [357, 36] width 10 height 8
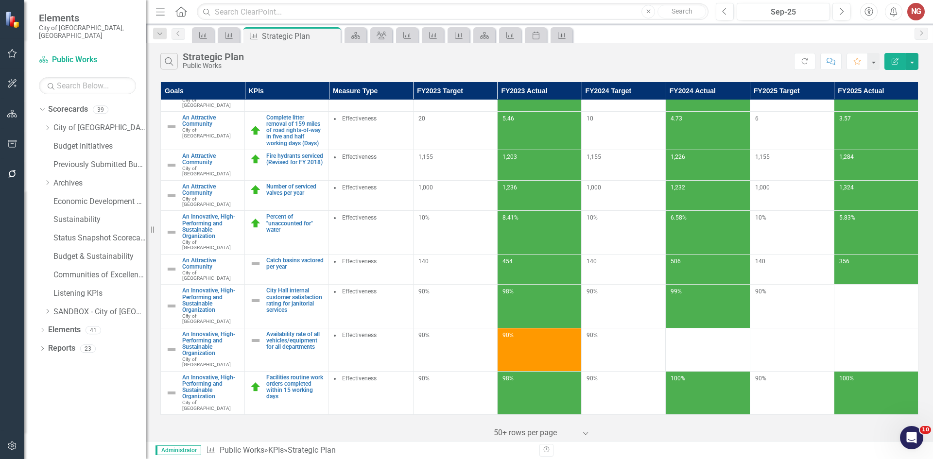
scroll to position [324, 0]
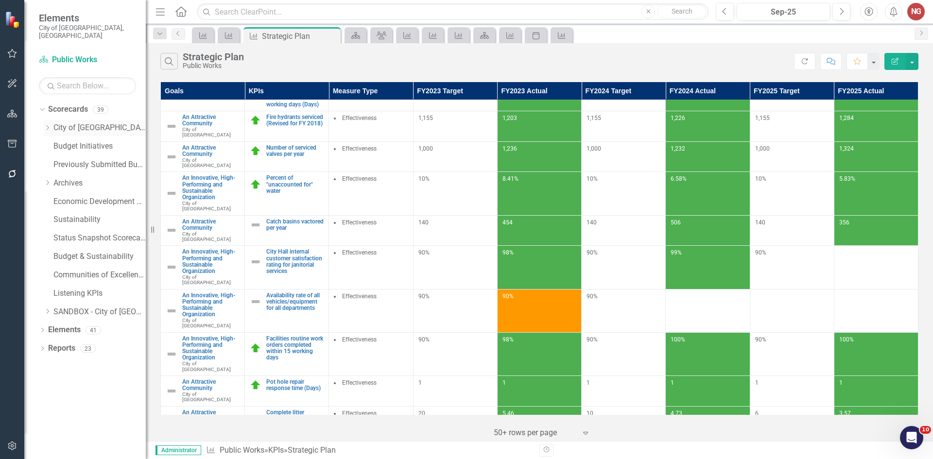
click at [48, 125] on icon "Dropdown" at bounding box center [47, 128] width 7 height 6
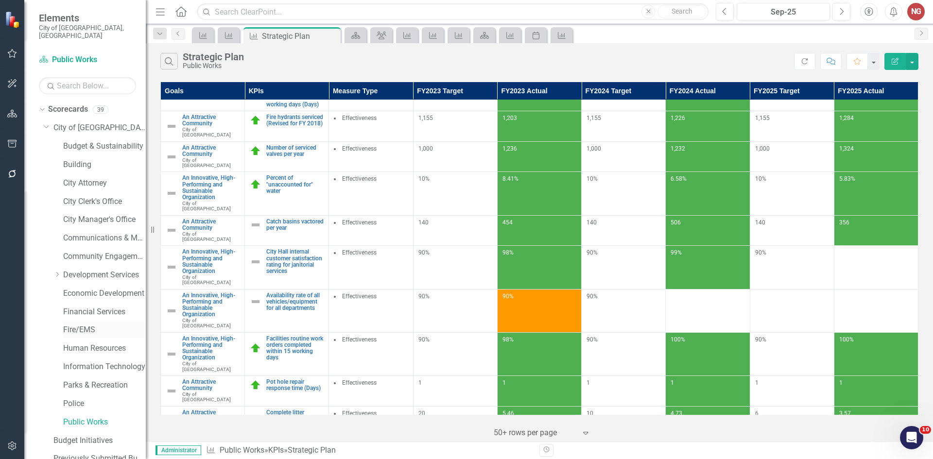
click at [75, 325] on link "Fire/EMS" at bounding box center [104, 330] width 83 height 11
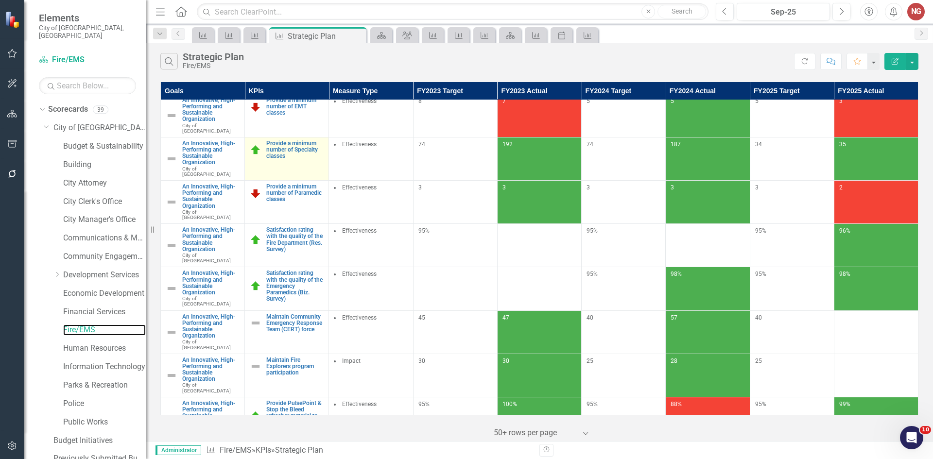
scroll to position [438, 0]
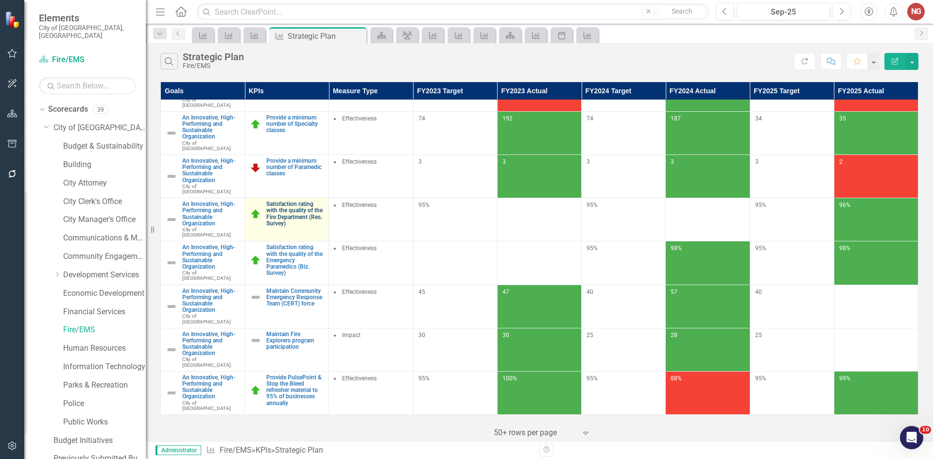
click at [324, 212] on link "Satisfaction rating with the quality of the Fire Department (Res. Survey)" at bounding box center [294, 214] width 57 height 26
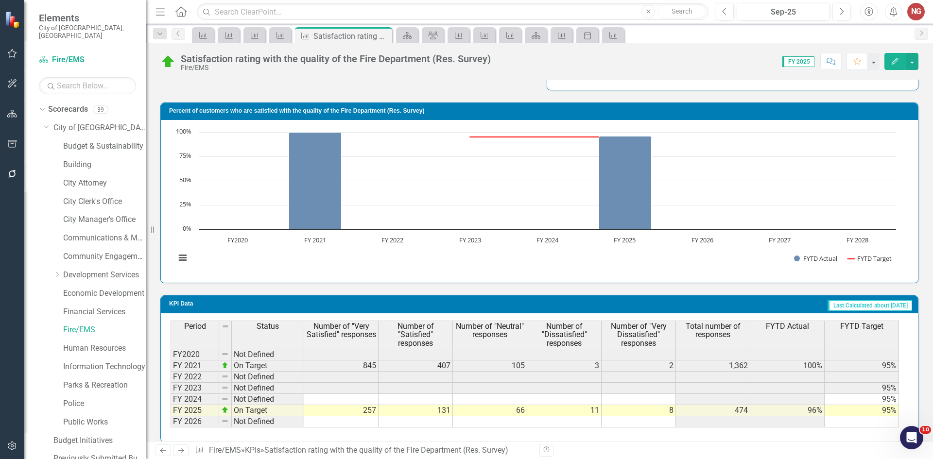
scroll to position [617, 0]
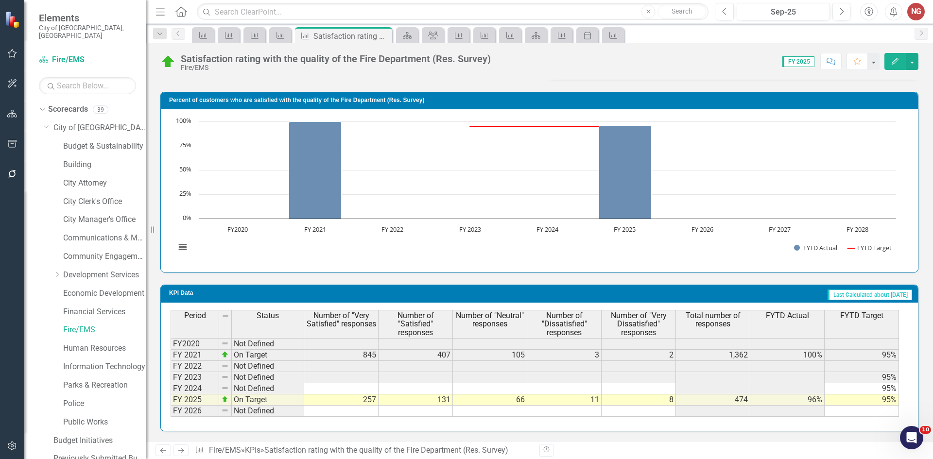
click at [345, 401] on td "257" at bounding box center [341, 400] width 74 height 11
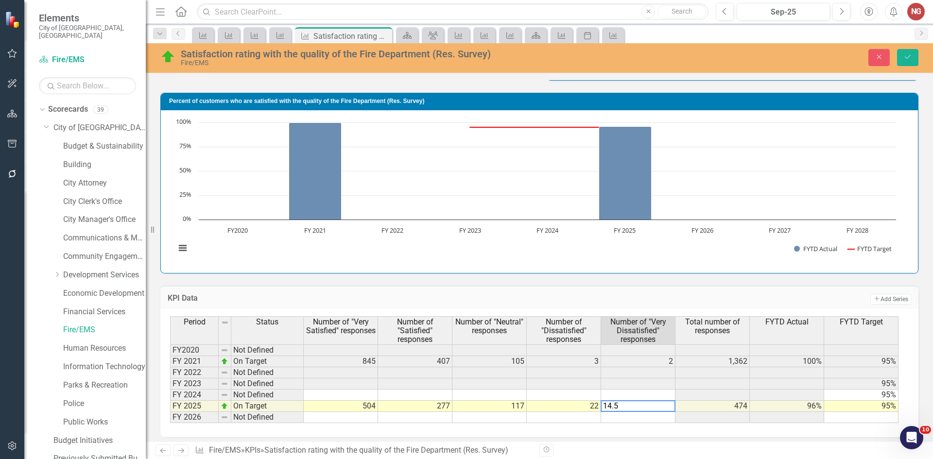
type textarea "14.50"
click at [908, 57] on icon "Save" at bounding box center [908, 56] width 9 height 7
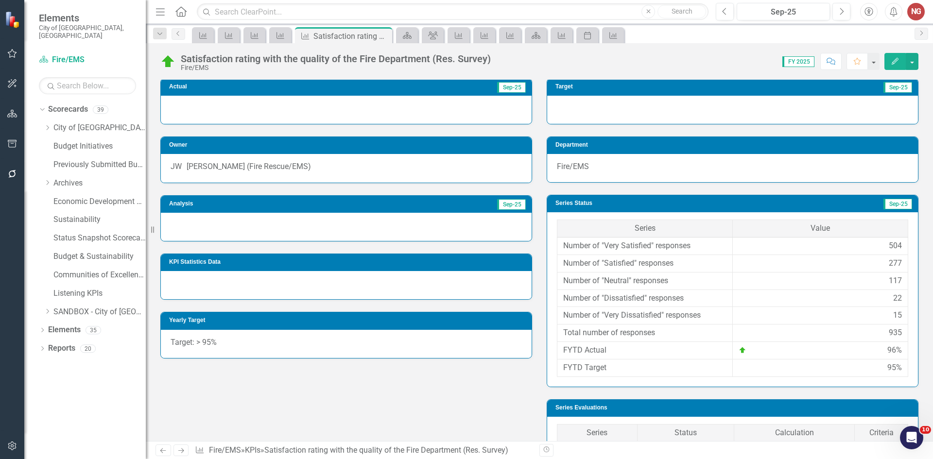
scroll to position [131, 0]
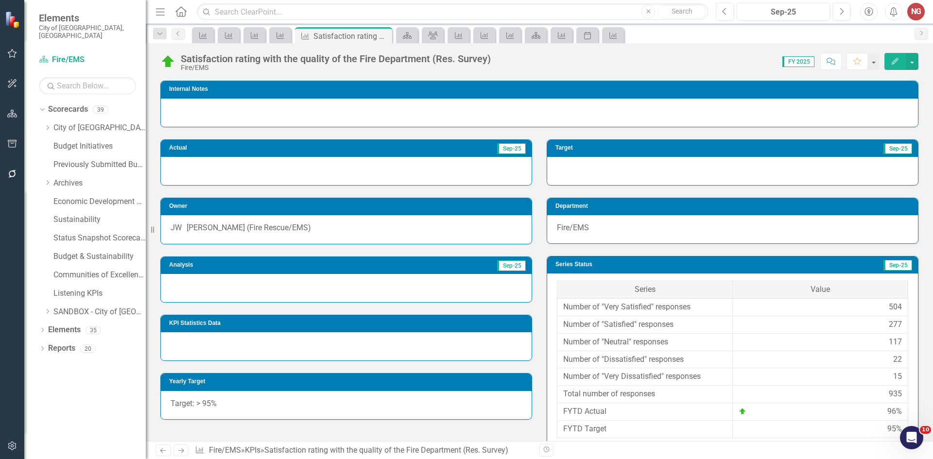
click at [179, 292] on div at bounding box center [346, 288] width 371 height 28
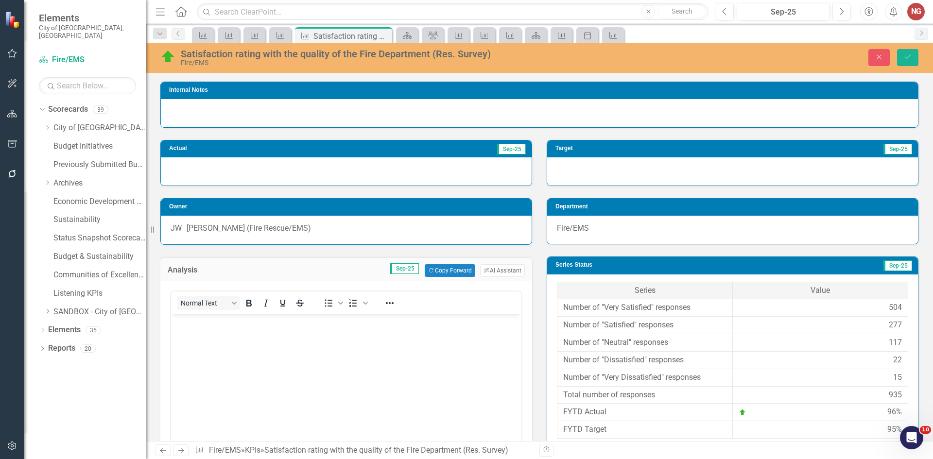
scroll to position [0, 0]
click at [189, 328] on p "Rich Text Area. Press ALT-0 for help." at bounding box center [347, 323] width 346 height 12
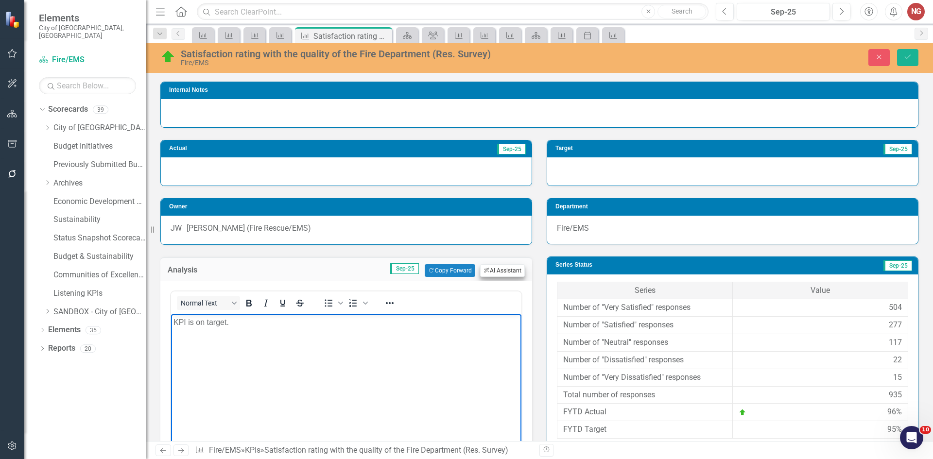
click at [509, 281] on div "Analysis Sep-25 Copy Forward Copy Forward ClearPoint AI AI Assistant" at bounding box center [346, 269] width 372 height 24
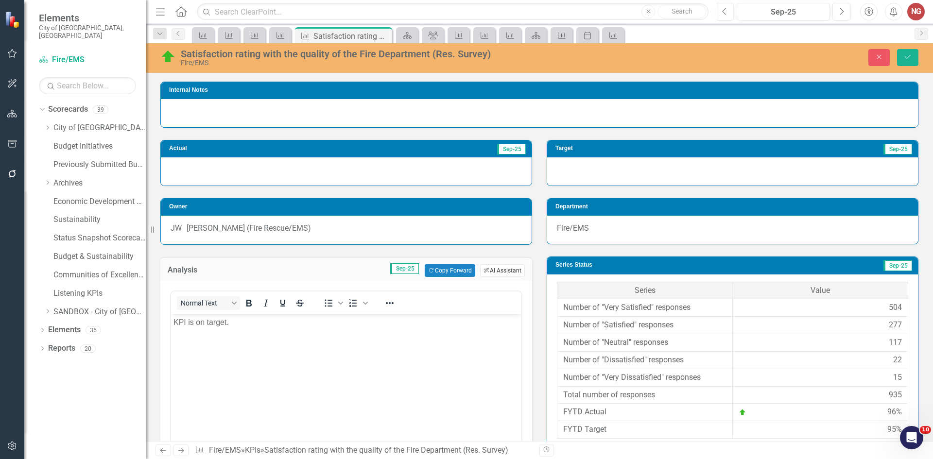
click at [508, 277] on button "ClearPoint AI AI Assistant" at bounding box center [502, 270] width 45 height 13
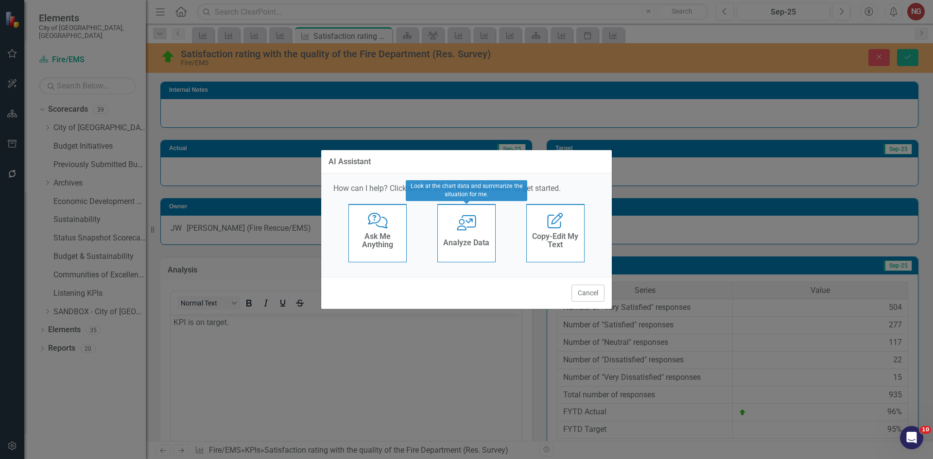
click at [448, 223] on div "User with Chart Analyze Data" at bounding box center [467, 233] width 58 height 58
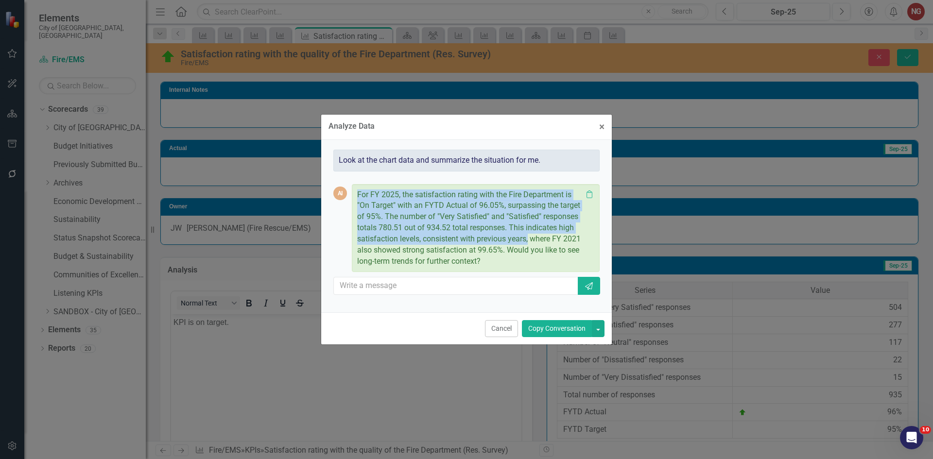
drag, startPoint x: 357, startPoint y: 193, endPoint x: 530, endPoint y: 240, distance: 179.7
click at [530, 240] on div "For FY 2025, the satisfaction rating with the Fire Department is "On Target" wi…" at bounding box center [476, 228] width 248 height 88
copy p "For FY 2025, the satisfaction rating with the Fire Department is "On Target" wi…"
click at [501, 328] on button "Cancel" at bounding box center [501, 328] width 33 height 17
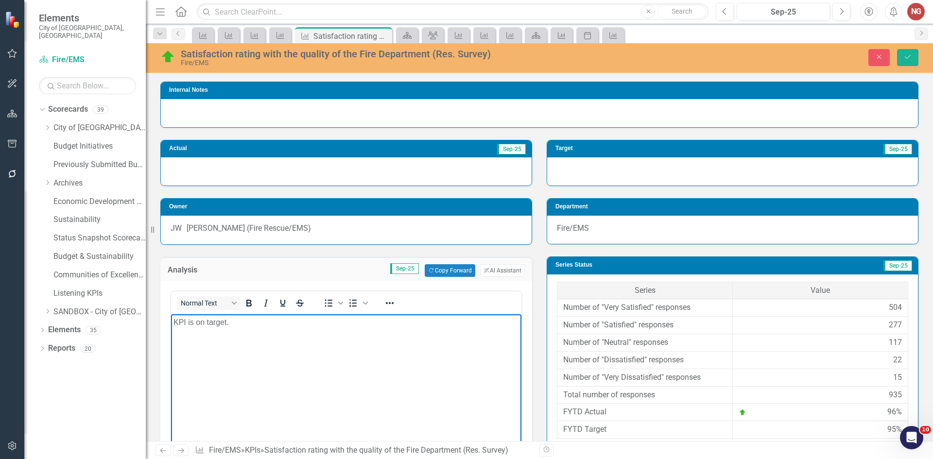
click at [255, 319] on p "KPI is on target." at bounding box center [347, 323] width 346 height 12
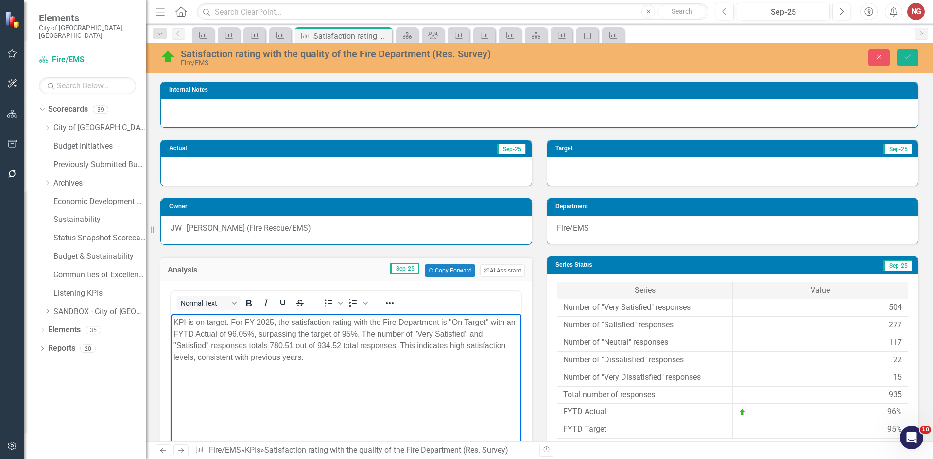
click at [909, 48] on div "Satisfaction rating with the quality of the Fire Department (Res. Survey) Fire/…" at bounding box center [540, 58] width 788 height 30
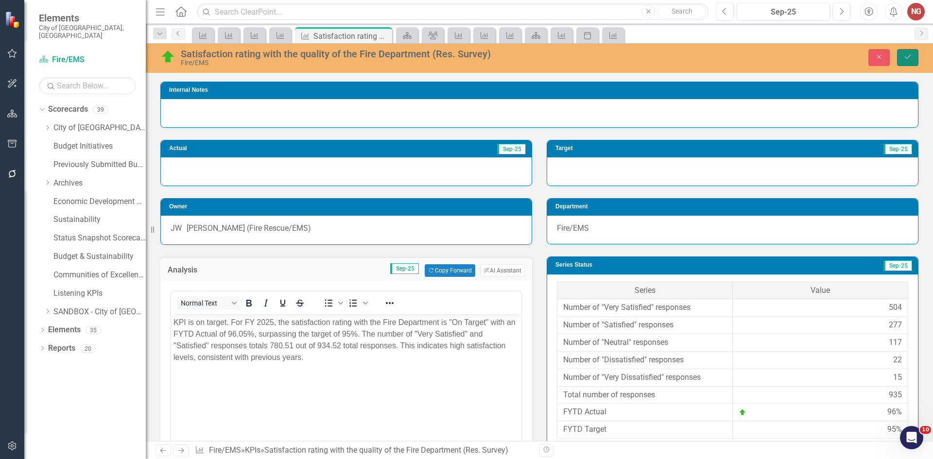
drag, startPoint x: 907, startPoint y: 58, endPoint x: 872, endPoint y: 42, distance: 38.9
click at [907, 59] on icon "Save" at bounding box center [908, 56] width 9 height 7
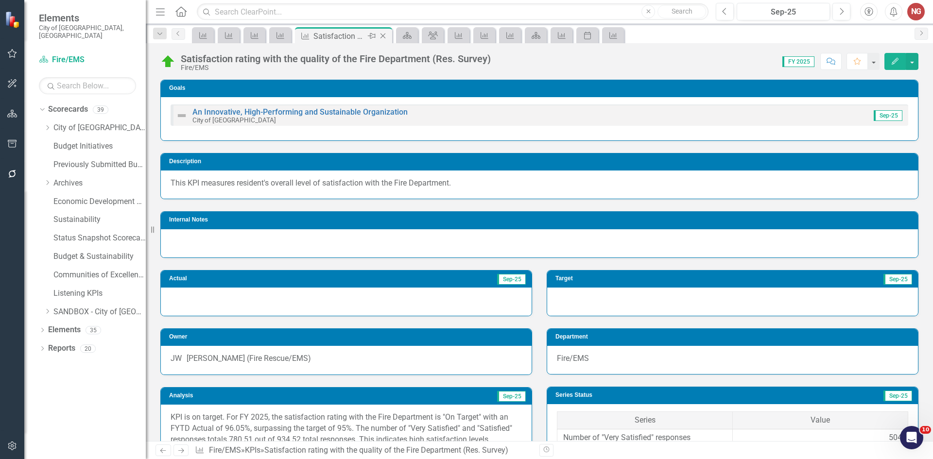
click at [382, 37] on icon at bounding box center [383, 36] width 5 height 5
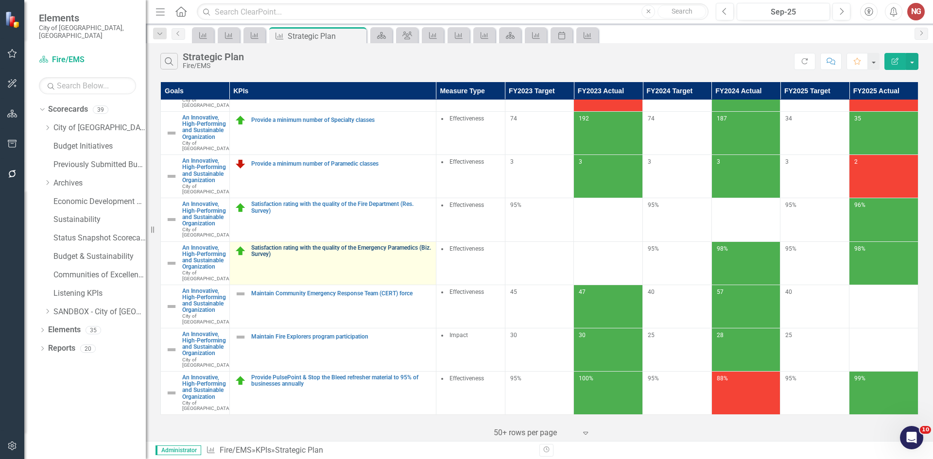
scroll to position [487, 0]
click at [275, 245] on link "Satisfaction rating with the quality of the Emergency Paramedics (Biz. Survey)" at bounding box center [341, 251] width 180 height 13
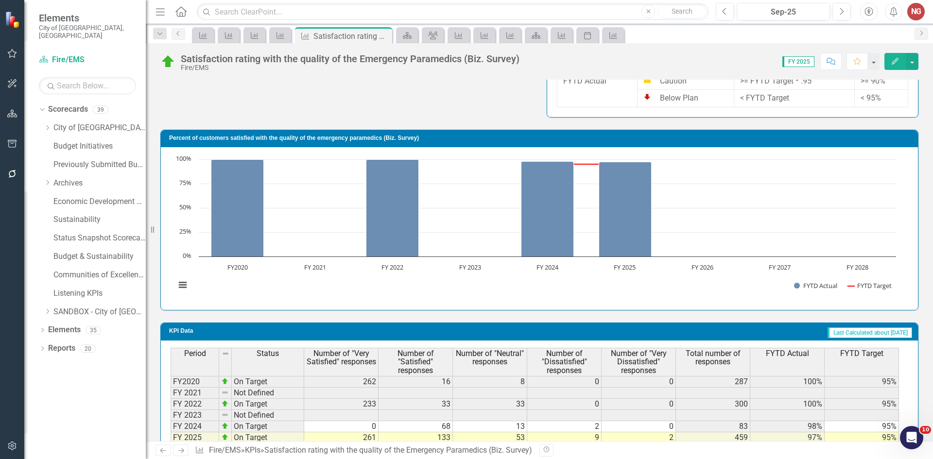
scroll to position [617, 0]
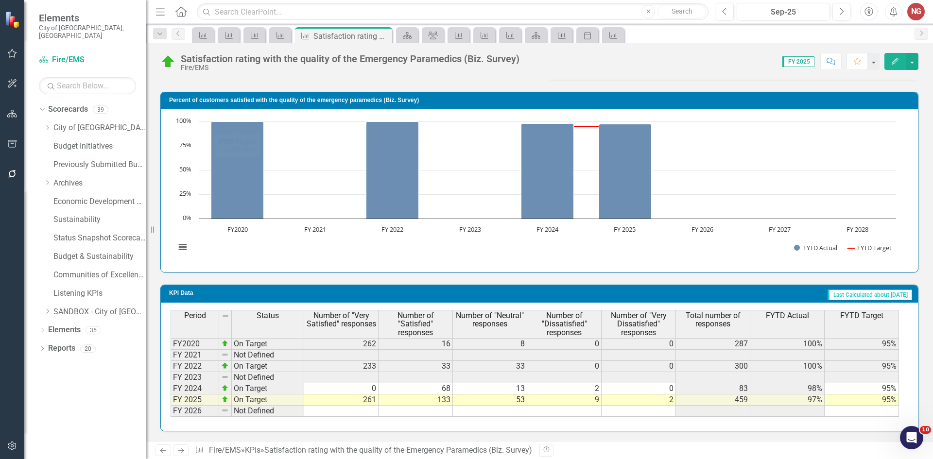
click at [343, 402] on td "261" at bounding box center [341, 400] width 74 height 11
click at [367, 399] on td "261" at bounding box center [341, 400] width 74 height 11
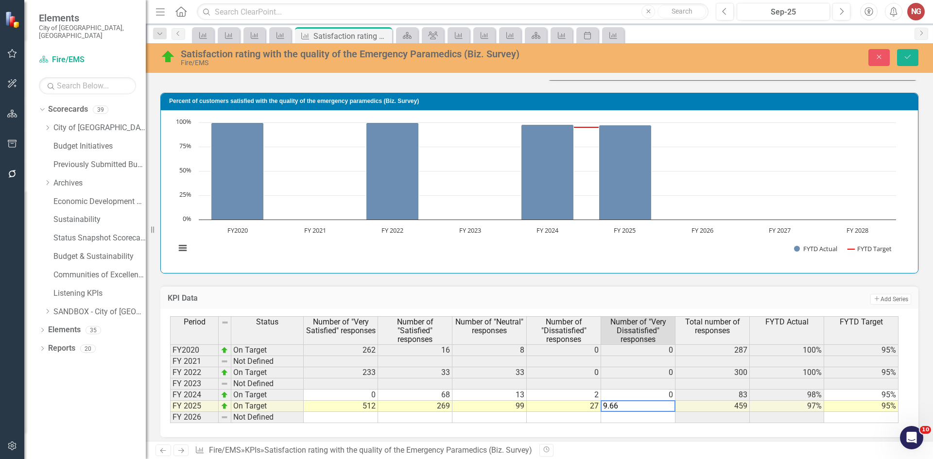
type textarea "9.662"
click at [903, 62] on button "Save" at bounding box center [907, 57] width 21 height 17
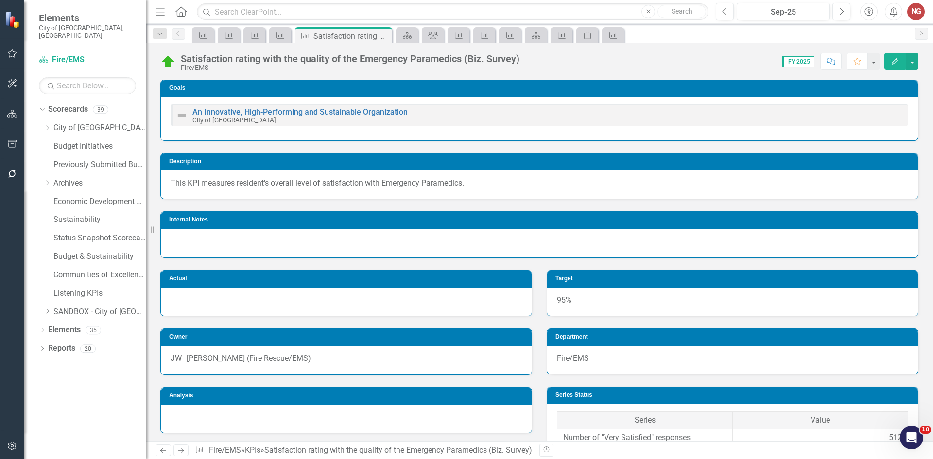
click at [475, 54] on div "Satisfaction rating with the quality of the Emergency Paramedics (Biz. Survey)" at bounding box center [350, 58] width 339 height 11
click at [474, 54] on div "Satisfaction rating with the quality of the Emergency Paramedics (Biz. Survey)" at bounding box center [350, 58] width 339 height 11
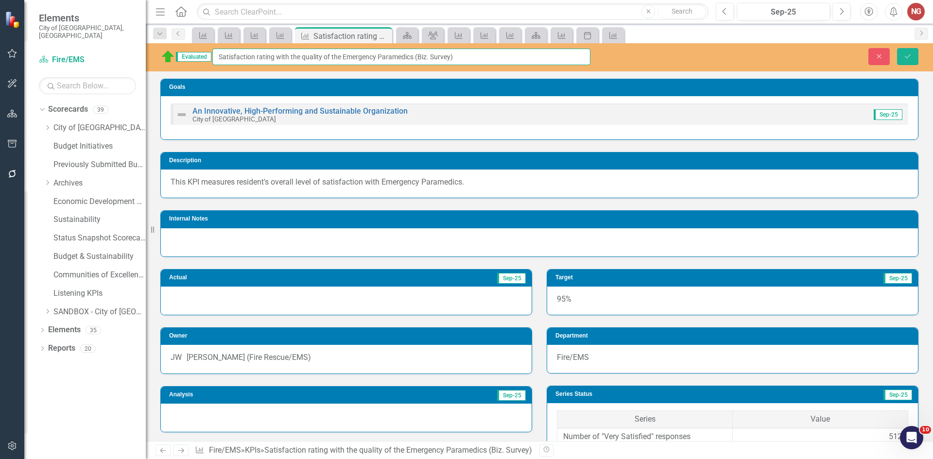
click at [455, 56] on input "Satisfaction rating with the quality of the Emergency Paramedics (Biz. Survey)" at bounding box center [401, 57] width 378 height 17
type input "Satisfaction rating with the quality of the Emergency Paramedics (Res & Biz. Su…"
drag, startPoint x: 913, startPoint y: 60, endPoint x: 712, endPoint y: 53, distance: 200.9
click at [911, 60] on button "Save" at bounding box center [907, 56] width 21 height 17
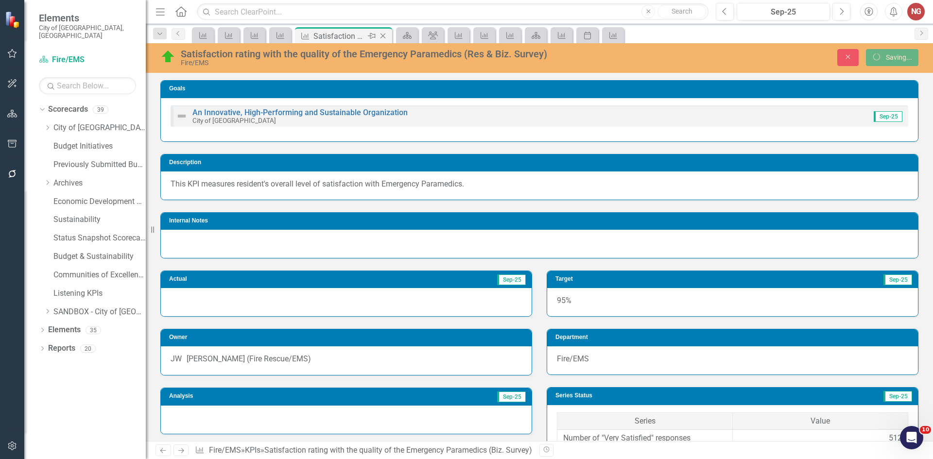
click at [383, 37] on icon "Close" at bounding box center [383, 36] width 10 height 8
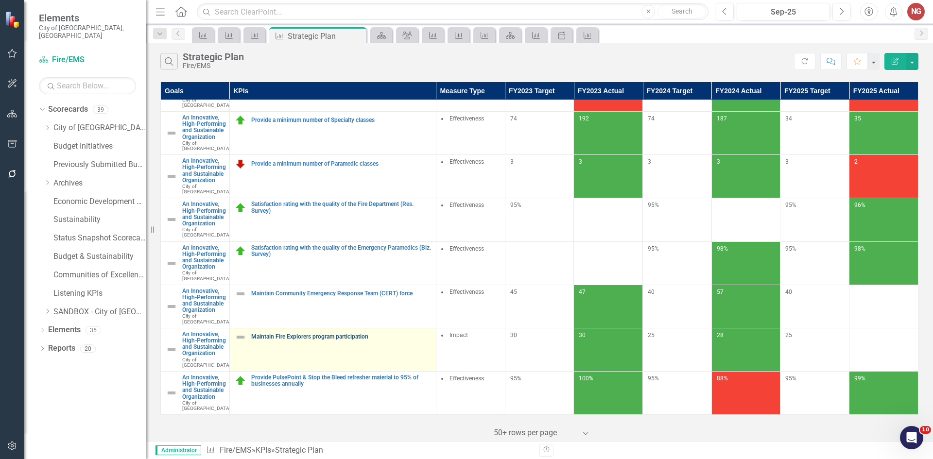
scroll to position [487, 0]
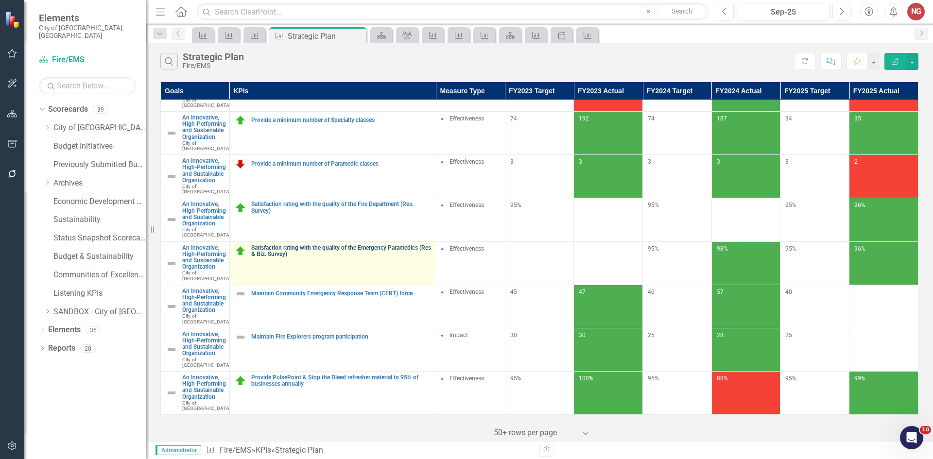
click at [277, 245] on link "Satisfaction rating with the quality of the Emergency Paramedics (Res & Biz. Su…" at bounding box center [341, 251] width 180 height 13
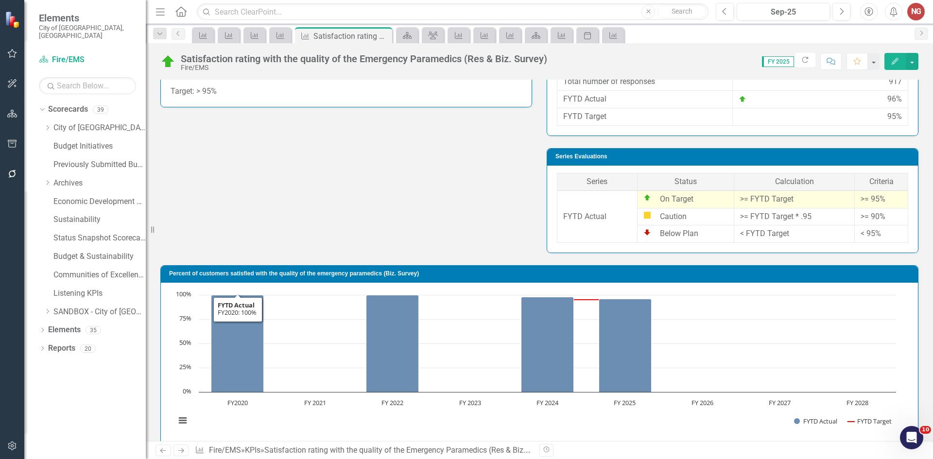
scroll to position [325, 0]
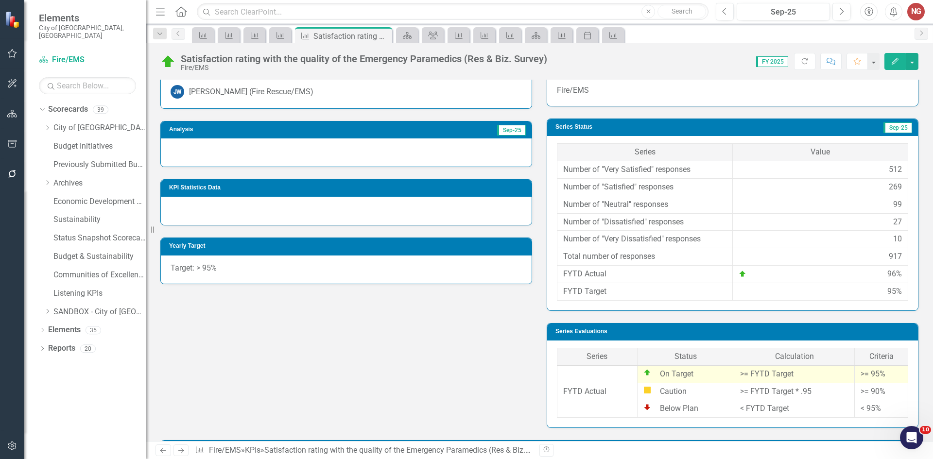
scroll to position [179, 0]
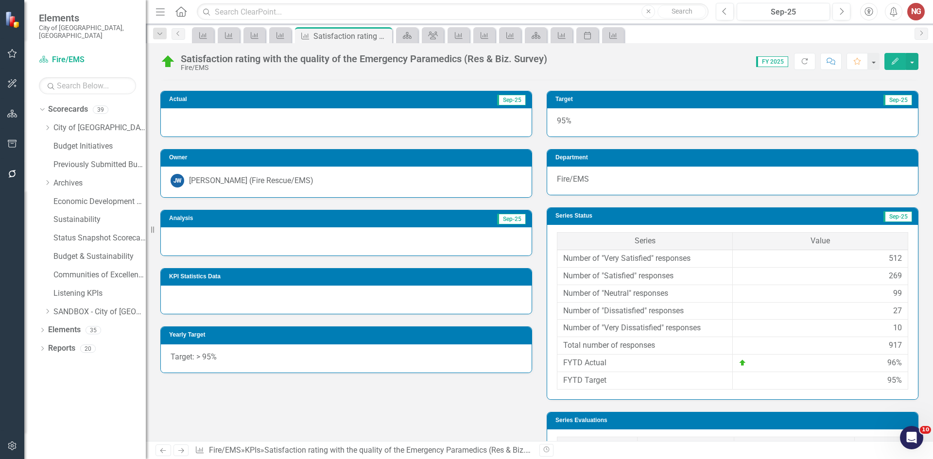
click at [191, 248] on div at bounding box center [346, 242] width 371 height 28
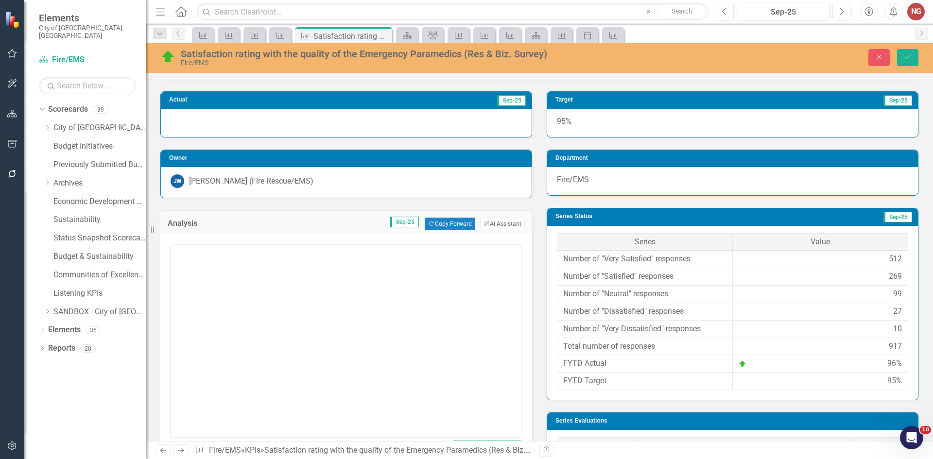
scroll to position [0, 0]
click at [186, 298] on body "Rich Text Area. Press ALT-0 for help." at bounding box center [346, 341] width 351 height 146
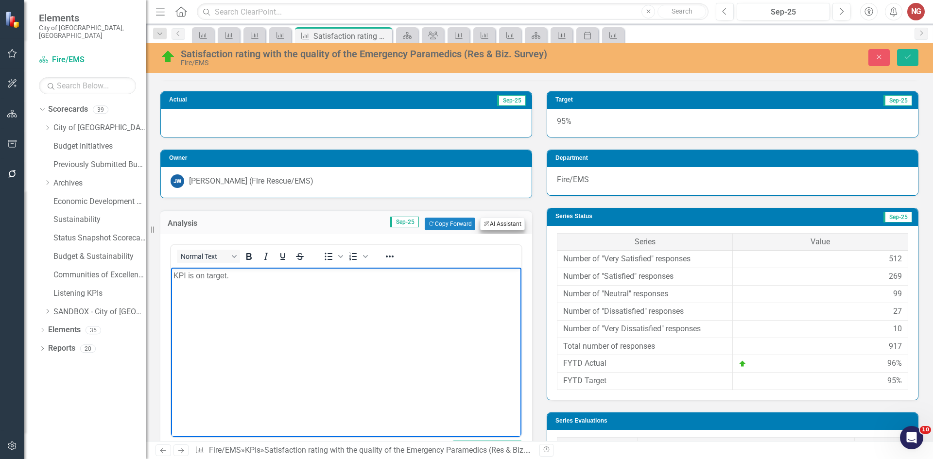
click at [488, 222] on button "ClearPoint AI AI Assistant" at bounding box center [502, 224] width 45 height 13
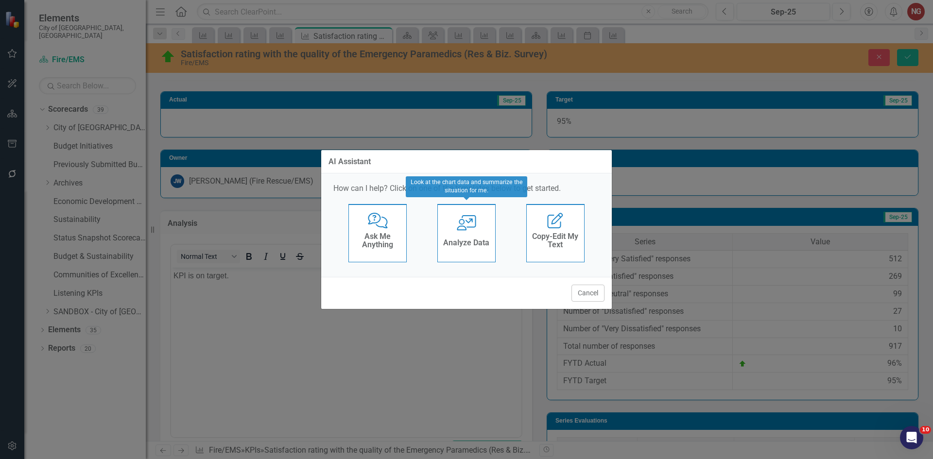
click at [463, 237] on div "Analyze Data" at bounding box center [466, 244] width 46 height 16
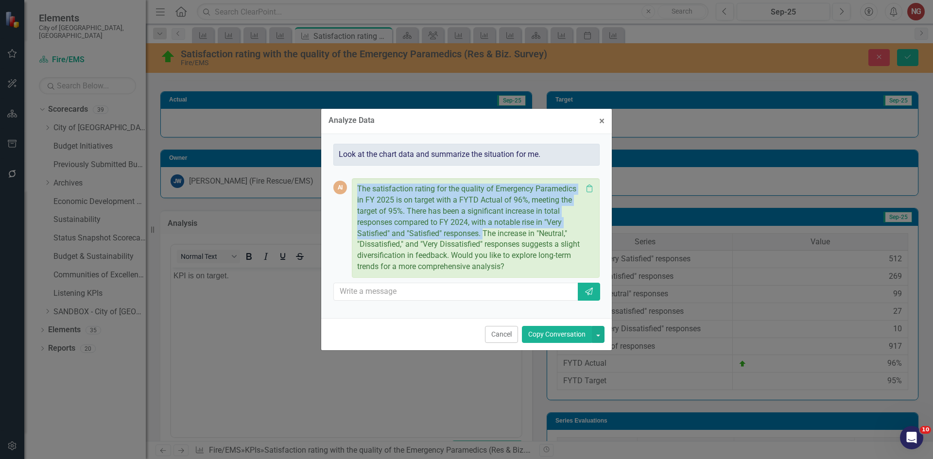
drag, startPoint x: 353, startPoint y: 184, endPoint x: 485, endPoint y: 233, distance: 141.1
click at [485, 233] on div "The satisfaction rating for the quality of Emergency Paramedics in FY 2025 is o…" at bounding box center [476, 228] width 248 height 100
copy p "The satisfaction rating for the quality of Emergency Paramedics in FY 2025 is o…"
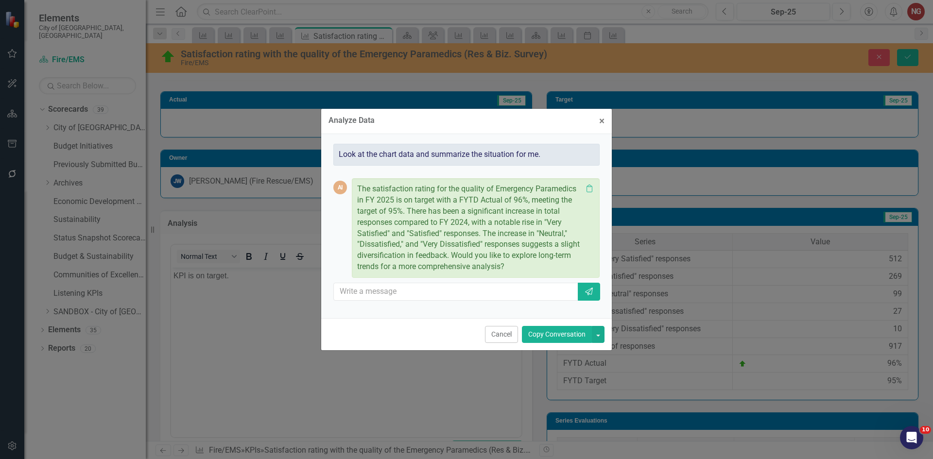
click at [499, 344] on div "Cancel Copy Conversation" at bounding box center [466, 334] width 291 height 32
click at [508, 344] on div "Cancel Copy Conversation" at bounding box center [466, 334] width 291 height 32
drag, startPoint x: 496, startPoint y: 339, endPoint x: 96, endPoint y: 2, distance: 523.7
click at [496, 339] on button "Cancel" at bounding box center [501, 334] width 33 height 17
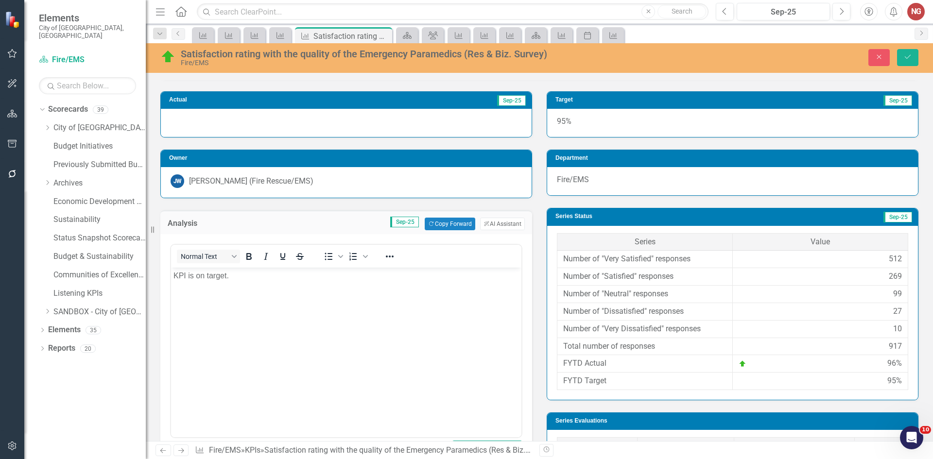
click at [266, 270] on p "KPI is on target." at bounding box center [347, 276] width 346 height 12
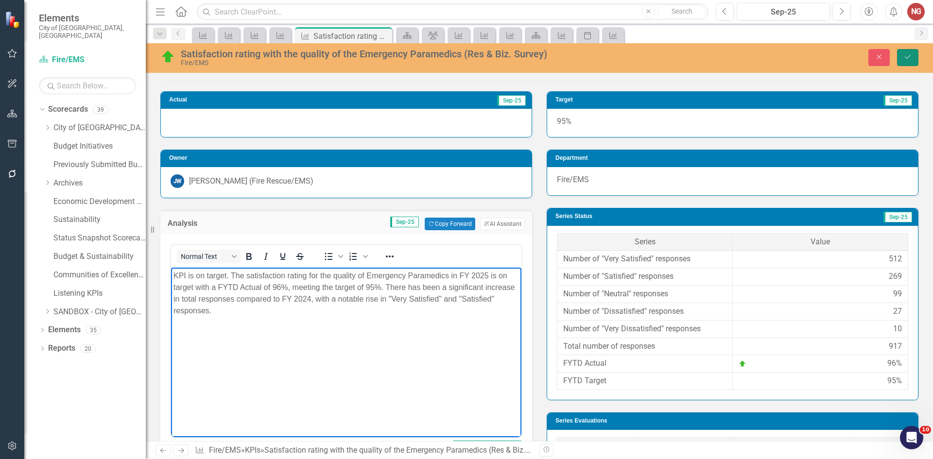
click at [909, 58] on icon "Save" at bounding box center [908, 56] width 9 height 7
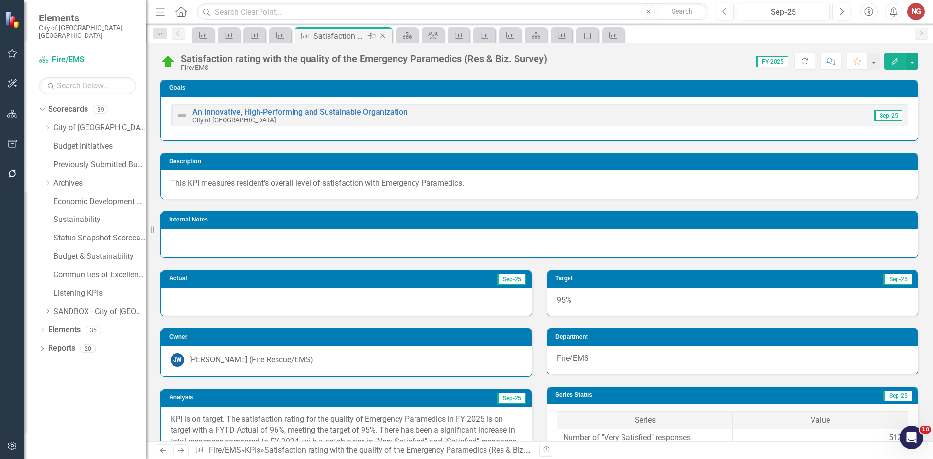
click at [383, 36] on icon "Close" at bounding box center [383, 36] width 10 height 8
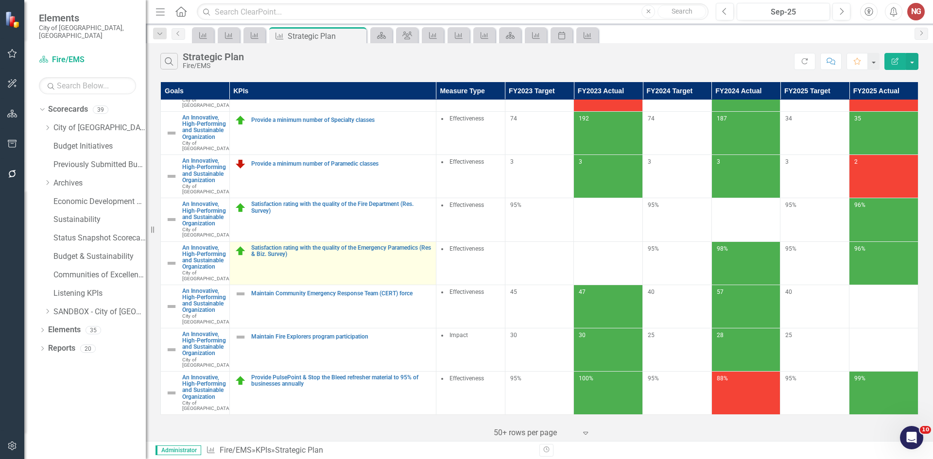
scroll to position [487, 0]
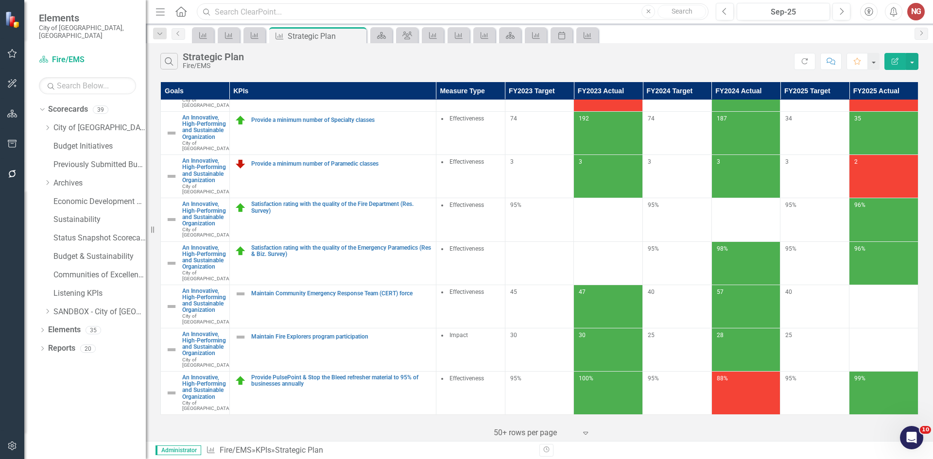
click at [302, 10] on input "text" at bounding box center [453, 11] width 512 height 17
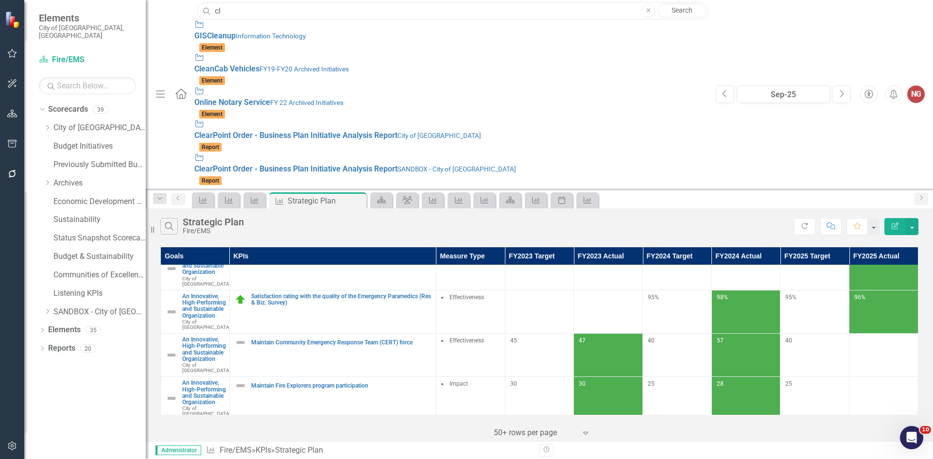
type input "c"
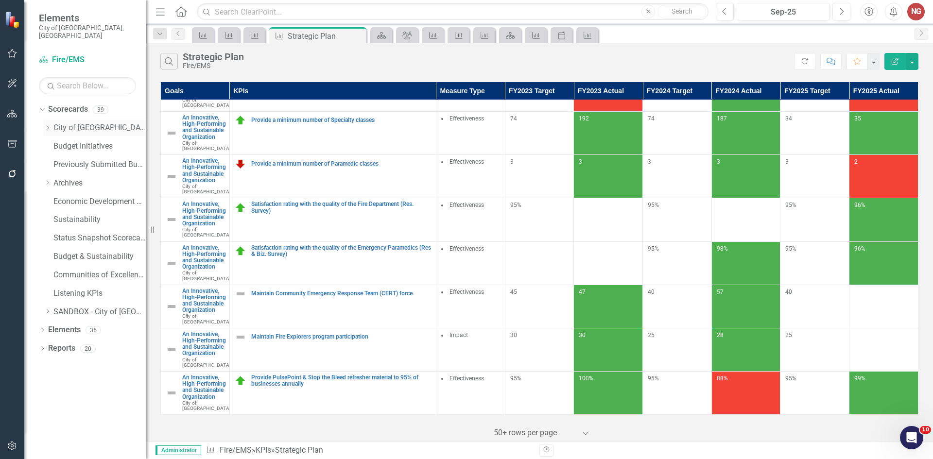
click at [47, 125] on icon "Dropdown" at bounding box center [47, 128] width 7 height 6
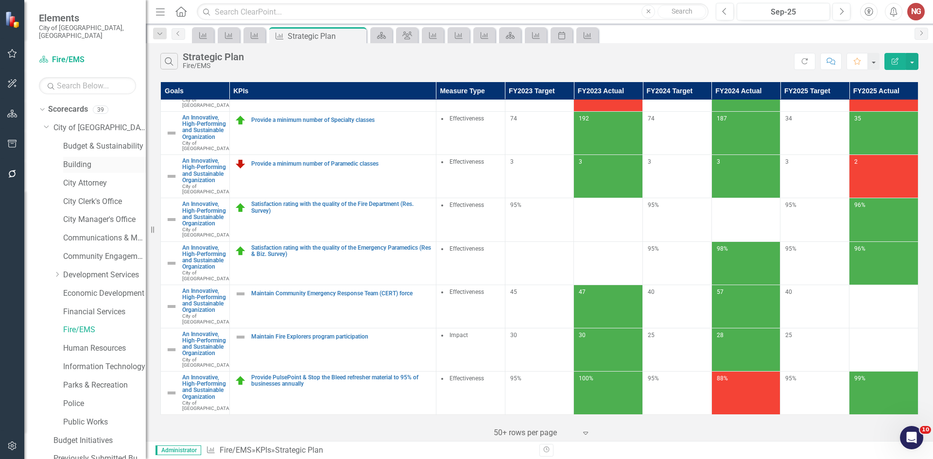
click at [79, 159] on link "Building" at bounding box center [104, 164] width 83 height 11
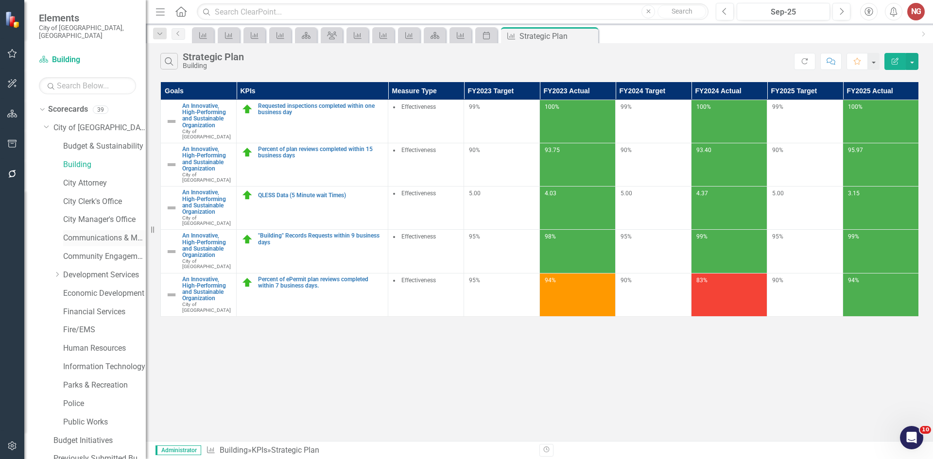
click at [83, 233] on link "Communications & Marketing" at bounding box center [104, 238] width 83 height 11
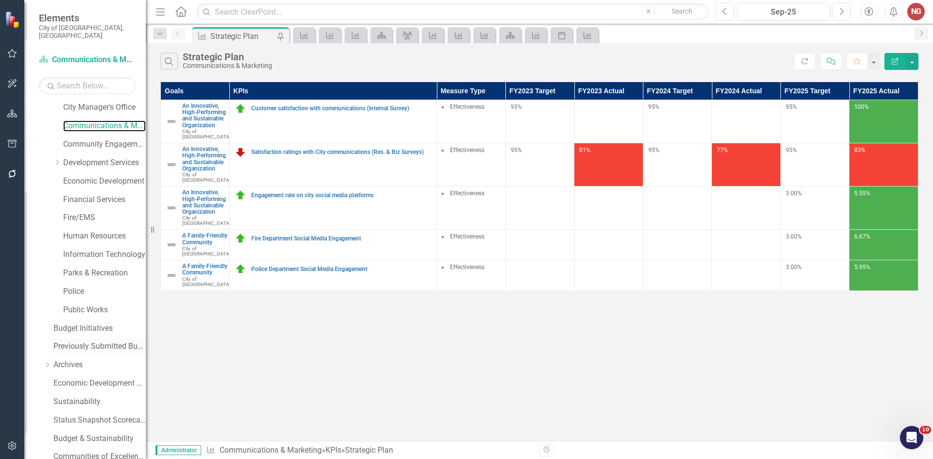
scroll to position [186, 0]
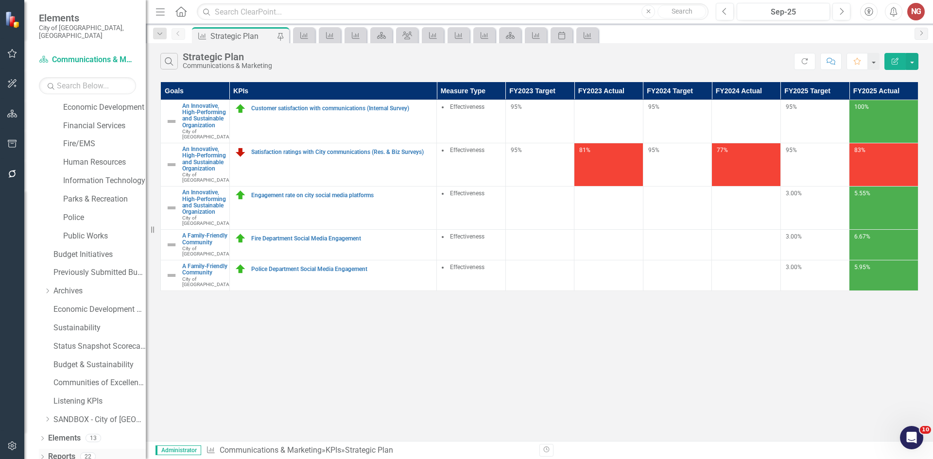
click at [42, 455] on icon at bounding box center [42, 457] width 2 height 4
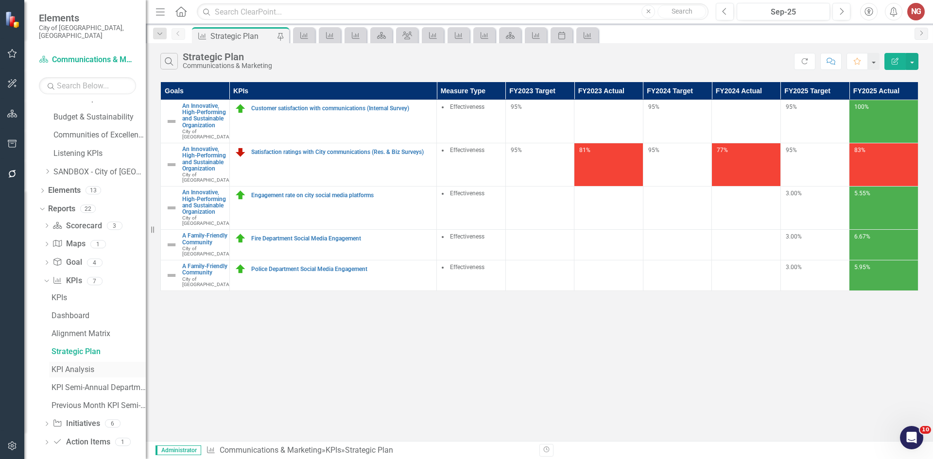
click at [53, 366] on div "KPI Analysis" at bounding box center [99, 370] width 94 height 9
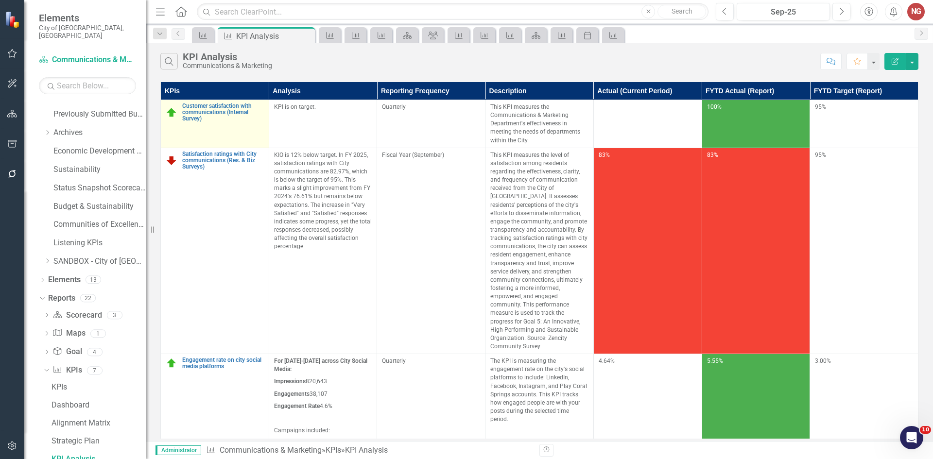
click at [191, 100] on td "Customer satisfaction with communications (Internal Survey) Link Map View Link …" at bounding box center [215, 124] width 108 height 48
click at [189, 110] on link "Customer satisfaction with communications (Internal Survey)" at bounding box center [223, 112] width 82 height 19
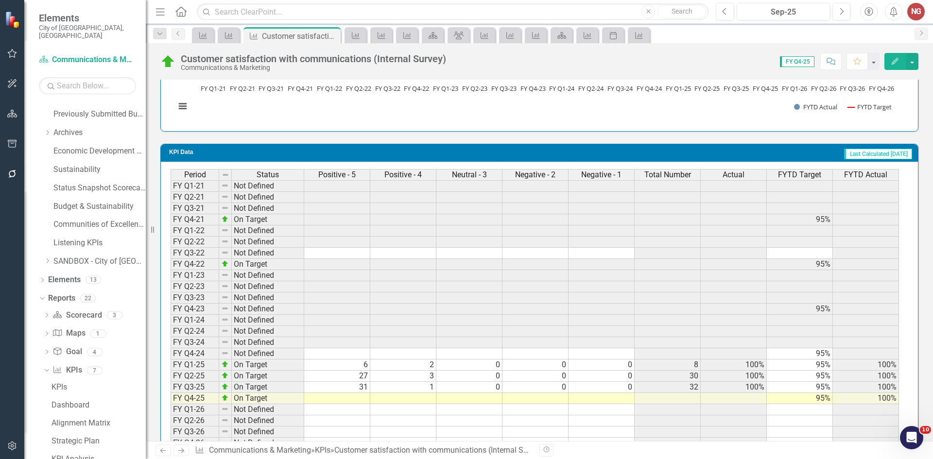
scroll to position [808, 0]
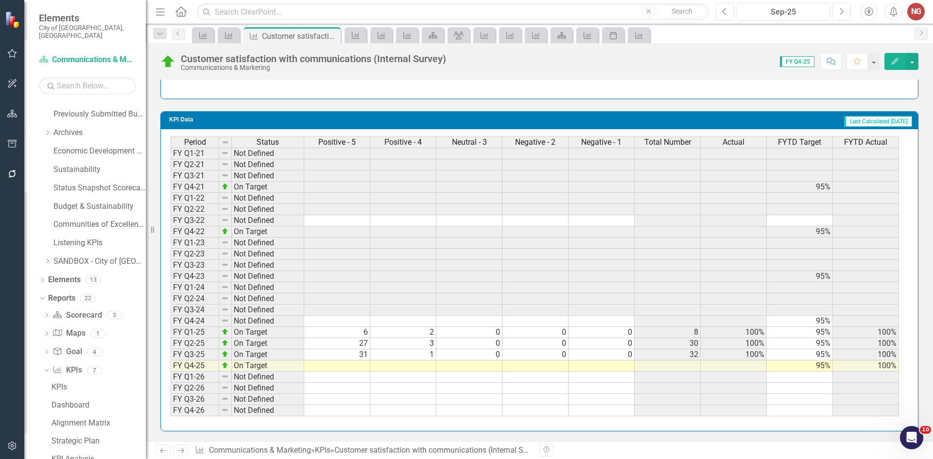
click at [351, 368] on td at bounding box center [337, 366] width 66 height 11
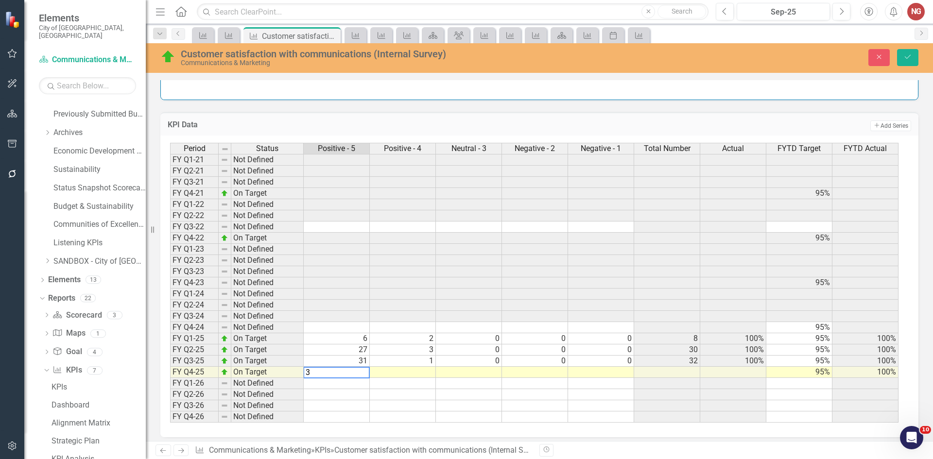
type textarea "37"
type textarea "33"
type textarea "4"
type textarea "0"
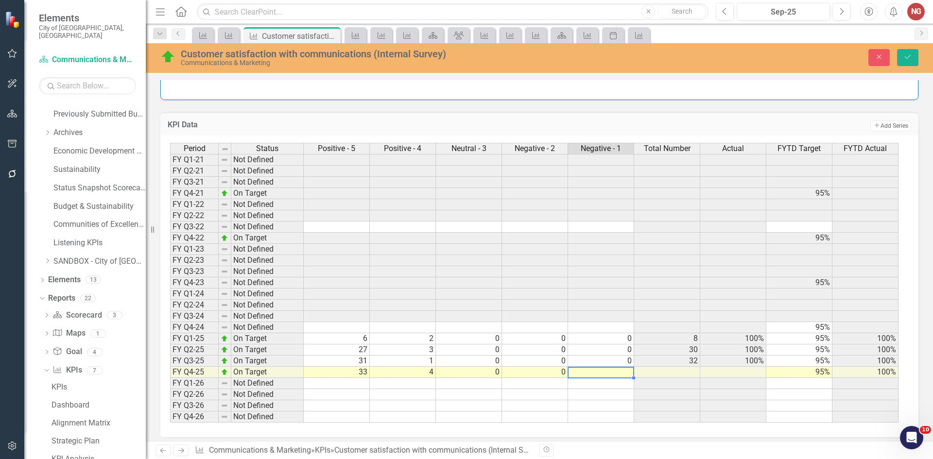
type textarea "0"
click at [912, 59] on icon "Save" at bounding box center [908, 56] width 9 height 7
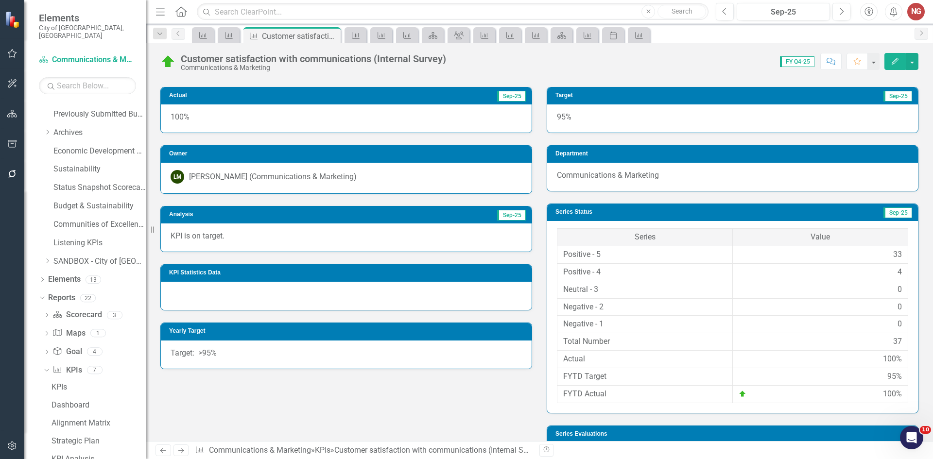
scroll to position [127, 0]
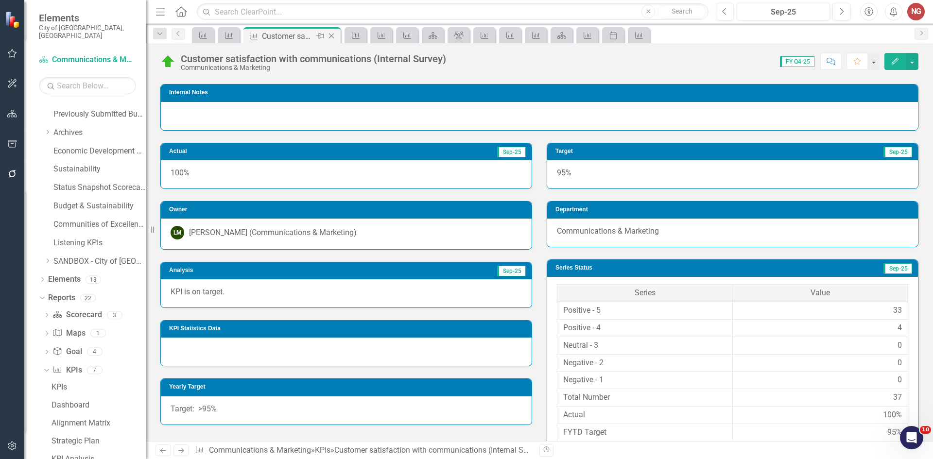
click at [331, 36] on icon at bounding box center [331, 36] width 5 height 5
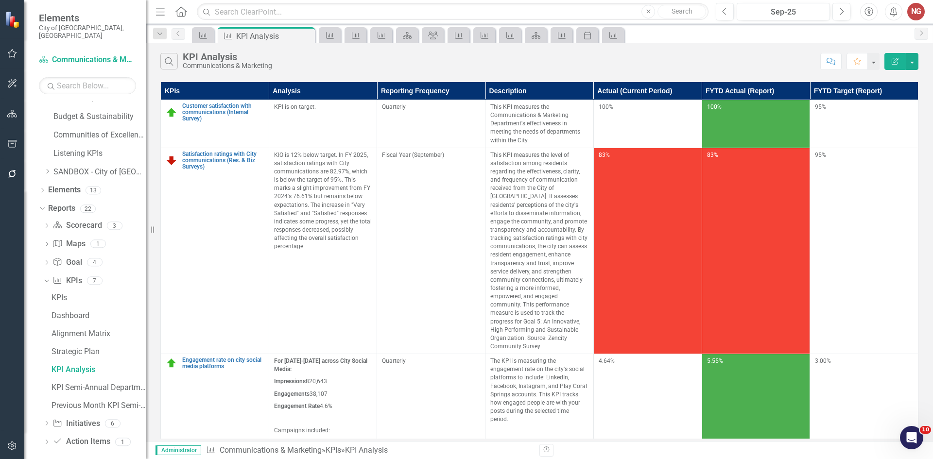
click at [45, 422] on icon "Dropdown" at bounding box center [46, 424] width 7 height 5
click at [70, 330] on div "Initiatives" at bounding box center [99, 334] width 94 height 9
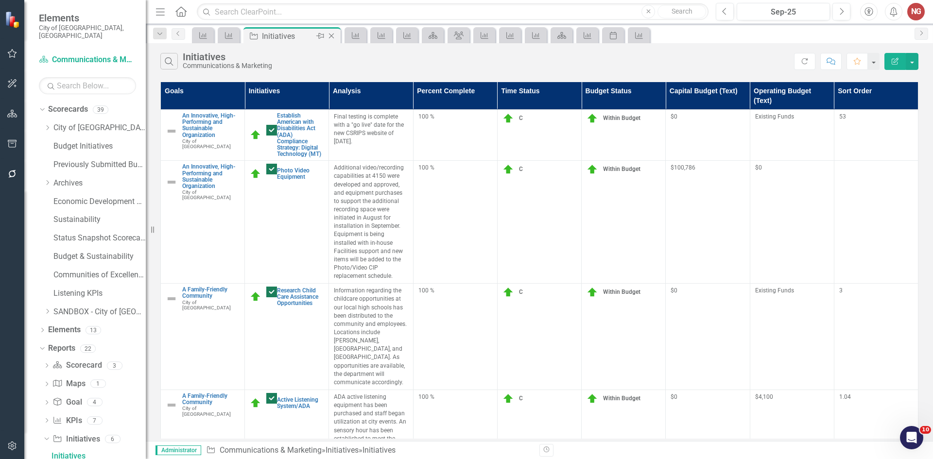
click at [332, 38] on icon "Close" at bounding box center [332, 36] width 10 height 8
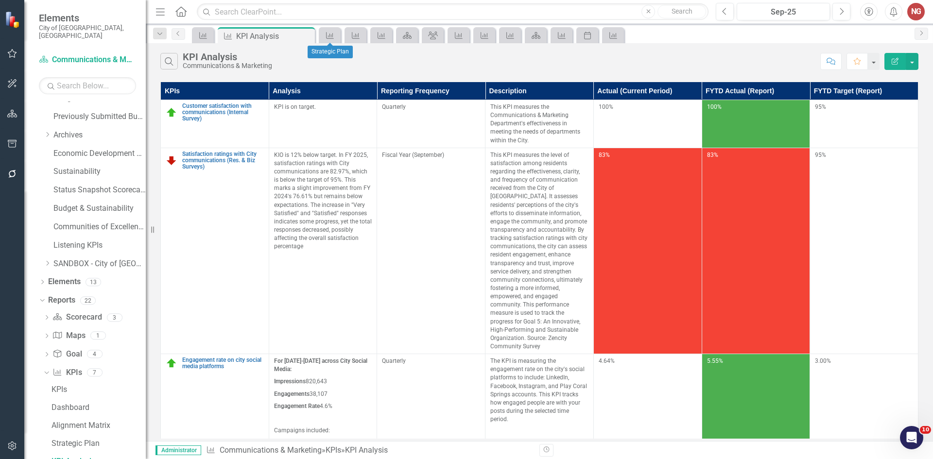
scroll to position [50, 0]
click at [307, 34] on icon "Close" at bounding box center [306, 36] width 10 height 8
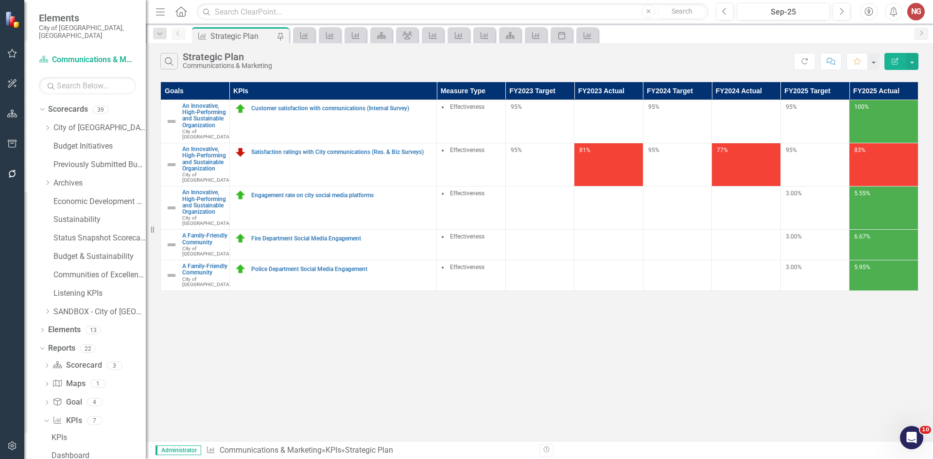
drag, startPoint x: 46, startPoint y: 117, endPoint x: 50, endPoint y: 133, distance: 17.0
click at [46, 125] on icon "Dropdown" at bounding box center [47, 128] width 7 height 6
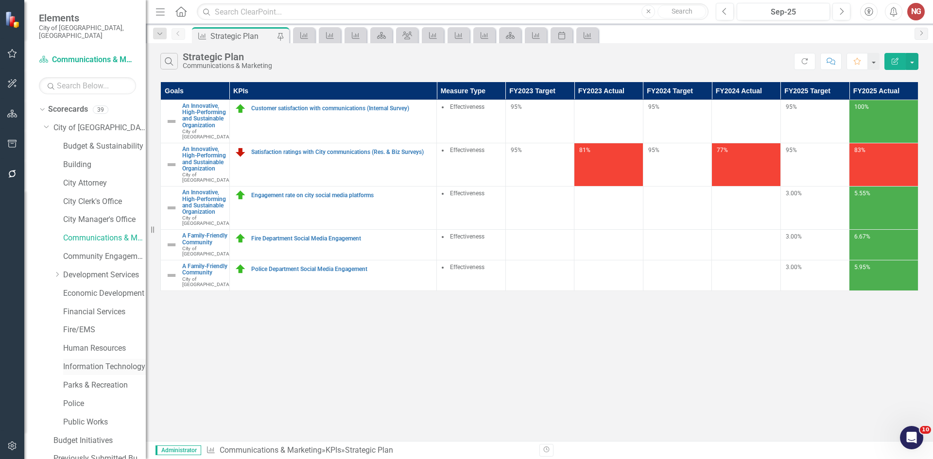
click at [70, 362] on link "Information Technology" at bounding box center [104, 367] width 83 height 11
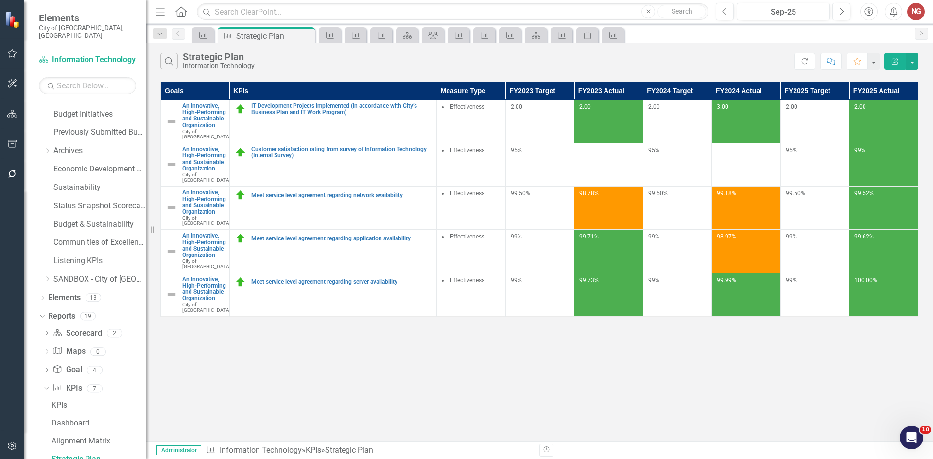
scroll to position [434, 0]
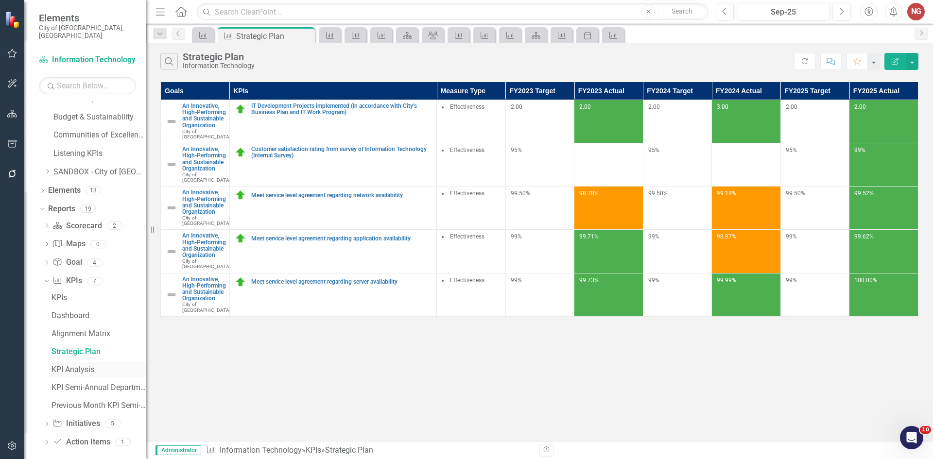
click at [70, 362] on link "KPI Analysis" at bounding box center [97, 370] width 97 height 16
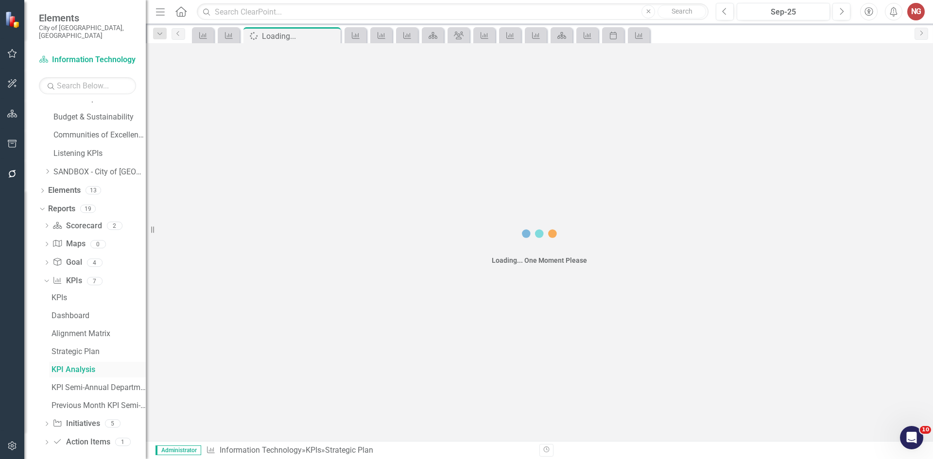
scroll to position [345, 0]
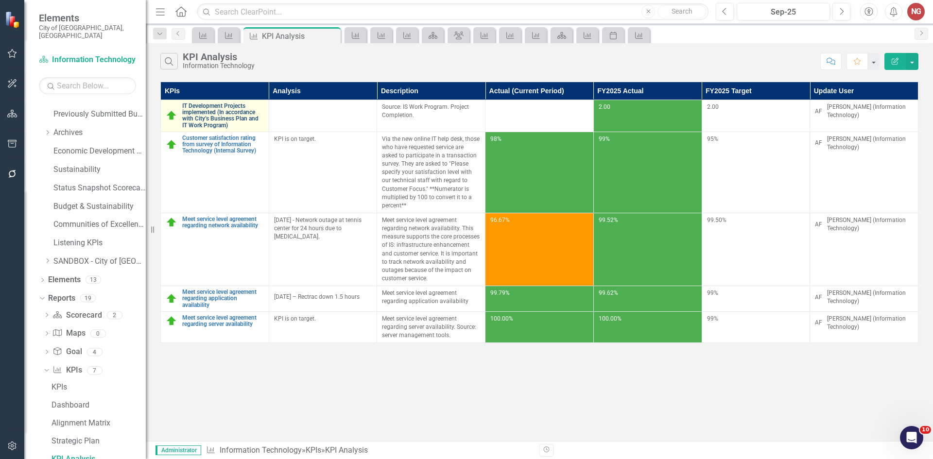
click at [201, 112] on link "IT Development Projects implemented (In accordance with City’s Business Plan an…" at bounding box center [223, 116] width 82 height 26
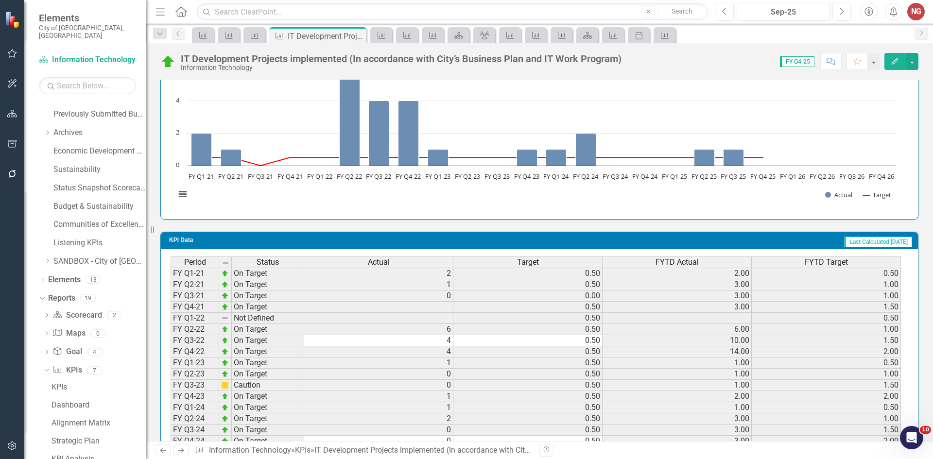
scroll to position [803, 0]
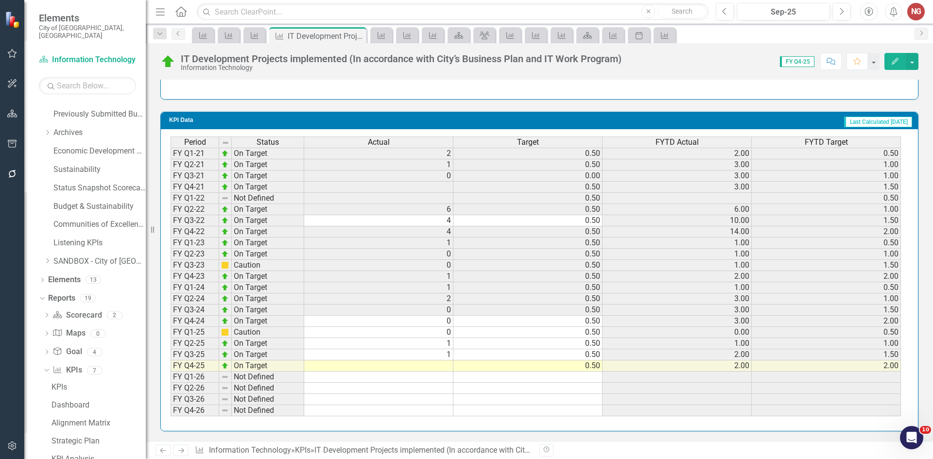
click at [436, 369] on td at bounding box center [378, 366] width 149 height 11
type textarea "0"
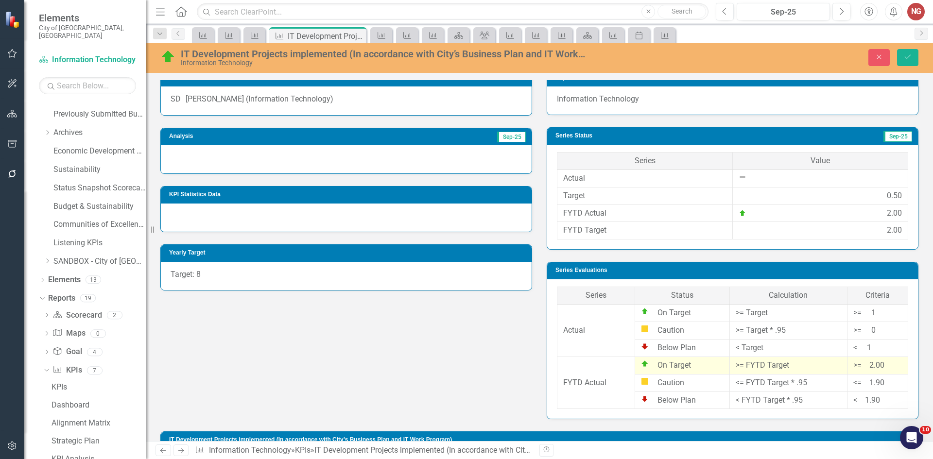
scroll to position [171, 0]
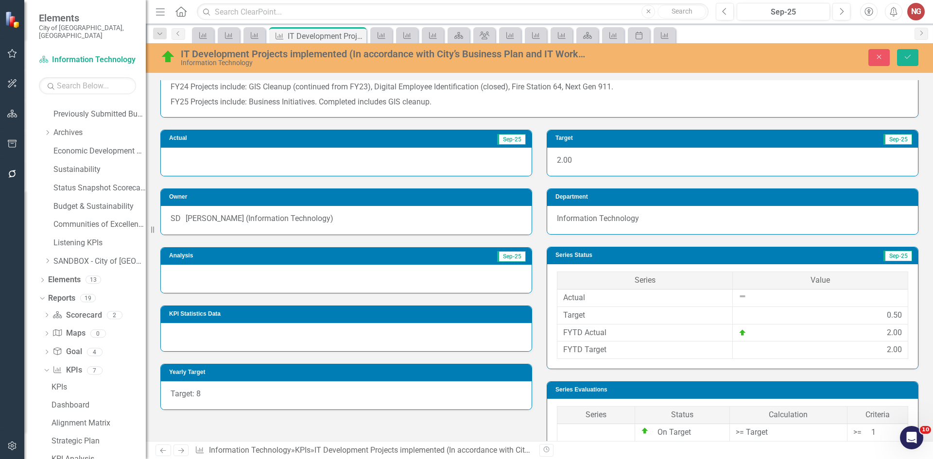
click at [209, 288] on div at bounding box center [346, 279] width 371 height 28
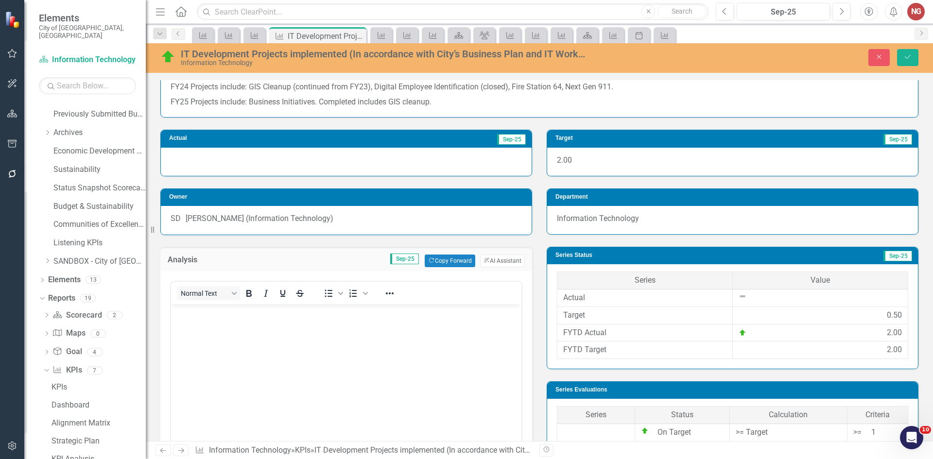
scroll to position [0, 0]
click at [447, 263] on button "Copy Forward Copy Forward" at bounding box center [450, 261] width 50 height 13
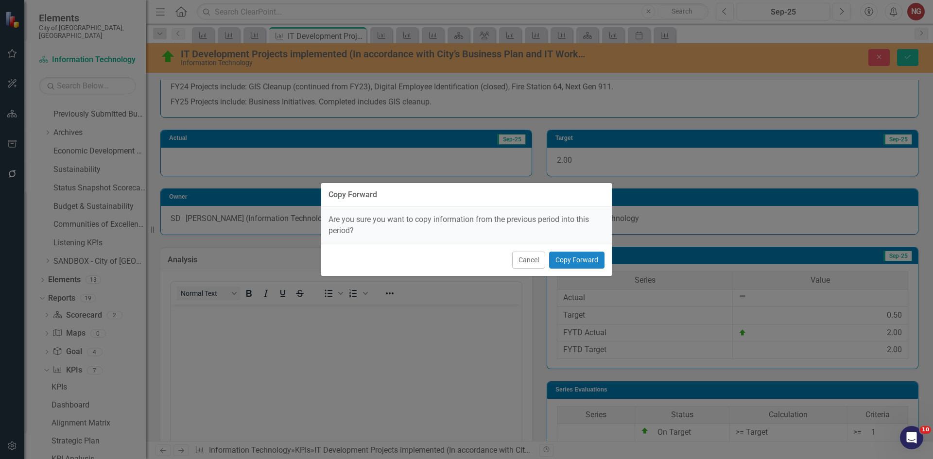
click at [583, 269] on div "Cancel Copy Forward" at bounding box center [466, 260] width 291 height 32
click at [578, 260] on button "Copy Forward" at bounding box center [576, 260] width 55 height 17
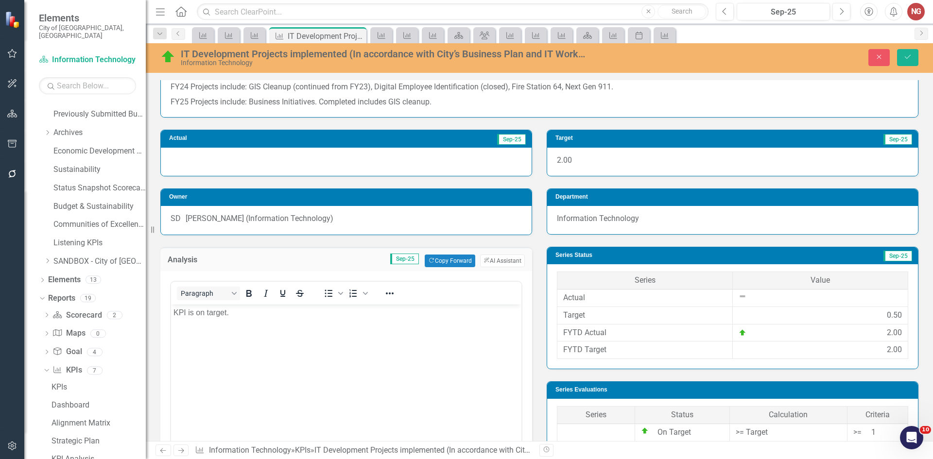
click at [263, 320] on body "KPI is on target." at bounding box center [346, 377] width 351 height 146
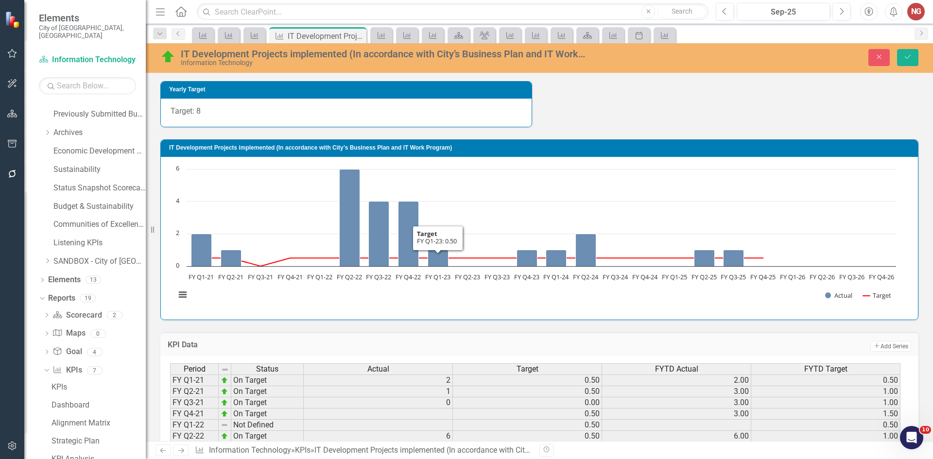
scroll to position [511, 0]
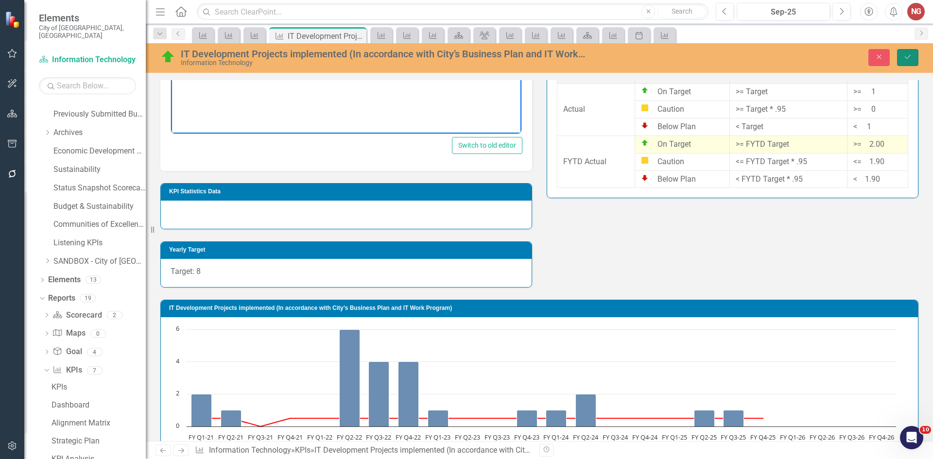
drag, startPoint x: 904, startPoint y: 57, endPoint x: 872, endPoint y: 46, distance: 34.0
click at [902, 58] on button "Save" at bounding box center [907, 57] width 21 height 17
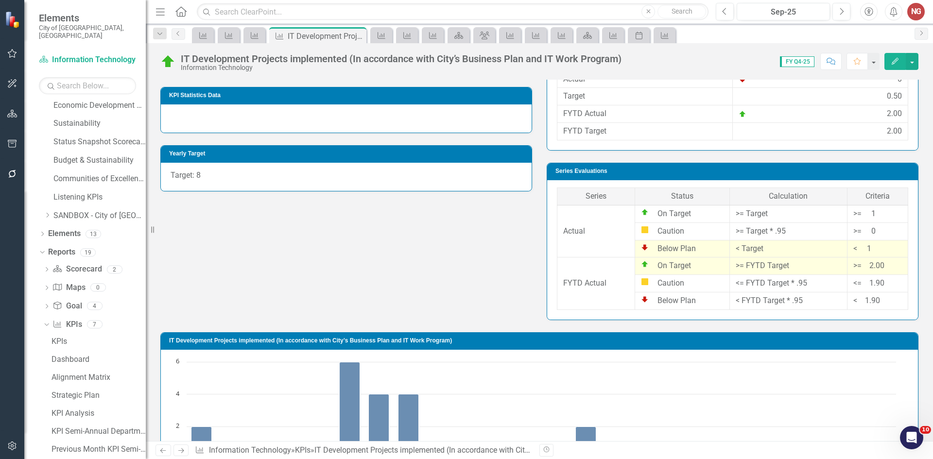
scroll to position [140, 0]
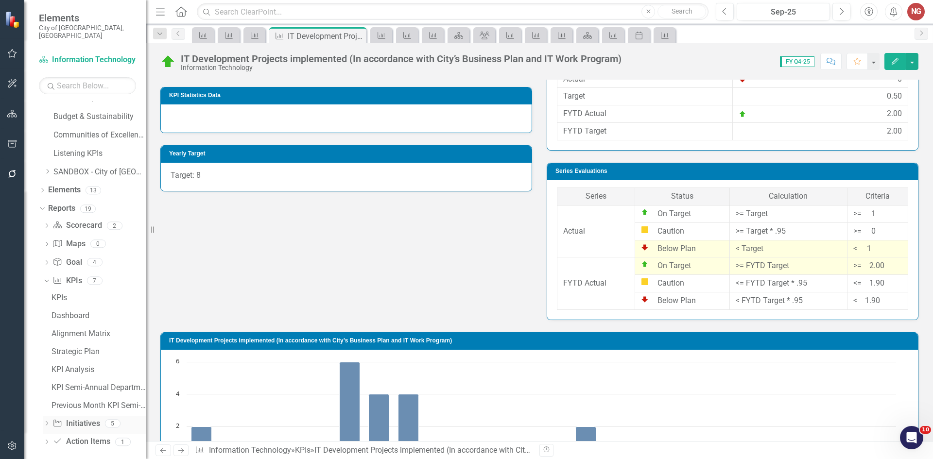
click at [49, 422] on icon "Dropdown" at bounding box center [46, 424] width 7 height 5
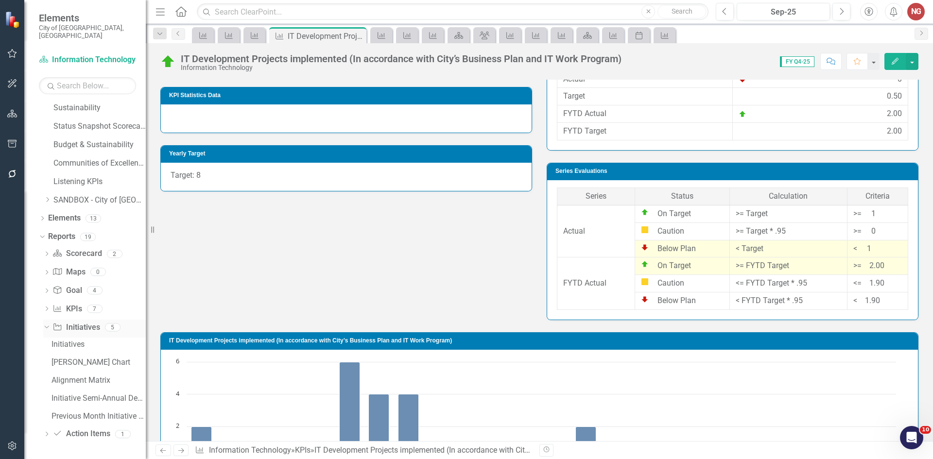
scroll to position [104, 0]
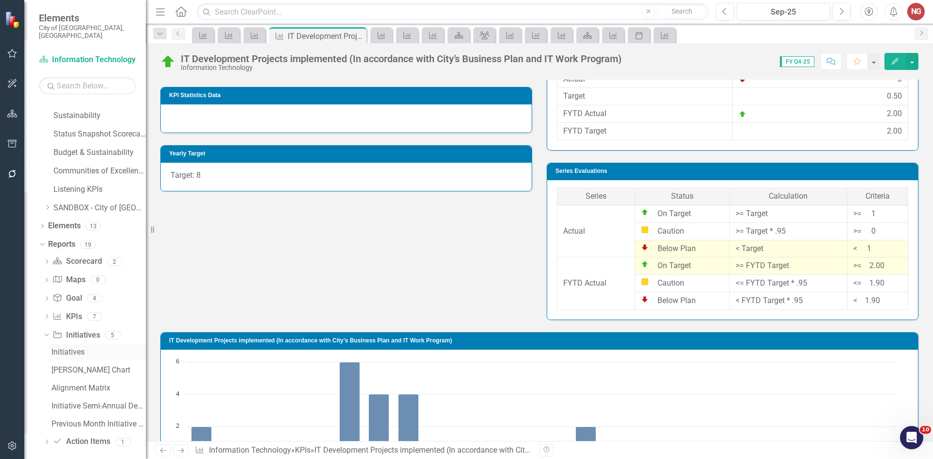
click at [62, 348] on div "Initiatives" at bounding box center [99, 352] width 94 height 9
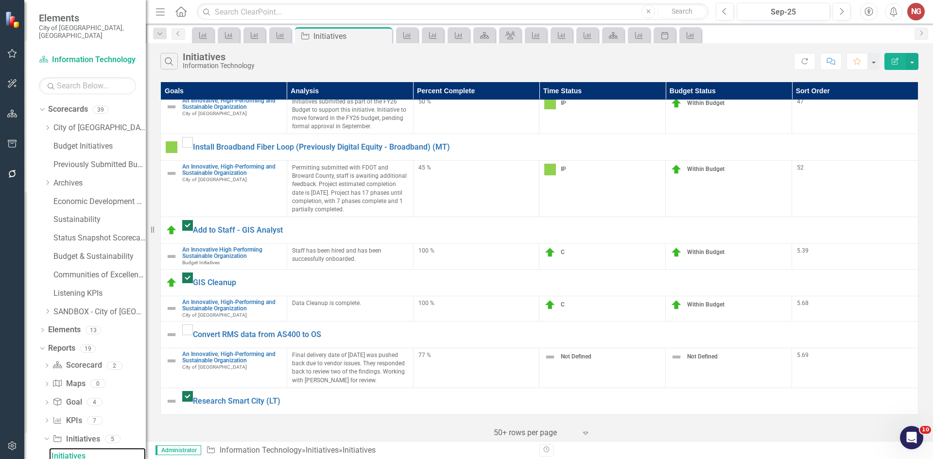
scroll to position [192, 0]
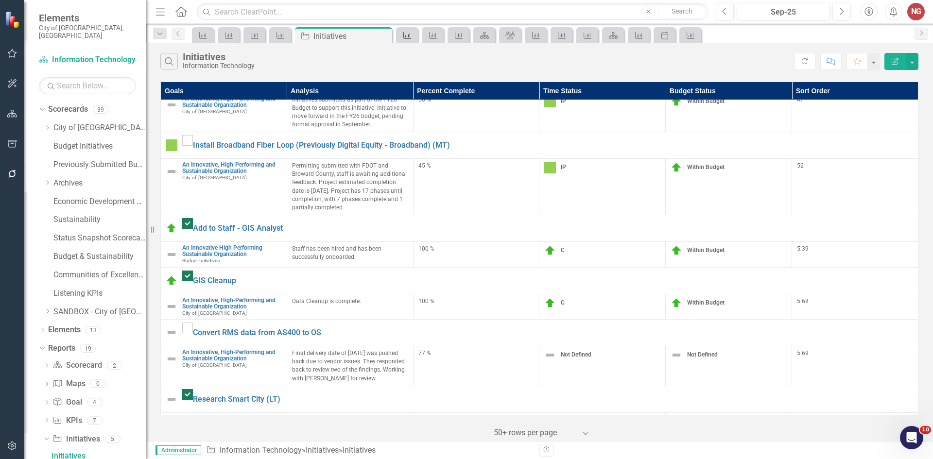
click at [403, 37] on icon "KPI" at bounding box center [408, 36] width 10 height 8
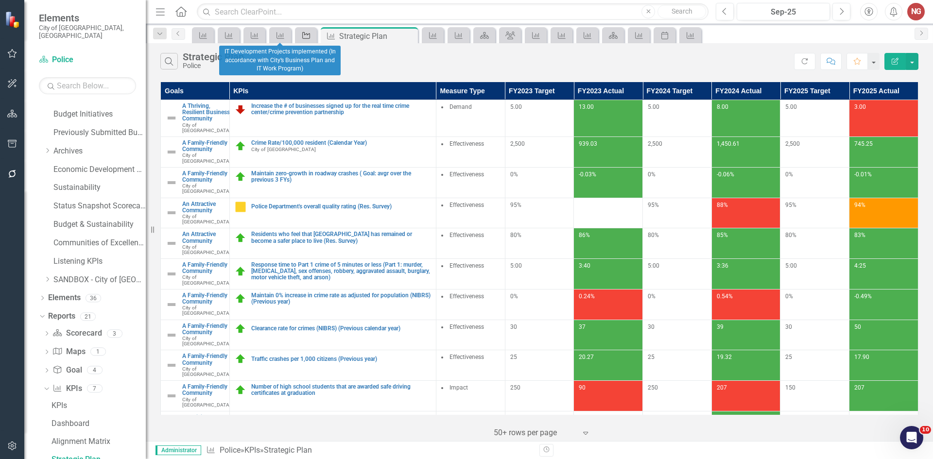
click at [304, 33] on icon "Initiative" at bounding box center [306, 36] width 10 height 8
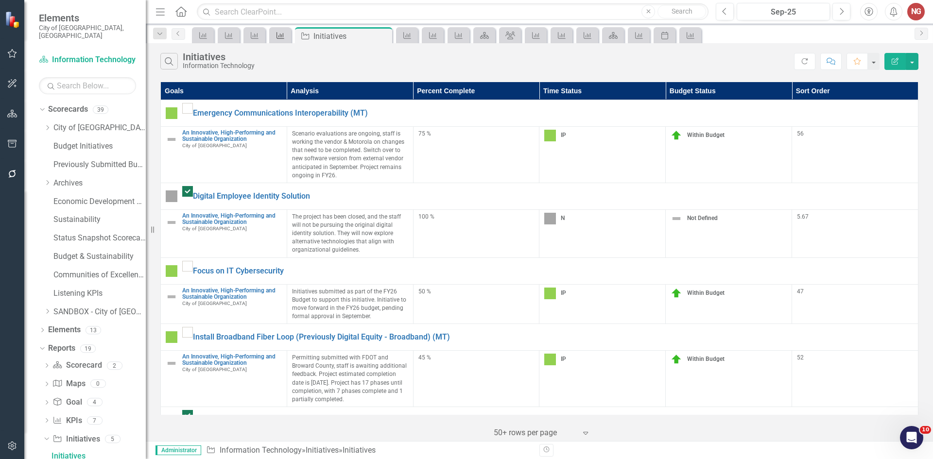
click at [283, 38] on icon at bounding box center [281, 35] width 8 height 7
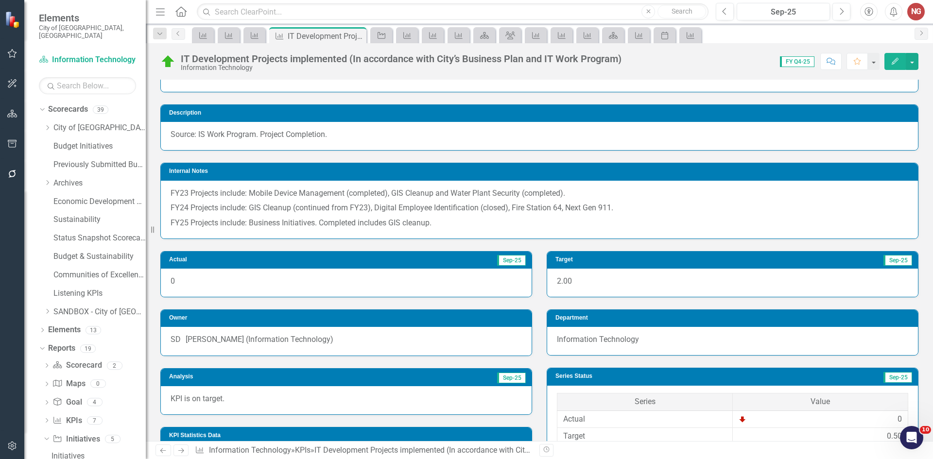
click at [326, 226] on p "FY25 Projects include: Business Initiatives. Completed includes GIS cleanup." at bounding box center [540, 222] width 738 height 13
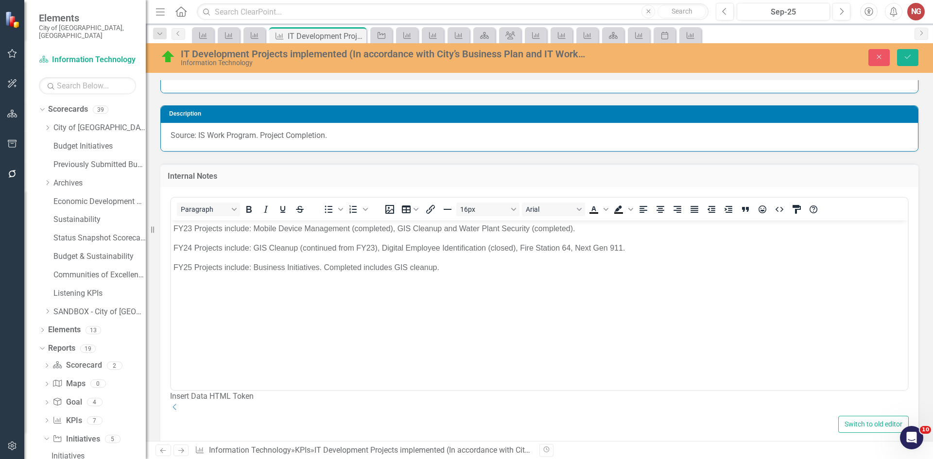
click at [449, 272] on p "FY25 Projects include: Business Initiatives. Completed includes GIS cleanup." at bounding box center [540, 268] width 732 height 12
click at [904, 58] on icon "Save" at bounding box center [908, 56] width 9 height 7
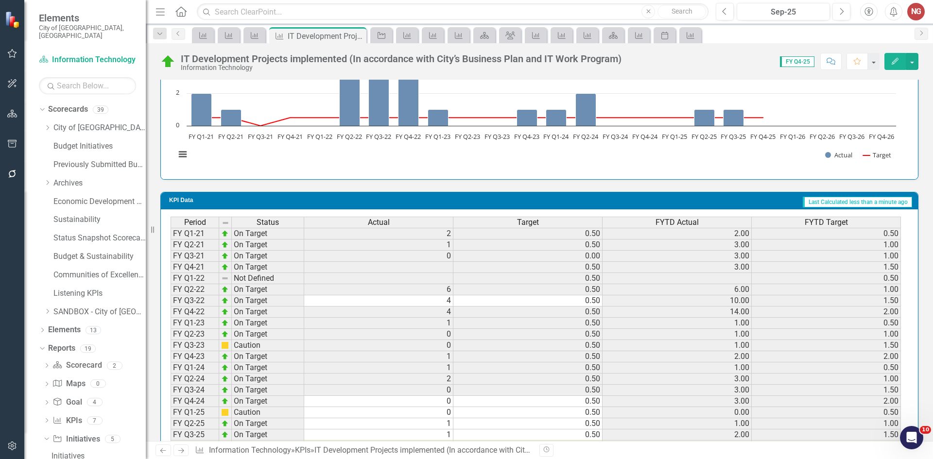
scroll to position [462, 0]
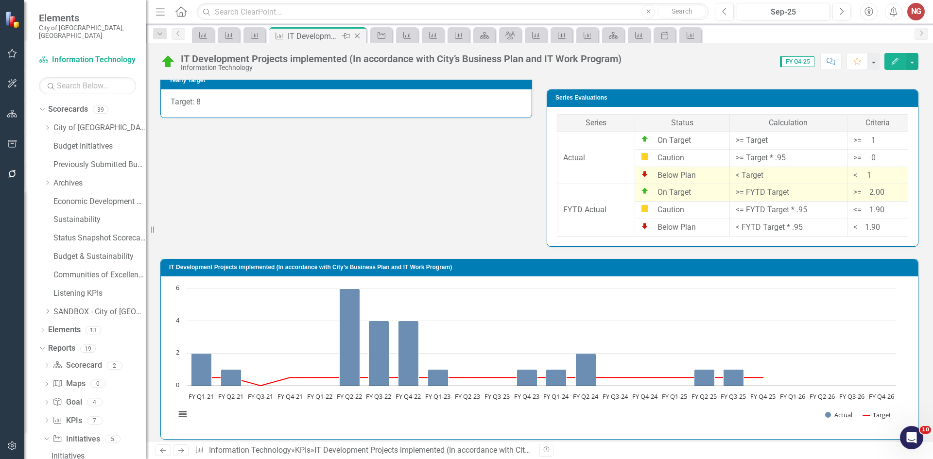
click at [359, 37] on icon "Close" at bounding box center [357, 36] width 10 height 8
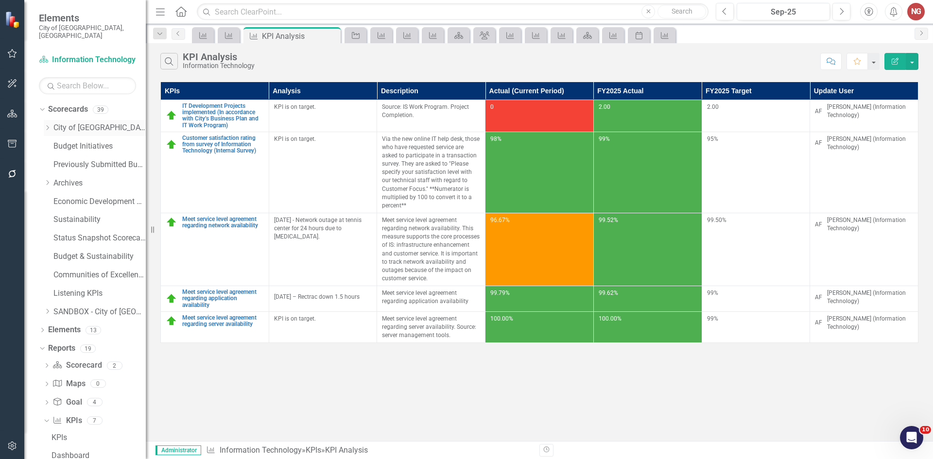
click at [45, 125] on icon "Dropdown" at bounding box center [47, 128] width 7 height 6
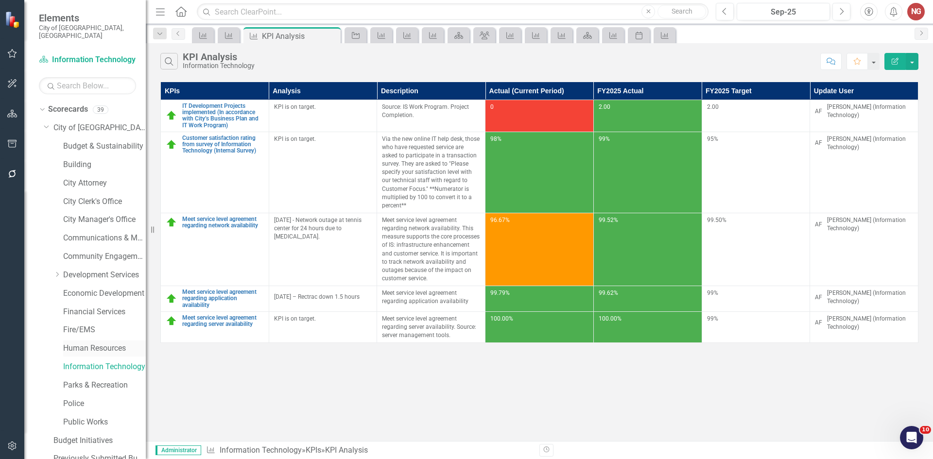
click at [68, 343] on link "Human Resources" at bounding box center [104, 348] width 83 height 11
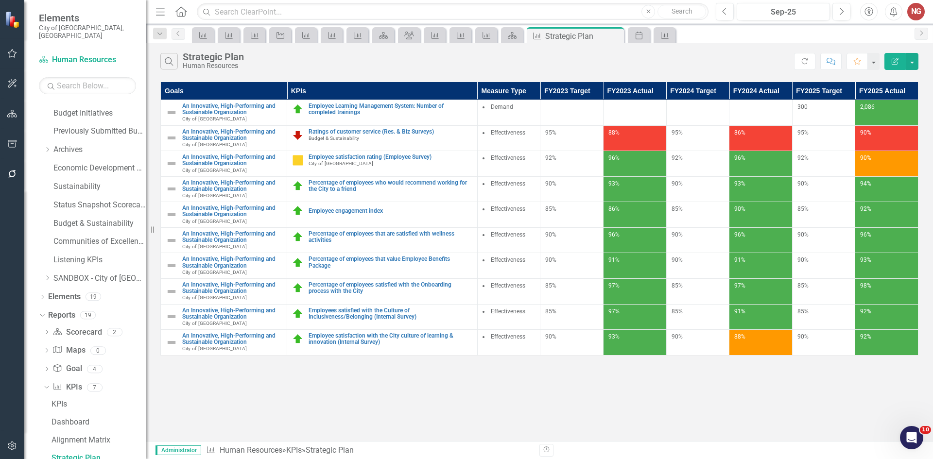
scroll to position [523, 0]
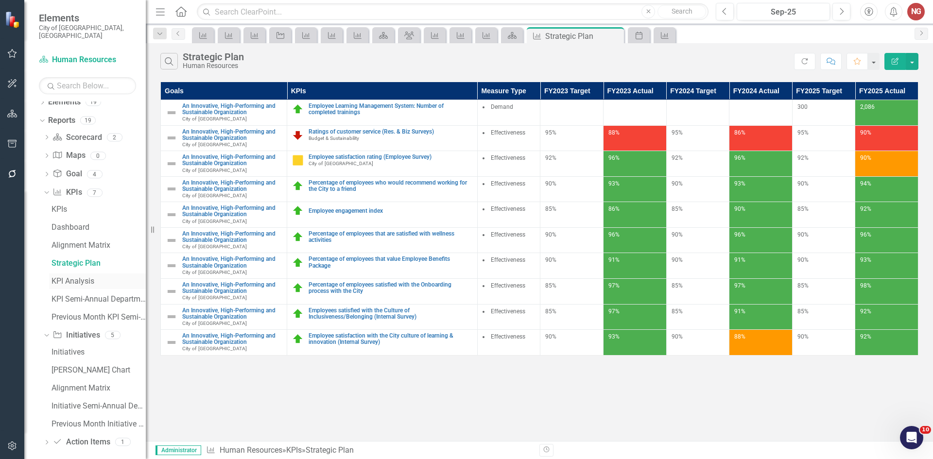
click at [71, 277] on div "KPI Analysis" at bounding box center [99, 281] width 94 height 9
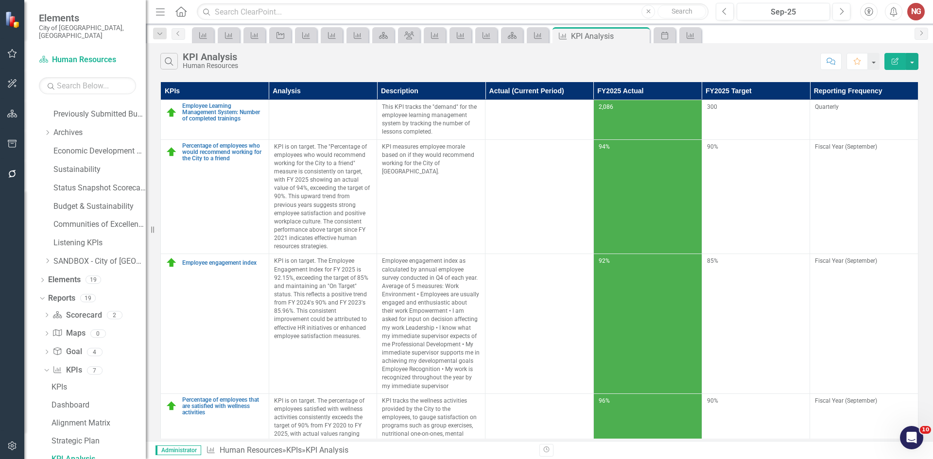
drag, startPoint x: 640, startPoint y: 35, endPoint x: 628, endPoint y: 45, distance: 15.6
click at [0, 0] on icon "Close" at bounding box center [0, 0] width 0 height 0
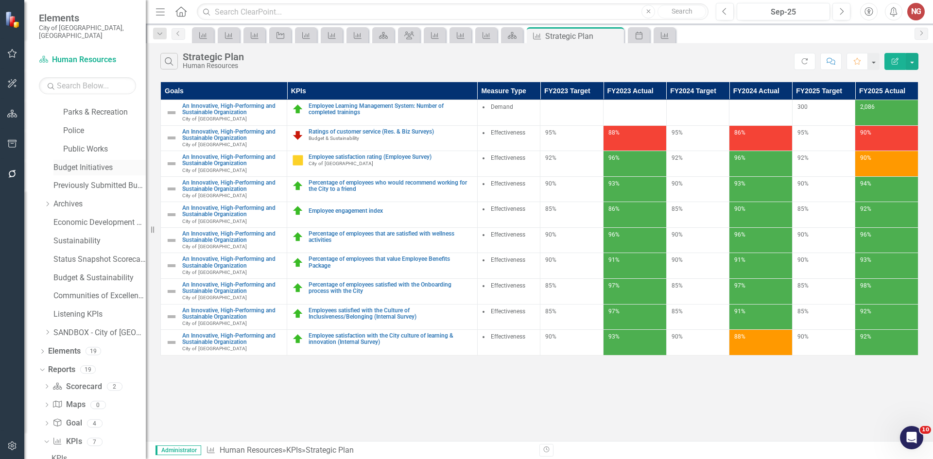
scroll to position [181, 0]
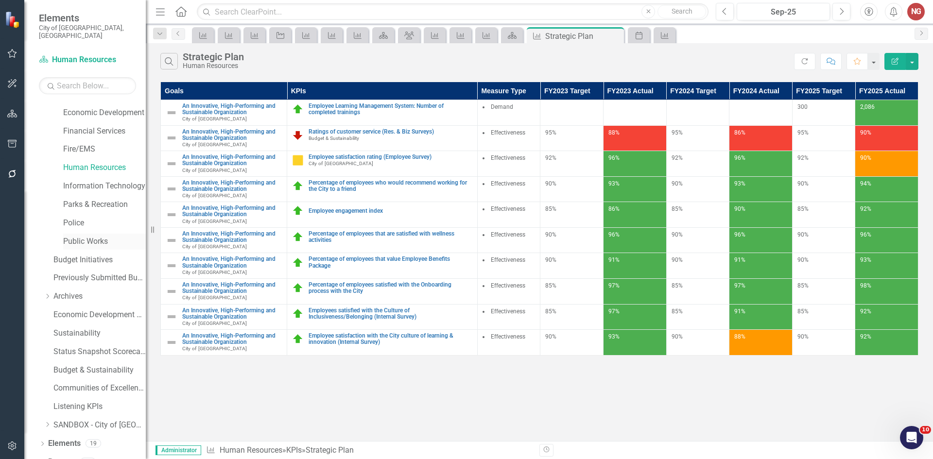
click at [70, 236] on link "Public Works" at bounding box center [104, 241] width 83 height 11
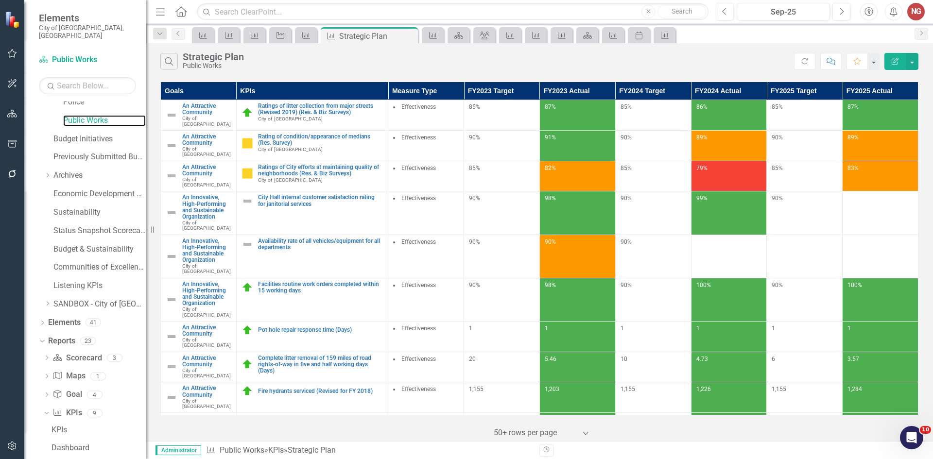
scroll to position [327, 0]
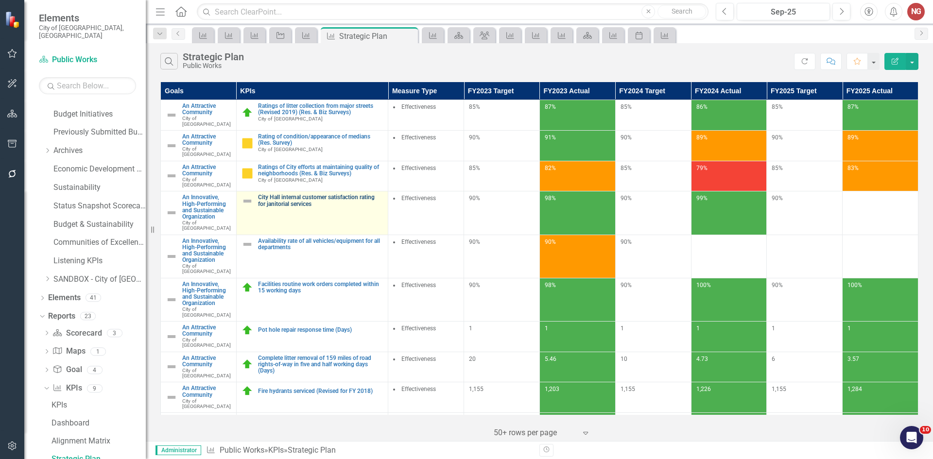
click at [278, 194] on link "City Hall internal customer satisfaction rating for janitorial services" at bounding box center [320, 200] width 125 height 13
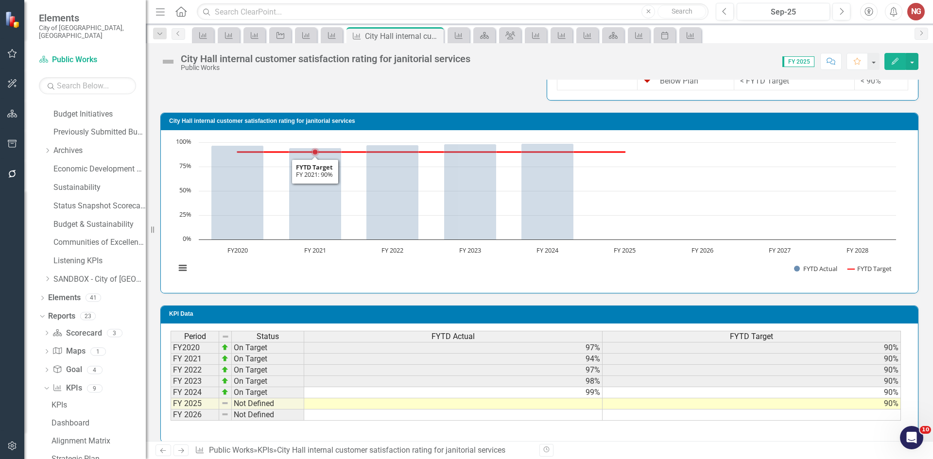
scroll to position [503, 0]
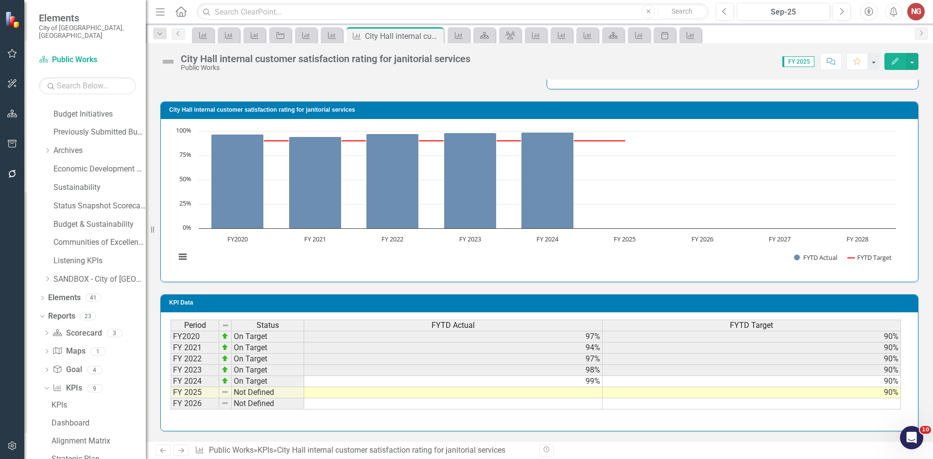
click at [585, 392] on td at bounding box center [453, 392] width 298 height 11
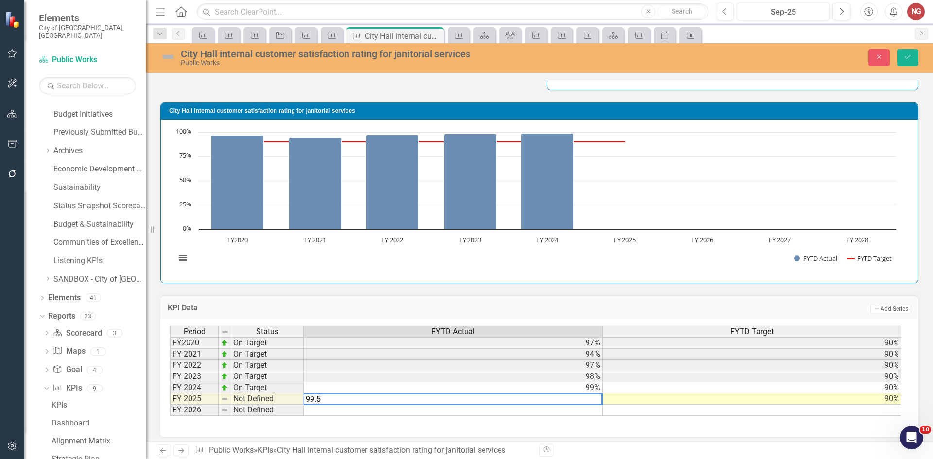
type textarea "99.57"
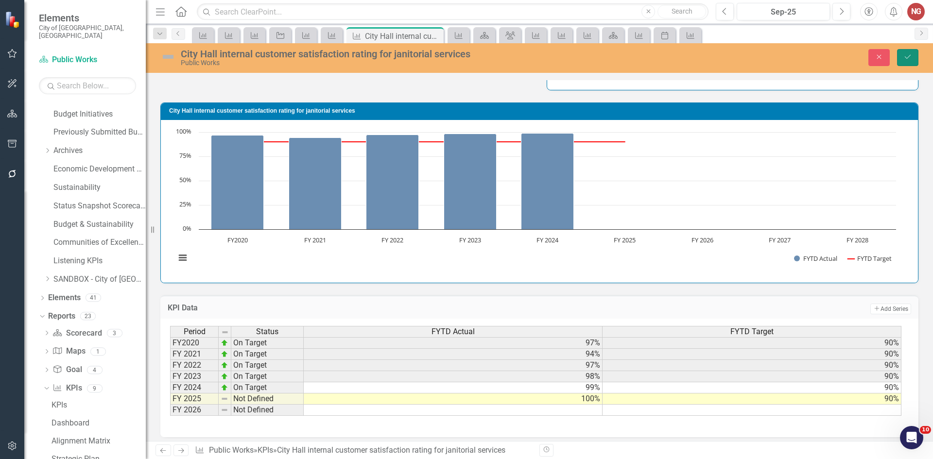
click at [908, 64] on button "Save" at bounding box center [907, 57] width 21 height 17
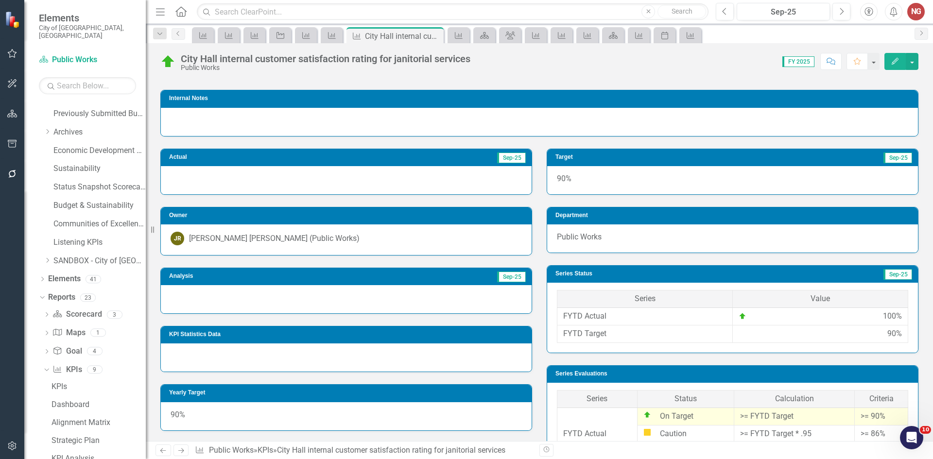
scroll to position [162, 0]
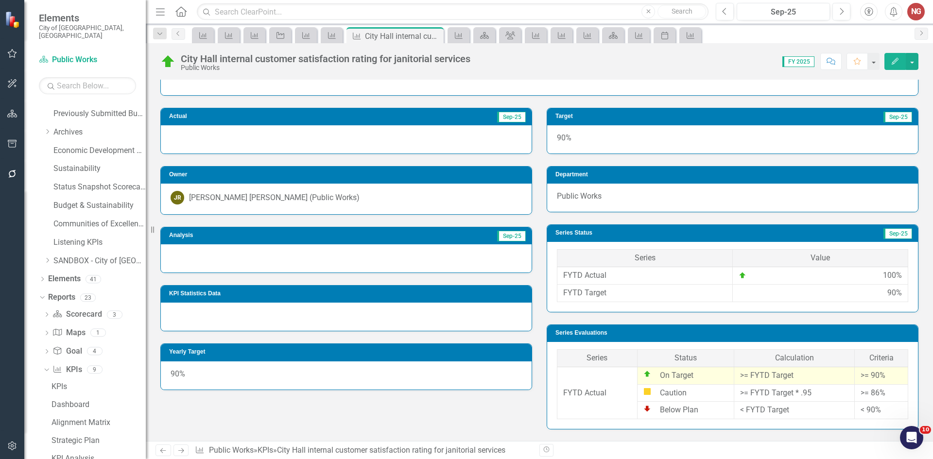
click at [208, 250] on div at bounding box center [346, 259] width 371 height 28
click at [208, 255] on div at bounding box center [346, 259] width 371 height 28
click at [211, 271] on div at bounding box center [346, 259] width 371 height 28
click at [211, 270] on div at bounding box center [346, 259] width 371 height 28
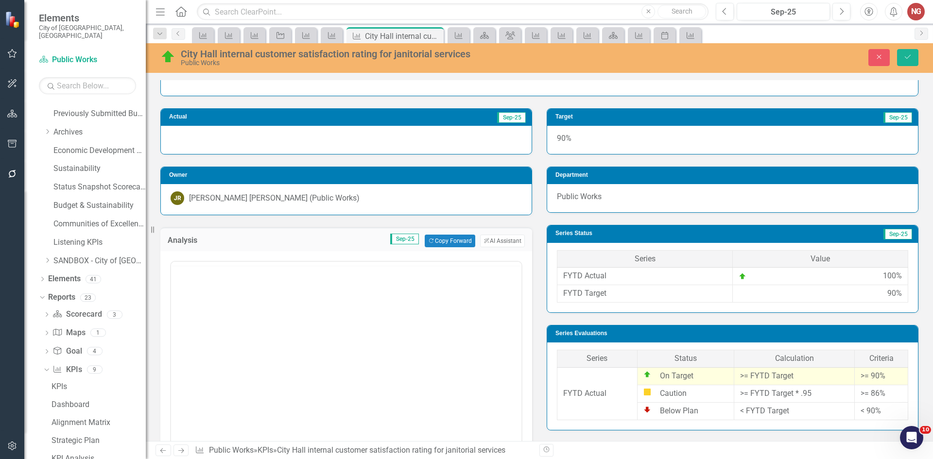
scroll to position [0, 0]
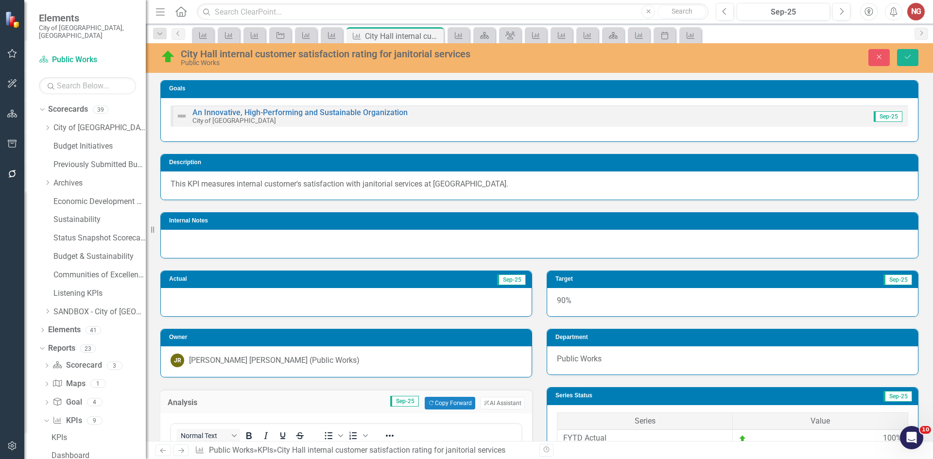
scroll to position [162, 0]
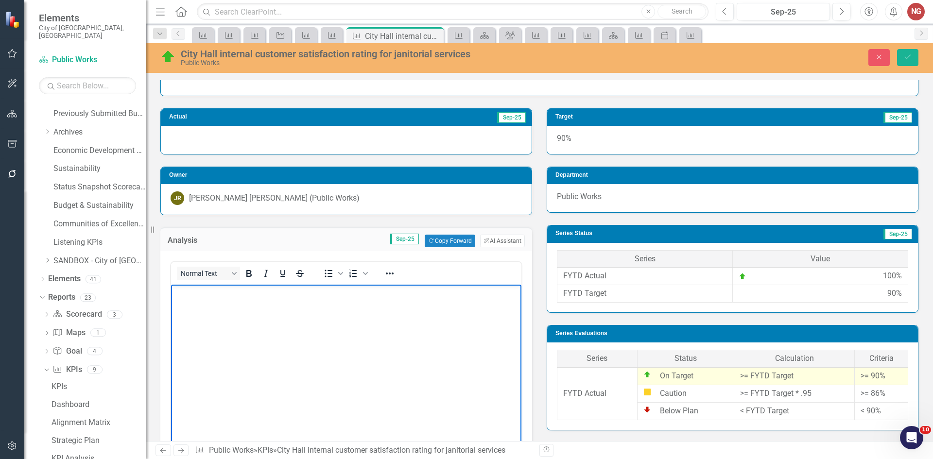
click at [268, 298] on p "Rich Text Area. Press ALT-0 for help." at bounding box center [347, 293] width 346 height 12
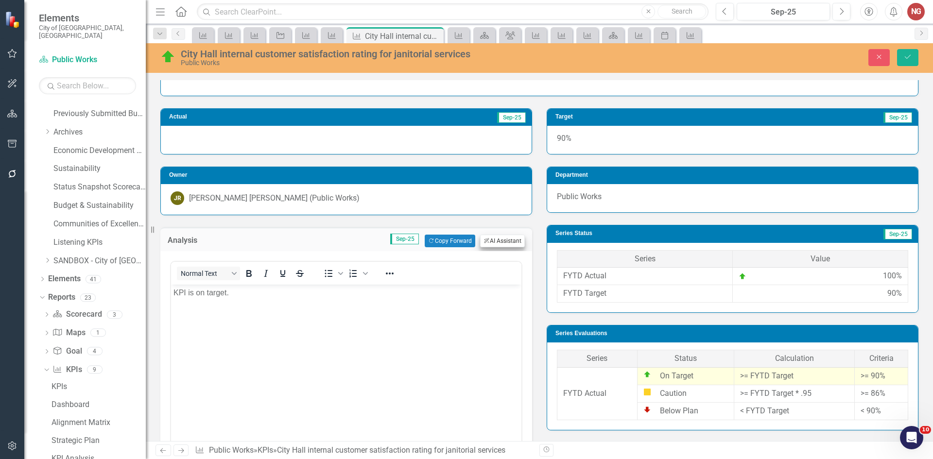
click at [507, 246] on button "ClearPoint AI AI Assistant" at bounding box center [502, 241] width 45 height 13
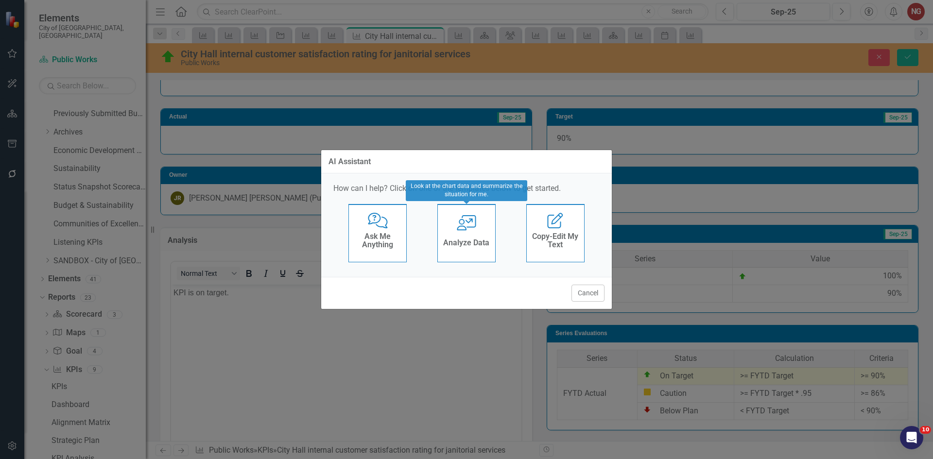
click at [482, 227] on div "User with Chart Analyze Data" at bounding box center [467, 233] width 58 height 58
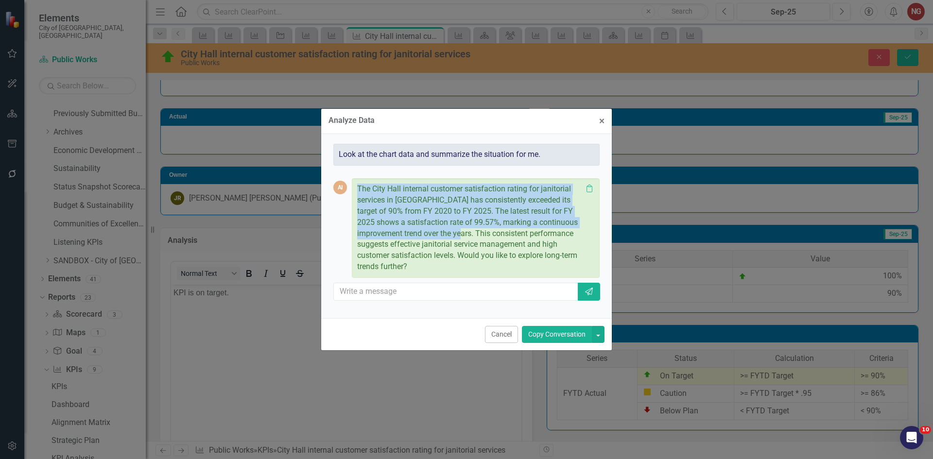
drag, startPoint x: 377, startPoint y: 187, endPoint x: 476, endPoint y: 231, distance: 108.4
click at [476, 231] on div "The City Hall internal customer satisfaction rating for janitorial services in …" at bounding box center [476, 228] width 248 height 100
copy p "The City Hall internal customer satisfaction rating for janitorial services in …"
drag, startPoint x: 499, startPoint y: 341, endPoint x: 129, endPoint y: 16, distance: 492.6
click at [499, 341] on button "Cancel" at bounding box center [501, 334] width 33 height 17
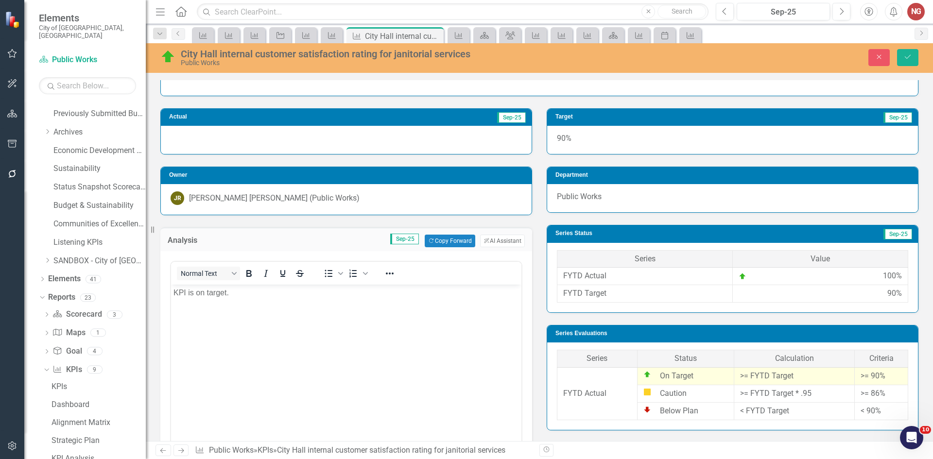
click at [299, 304] on body "KPI is on target." at bounding box center [346, 358] width 351 height 146
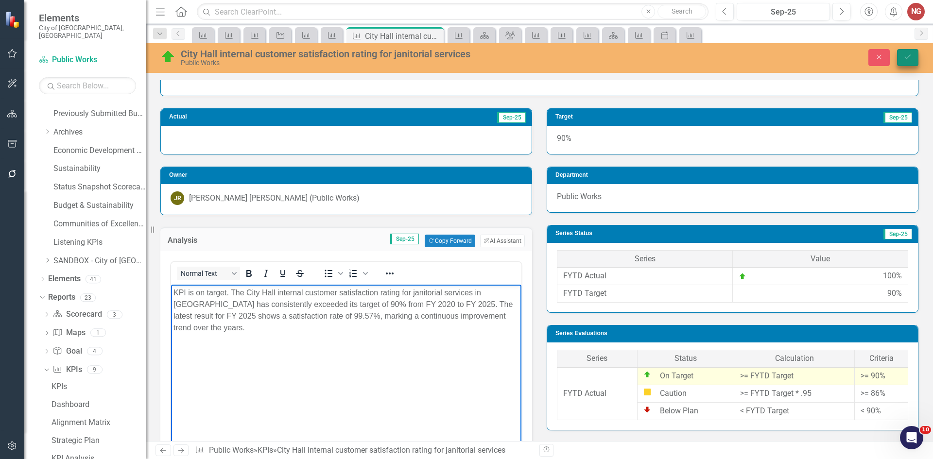
click at [907, 59] on icon "Save" at bounding box center [908, 56] width 9 height 7
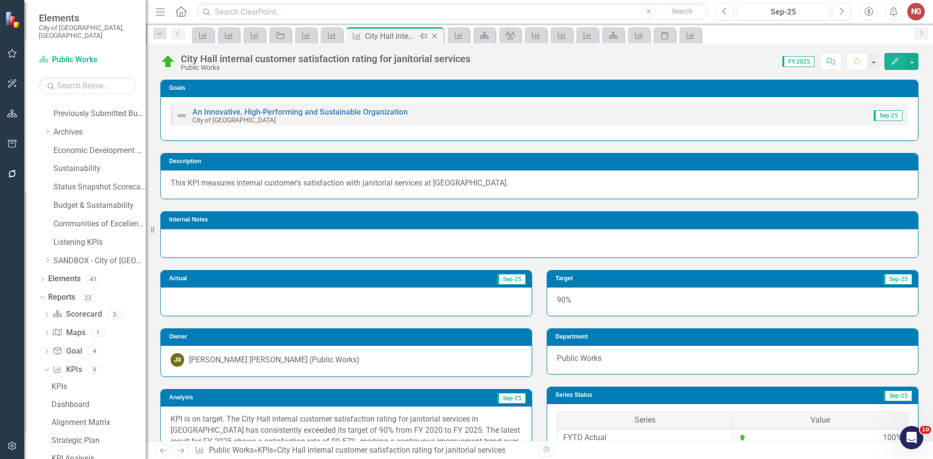
click at [435, 35] on icon "Close" at bounding box center [435, 36] width 10 height 8
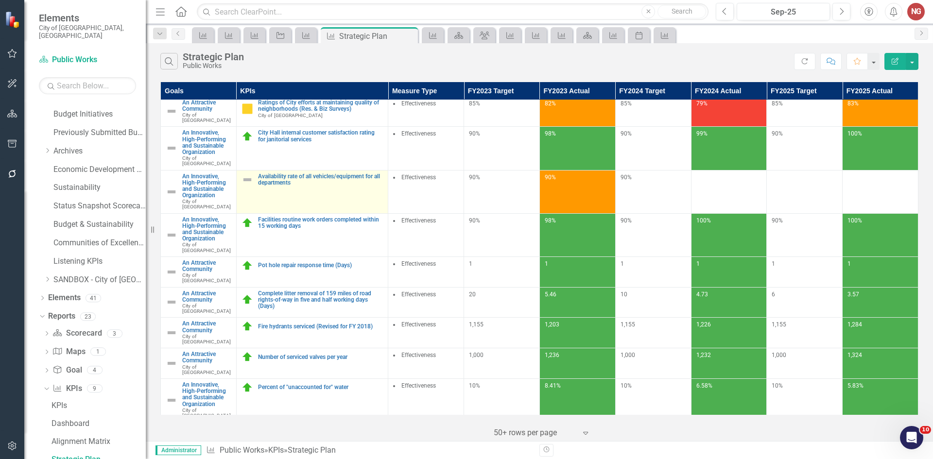
scroll to position [49, 0]
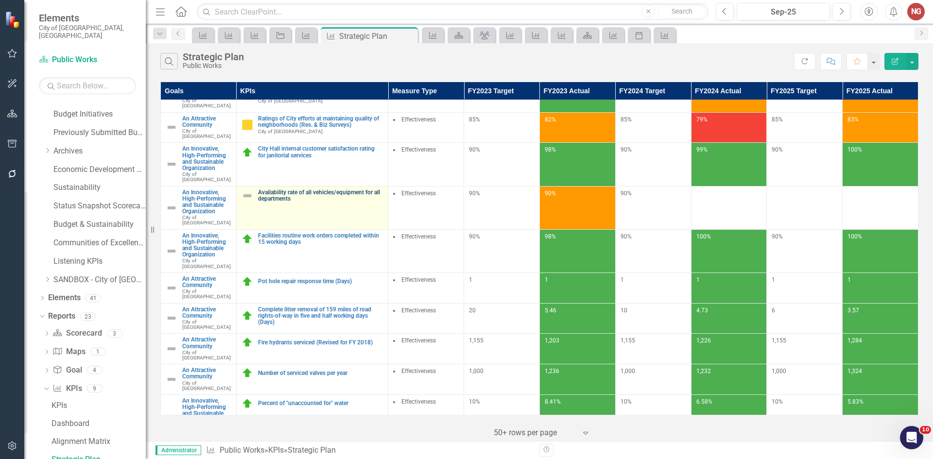
click at [298, 190] on link "Availability rate of all vehicles/equipment for all departments" at bounding box center [320, 196] width 125 height 13
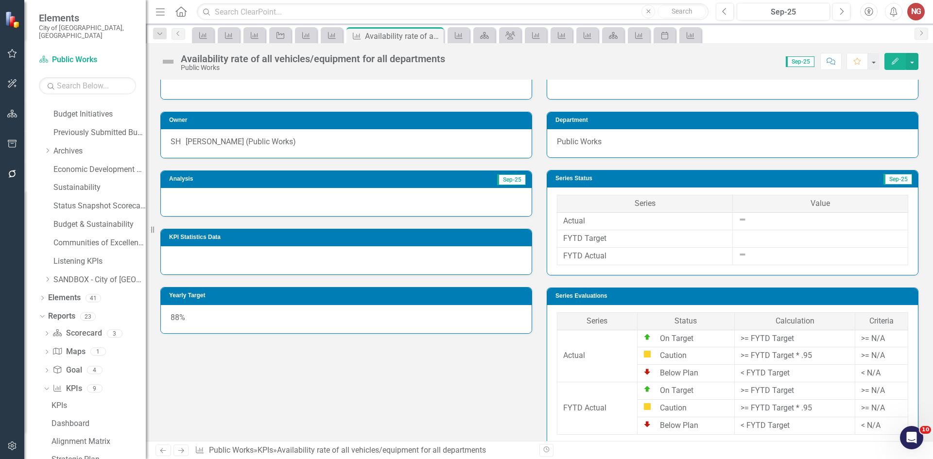
scroll to position [146, 0]
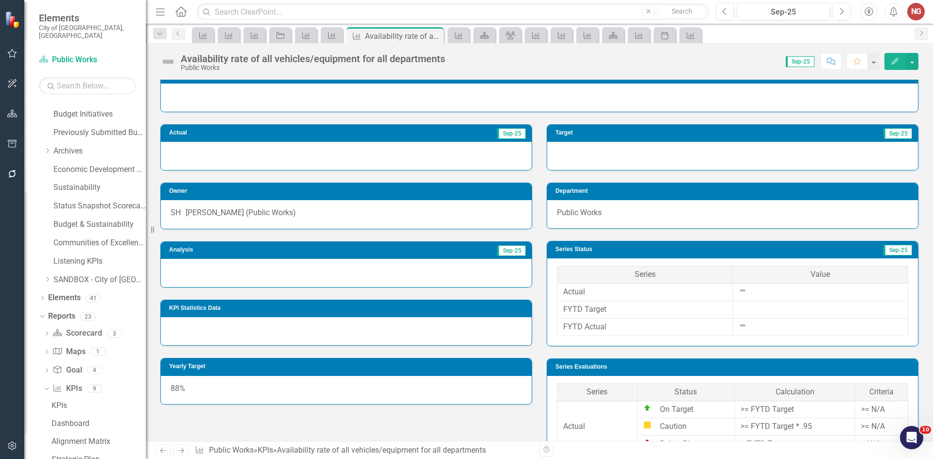
click at [190, 278] on div at bounding box center [346, 273] width 371 height 28
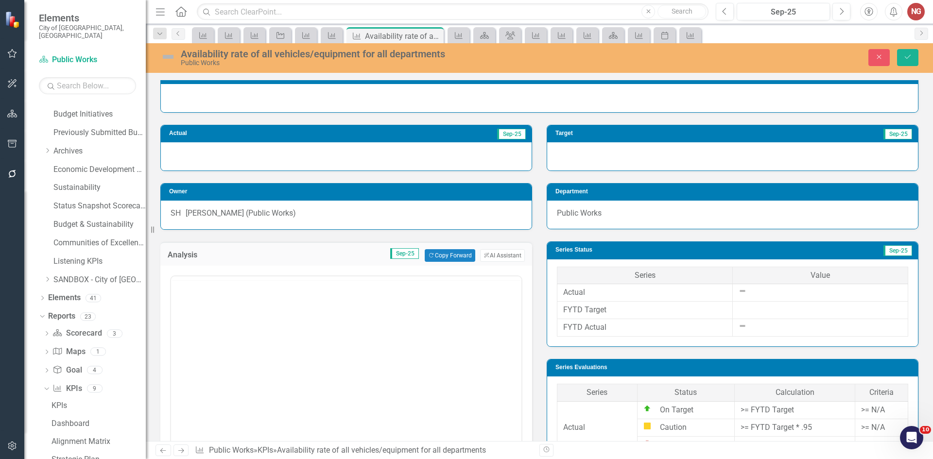
scroll to position [0, 0]
click at [435, 258] on button "Copy Forward Copy Forward" at bounding box center [450, 255] width 50 height 13
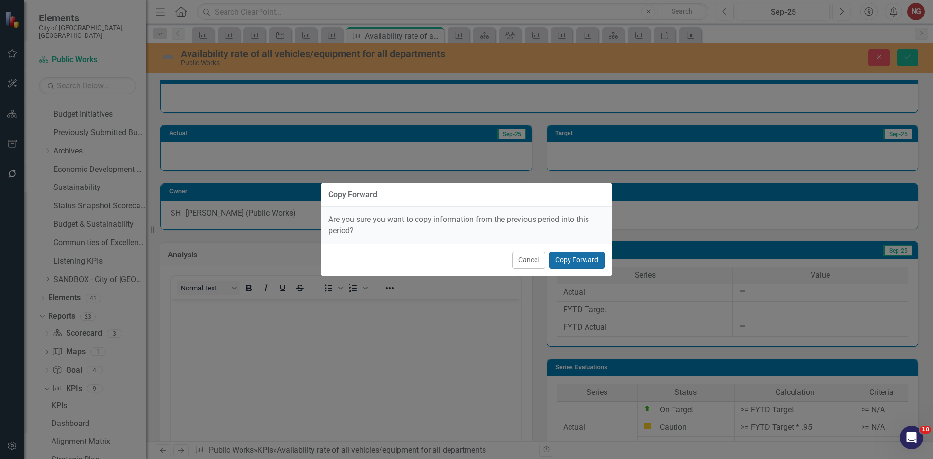
click at [589, 264] on button "Copy Forward" at bounding box center [576, 260] width 55 height 17
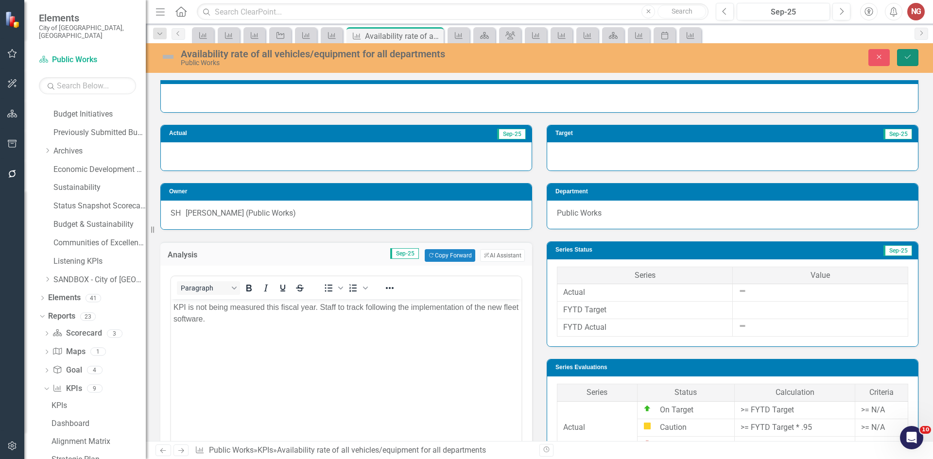
click at [903, 53] on button "Save" at bounding box center [907, 57] width 21 height 17
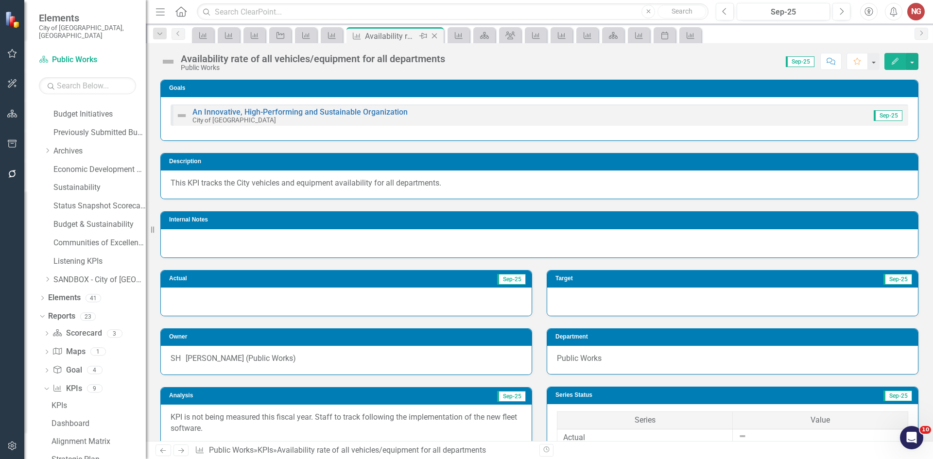
click at [435, 38] on icon "Close" at bounding box center [435, 36] width 10 height 8
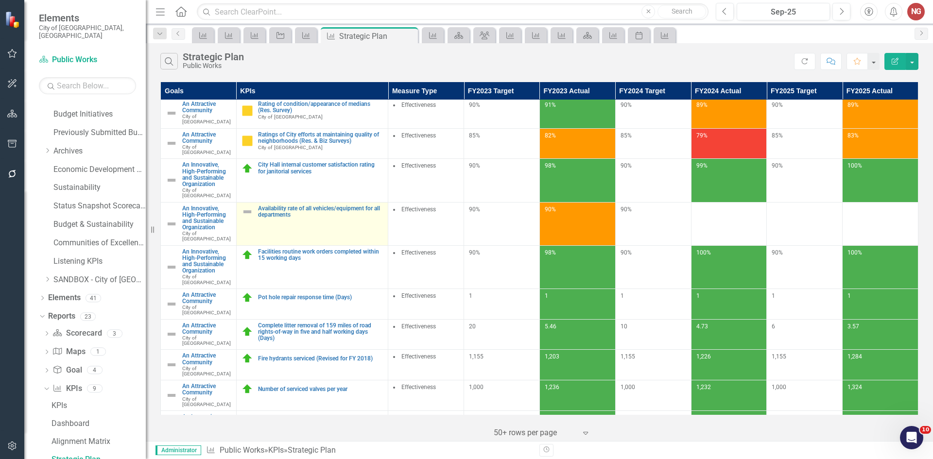
scroll to position [227, 0]
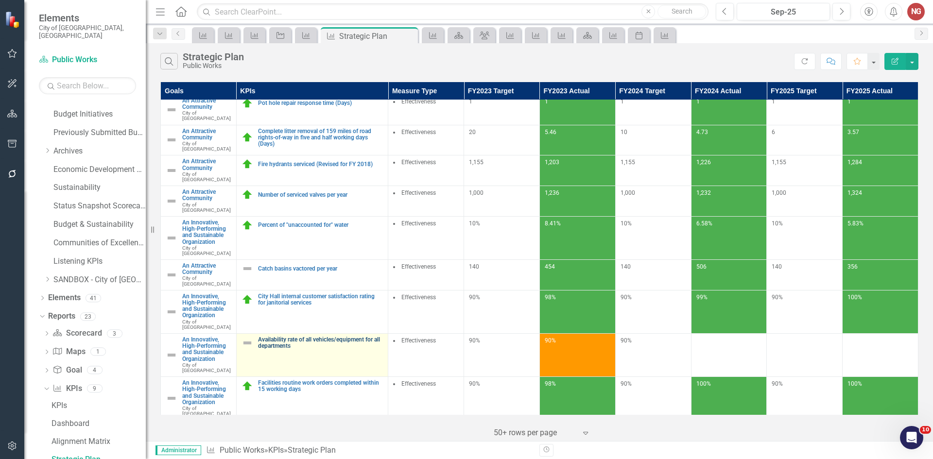
click at [271, 337] on link "Availability rate of all vehicles/equipment for all departments" at bounding box center [320, 343] width 125 height 13
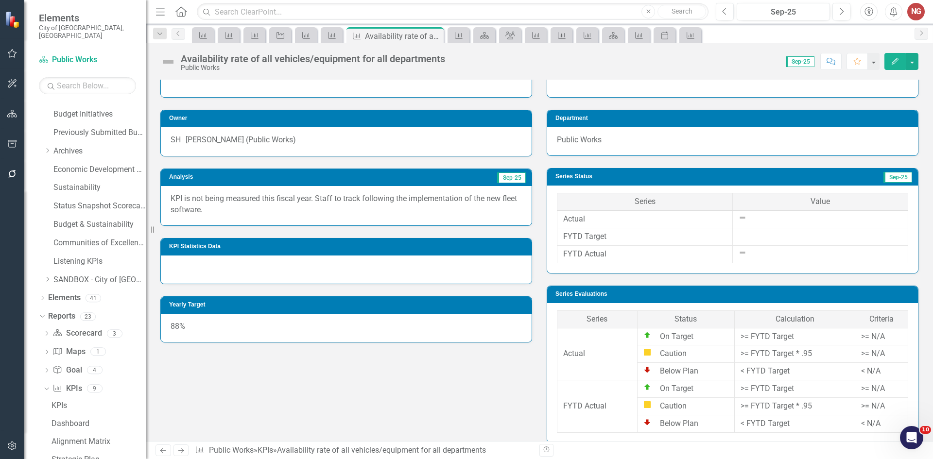
scroll to position [97, 0]
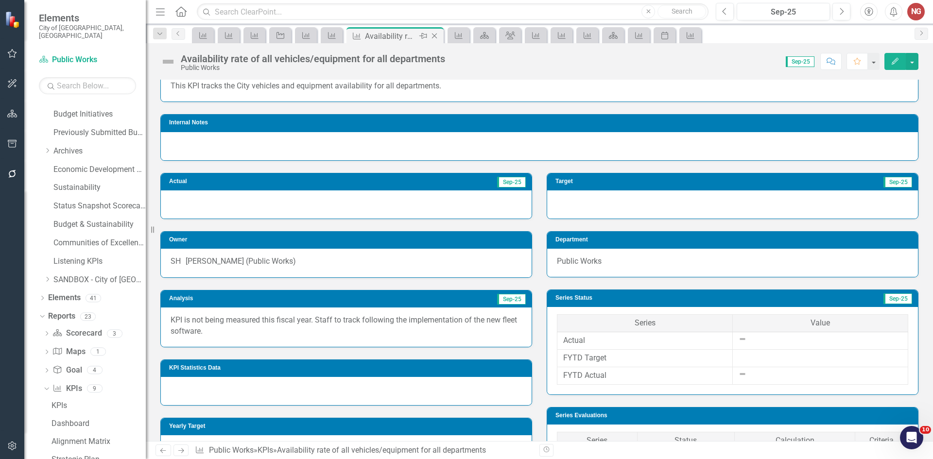
click at [434, 35] on icon "Close" at bounding box center [435, 36] width 10 height 8
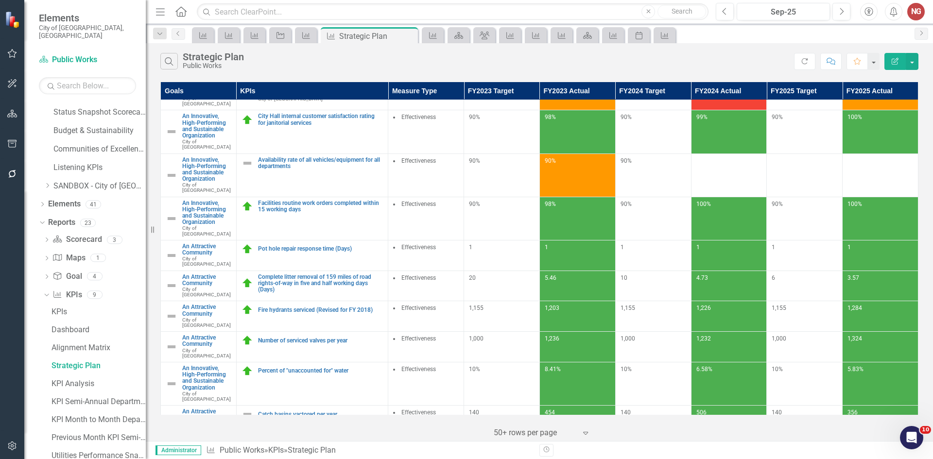
scroll to position [227, 0]
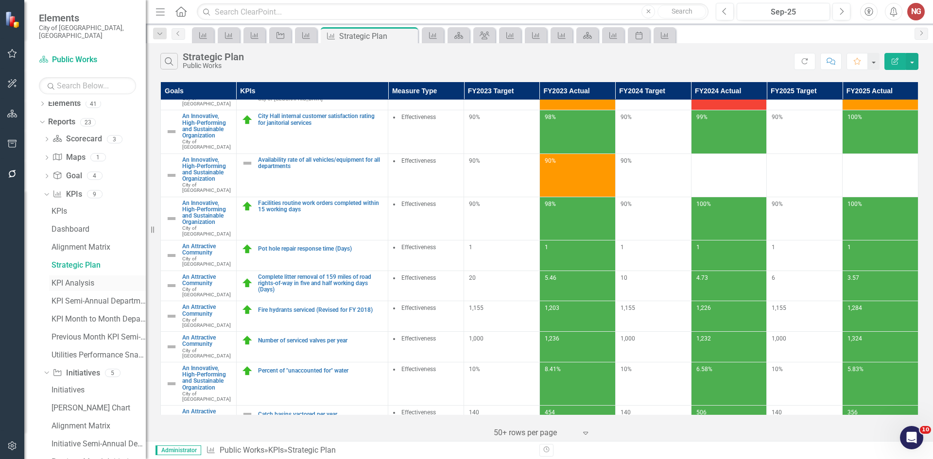
click at [75, 279] on div "KPI Analysis" at bounding box center [99, 283] width 94 height 9
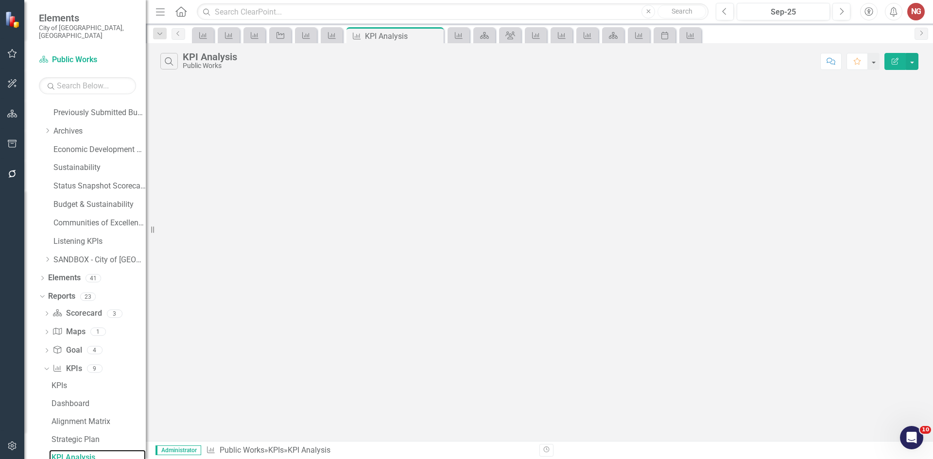
scroll to position [50, 0]
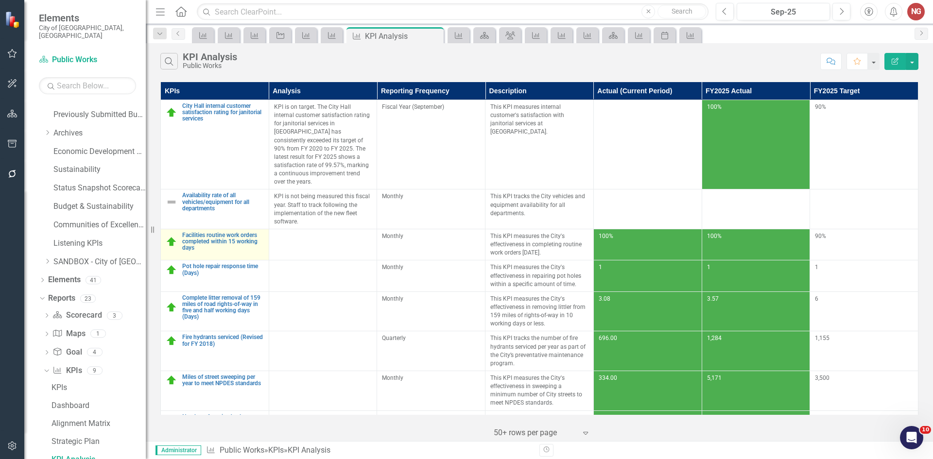
click at [0, 0] on link "Edit Edit KPI" at bounding box center [0, 0] width 0 height 0
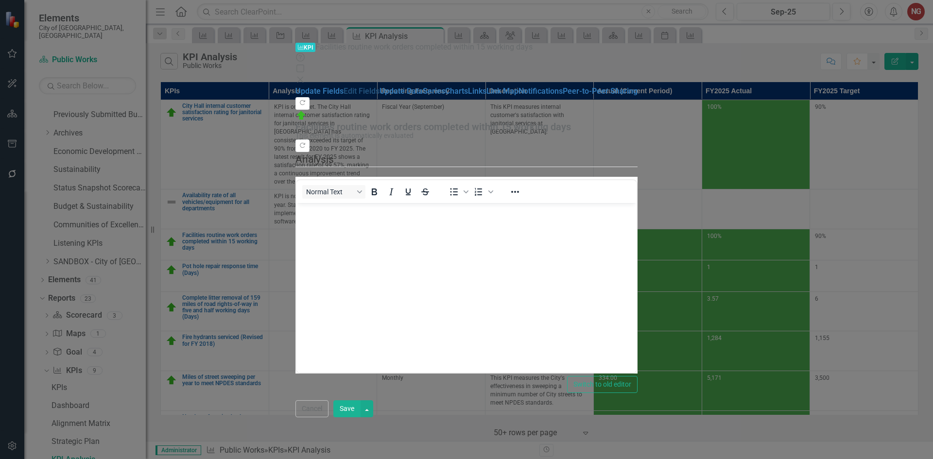
click at [344, 87] on link "Edit Fields" at bounding box center [362, 91] width 36 height 9
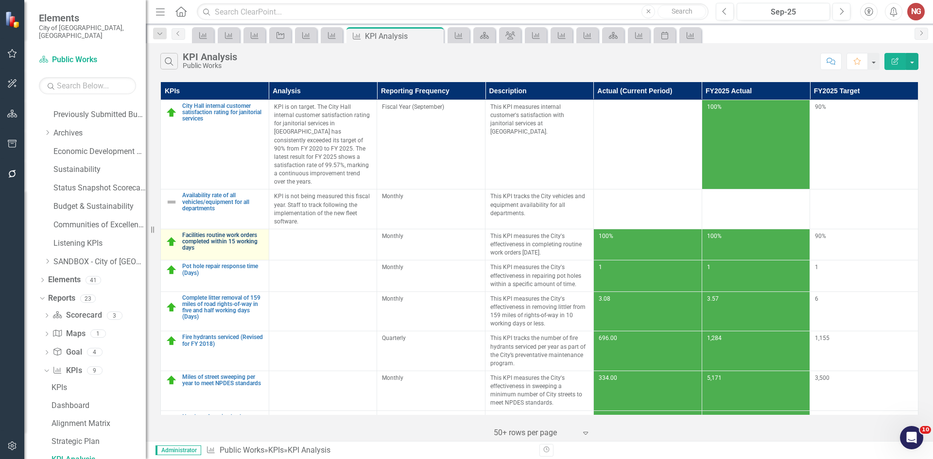
click at [225, 234] on link "Facilities routine work orders completed within 15 working days" at bounding box center [223, 241] width 82 height 19
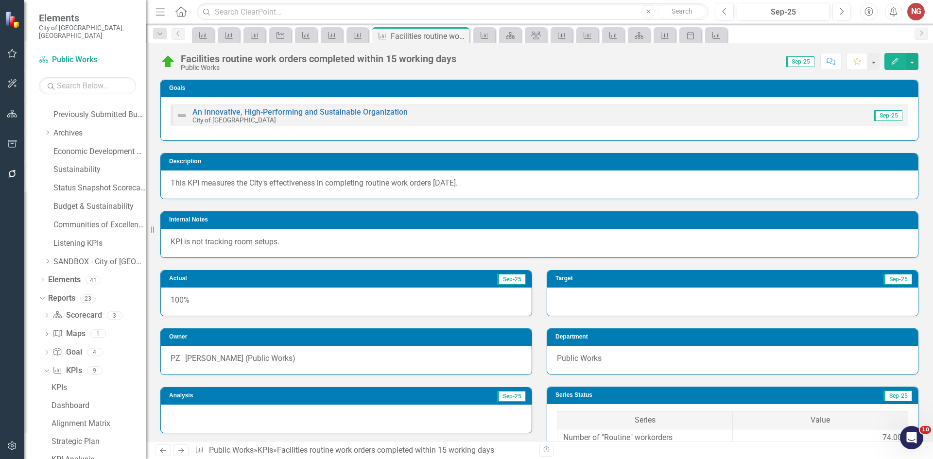
scroll to position [97, 0]
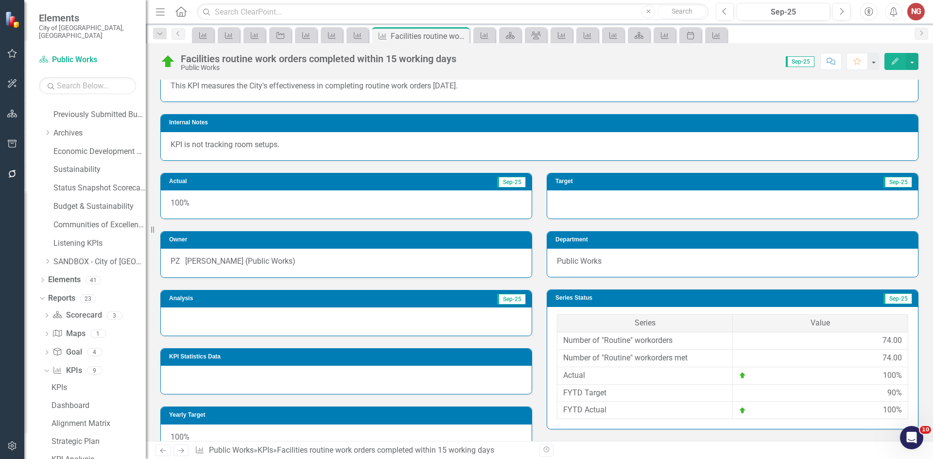
click at [201, 320] on div at bounding box center [346, 322] width 371 height 28
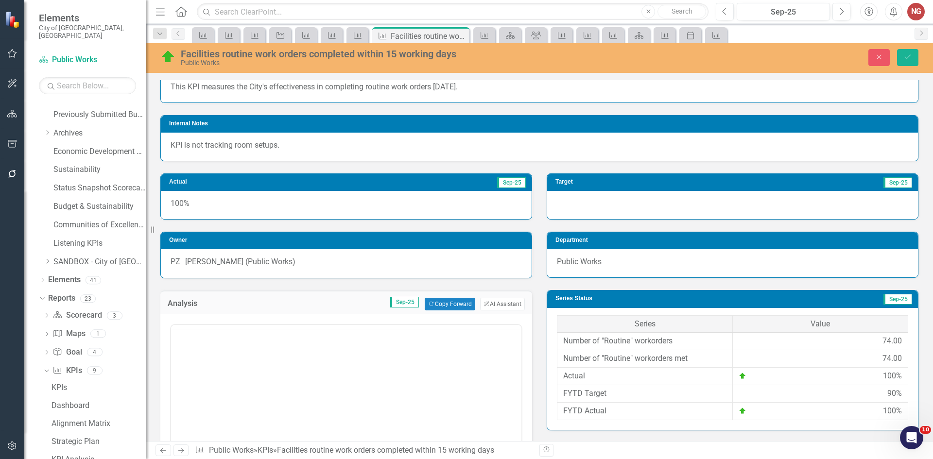
scroll to position [0, 0]
click at [192, 359] on p "Rich Text Area. Press ALT-0 for help." at bounding box center [347, 357] width 346 height 12
drag, startPoint x: 472, startPoint y: 305, endPoint x: 489, endPoint y: 306, distance: 17.0
click at [477, 305] on div "ClearPoint AI AI Assistant" at bounding box center [500, 304] width 50 height 13
click at [489, 306] on button "ClearPoint AI AI Assistant" at bounding box center [502, 304] width 45 height 13
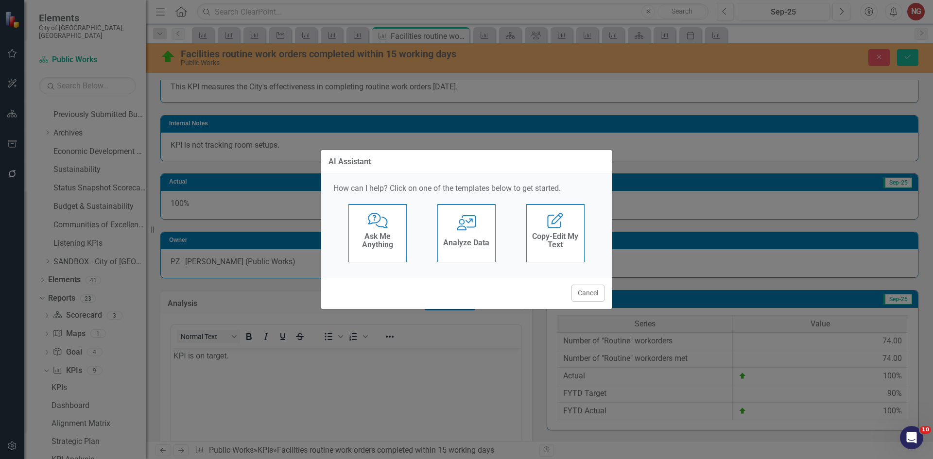
click at [457, 235] on div "User with Chart Analyze Data" at bounding box center [467, 233] width 58 height 58
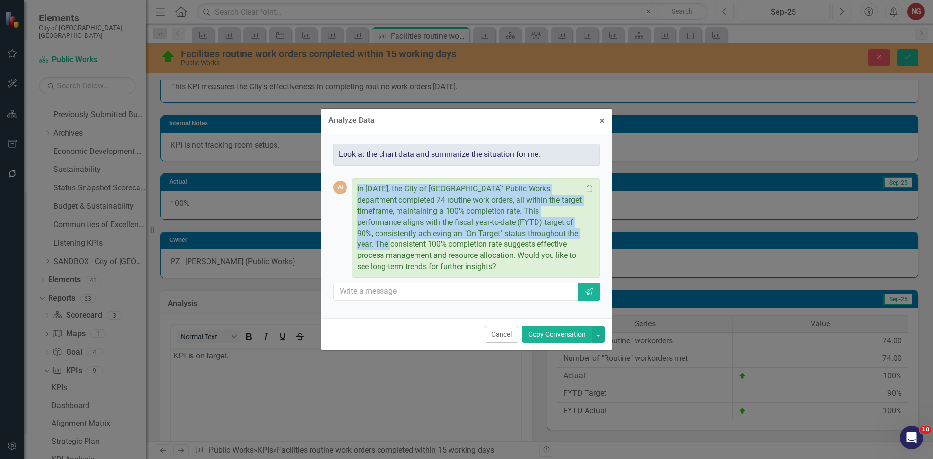
drag, startPoint x: 356, startPoint y: 188, endPoint x: 377, endPoint y: 242, distance: 57.6
click at [377, 242] on div "In September 2025, the City of Coral Springs' Public Works department completed…" at bounding box center [476, 228] width 248 height 100
copy p "In September 2025, the City of Coral Springs' Public Works department completed…"
click at [499, 334] on button "Cancel" at bounding box center [501, 334] width 33 height 17
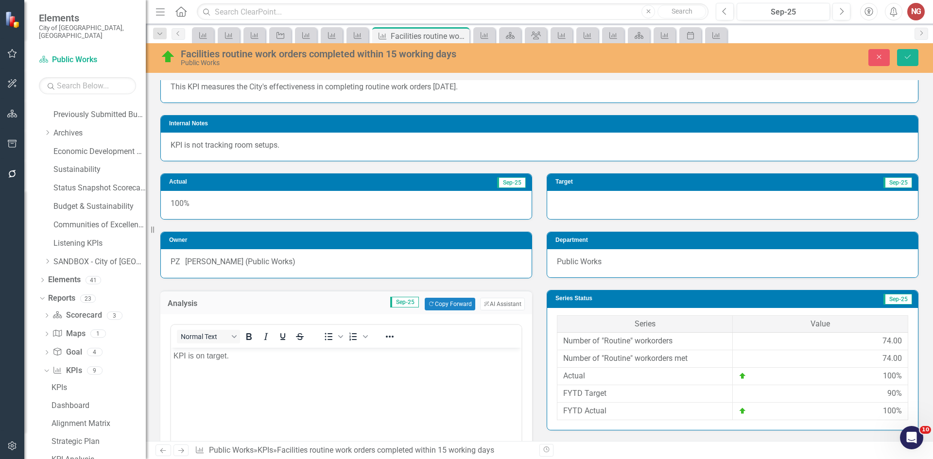
click at [273, 362] on p "KPI is on target." at bounding box center [347, 357] width 346 height 12
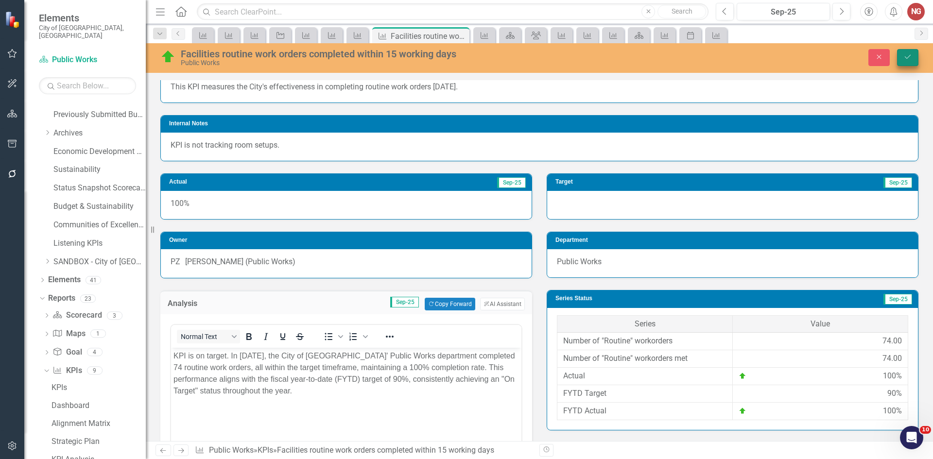
click at [906, 54] on icon "Save" at bounding box center [908, 56] width 9 height 7
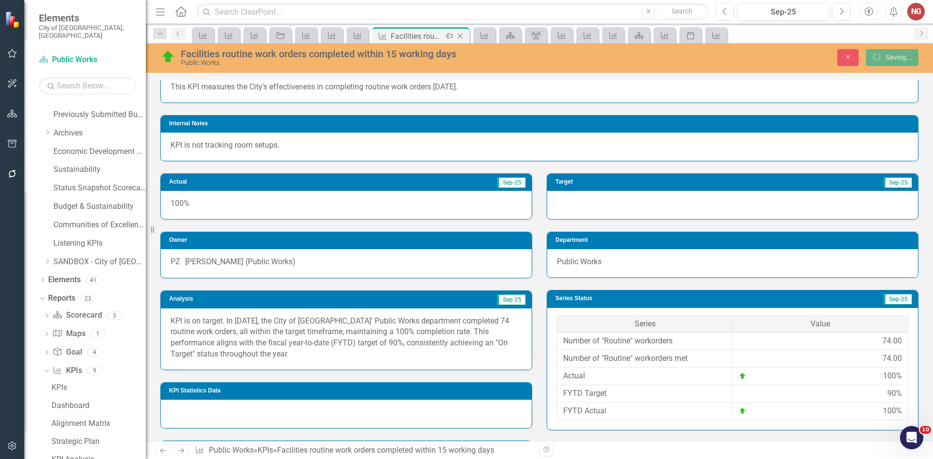
click at [459, 35] on icon "Close" at bounding box center [461, 36] width 10 height 8
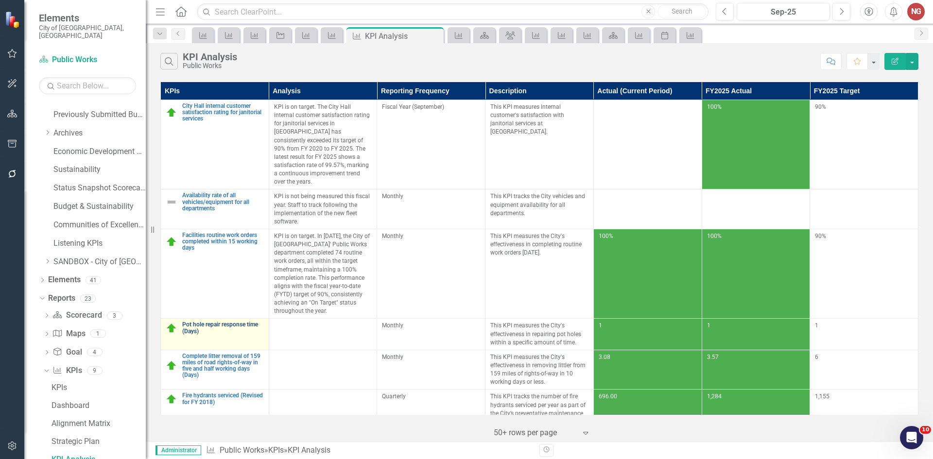
click at [194, 322] on link "Pot hole repair response time (Days)" at bounding box center [223, 328] width 82 height 13
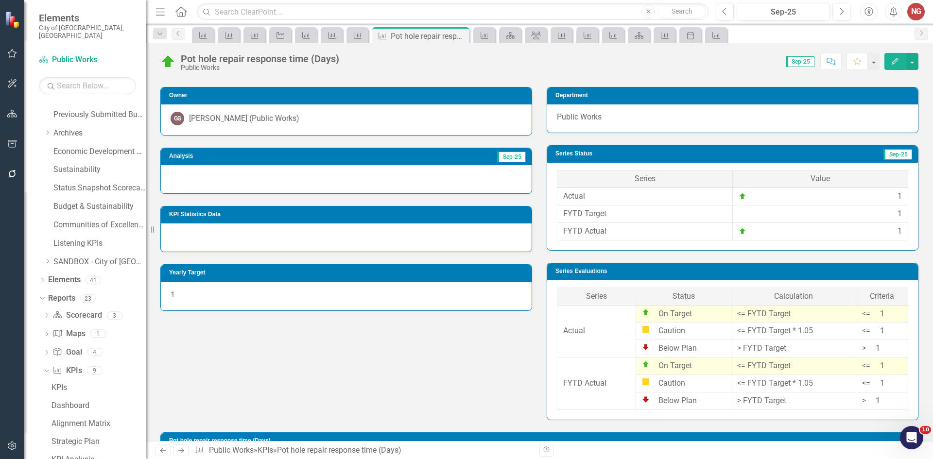
scroll to position [194, 0]
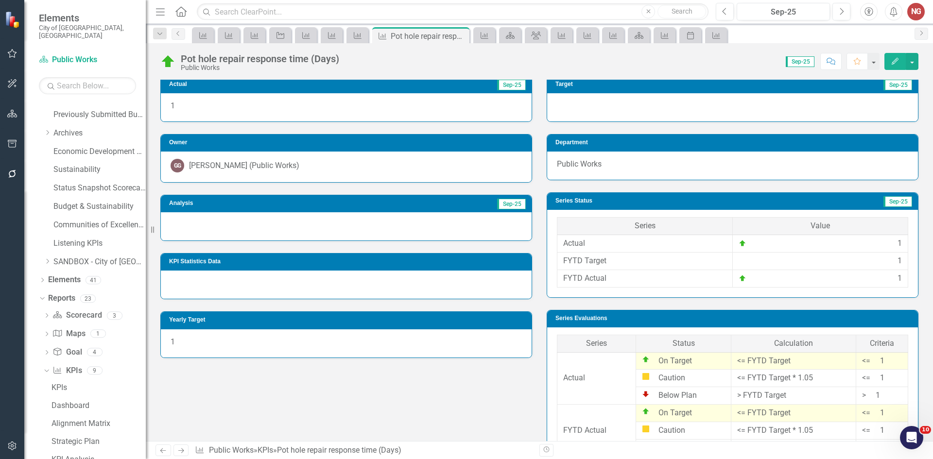
click at [211, 232] on div at bounding box center [346, 226] width 371 height 28
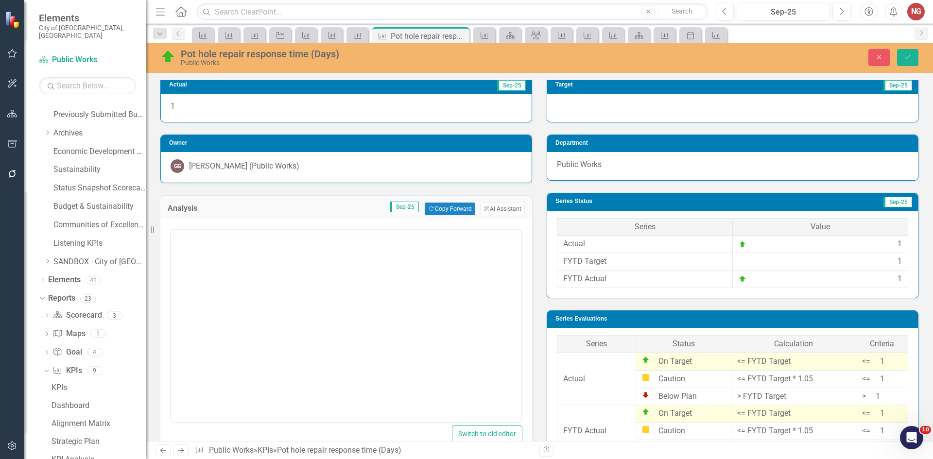
scroll to position [0, 0]
click at [196, 261] on p "Rich Text Area. Press ALT-0 for help." at bounding box center [347, 261] width 346 height 12
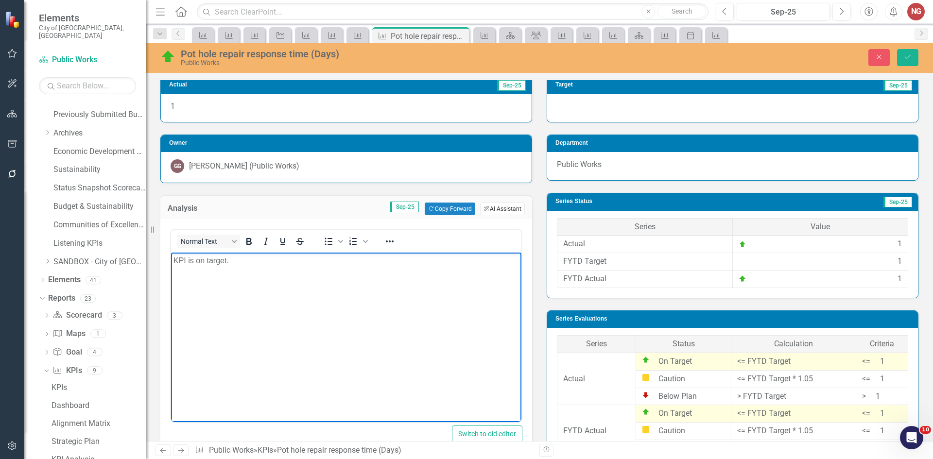
click at [503, 212] on button "ClearPoint AI AI Assistant" at bounding box center [502, 209] width 45 height 13
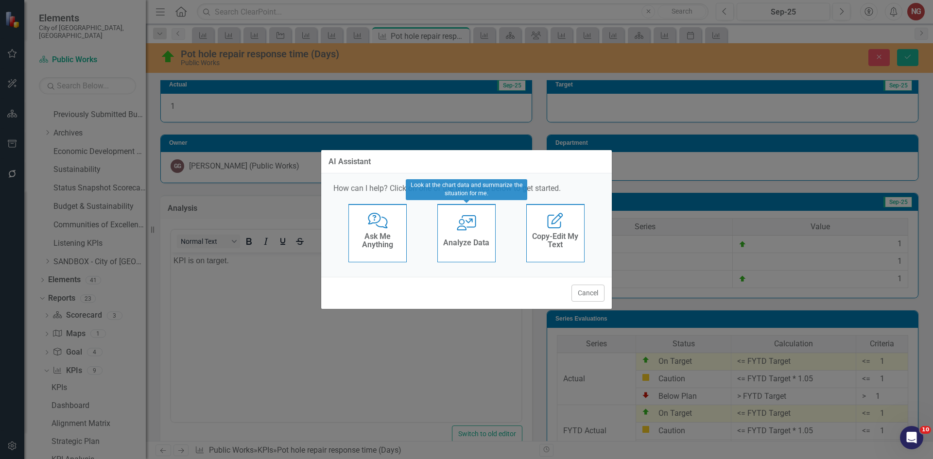
click at [442, 221] on div "User with Chart Analyze Data" at bounding box center [467, 233] width 58 height 58
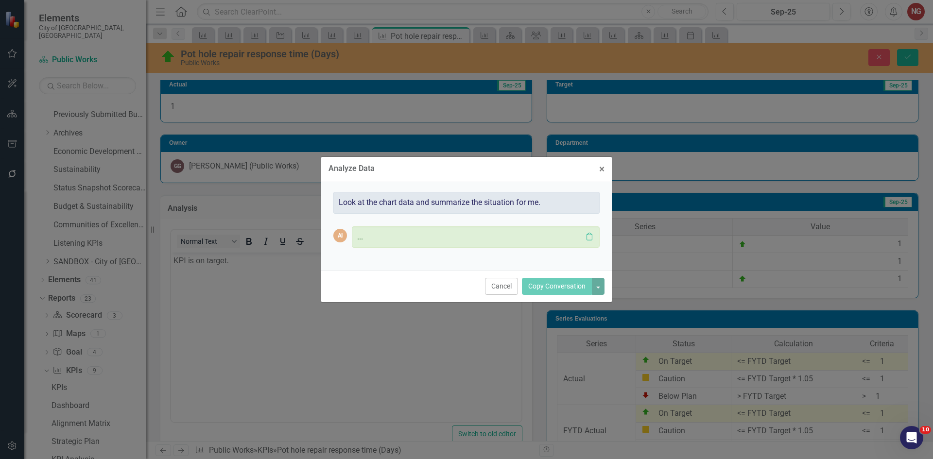
click at [461, 222] on div "AI ... Clipboard" at bounding box center [466, 237] width 266 height 47
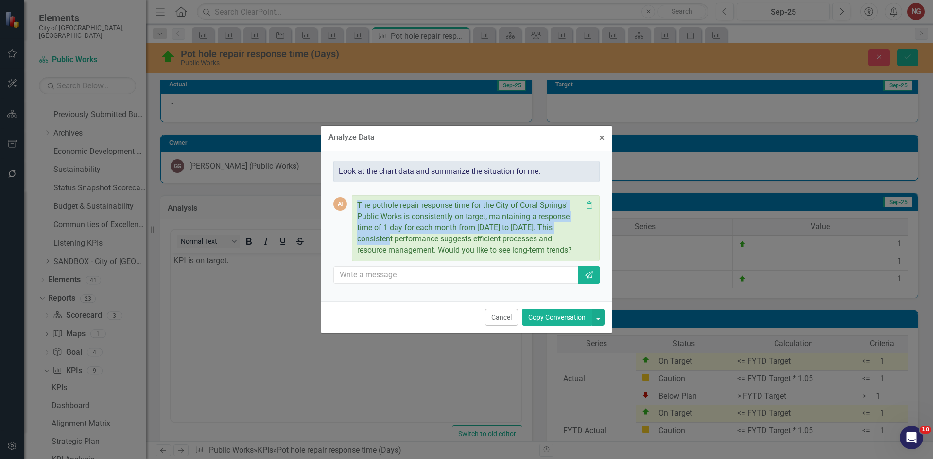
drag, startPoint x: 355, startPoint y: 197, endPoint x: 406, endPoint y: 258, distance: 79.4
click at [379, 236] on div "The pothole repair response time for the City of Coral Springs' Public Works is…" at bounding box center [476, 228] width 248 height 66
copy p "The pothole repair response time for the City of Coral Springs' Public Works is…"
click at [504, 320] on button "Cancel" at bounding box center [501, 317] width 33 height 17
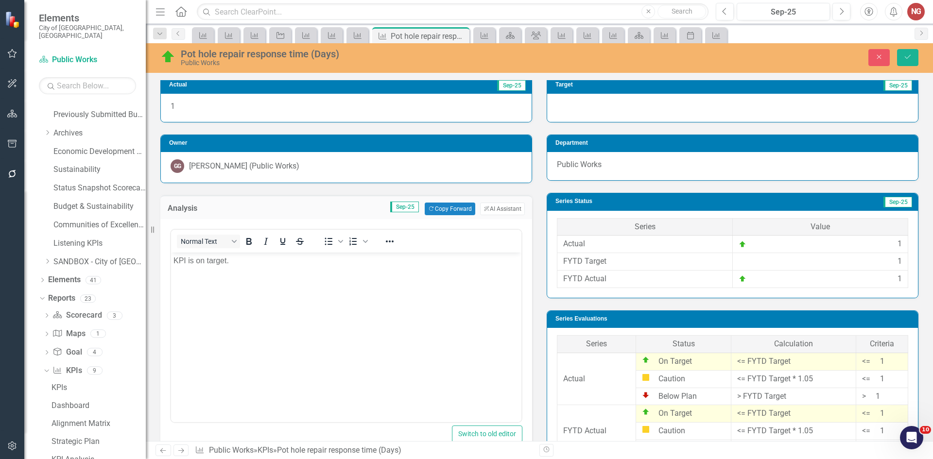
click at [308, 280] on body "KPI is on target." at bounding box center [346, 326] width 351 height 146
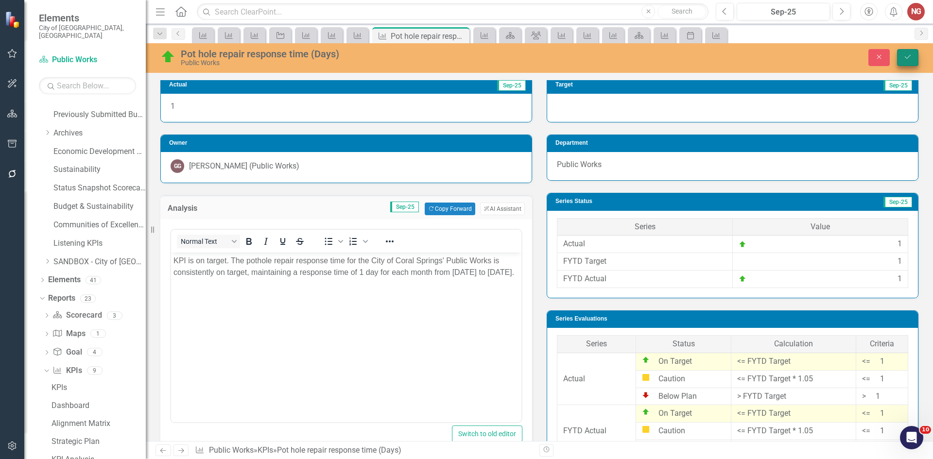
click at [911, 58] on icon "Save" at bounding box center [908, 56] width 9 height 7
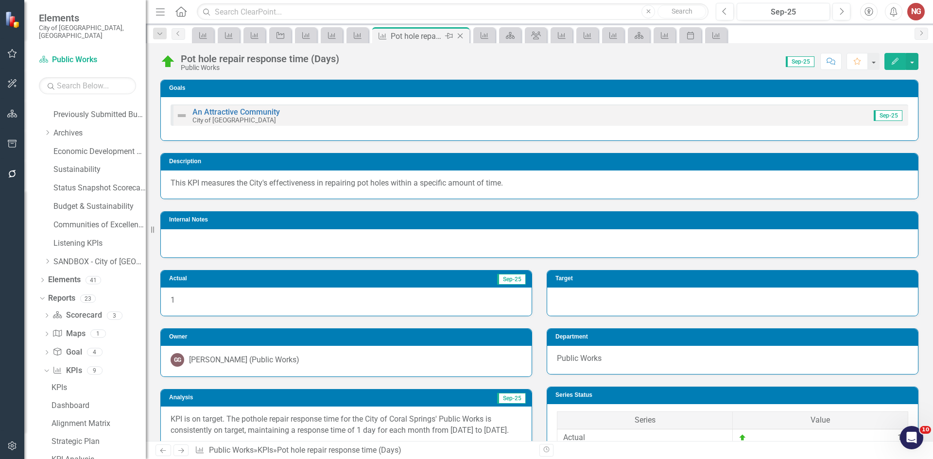
click at [458, 35] on icon "Close" at bounding box center [461, 36] width 10 height 8
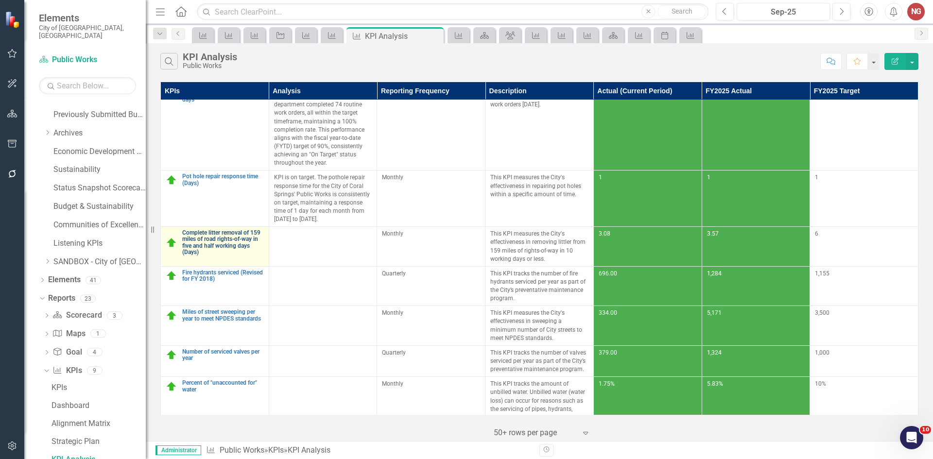
scroll to position [148, 0]
click at [188, 230] on link "Complete litter removal of 159 miles of road rights-of-way in five and half wor…" at bounding box center [223, 243] width 82 height 26
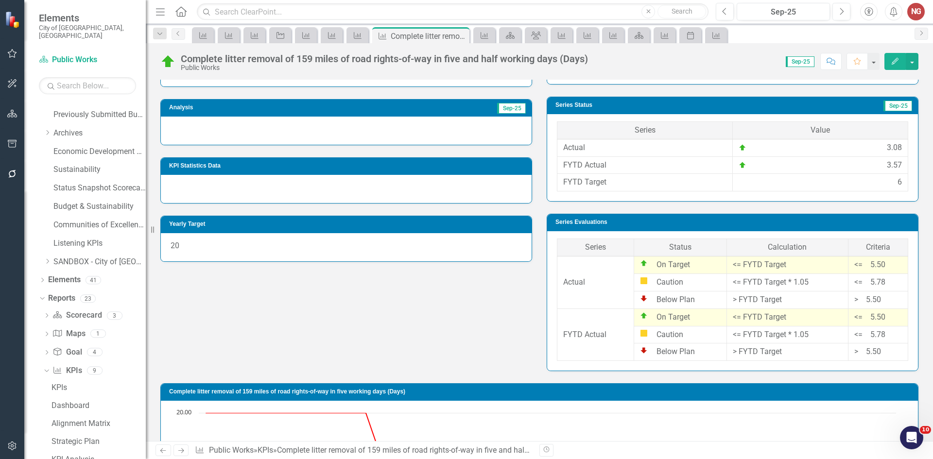
scroll to position [292, 0]
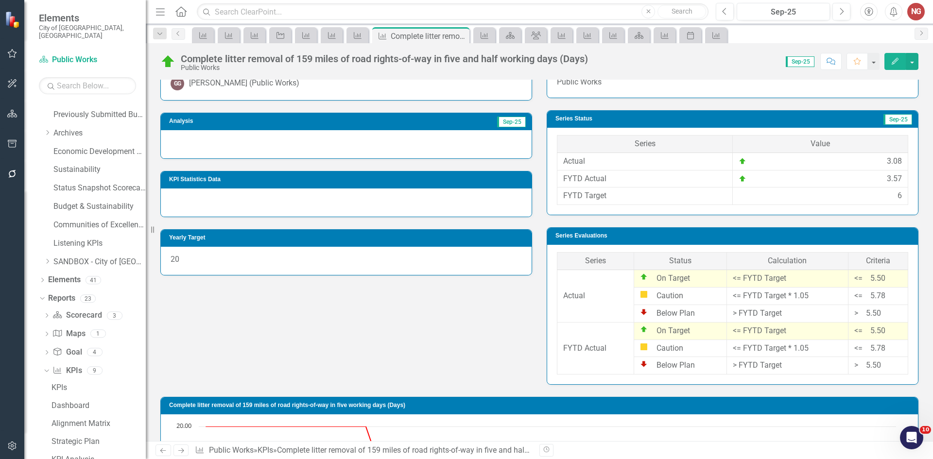
click at [191, 199] on div at bounding box center [346, 203] width 371 height 28
click at [207, 140] on div at bounding box center [346, 144] width 371 height 28
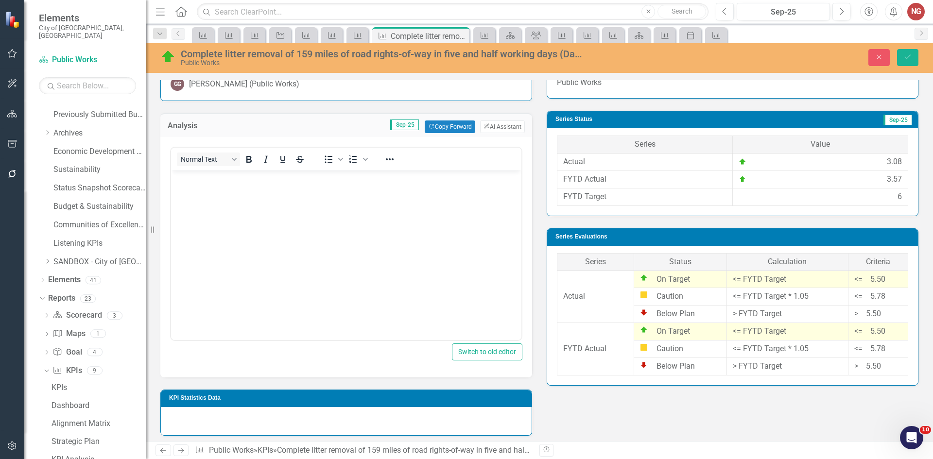
scroll to position [0, 0]
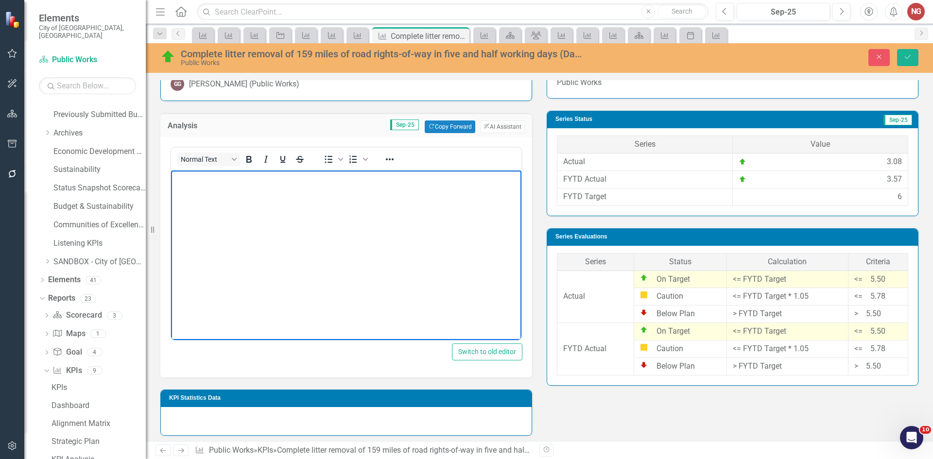
click at [187, 191] on body "Rich Text Area. Press ALT-0 for help." at bounding box center [346, 244] width 351 height 146
click at [501, 130] on button "ClearPoint AI AI Assistant" at bounding box center [502, 127] width 45 height 13
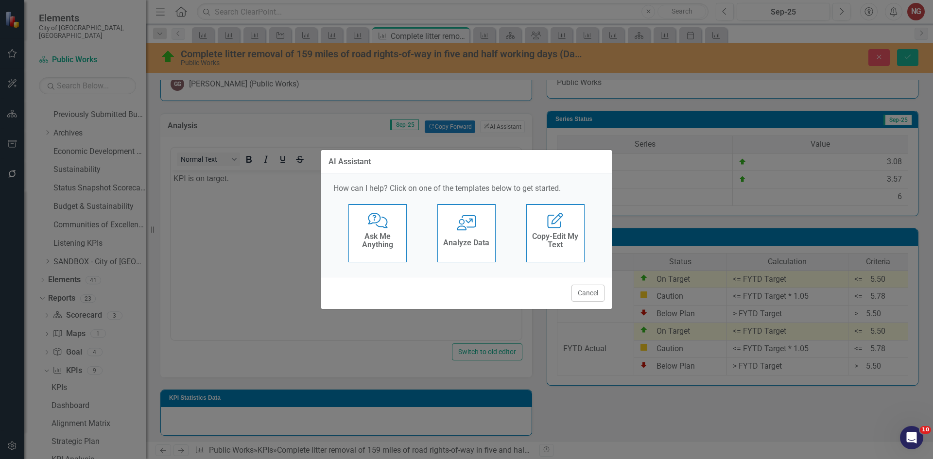
click at [469, 253] on div "User with Chart Analyze Data" at bounding box center [467, 233] width 58 height 58
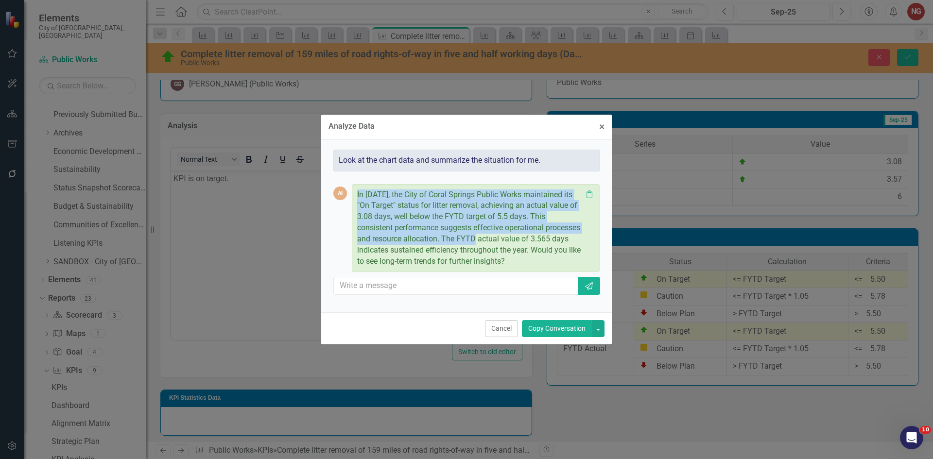
drag, startPoint x: 356, startPoint y: 189, endPoint x: 480, endPoint y: 239, distance: 134.2
click at [480, 239] on div "In September 2025, the City of Coral Springs Public Works maintained its "On Ta…" at bounding box center [476, 228] width 248 height 88
copy p "In September 2025, the City of Coral Springs Public Works maintained its "On Ta…"
drag, startPoint x: 494, startPoint y: 325, endPoint x: 195, endPoint y: 13, distance: 432.6
click at [494, 325] on button "Cancel" at bounding box center [501, 328] width 33 height 17
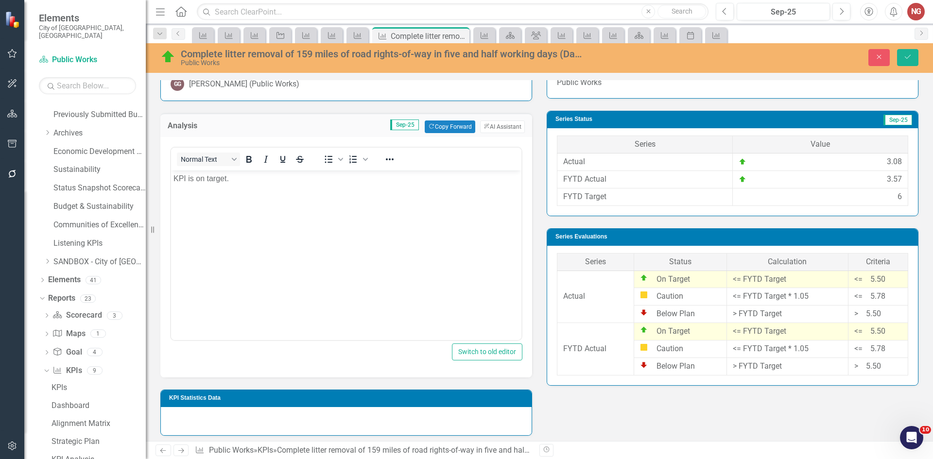
click at [338, 172] on body "KPI is on target." at bounding box center [346, 244] width 351 height 146
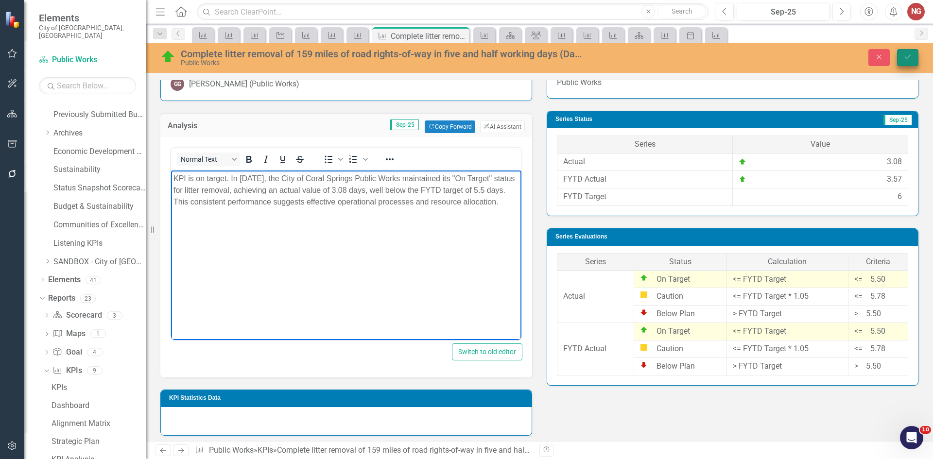
click at [917, 56] on button "Save" at bounding box center [907, 57] width 21 height 17
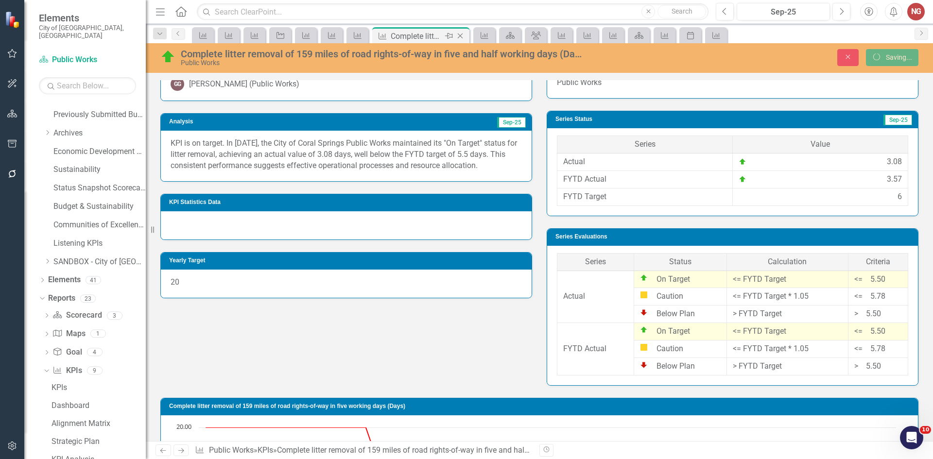
click at [466, 35] on div "Close" at bounding box center [461, 36] width 12 height 12
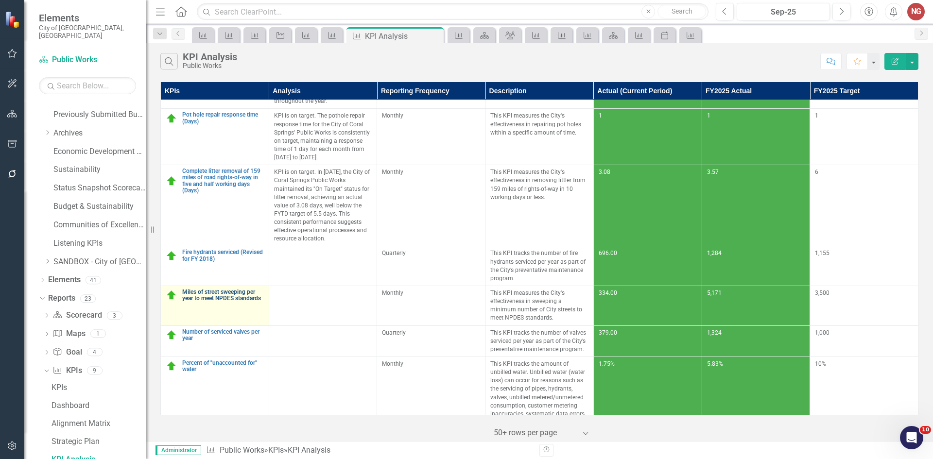
scroll to position [287, 0]
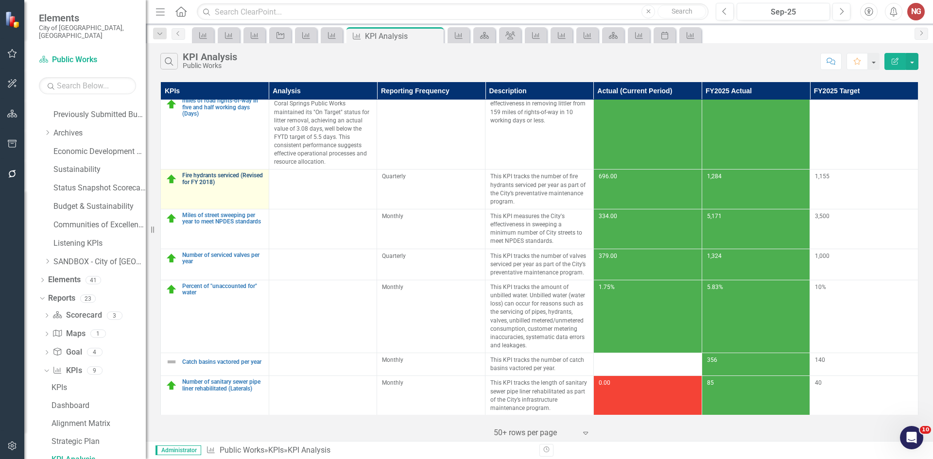
click at [202, 173] on link "Fire hydrants serviced (Revised for FY 2018)" at bounding box center [223, 179] width 82 height 13
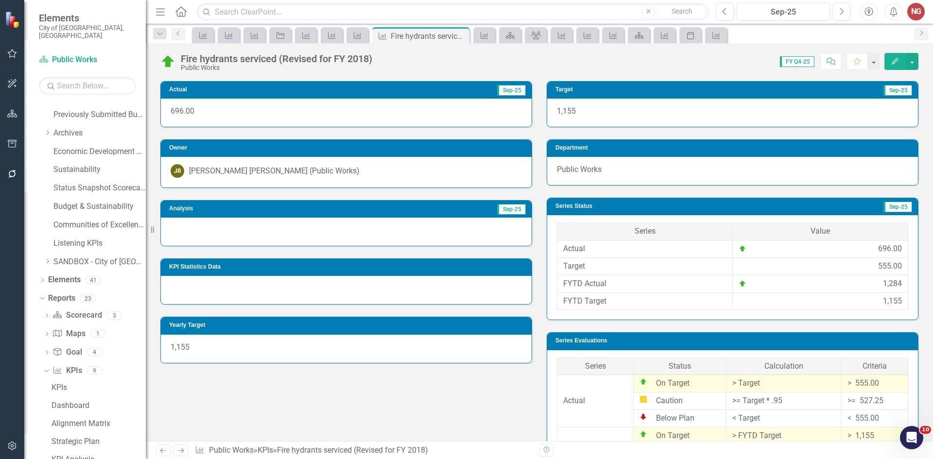
scroll to position [292, 0]
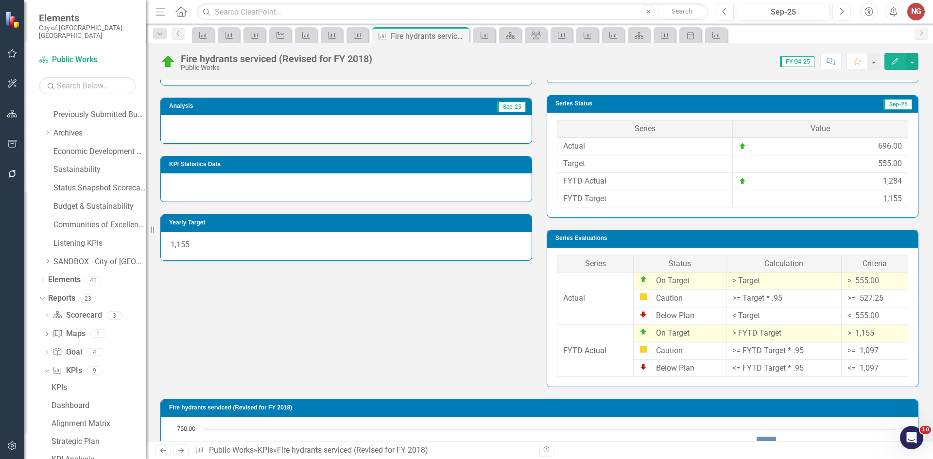
click at [185, 132] on div at bounding box center [346, 129] width 371 height 28
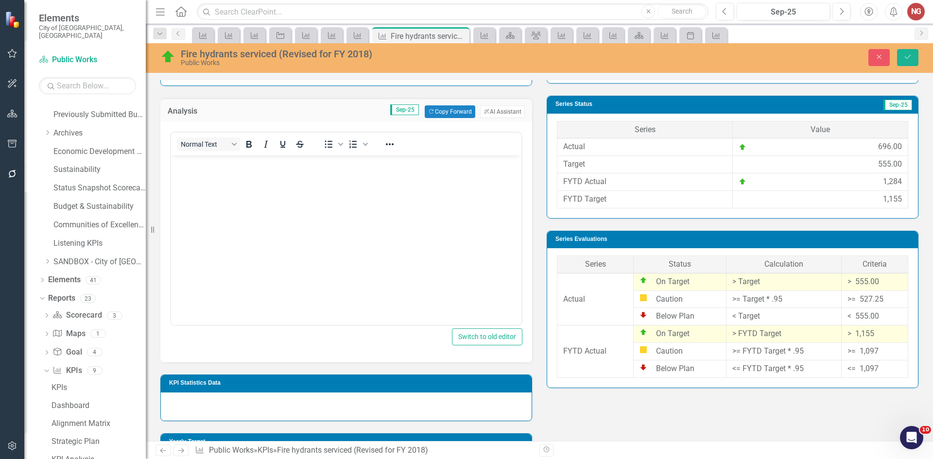
scroll to position [0, 0]
click at [185, 179] on body "Rich Text Area. Press ALT-0 for help." at bounding box center [346, 229] width 351 height 146
click at [505, 112] on button "ClearPoint AI AI Assistant" at bounding box center [502, 111] width 45 height 13
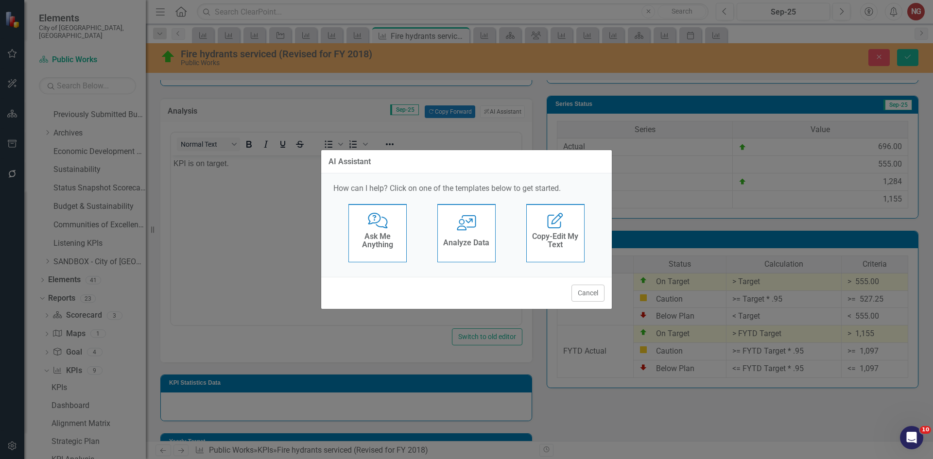
click at [438, 218] on div "User with Chart Analyze Data" at bounding box center [467, 233] width 58 height 58
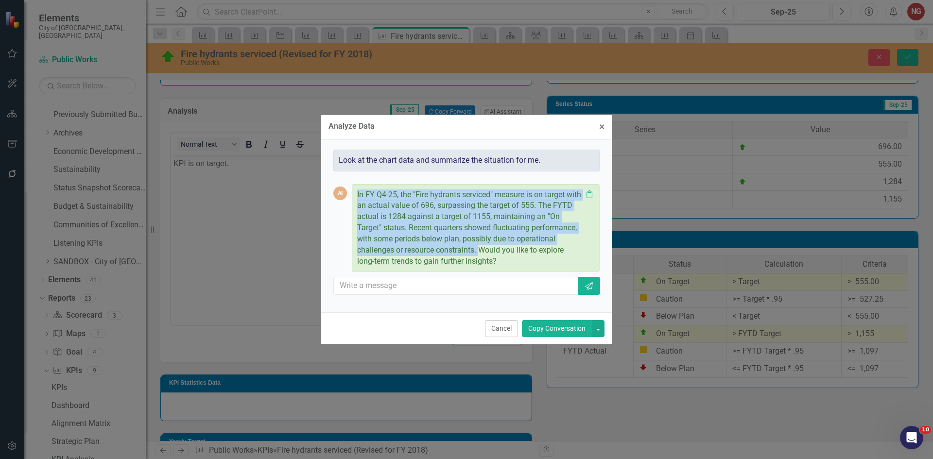
drag, startPoint x: 355, startPoint y: 192, endPoint x: 480, endPoint y: 249, distance: 137.7
click at [480, 249] on div "In FY Q4-25, the "Fire hydrants serviced" measure is on target with an actual v…" at bounding box center [476, 228] width 248 height 88
copy p "In FY Q4-25, the "Fire hydrants serviced" measure is on target with an actual v…"
click at [407, 229] on p "In FY Q4-25, the "Fire hydrants serviced" measure is on target with an actual v…" at bounding box center [469, 229] width 225 height 78
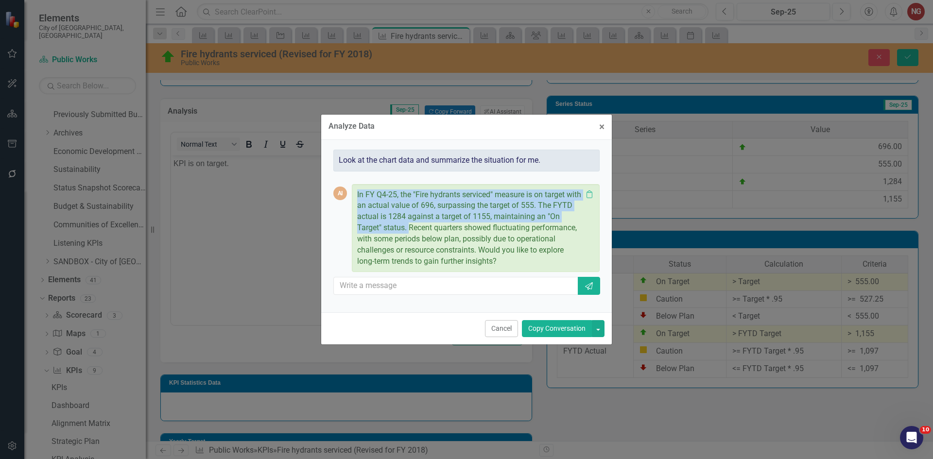
drag, startPoint x: 399, startPoint y: 218, endPoint x: 342, endPoint y: 192, distance: 62.4
click at [342, 192] on div "AI In FY Q4-25, the "Fire hydrants serviced" measure is on target with an actua…" at bounding box center [466, 228] width 266 height 88
copy div "In FY Q4-25, the "Fire hydrants serviced" measure is on target with an actual v…"
click at [494, 324] on button "Cancel" at bounding box center [501, 328] width 33 height 17
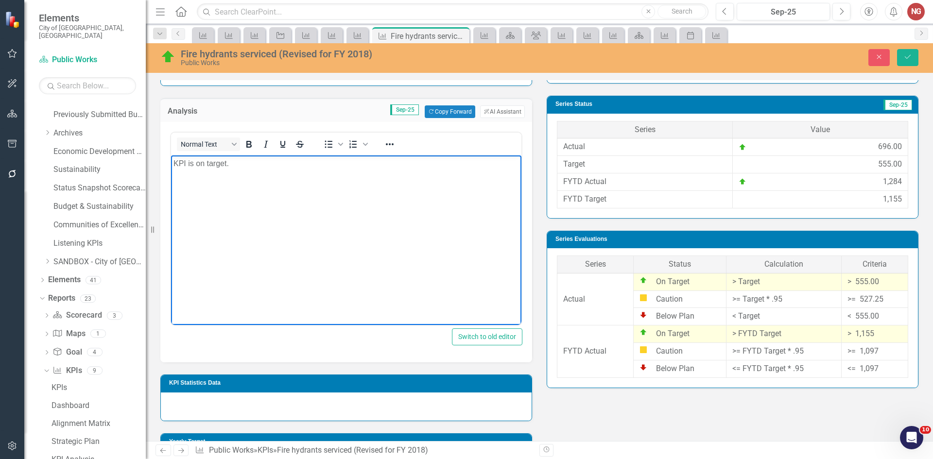
click at [304, 187] on body "KPI is on target." at bounding box center [346, 229] width 351 height 146
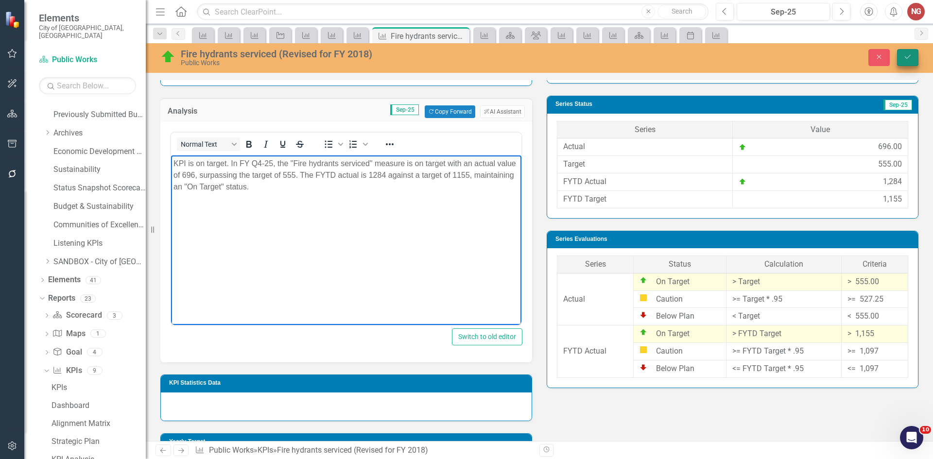
drag, startPoint x: 906, startPoint y: 54, endPoint x: 798, endPoint y: 42, distance: 108.7
click at [905, 54] on icon "Save" at bounding box center [908, 56] width 9 height 7
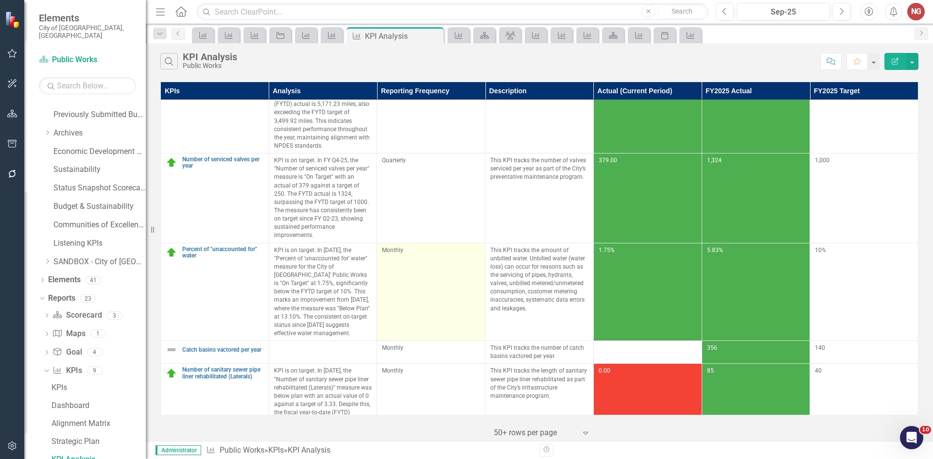
scroll to position [504, 0]
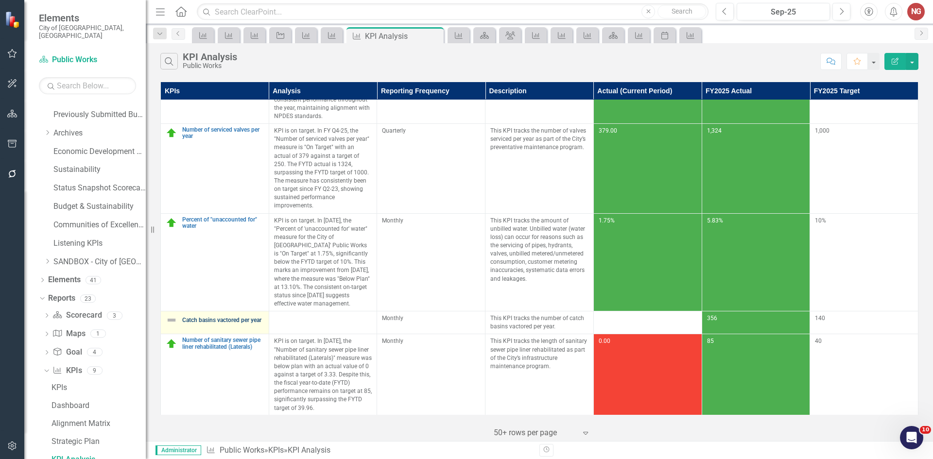
click at [208, 317] on link "Catch basins vactored per year" at bounding box center [223, 320] width 82 height 6
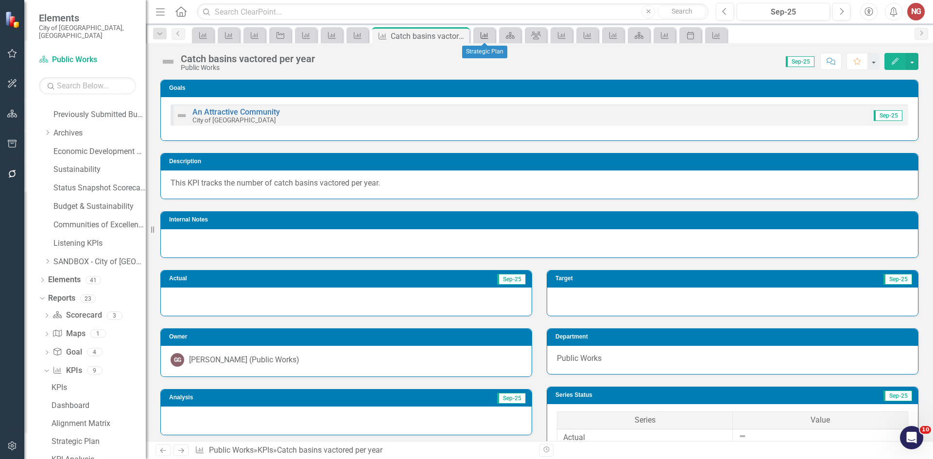
click at [485, 33] on icon "KPI" at bounding box center [485, 36] width 10 height 8
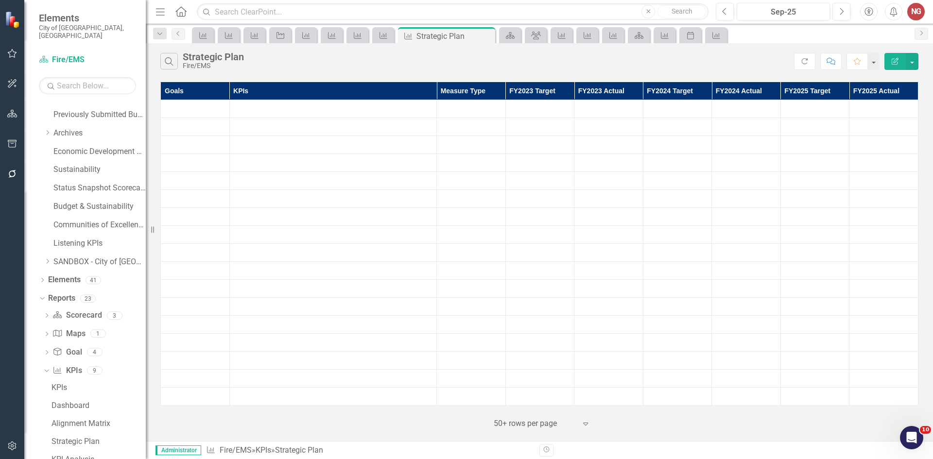
scroll to position [32, 0]
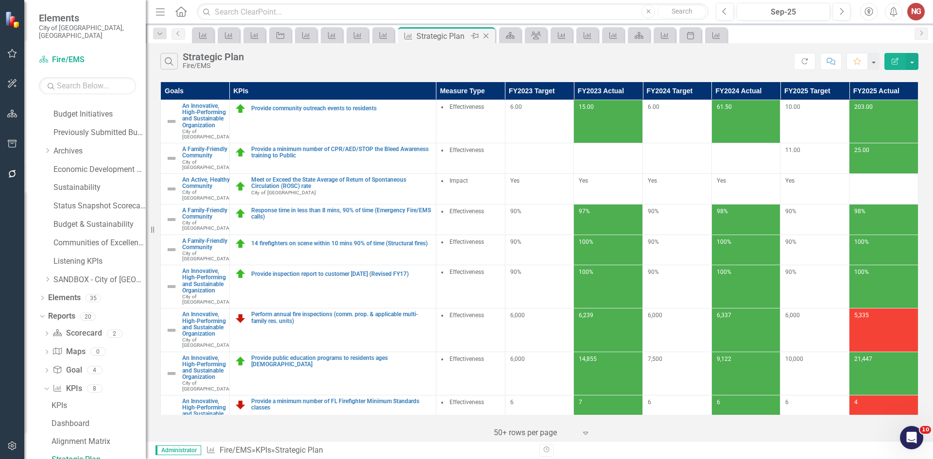
click at [490, 33] on icon "Close" at bounding box center [486, 36] width 10 height 8
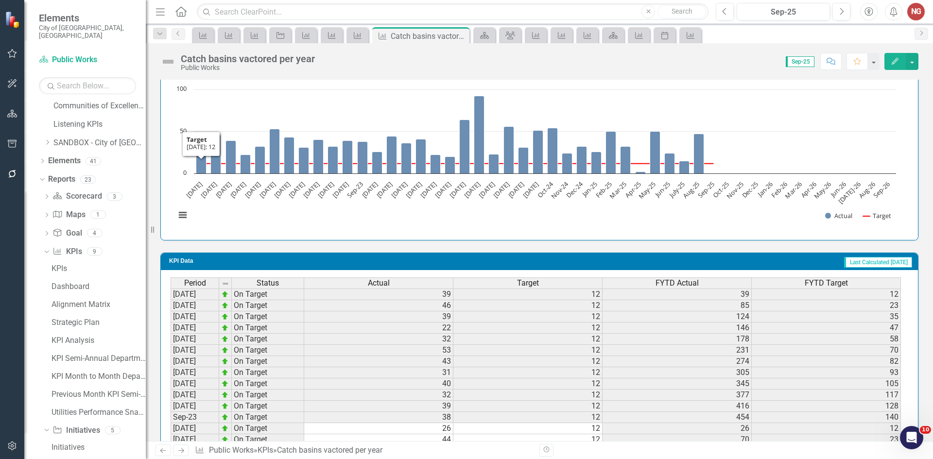
scroll to position [264, 0]
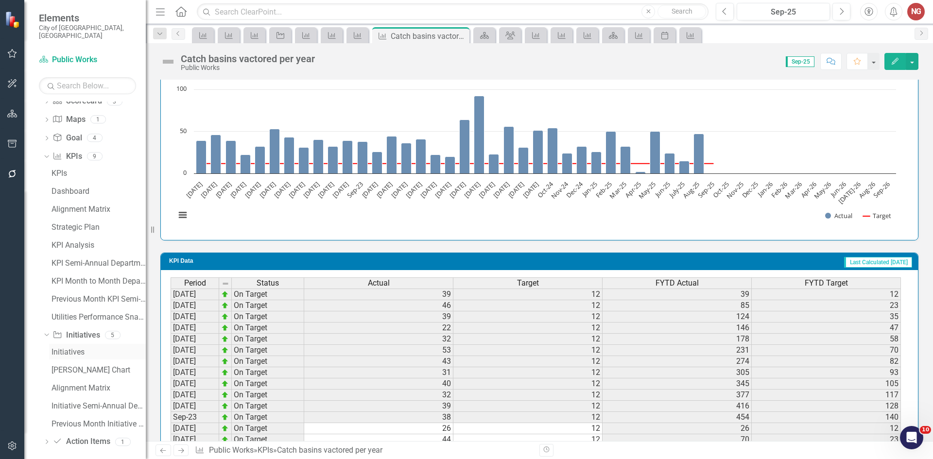
click at [62, 348] on div "Initiatives" at bounding box center [99, 352] width 94 height 9
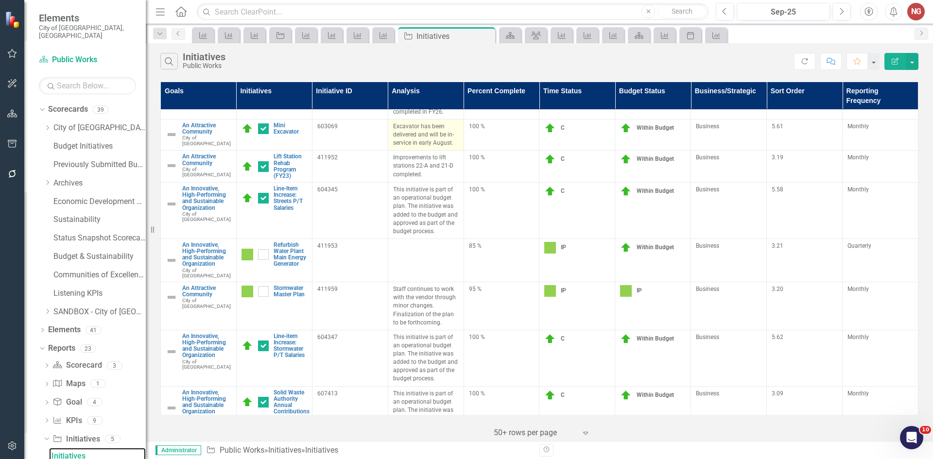
scroll to position [389, 0]
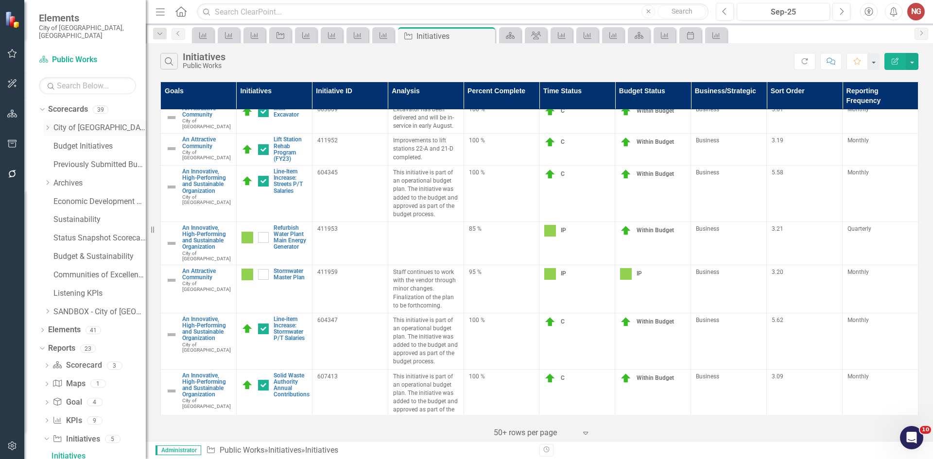
drag, startPoint x: 73, startPoint y: 118, endPoint x: 66, endPoint y: 120, distance: 7.0
click at [72, 123] on link "City of [GEOGRAPHIC_DATA]" at bounding box center [99, 128] width 92 height 11
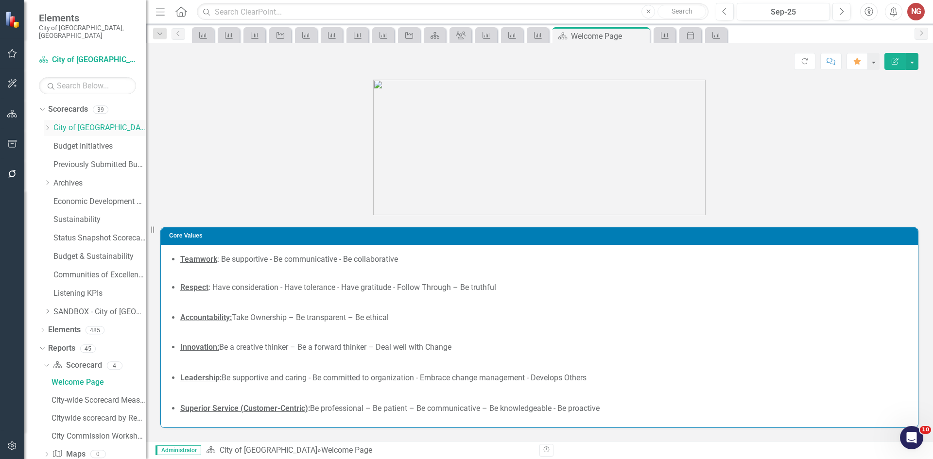
click at [49, 125] on icon "Dropdown" at bounding box center [47, 128] width 7 height 6
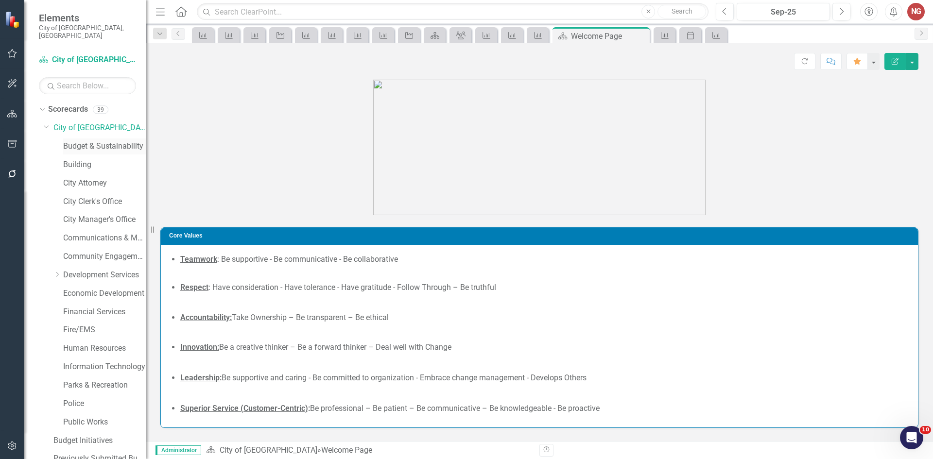
drag, startPoint x: 85, startPoint y: 137, endPoint x: 93, endPoint y: 142, distance: 9.8
click at [85, 141] on link "Budget & Sustainability" at bounding box center [104, 146] width 83 height 11
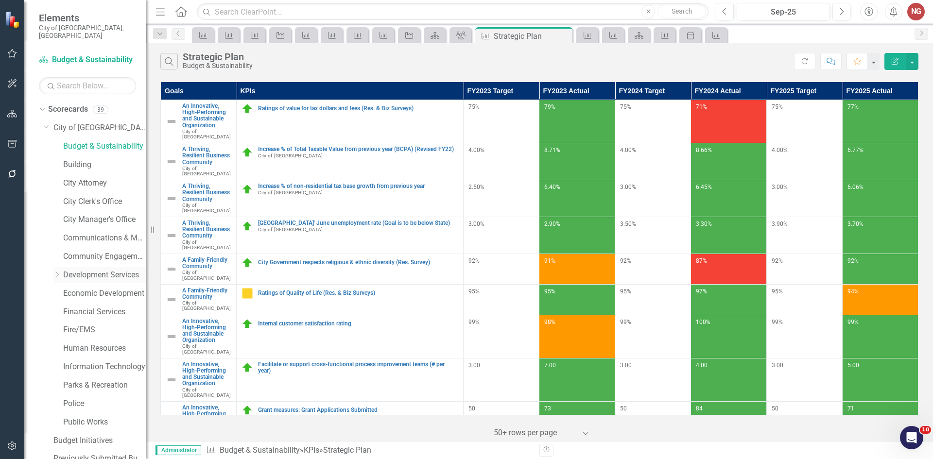
click at [87, 273] on link "Development Services" at bounding box center [104, 275] width 83 height 11
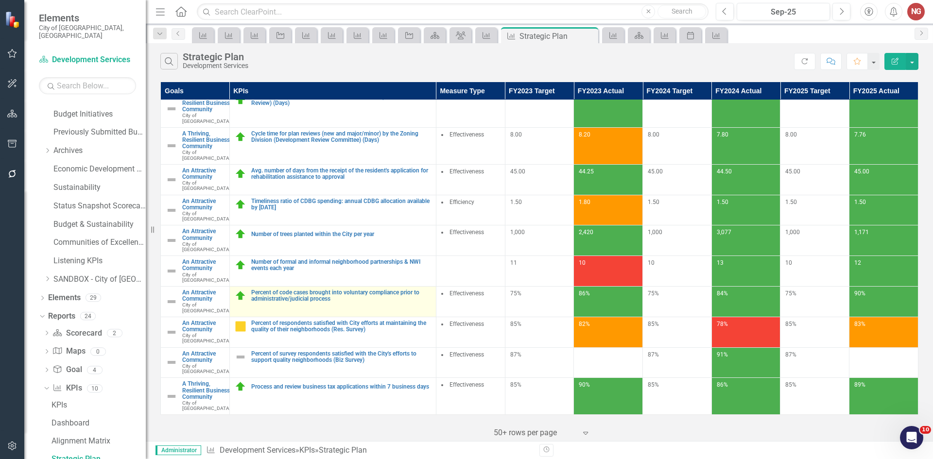
scroll to position [159, 0]
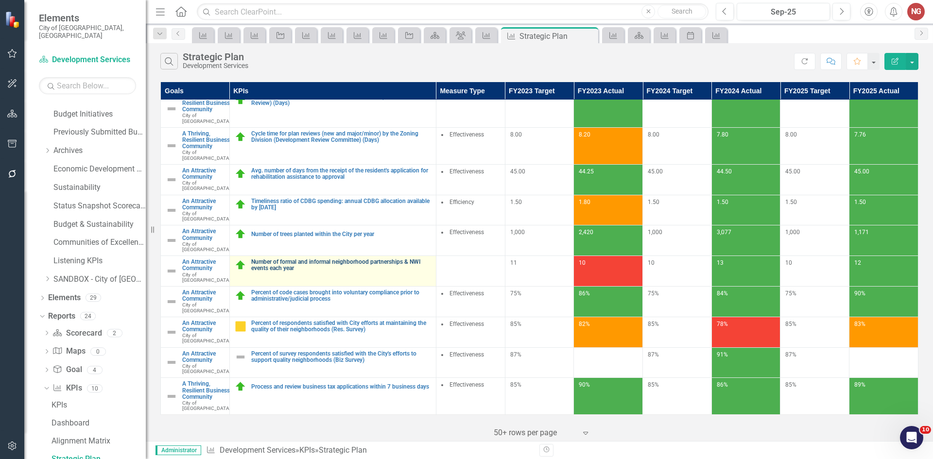
click at [323, 259] on link "Number of formal and informal neighborhood partnerships & NWI events each year" at bounding box center [341, 265] width 180 height 13
